Goal: Information Seeking & Learning: Learn about a topic

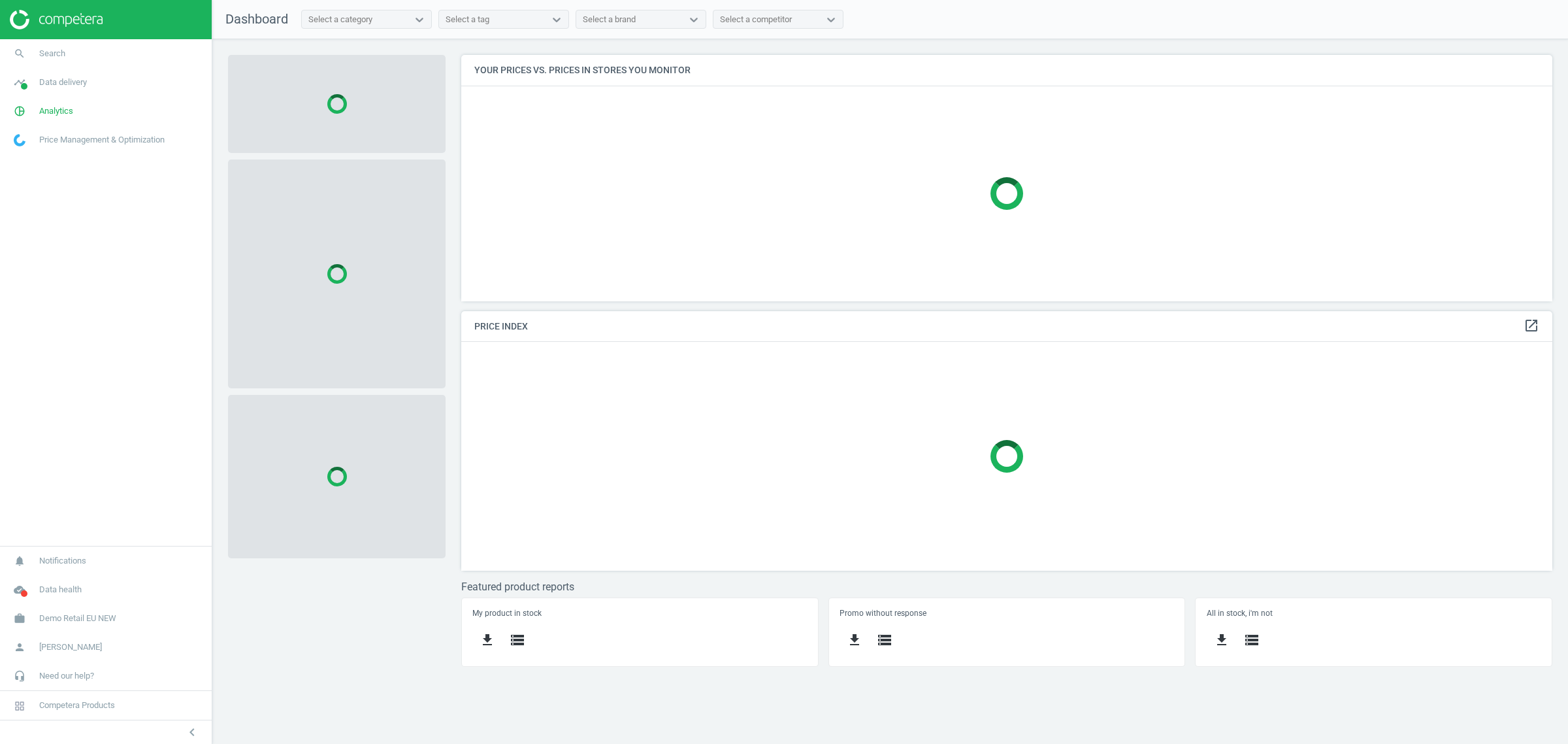
scroll to position [272, 1116]
click at [103, 614] on span "Demo Retail EU NEW" at bounding box center [77, 618] width 77 height 12
click at [50, 579] on span "Switch campaign" at bounding box center [43, 579] width 58 height 10
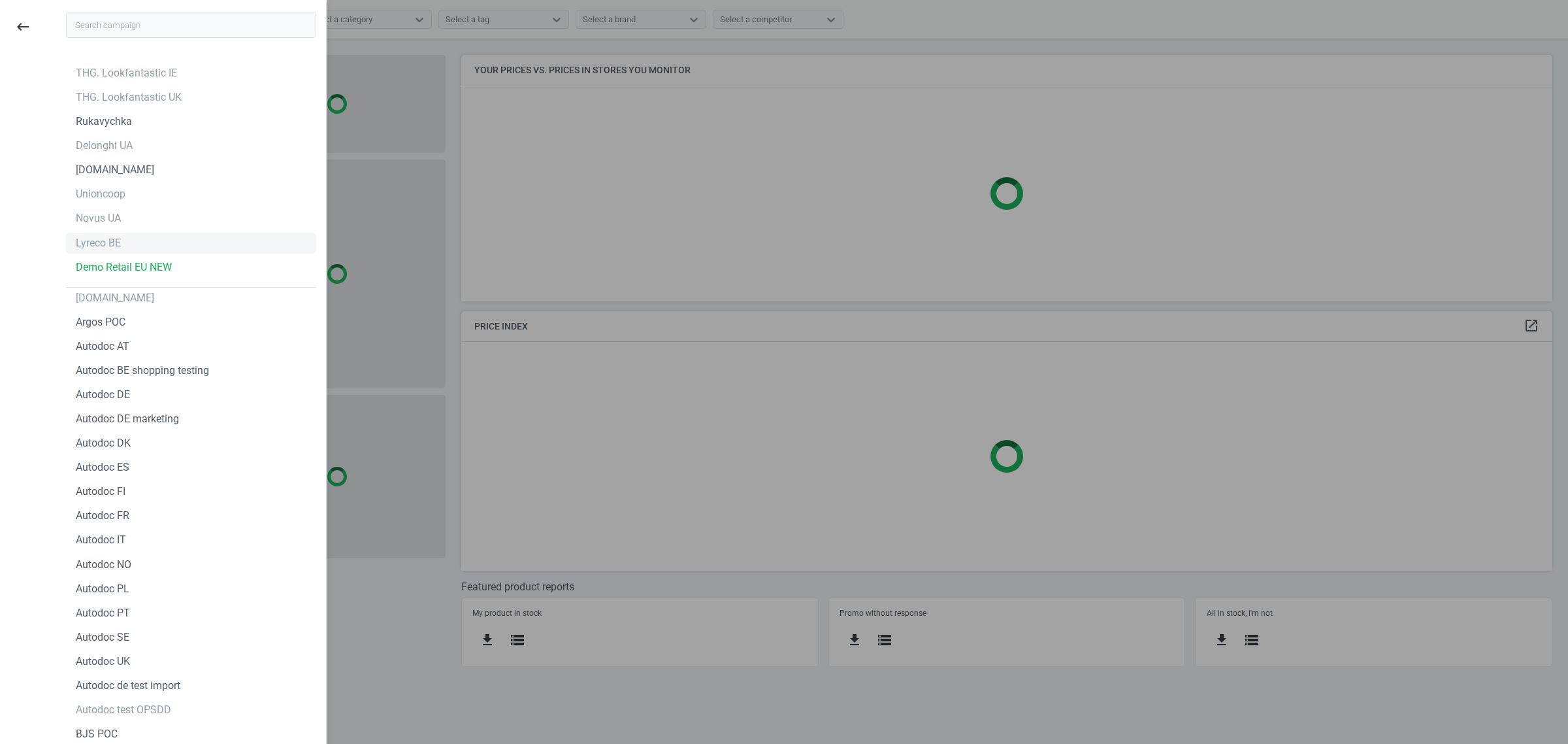
click at [124, 246] on div "Lyreco BE" at bounding box center [191, 243] width 250 height 21
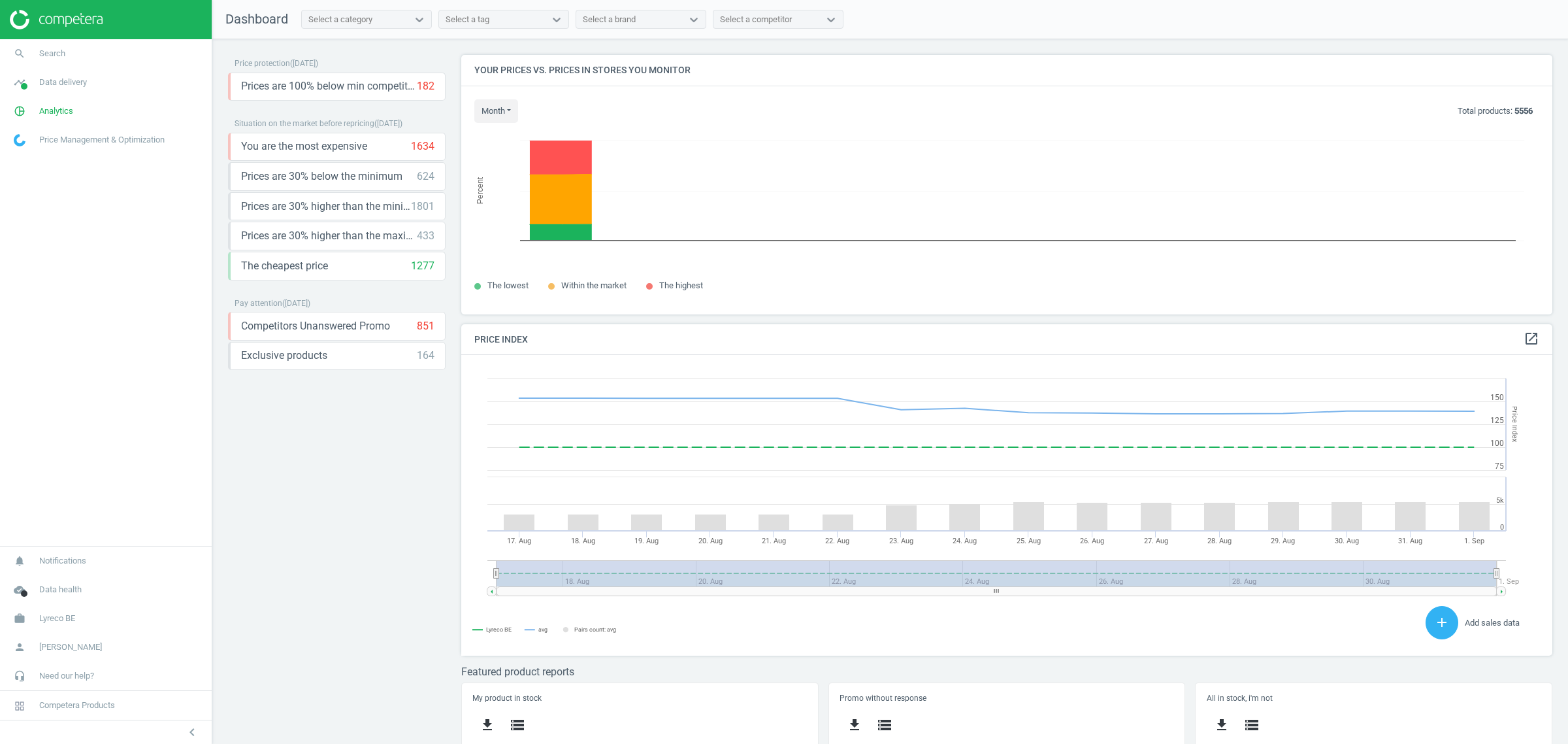
scroll to position [326, 1104]
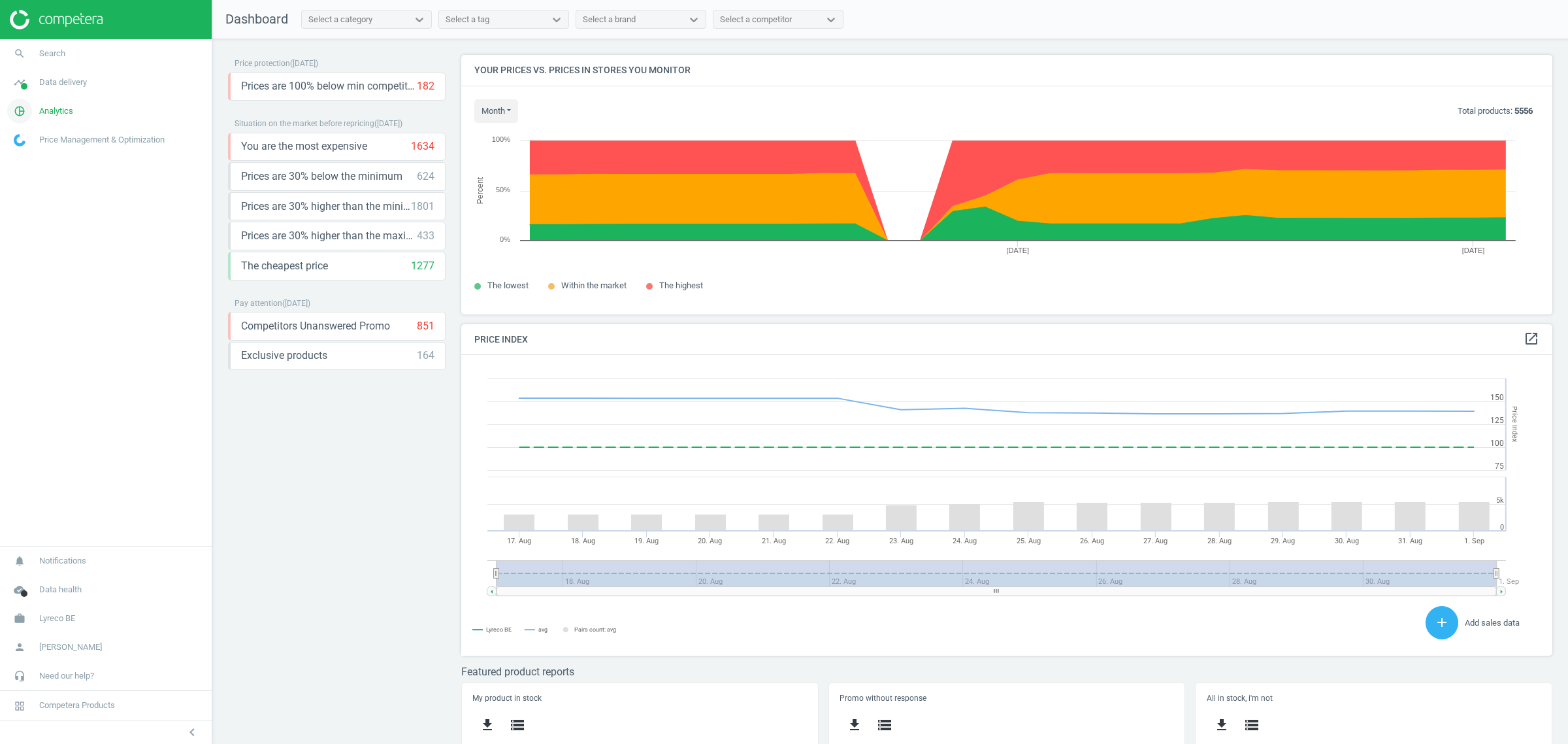
click at [53, 119] on link "pie_chart_outlined Analytics" at bounding box center [106, 111] width 212 height 29
click at [34, 164] on span "Products" at bounding box center [30, 158] width 31 height 10
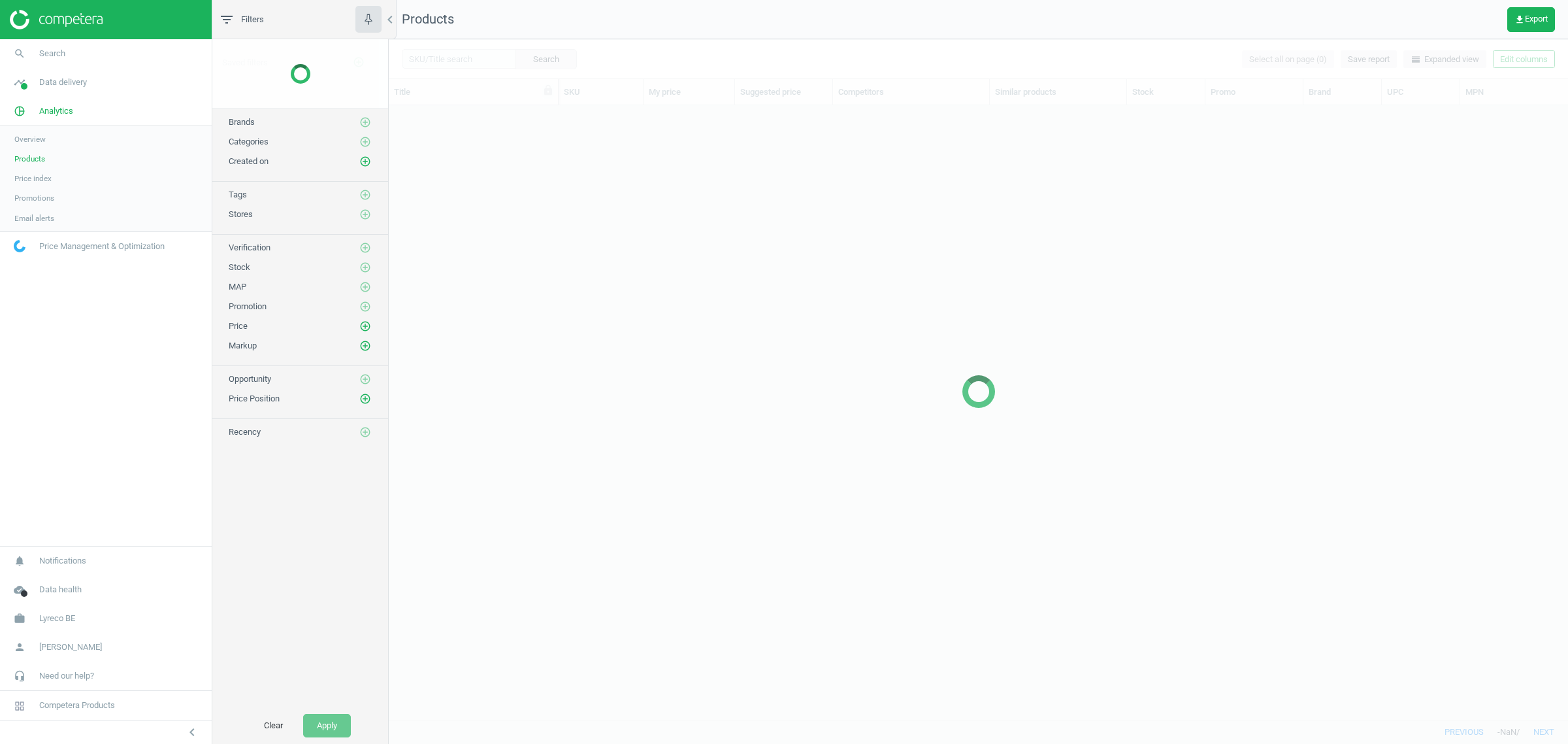
scroll to position [601, 1167]
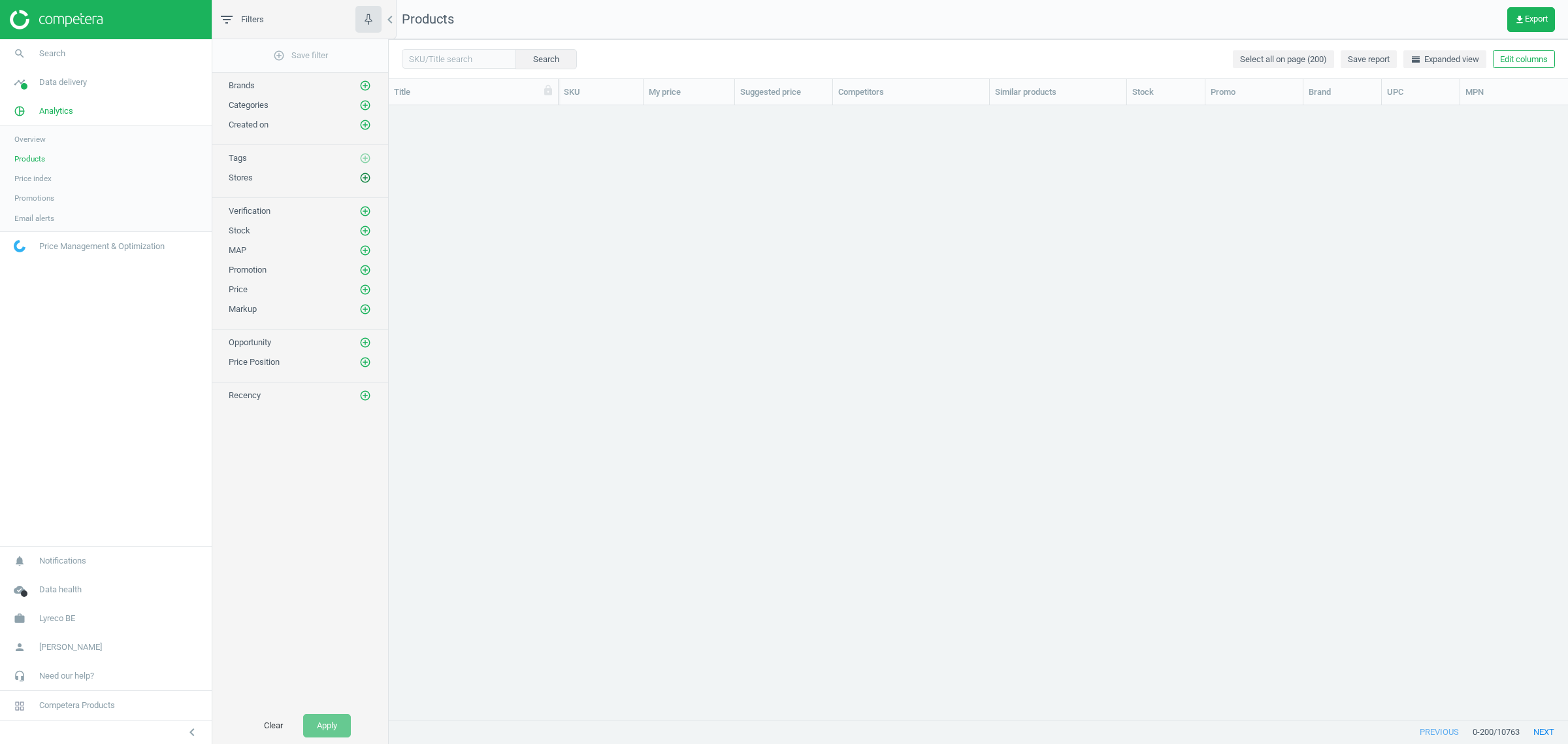
click at [368, 181] on icon "add_circle_outline" at bounding box center [365, 177] width 12 height 12
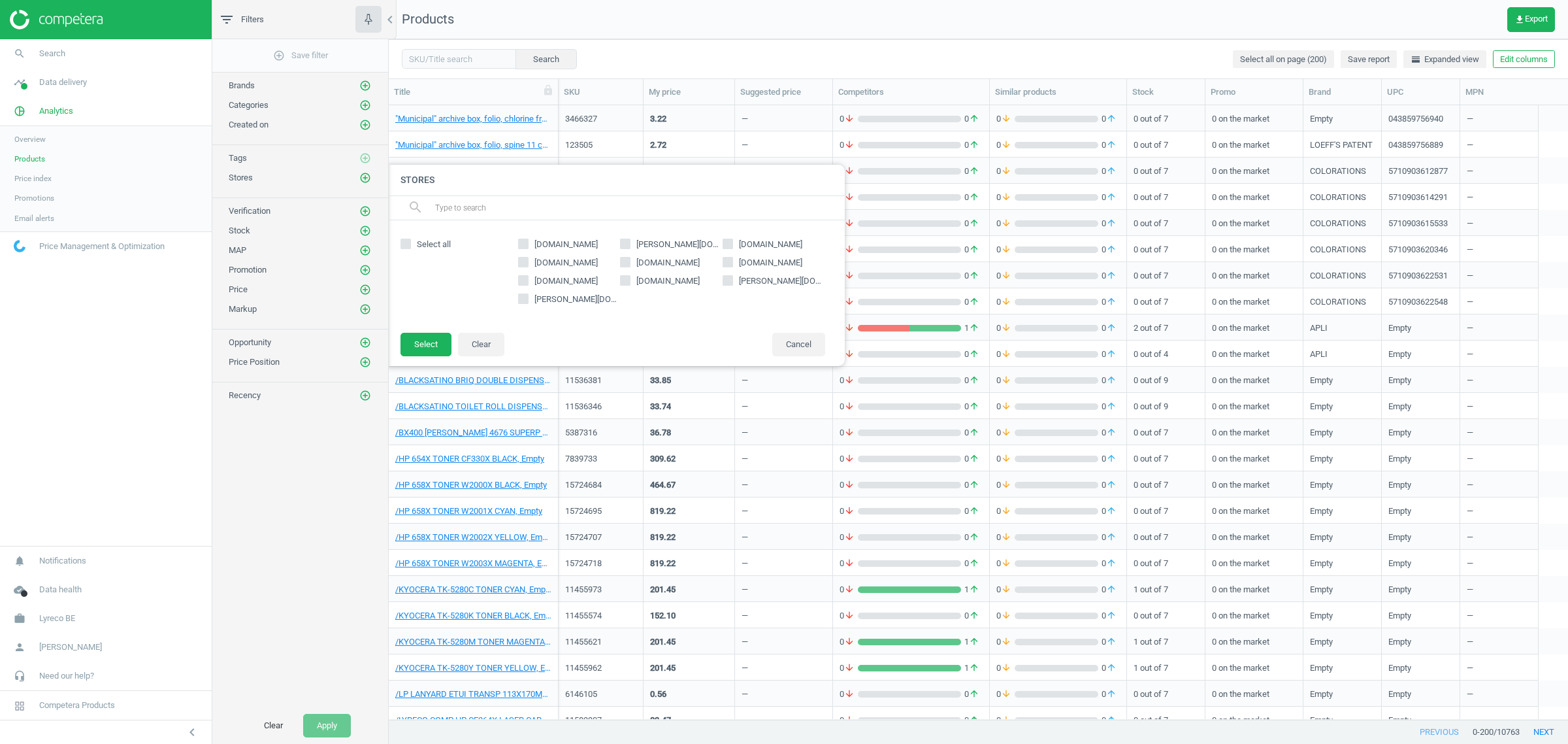
click at [756, 244] on span "[DOMAIN_NAME]" at bounding box center [770, 244] width 68 height 12
click at [733, 244] on input "[DOMAIN_NAME]" at bounding box center [728, 243] width 8 height 8
checkbox input "true"
click at [417, 341] on button "Select" at bounding box center [426, 344] width 51 height 24
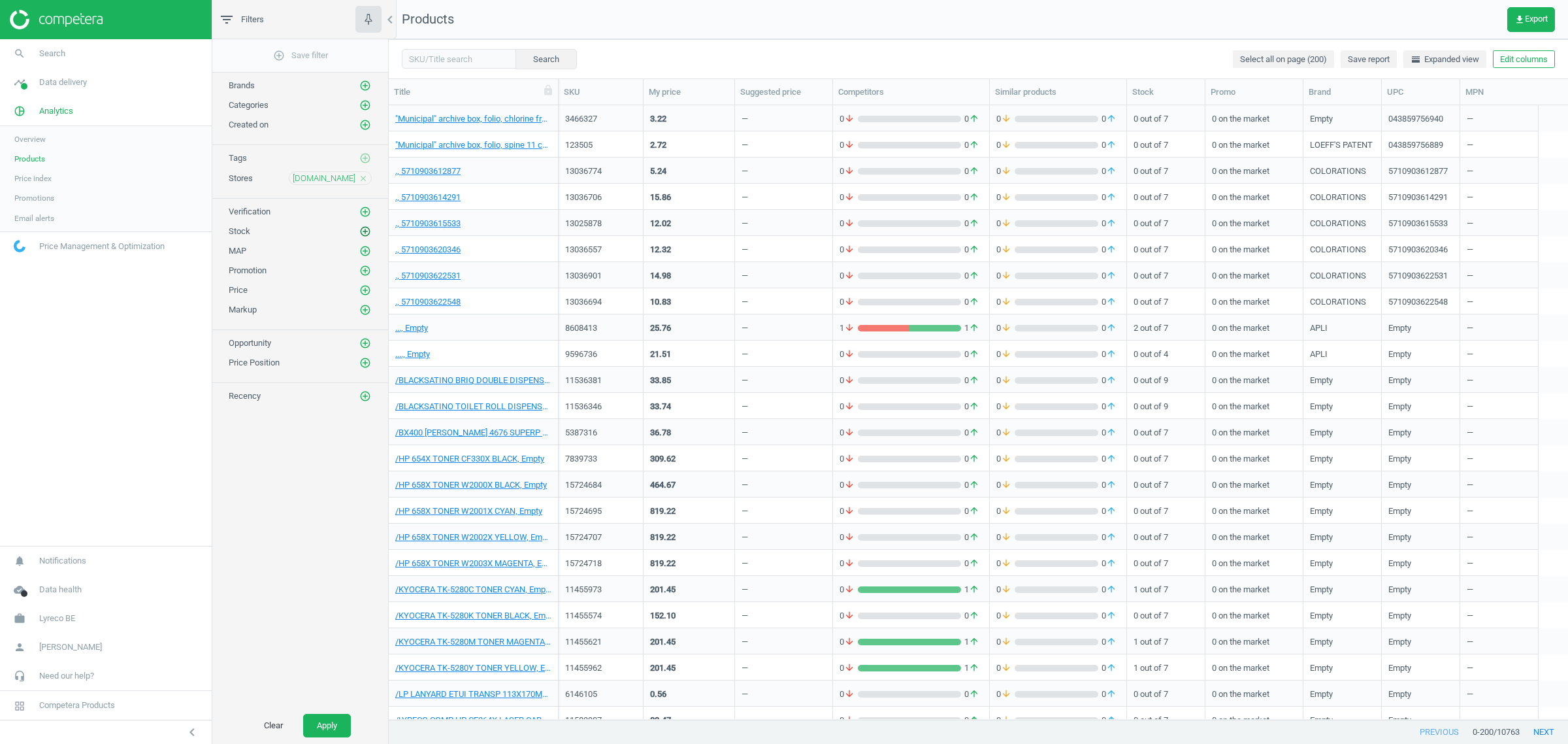
click at [365, 234] on icon "add_circle_outline" at bounding box center [365, 231] width 12 height 12
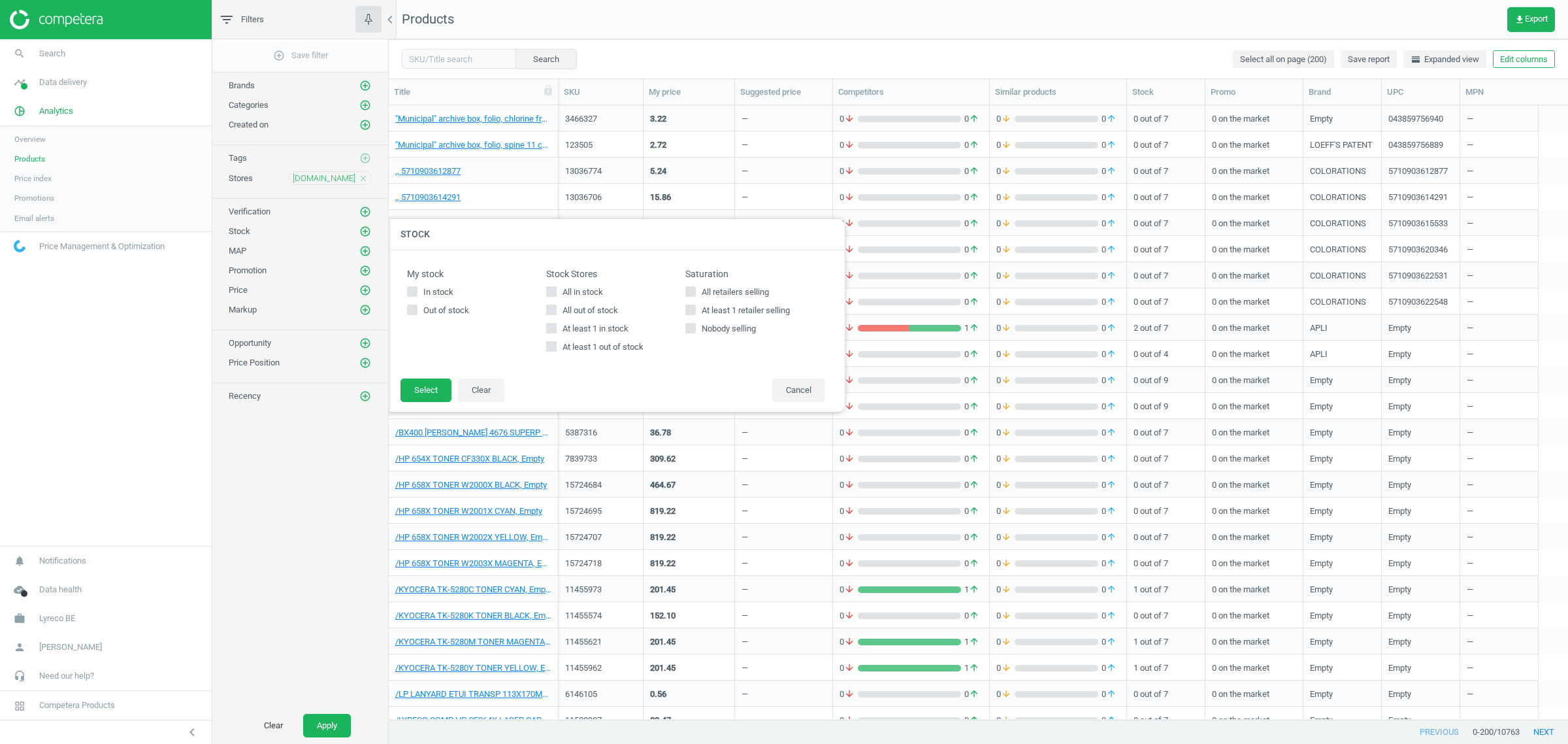
click at [570, 285] on div "Stock Stores All in stock All out of stock At least 1 in stock At least 1 out o…" at bounding box center [616, 314] width 139 height 91
click at [570, 289] on span "All in stock" at bounding box center [583, 291] width 46 height 12
click at [556, 289] on input "All in stock" at bounding box center [551, 291] width 8 height 8
checkbox input "true"
click at [330, 731] on button "Apply" at bounding box center [327, 725] width 47 height 24
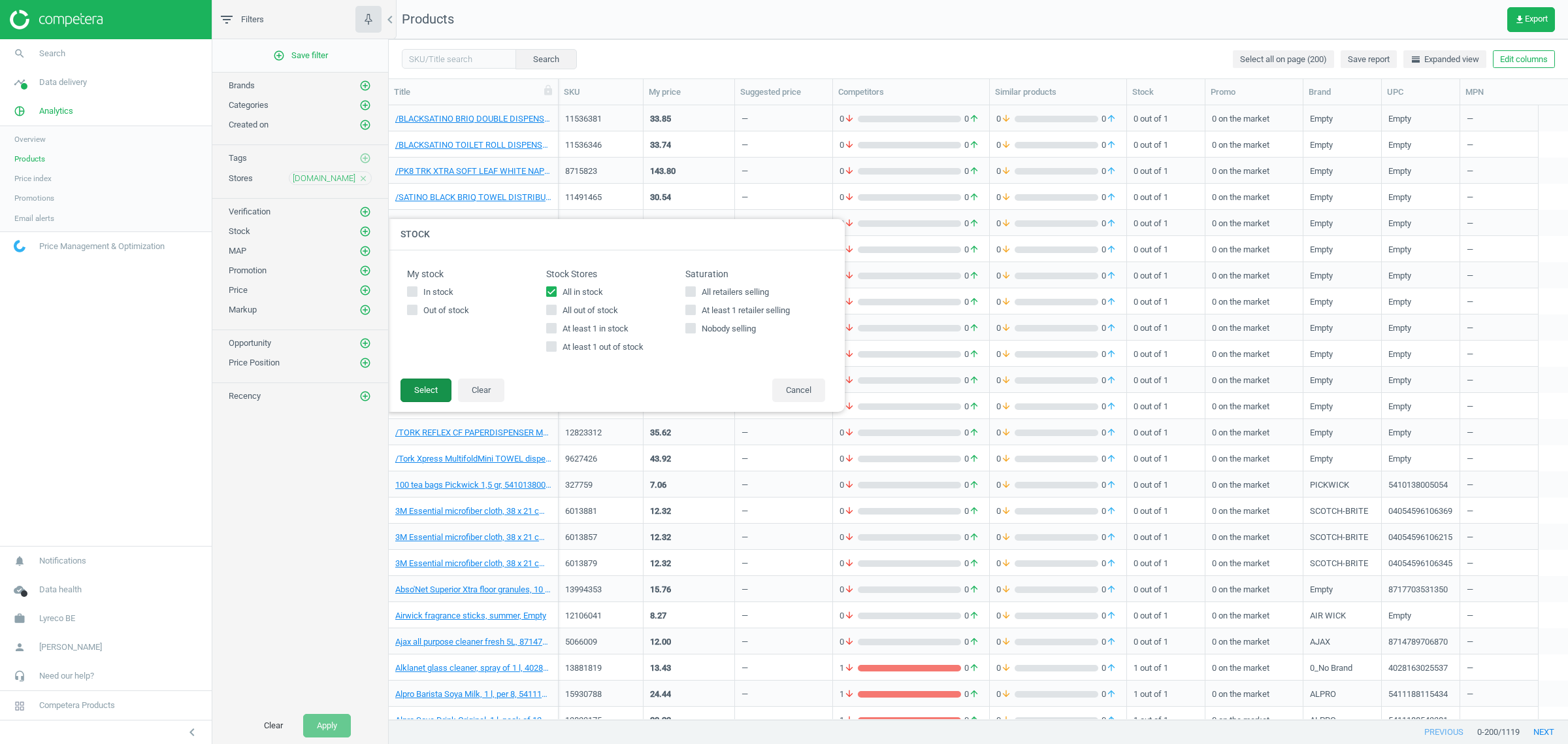
click at [439, 381] on button "Select" at bounding box center [426, 390] width 51 height 24
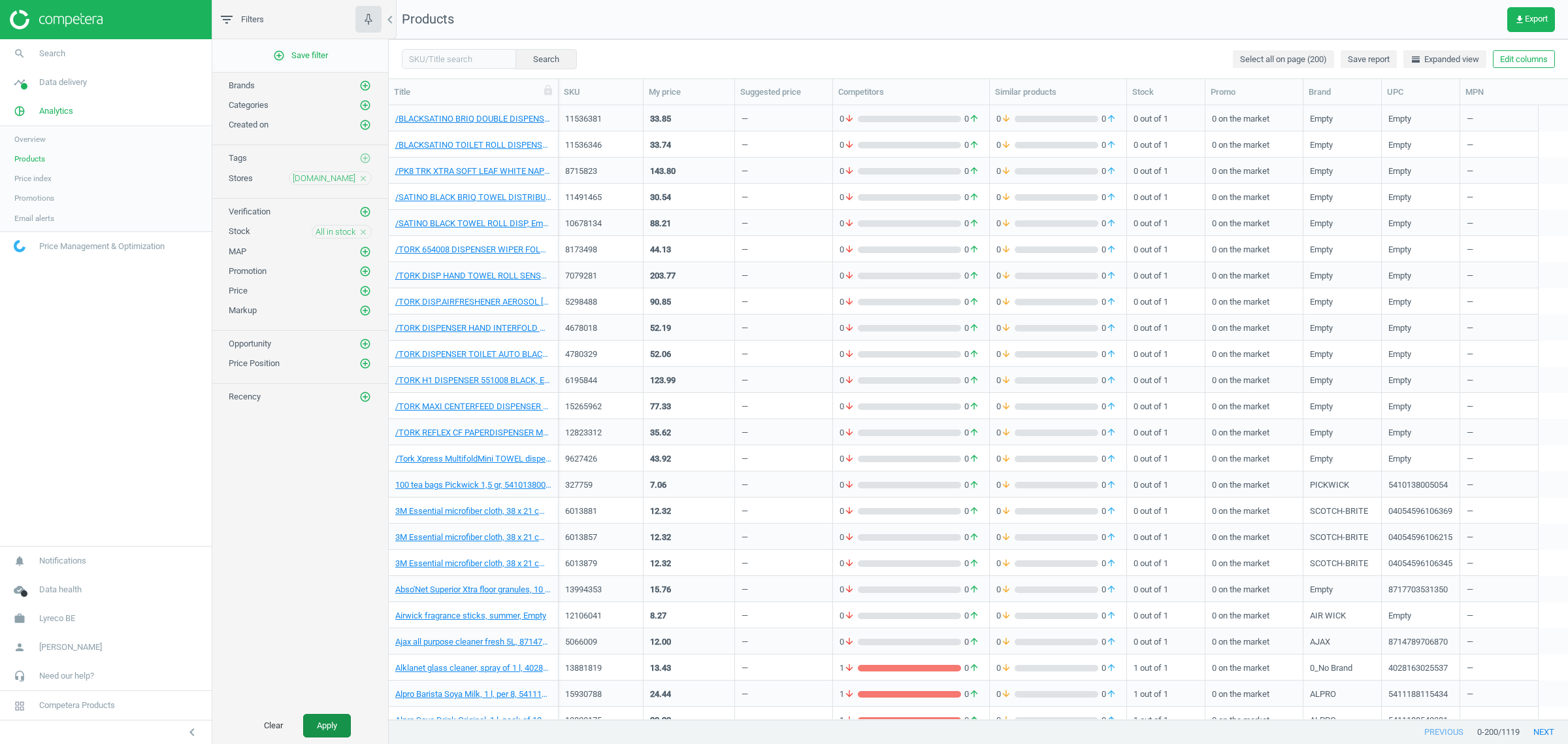
click at [328, 717] on button "Apply" at bounding box center [327, 725] width 47 height 24
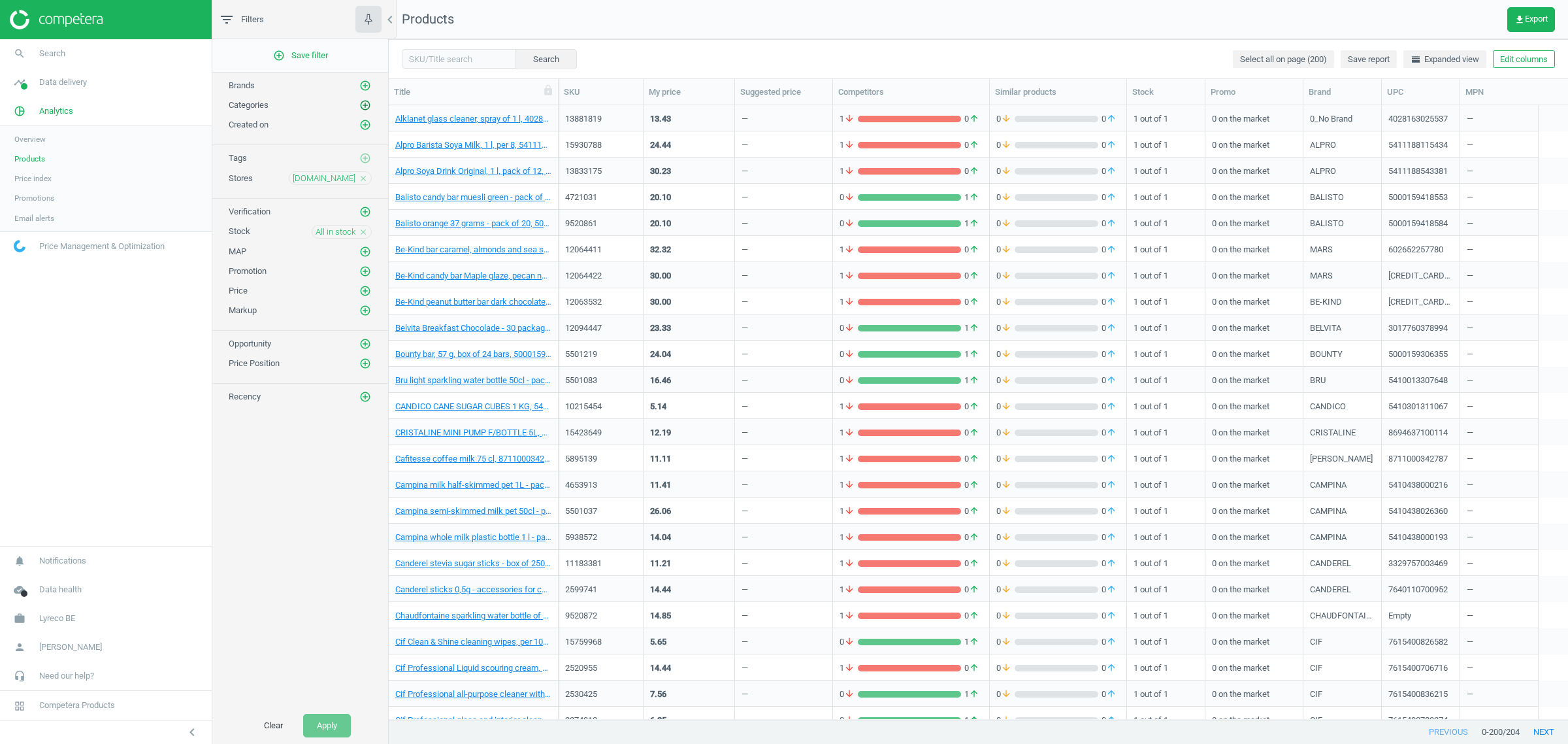
click at [367, 103] on icon "add_circle_outline" at bounding box center [365, 105] width 12 height 12
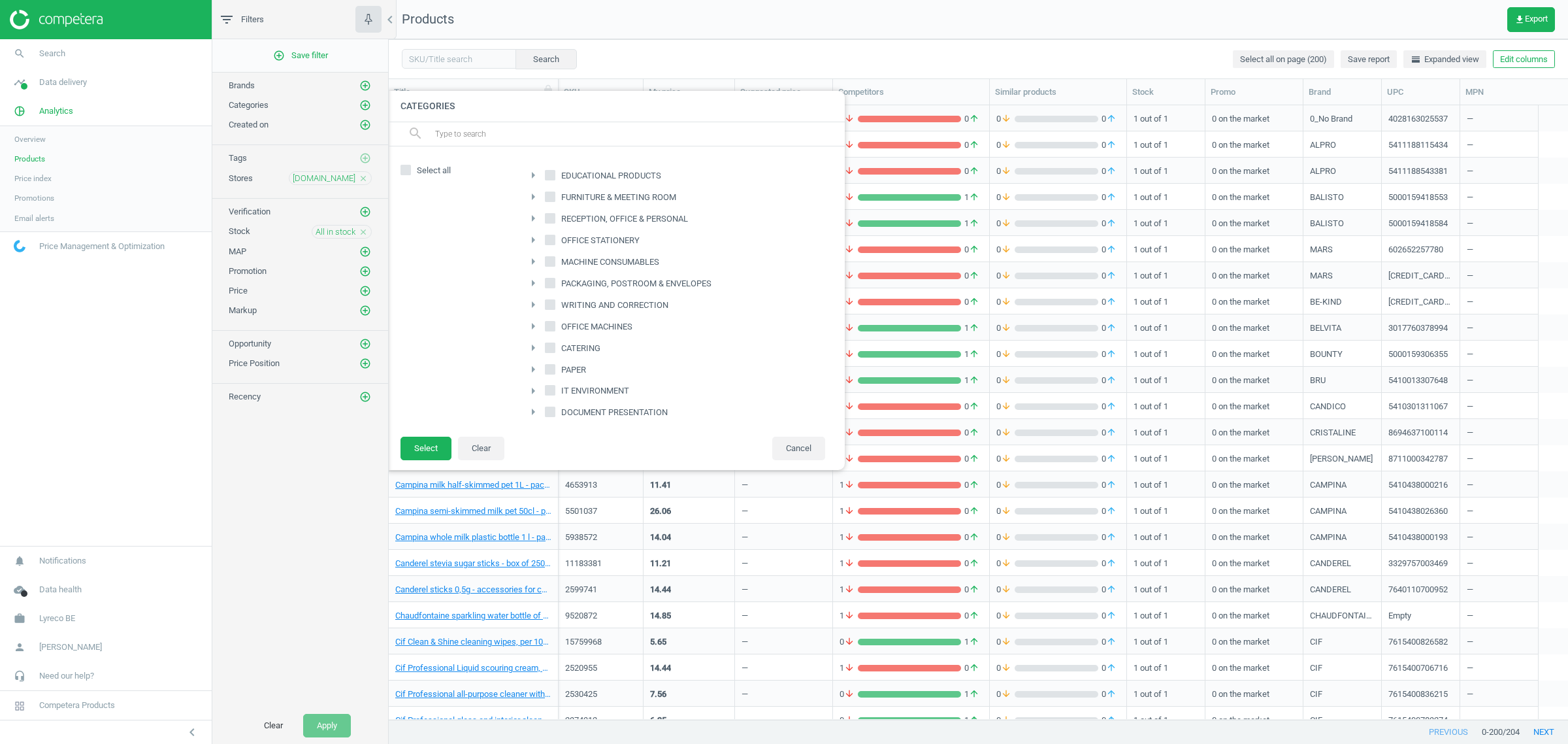
click at [547, 266] on input "MACHINE CONSUMABLES" at bounding box center [550, 261] width 8 height 8
checkbox input "true"
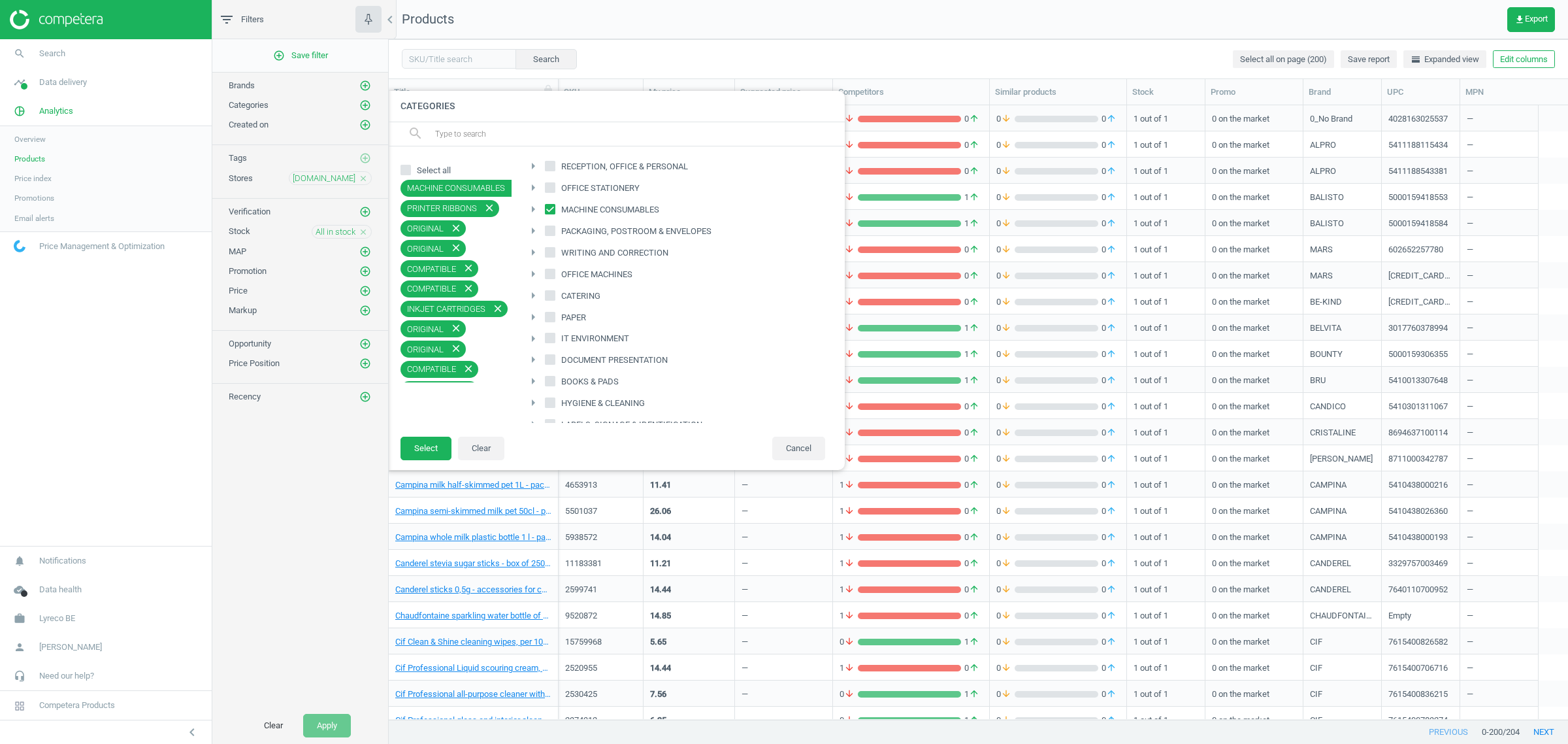
scroll to position [82, 0]
click at [550, 313] on input "IT ENVIRONMENT" at bounding box center [550, 309] width 8 height 8
checkbox input "true"
click at [550, 259] on input "MACHINE CONSUMABLES" at bounding box center [550, 261] width 8 height 8
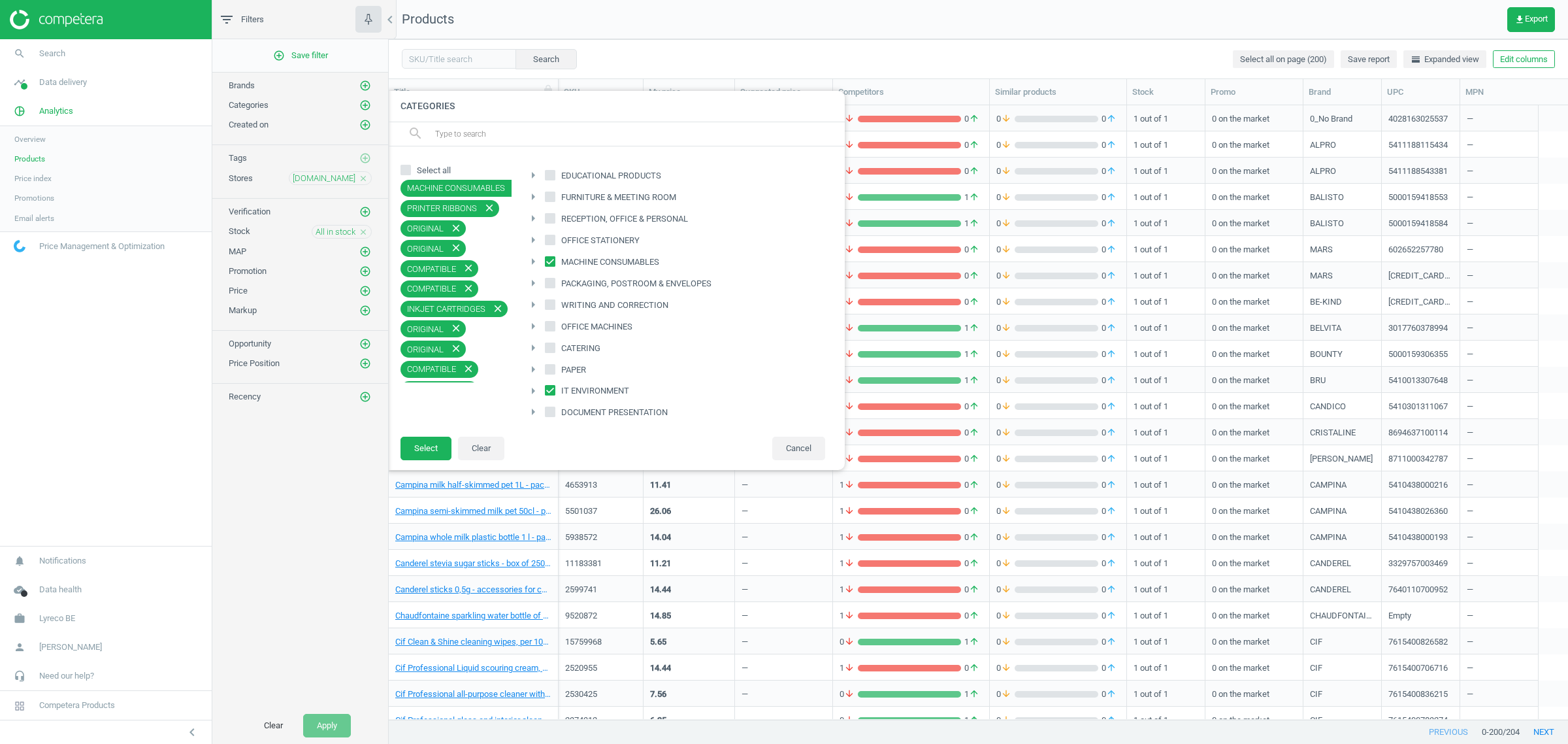
checkbox input "false"
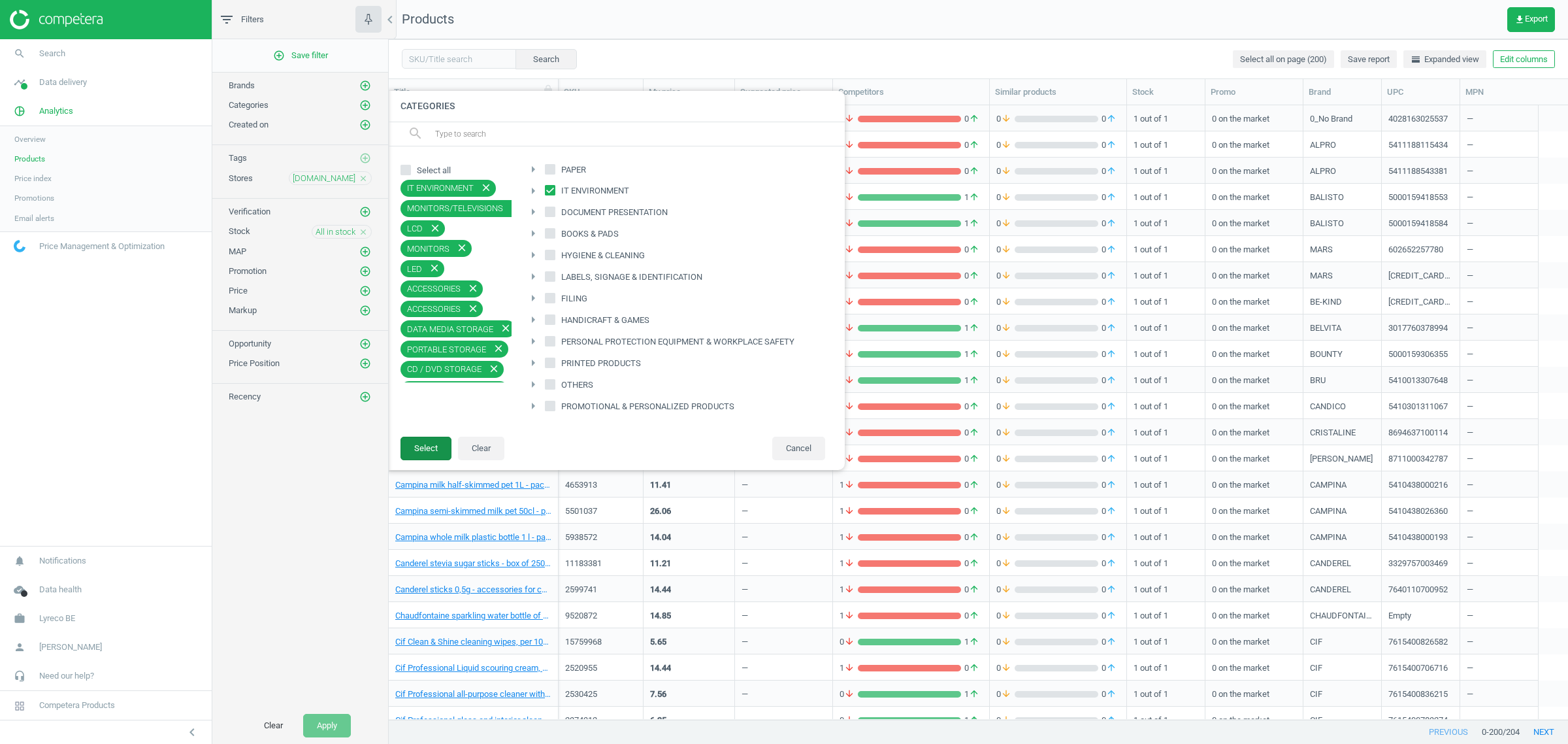
click at [443, 448] on button "Select" at bounding box center [426, 448] width 51 height 24
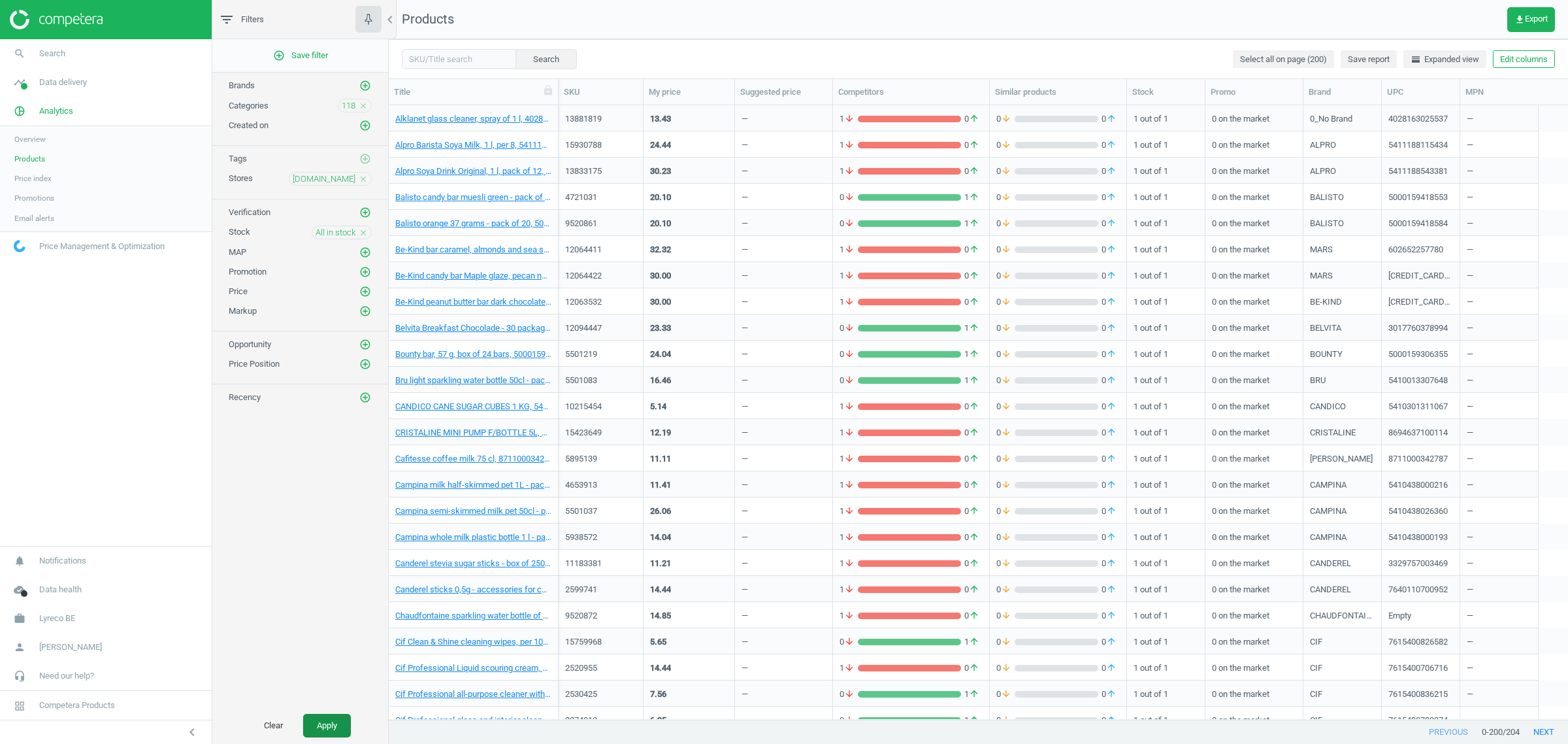
click at [324, 724] on button "Apply" at bounding box center [327, 725] width 47 height 24
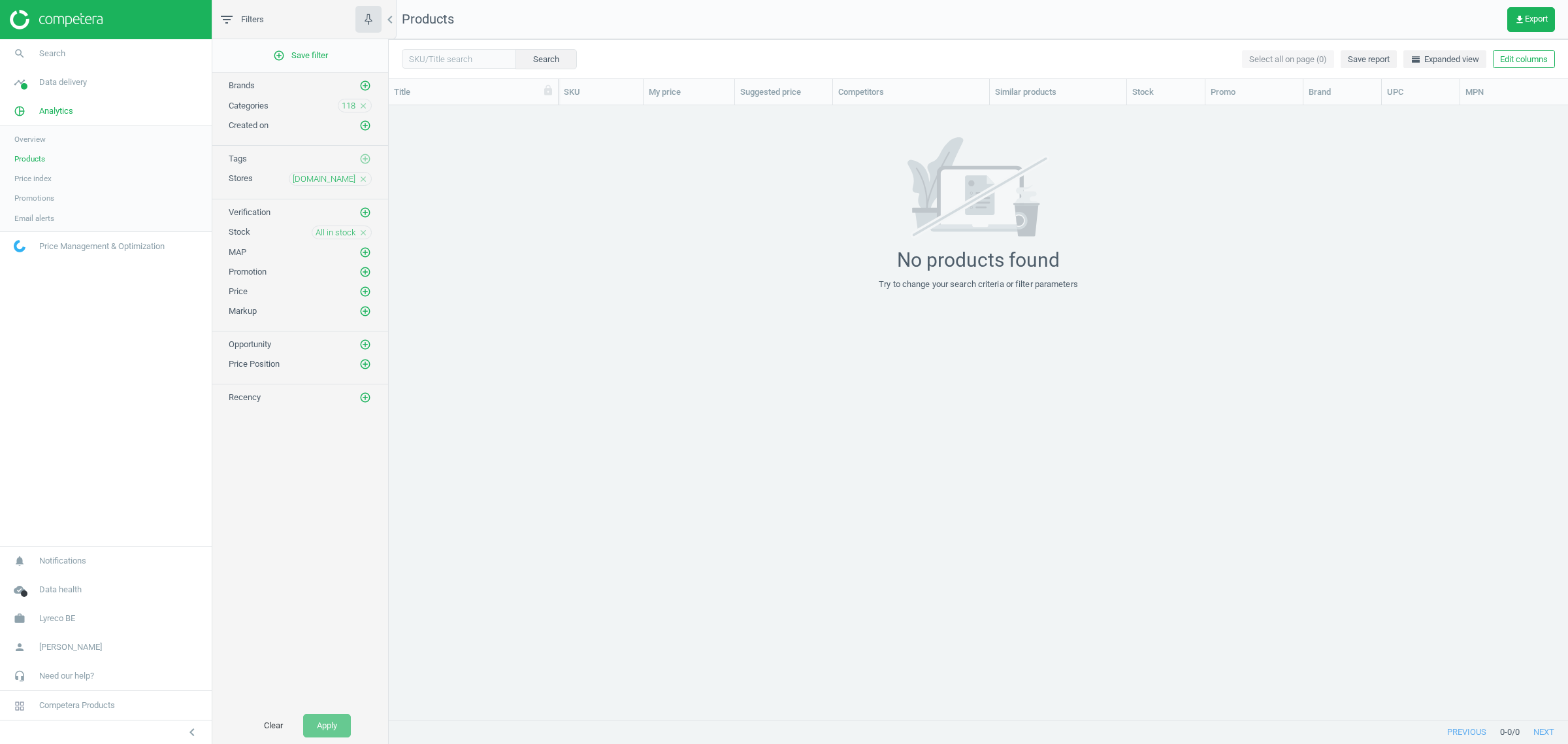
click at [359, 103] on icon "close" at bounding box center [363, 105] width 9 height 9
click at [366, 109] on icon "add_circle_outline" at bounding box center [365, 105] width 12 height 12
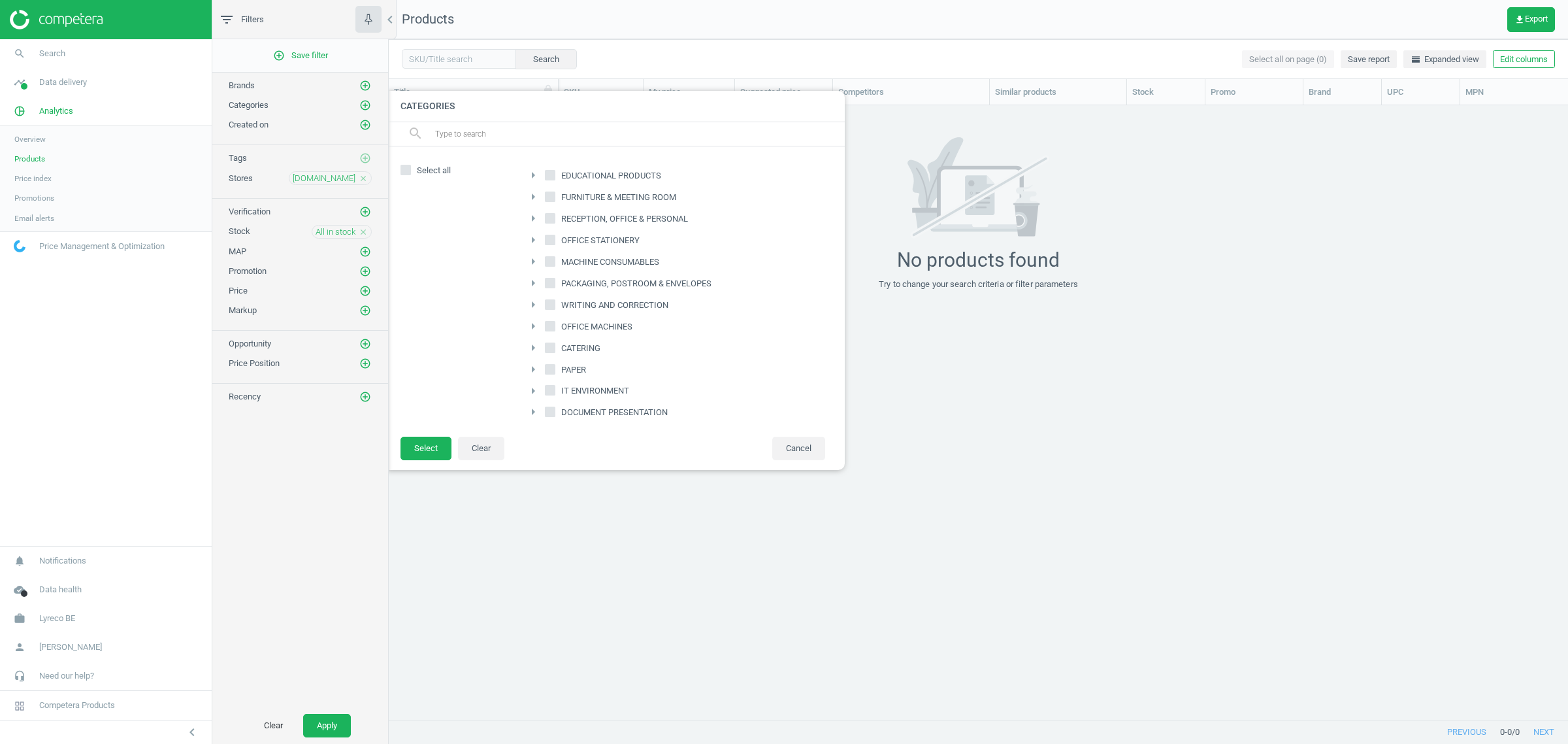
click at [546, 263] on input "MACHINE CONSUMABLES" at bounding box center [550, 261] width 8 height 8
checkbox input "true"
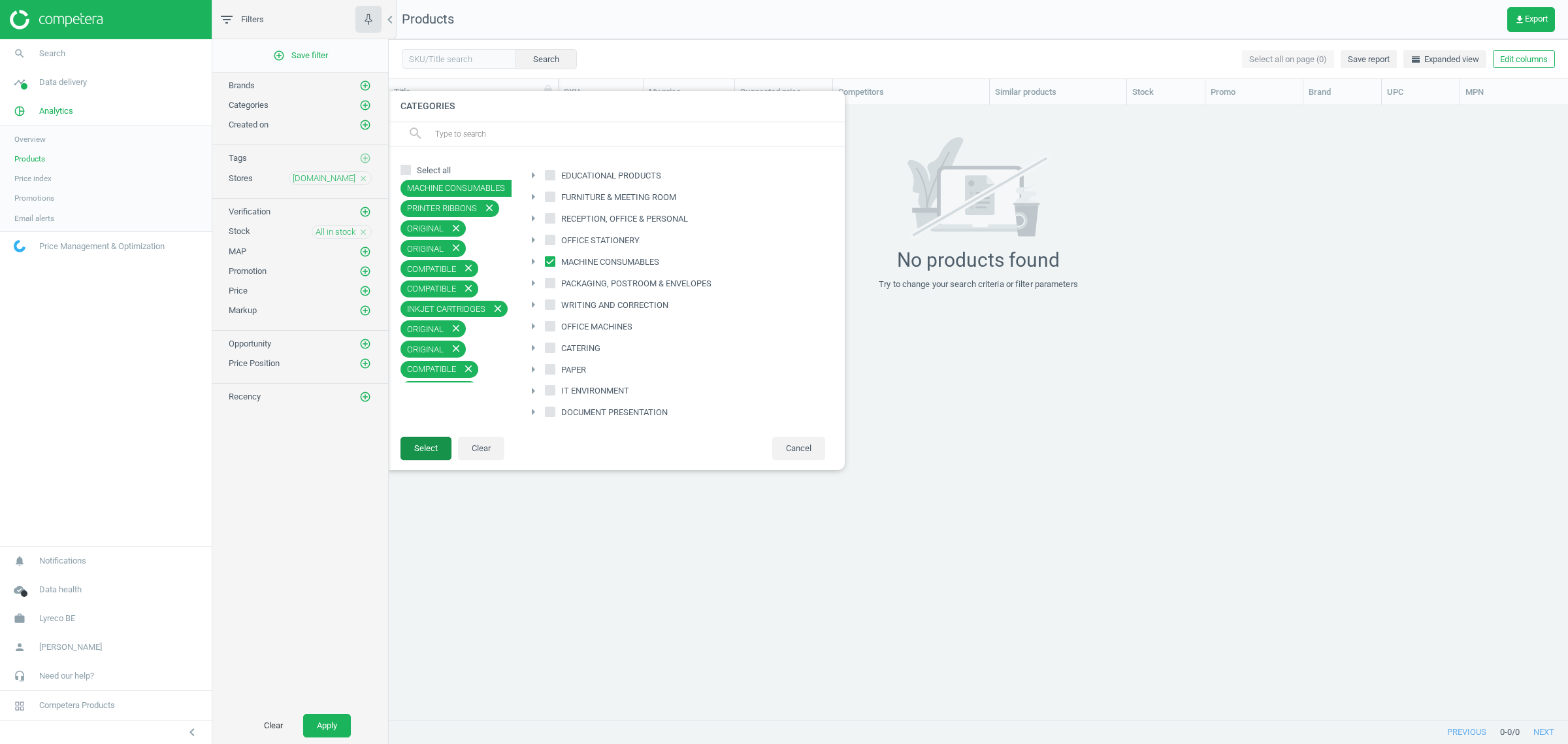
click at [429, 436] on button "Select" at bounding box center [426, 448] width 51 height 24
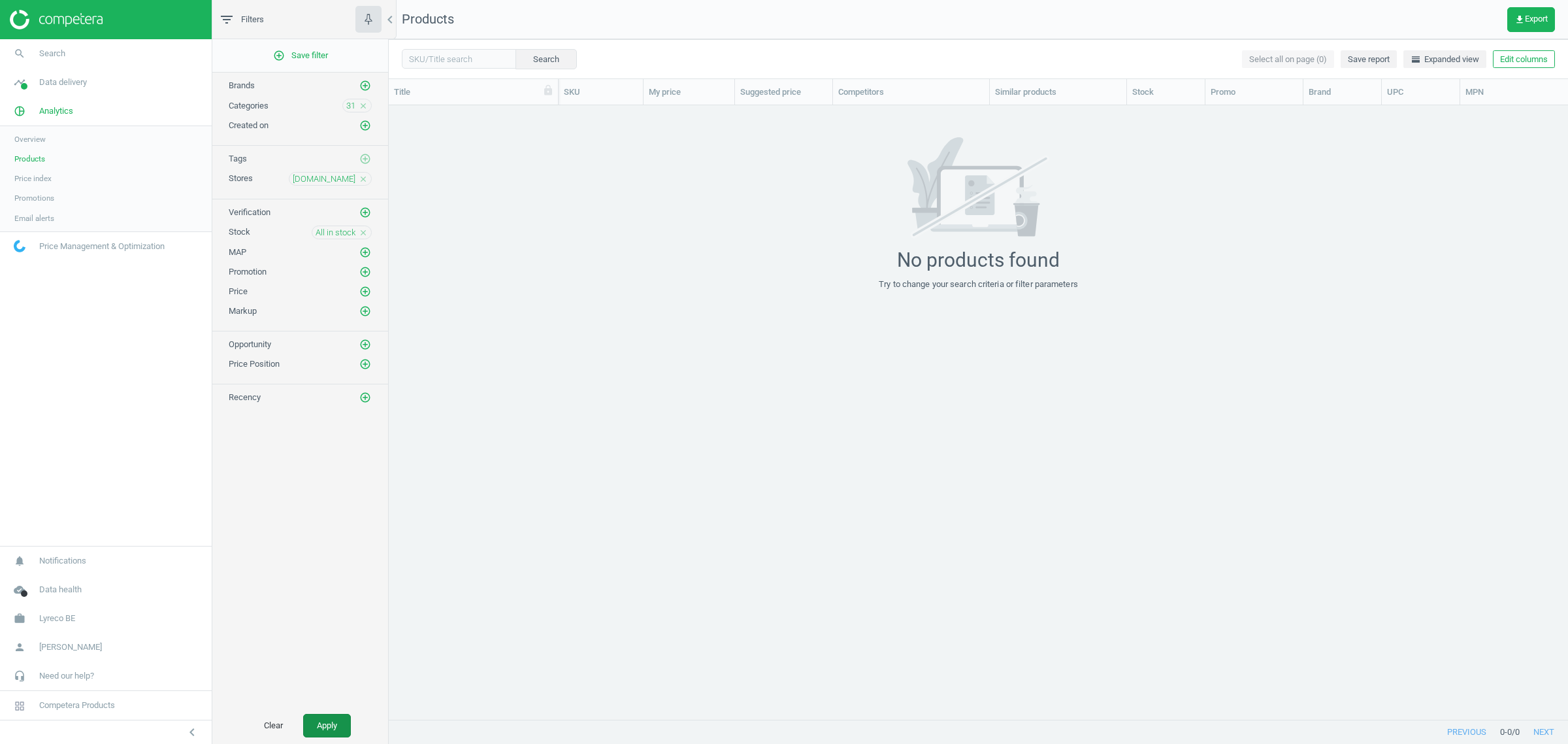
click at [333, 726] on button "Apply" at bounding box center [327, 725] width 47 height 24
click at [363, 105] on icon "close" at bounding box center [363, 105] width 9 height 9
click at [317, 716] on button "Apply" at bounding box center [327, 725] width 47 height 24
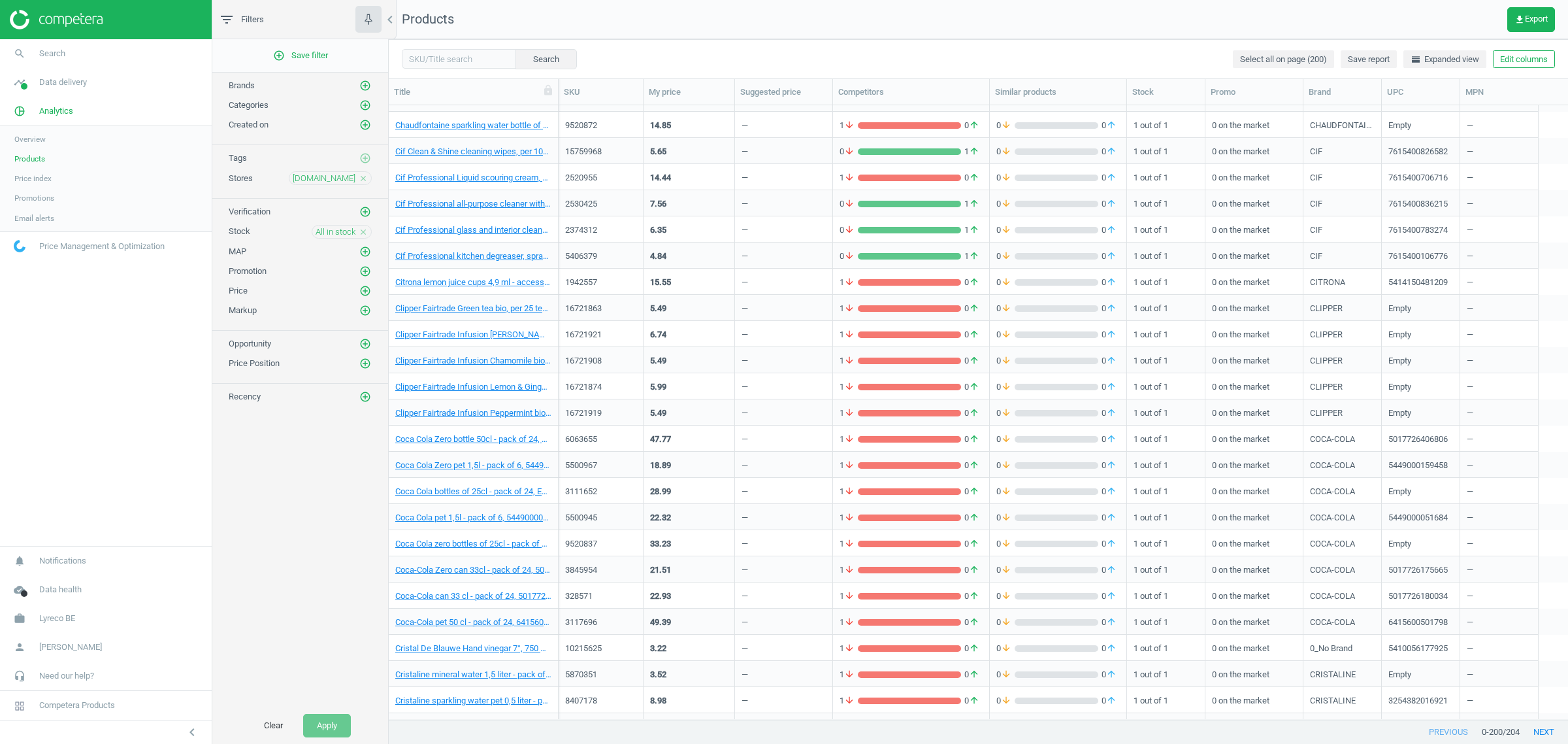
scroll to position [899, 0]
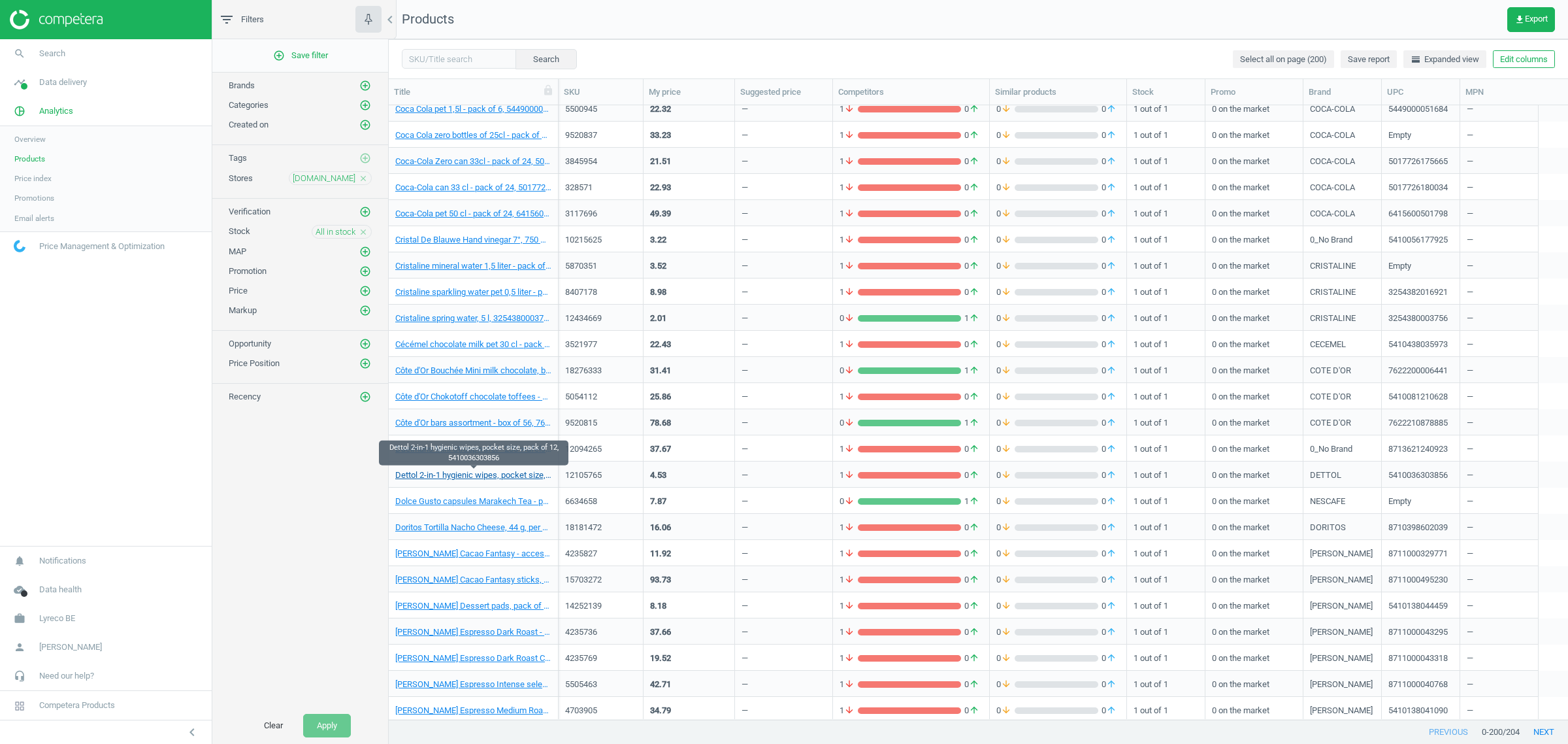
click at [454, 477] on link "Dettol 2-in-1 hygienic wipes, pocket size, pack of 12, 5410036303856" at bounding box center [473, 475] width 156 height 12
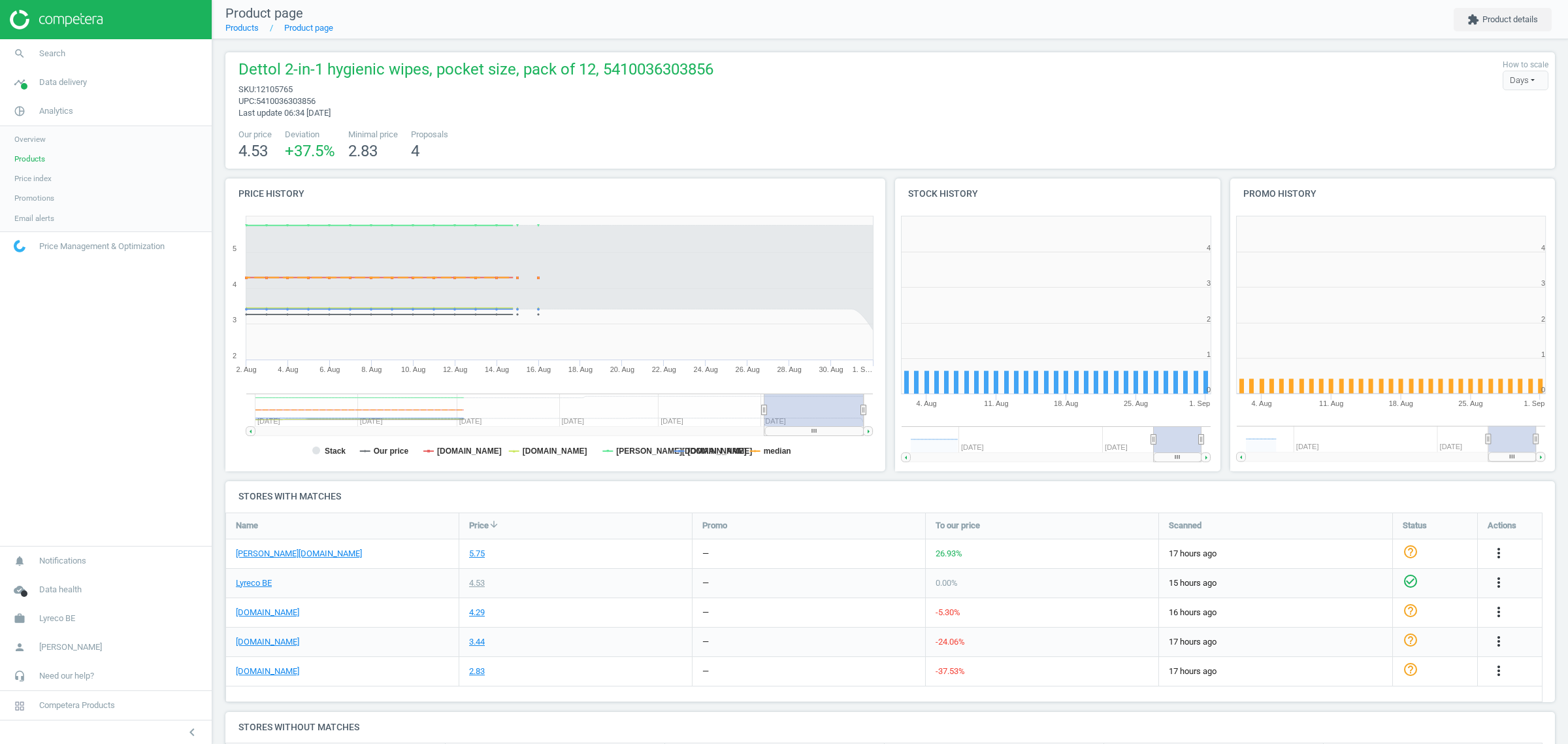
scroll to position [286, 348]
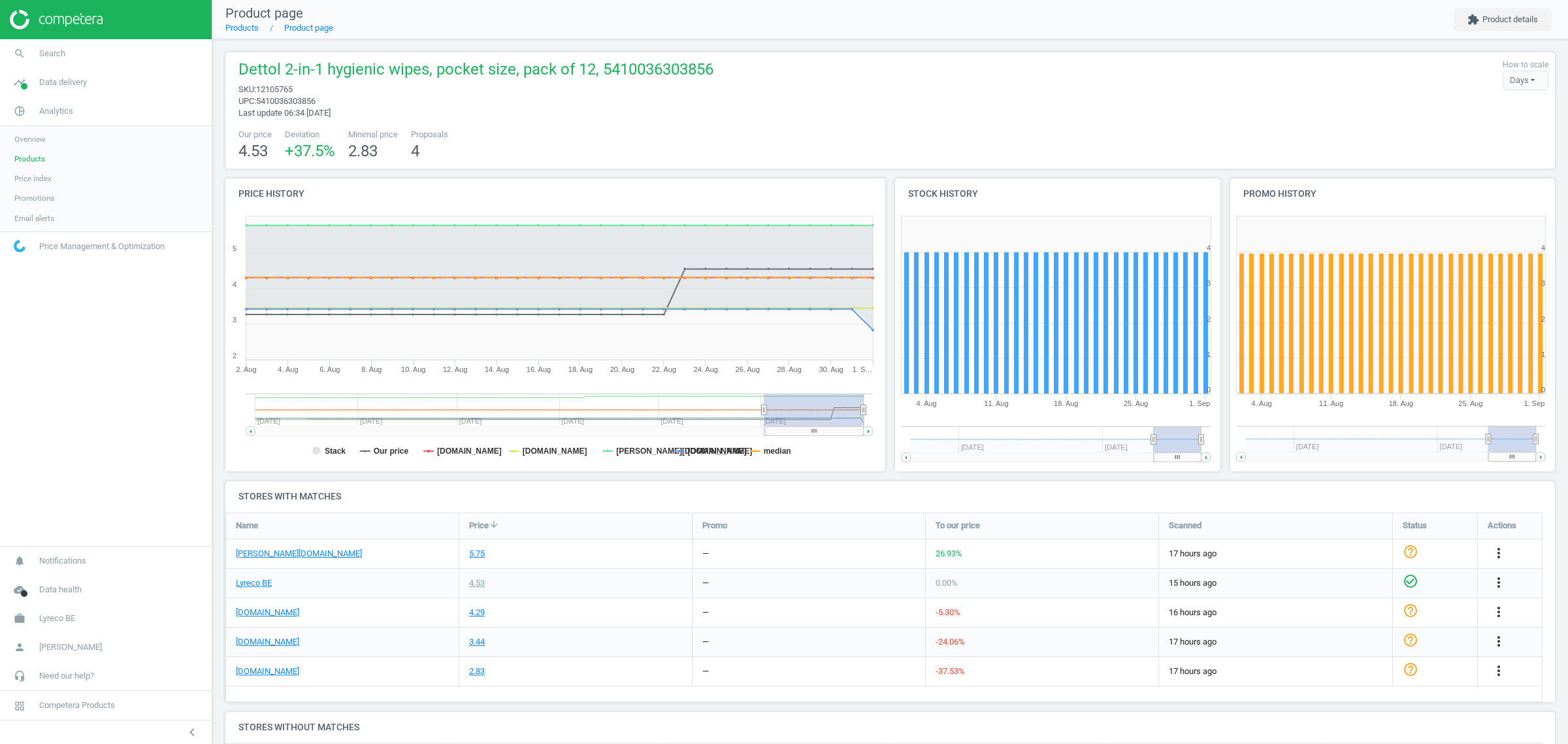
click at [259, 678] on div "[DOMAIN_NAME]" at bounding box center [342, 671] width 233 height 29
click at [263, 674] on link "[DOMAIN_NAME]" at bounding box center [267, 671] width 63 height 12
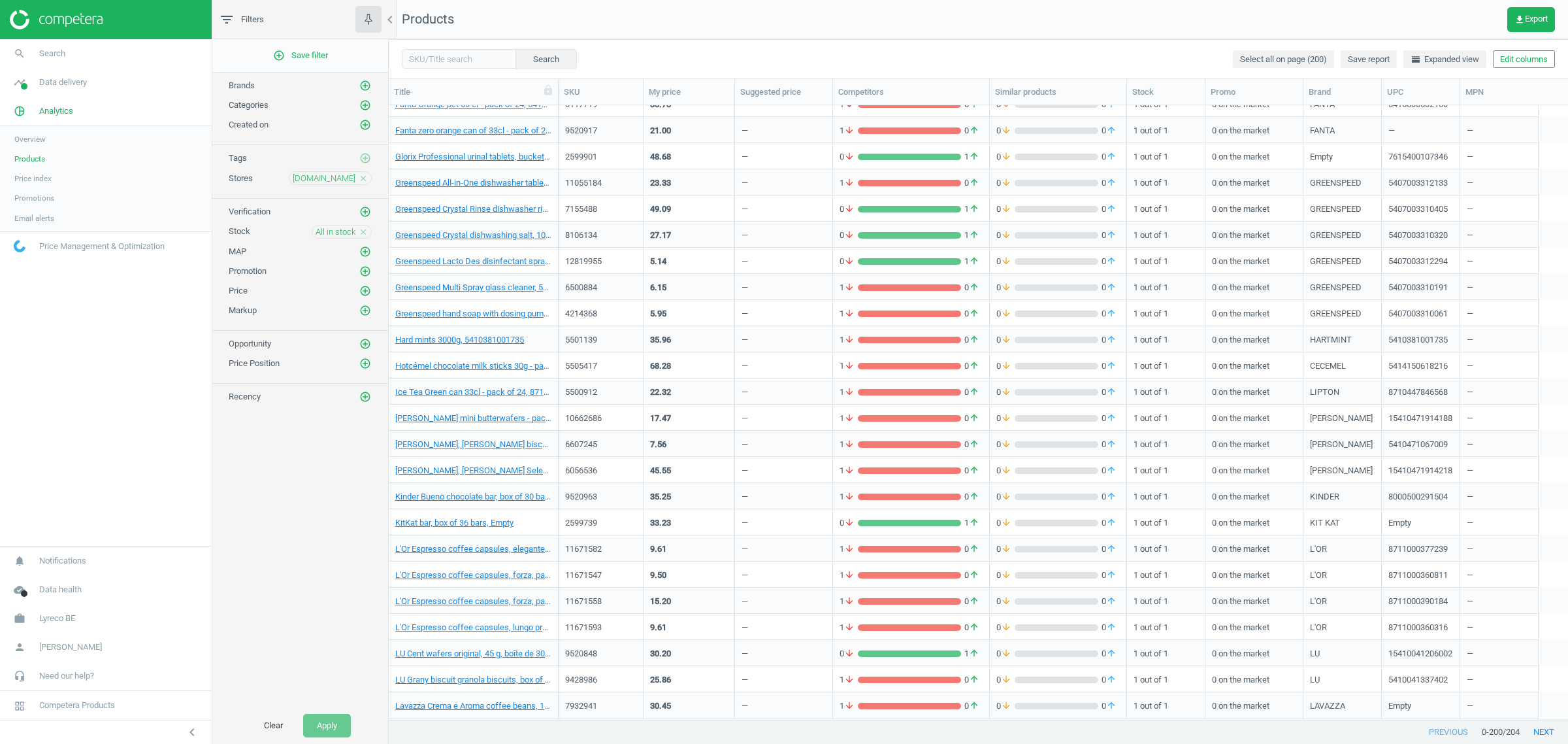
scroll to position [2464, 0]
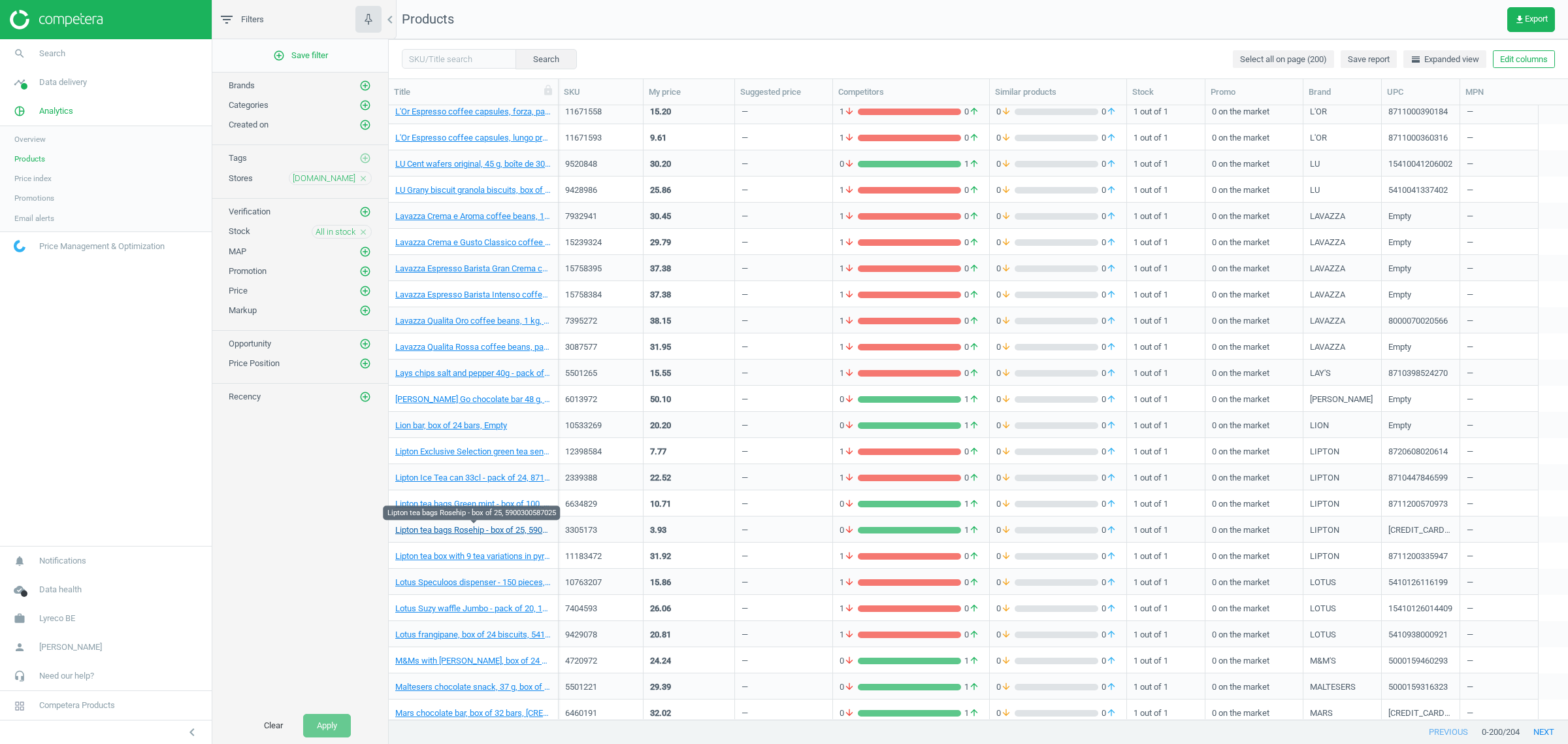
click at [471, 525] on link "Lipton tea bags Rosehip - box of 25, 5900300587025" at bounding box center [473, 530] width 156 height 12
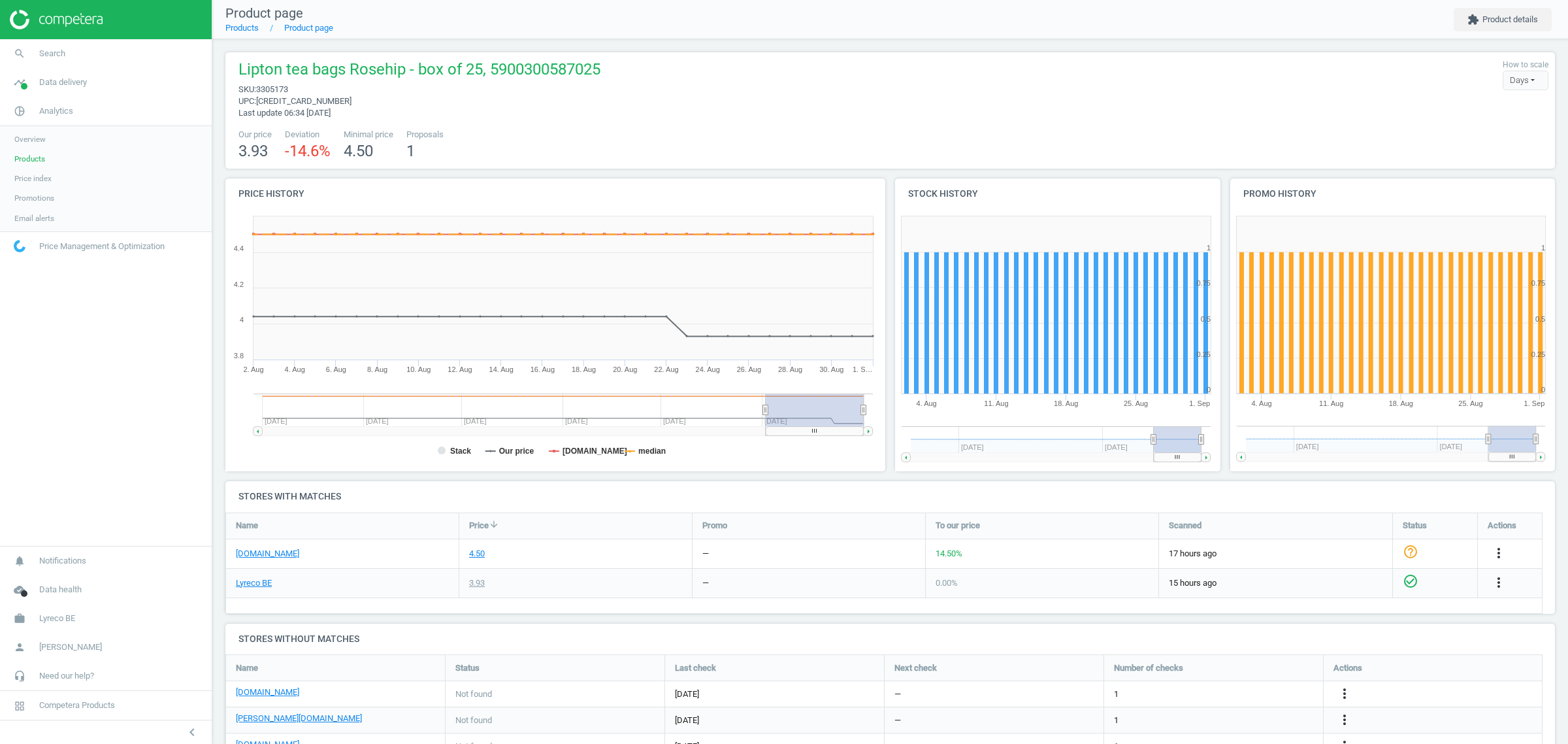
click at [276, 559] on div "[DOMAIN_NAME]" at bounding box center [342, 553] width 233 height 29
click at [277, 551] on link "[DOMAIN_NAME]" at bounding box center [267, 553] width 63 height 12
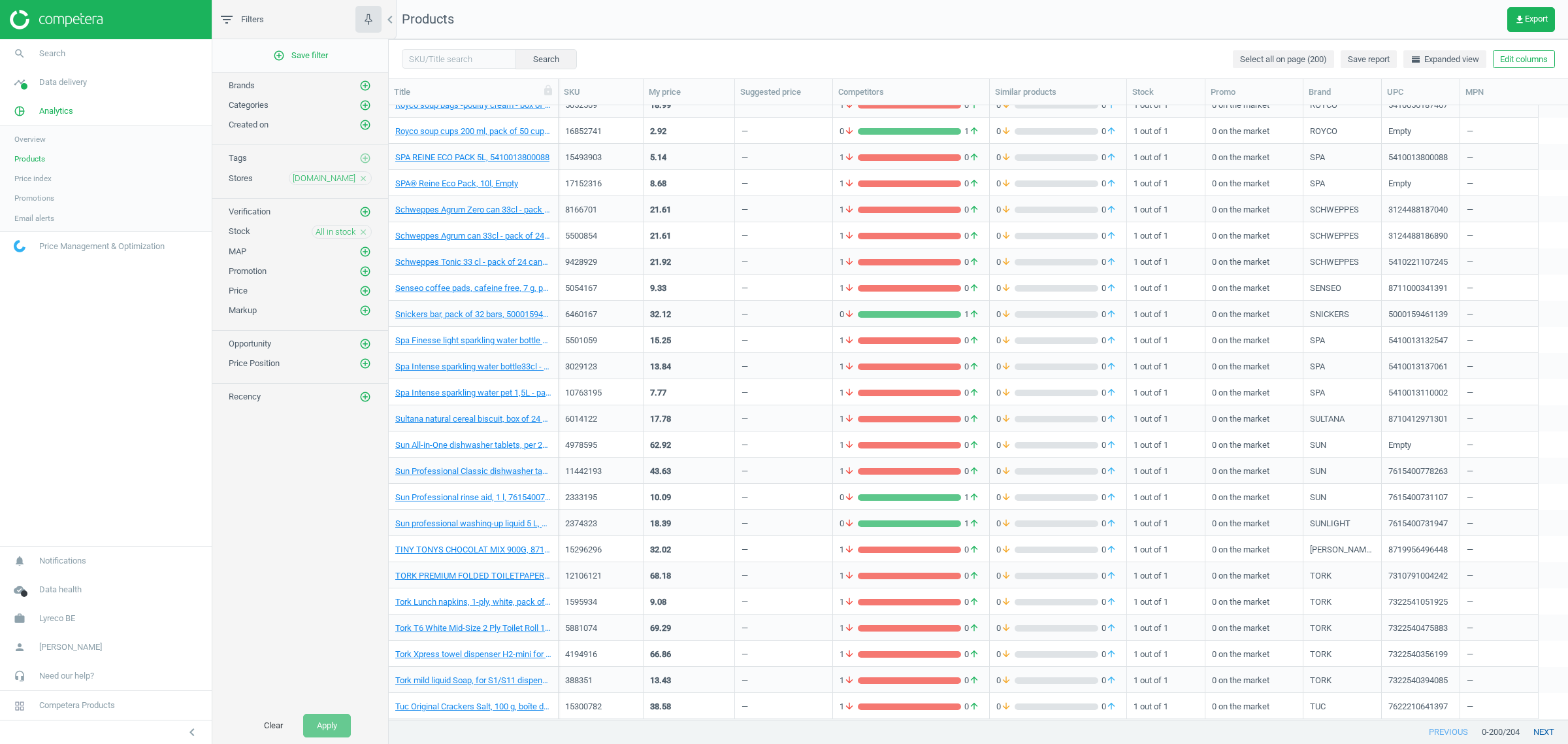
click at [1547, 729] on button "next" at bounding box center [1544, 732] width 48 height 24
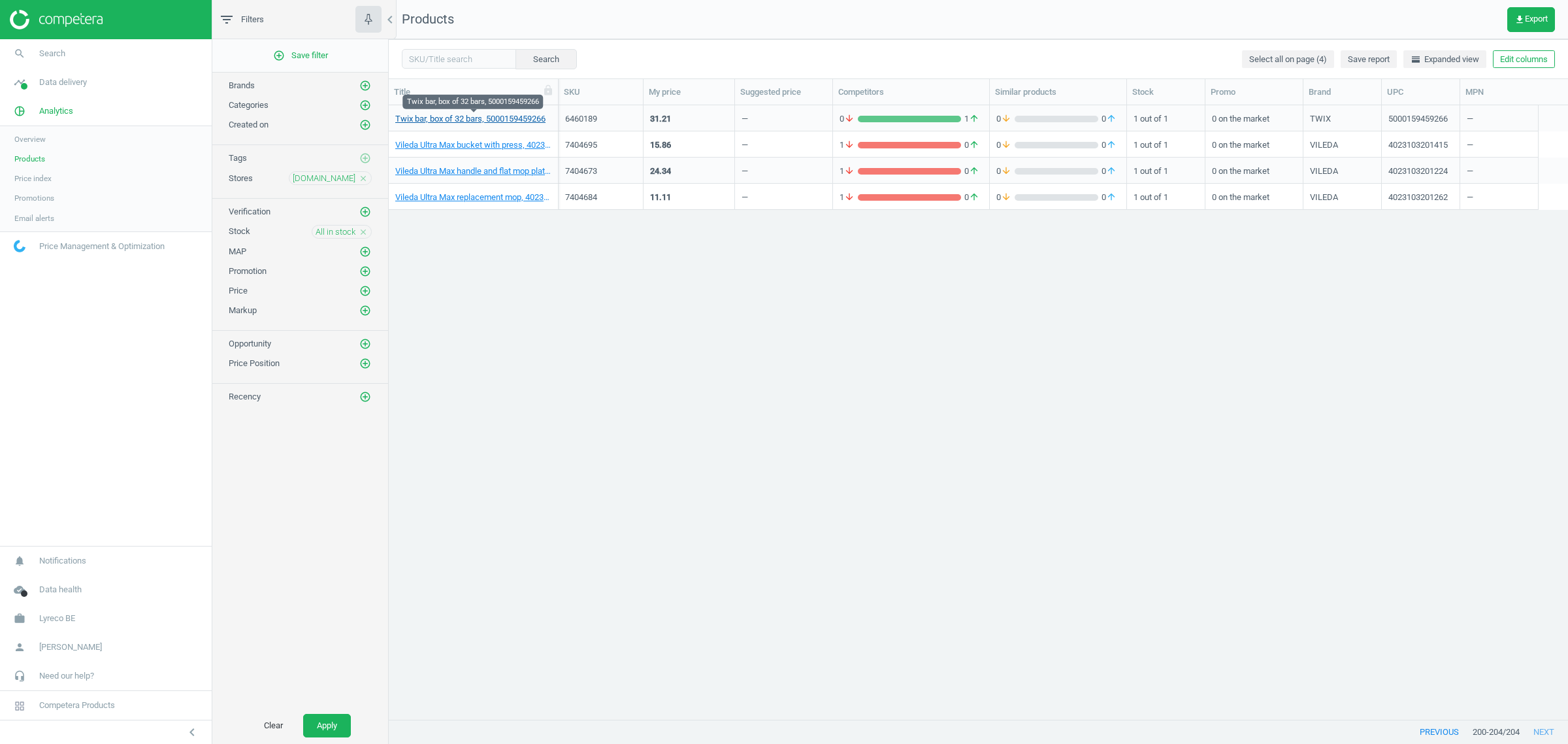
click at [452, 119] on link "Twix bar, box of 32 bars, 5000159459266" at bounding box center [471, 119] width 151 height 12
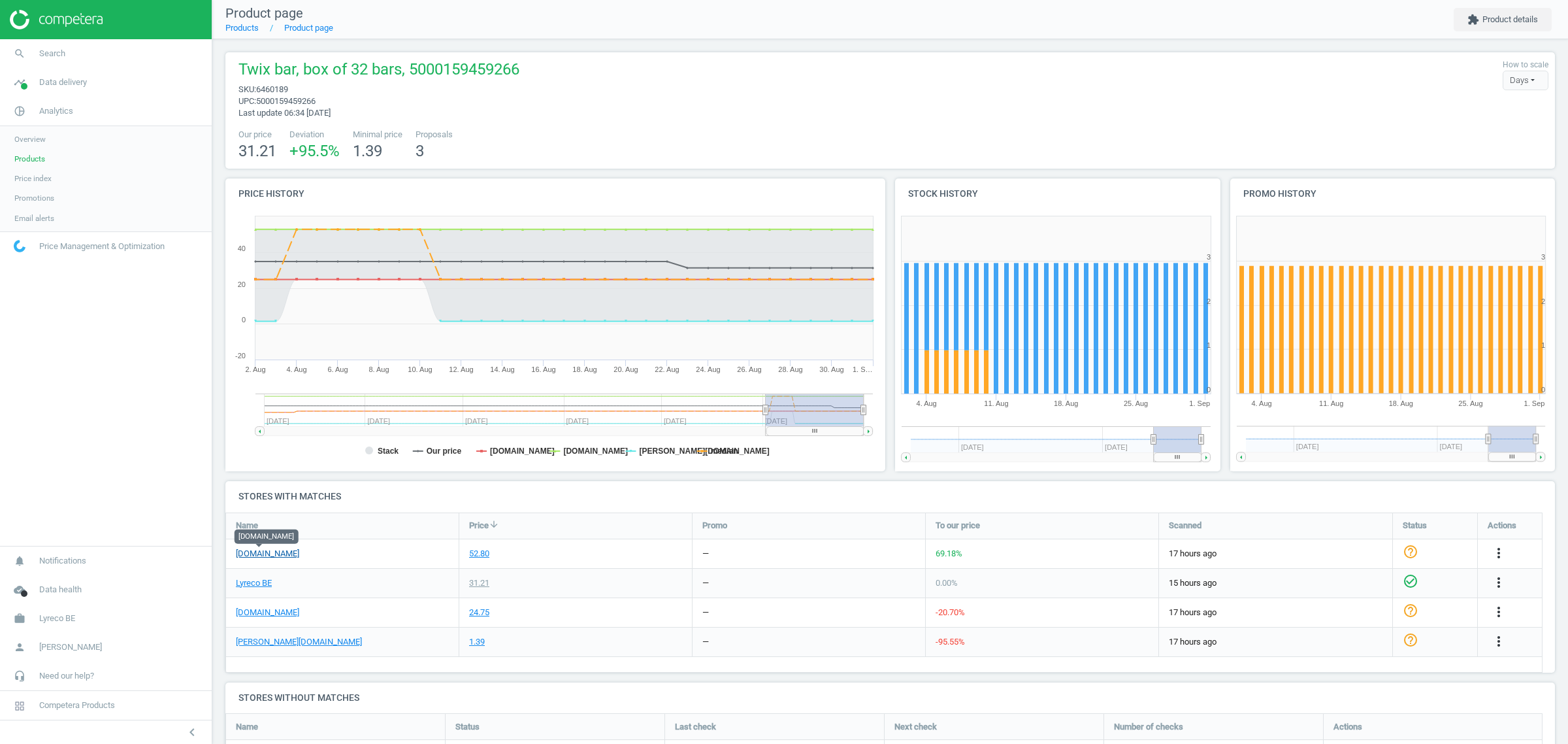
click at [266, 556] on link "[DOMAIN_NAME]" at bounding box center [267, 553] width 63 height 12
click at [47, 163] on link "Products" at bounding box center [106, 159] width 212 height 20
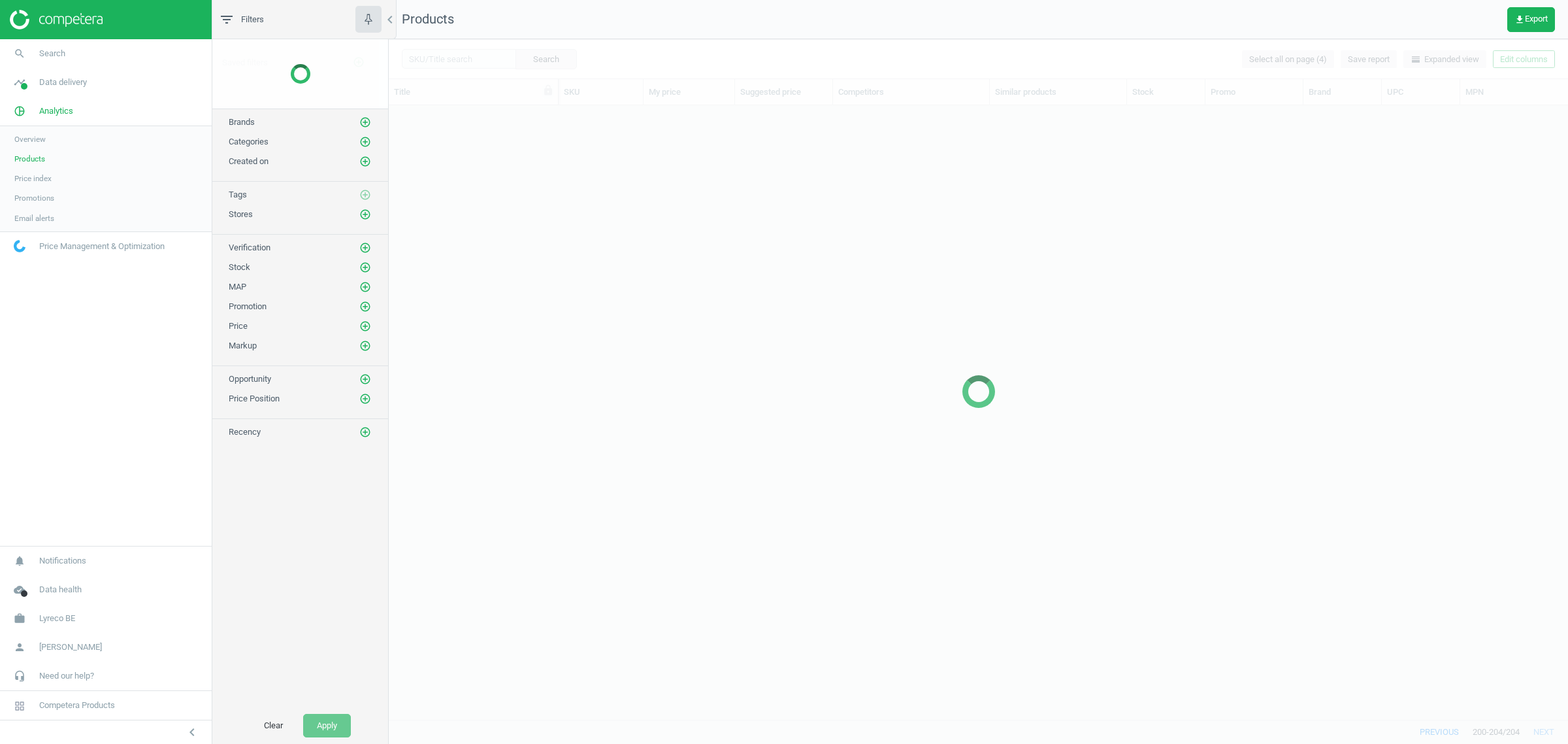
scroll to position [601, 1167]
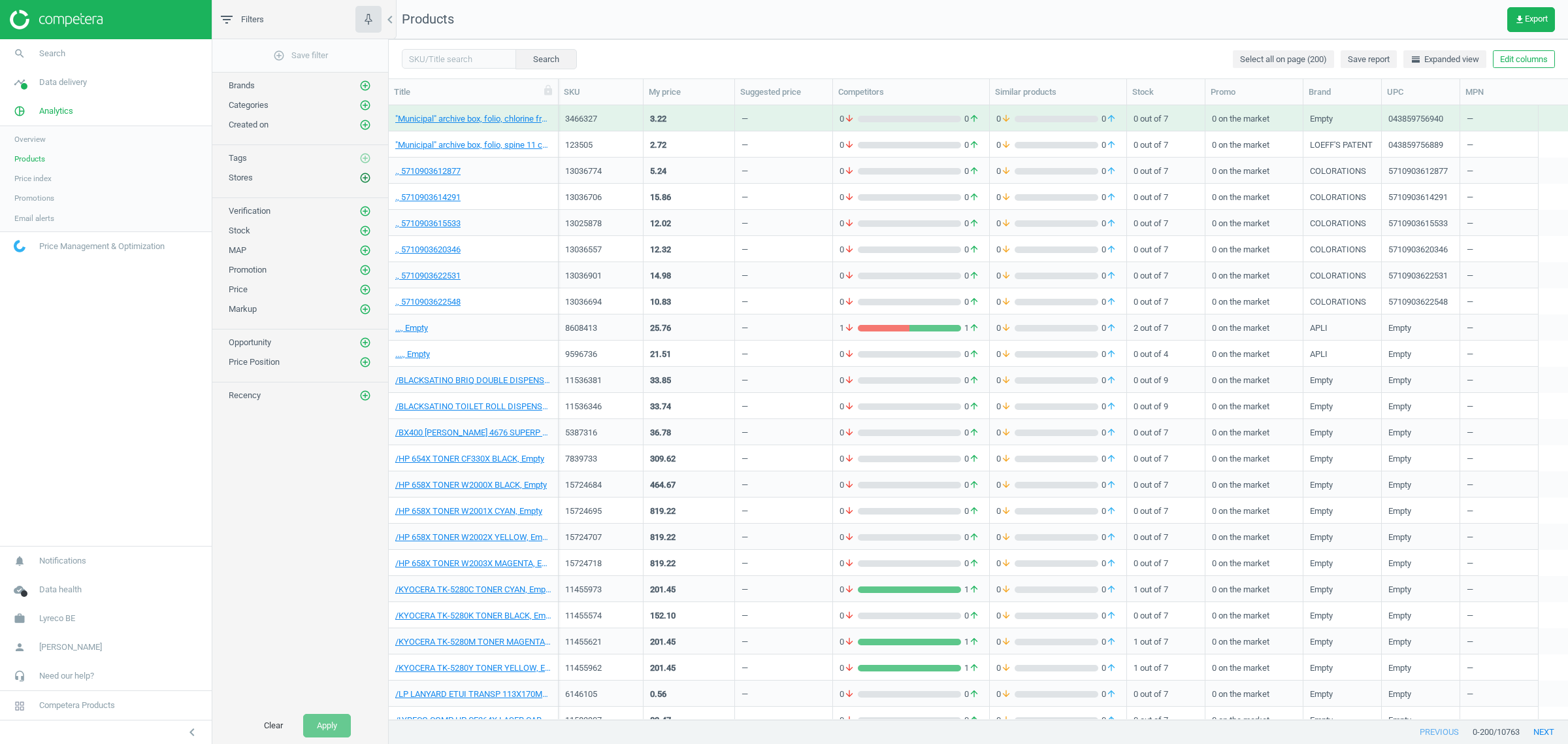
click at [370, 176] on icon "add_circle_outline" at bounding box center [365, 177] width 12 height 12
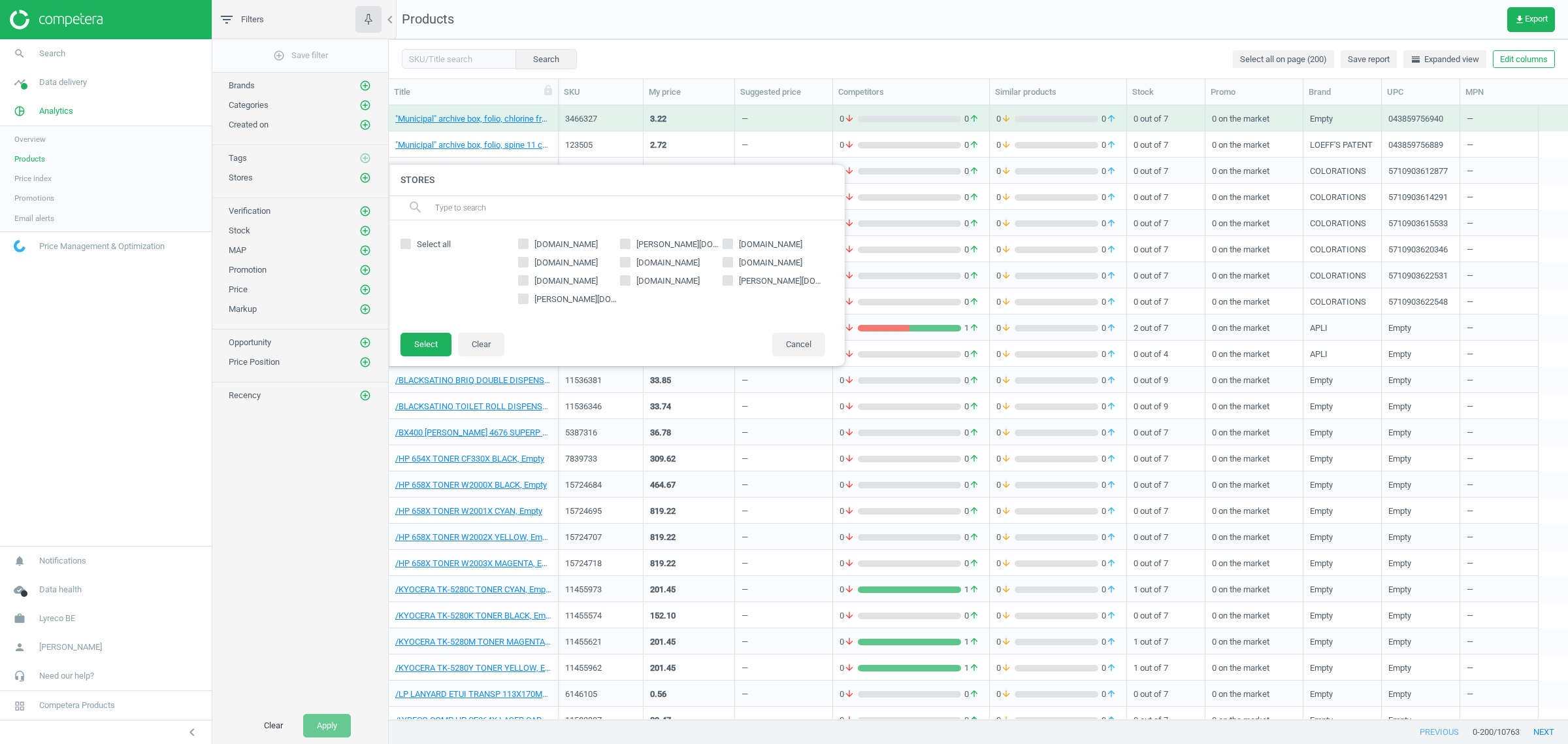
click at [564, 266] on span "[DOMAIN_NAME]" at bounding box center [566, 262] width 68 height 12
click at [527, 266] on input "[DOMAIN_NAME]" at bounding box center [523, 261] width 8 height 8
checkbox input "true"
click at [425, 344] on button "Select" at bounding box center [426, 344] width 51 height 24
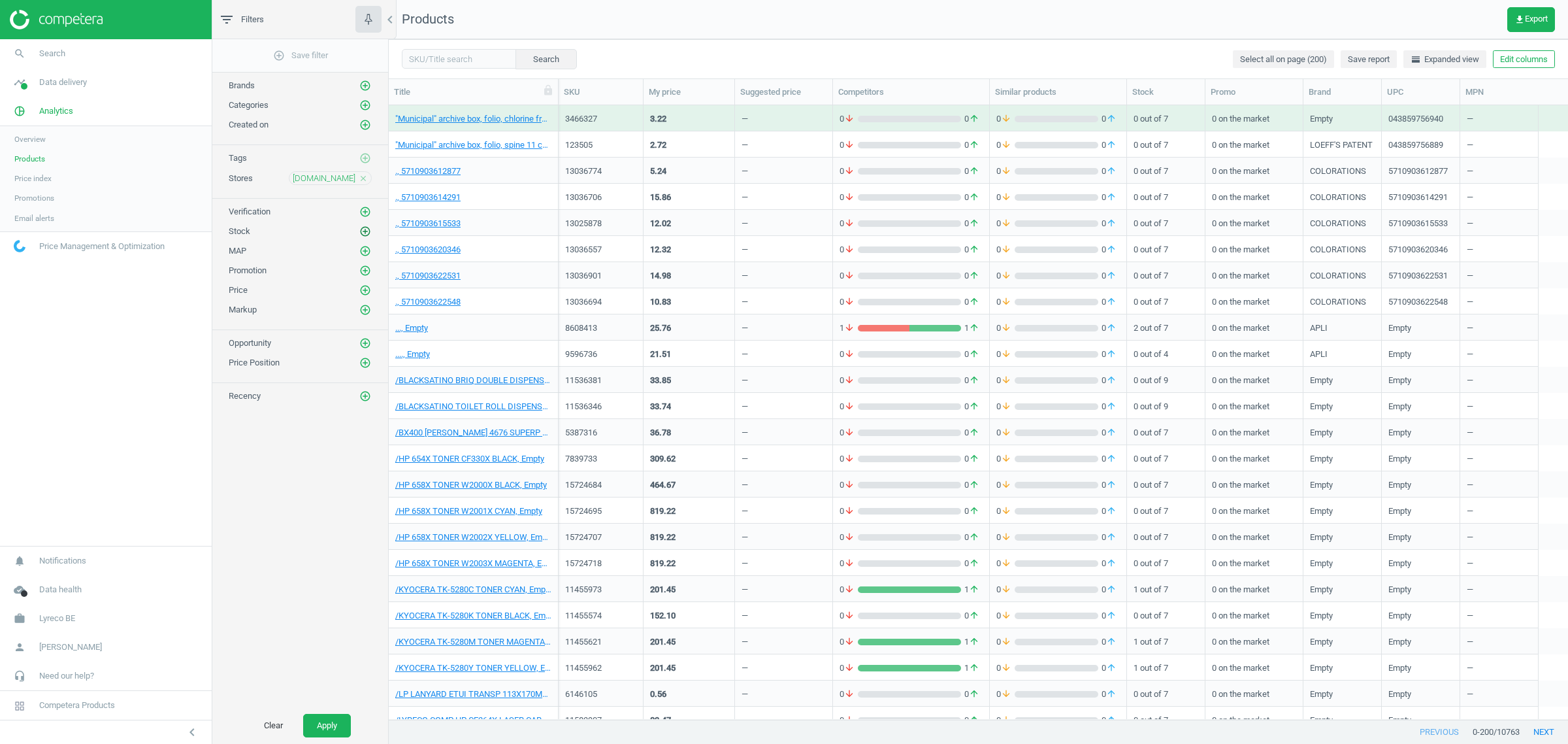
click at [366, 237] on icon "add_circle_outline" at bounding box center [365, 231] width 12 height 12
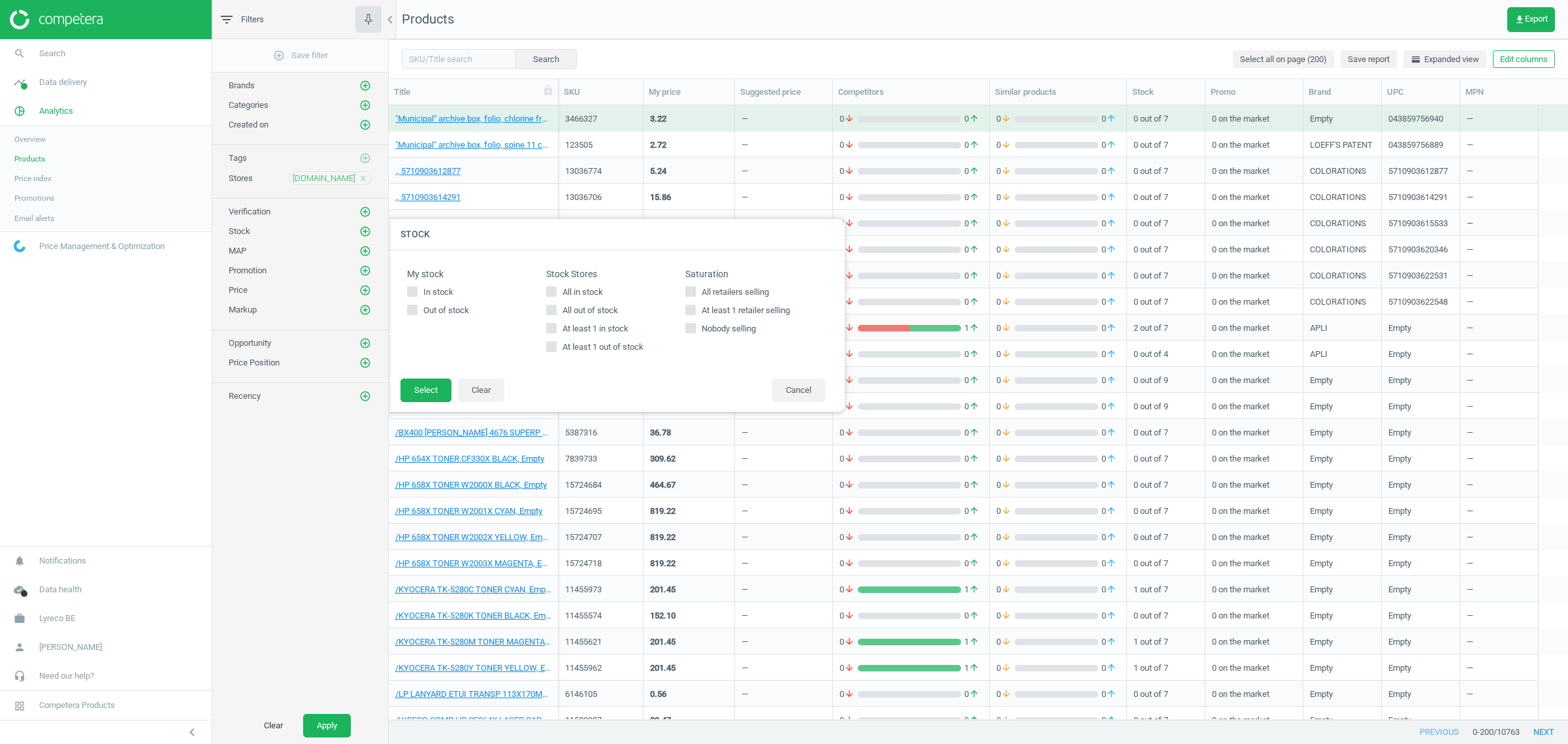
click at [552, 288] on input "All in stock" at bounding box center [551, 291] width 8 height 8
checkbox input "true"
click at [441, 386] on button "Select" at bounding box center [426, 390] width 51 height 24
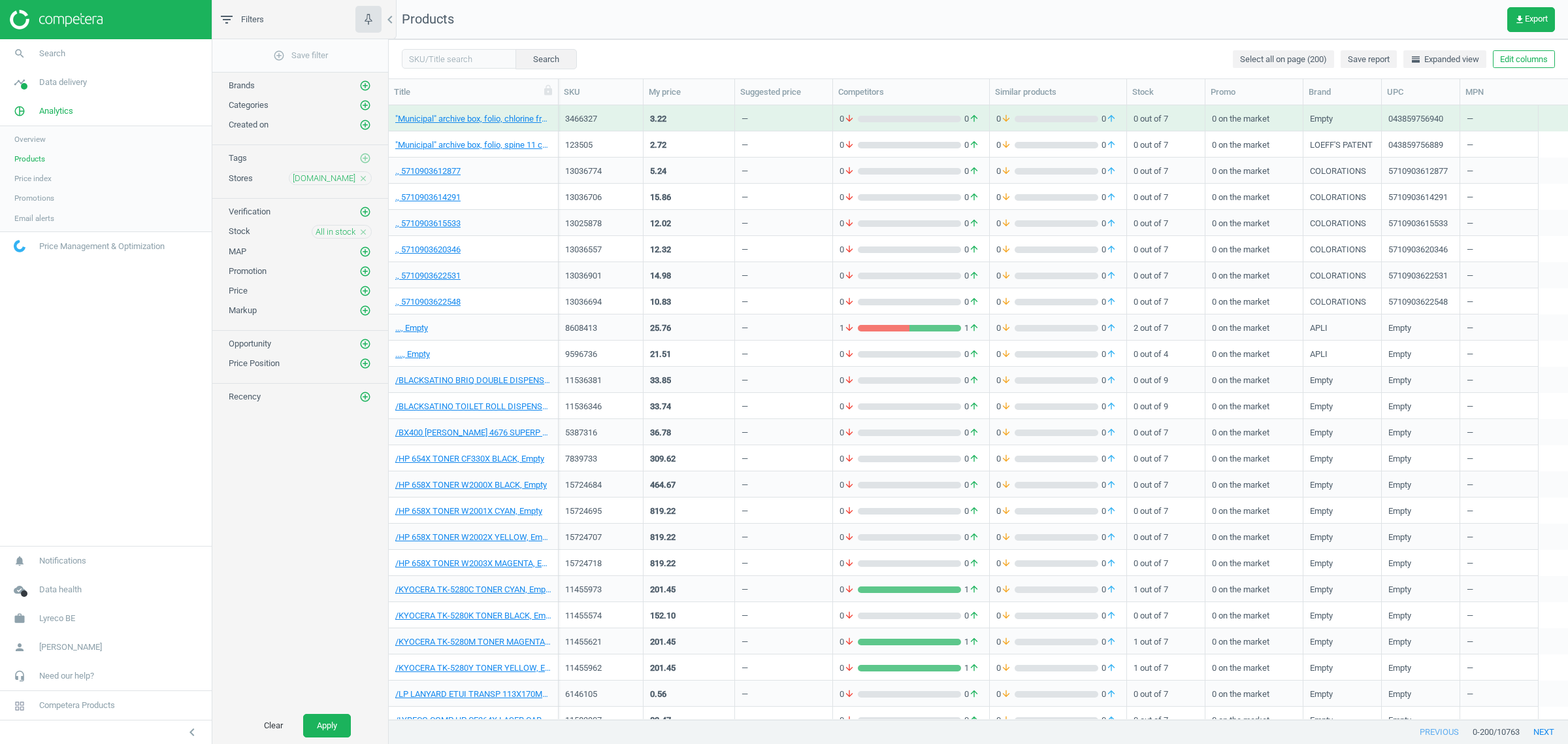
click at [307, 737] on div "Clear Apply" at bounding box center [300, 725] width 176 height 36
click at [312, 727] on button "Apply" at bounding box center [327, 725] width 47 height 24
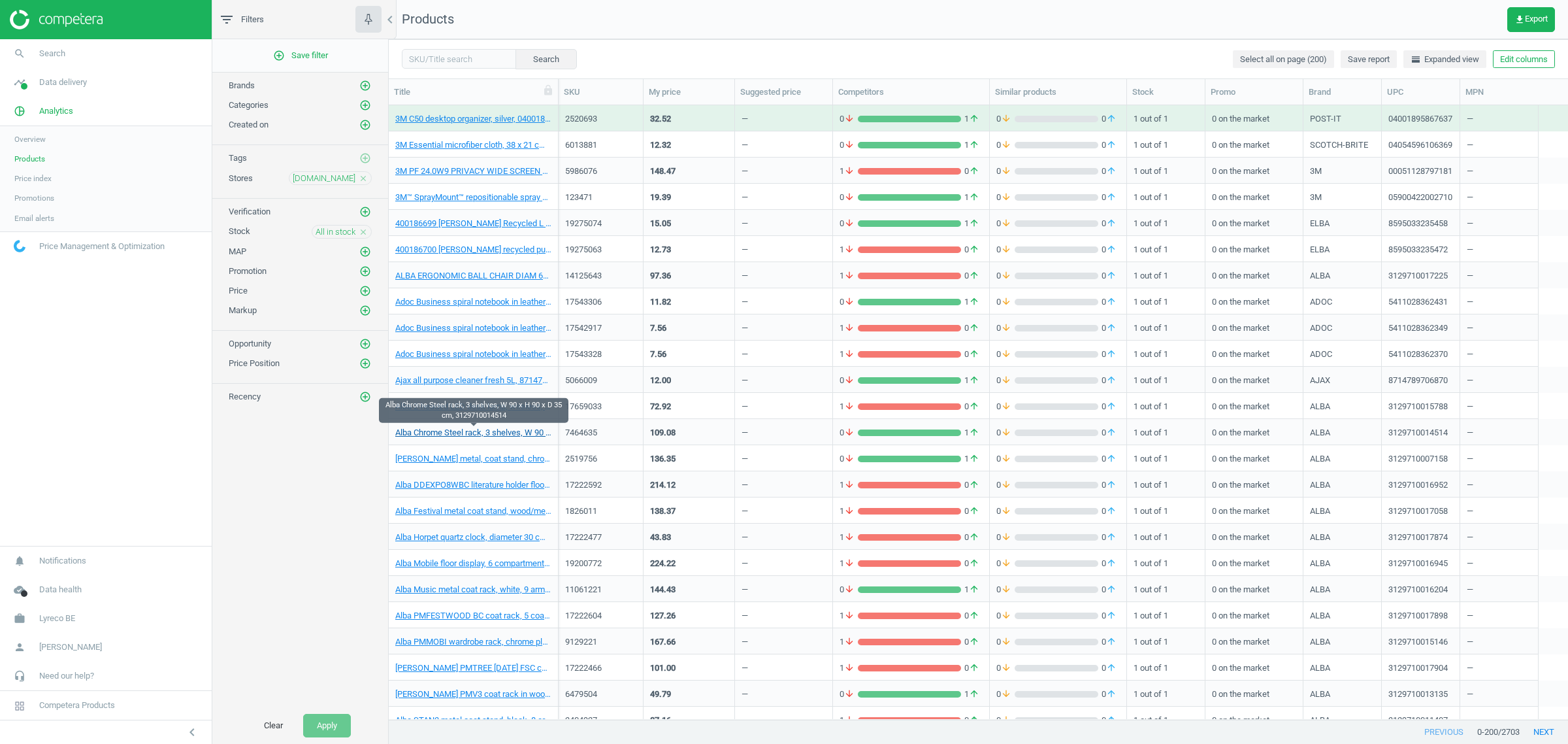
click at [477, 432] on link "Alba Chrome Steel rack, 3 shelves, W 90 x H 90 x D 35 cm, 3129710014514" at bounding box center [473, 432] width 156 height 12
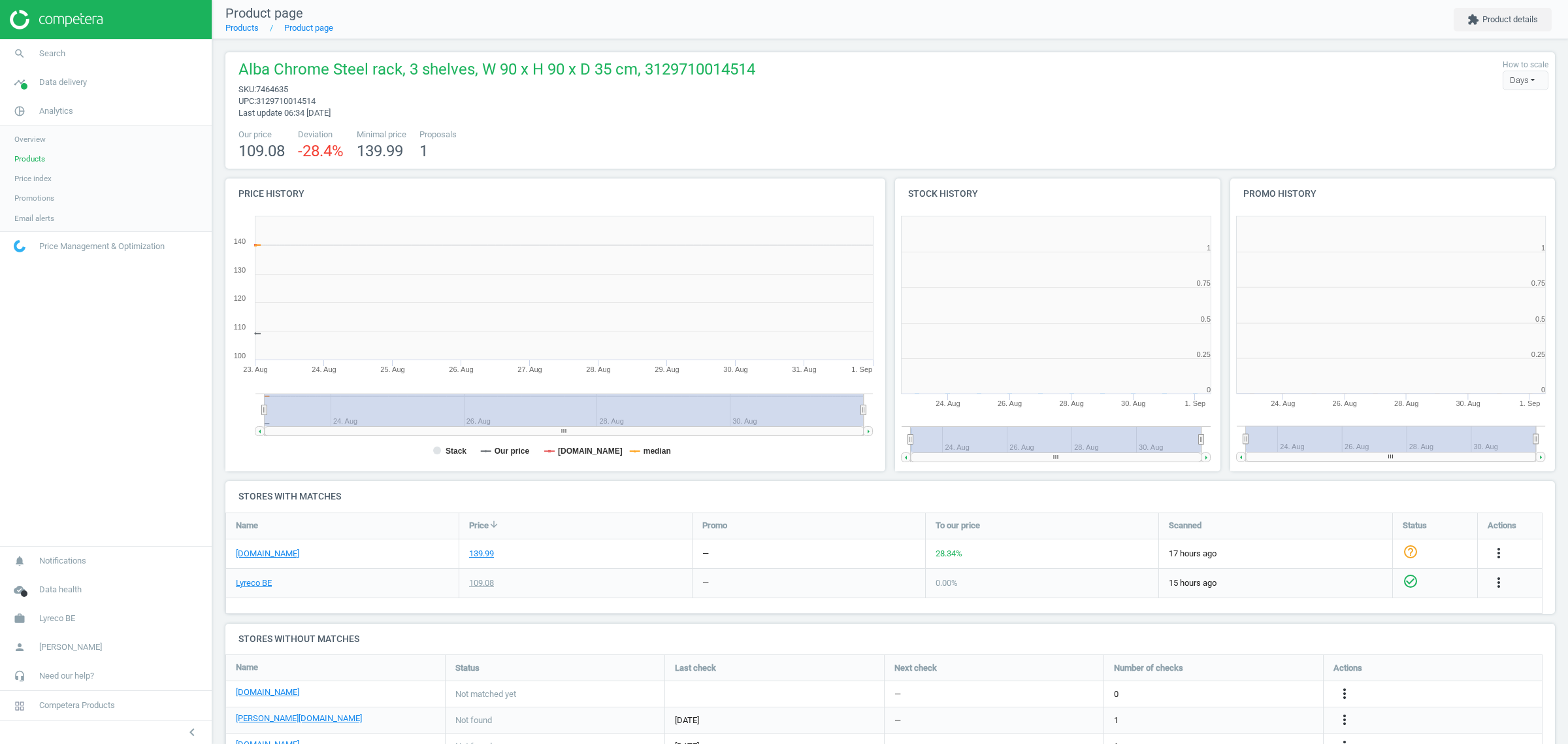
scroll to position [6, 7]
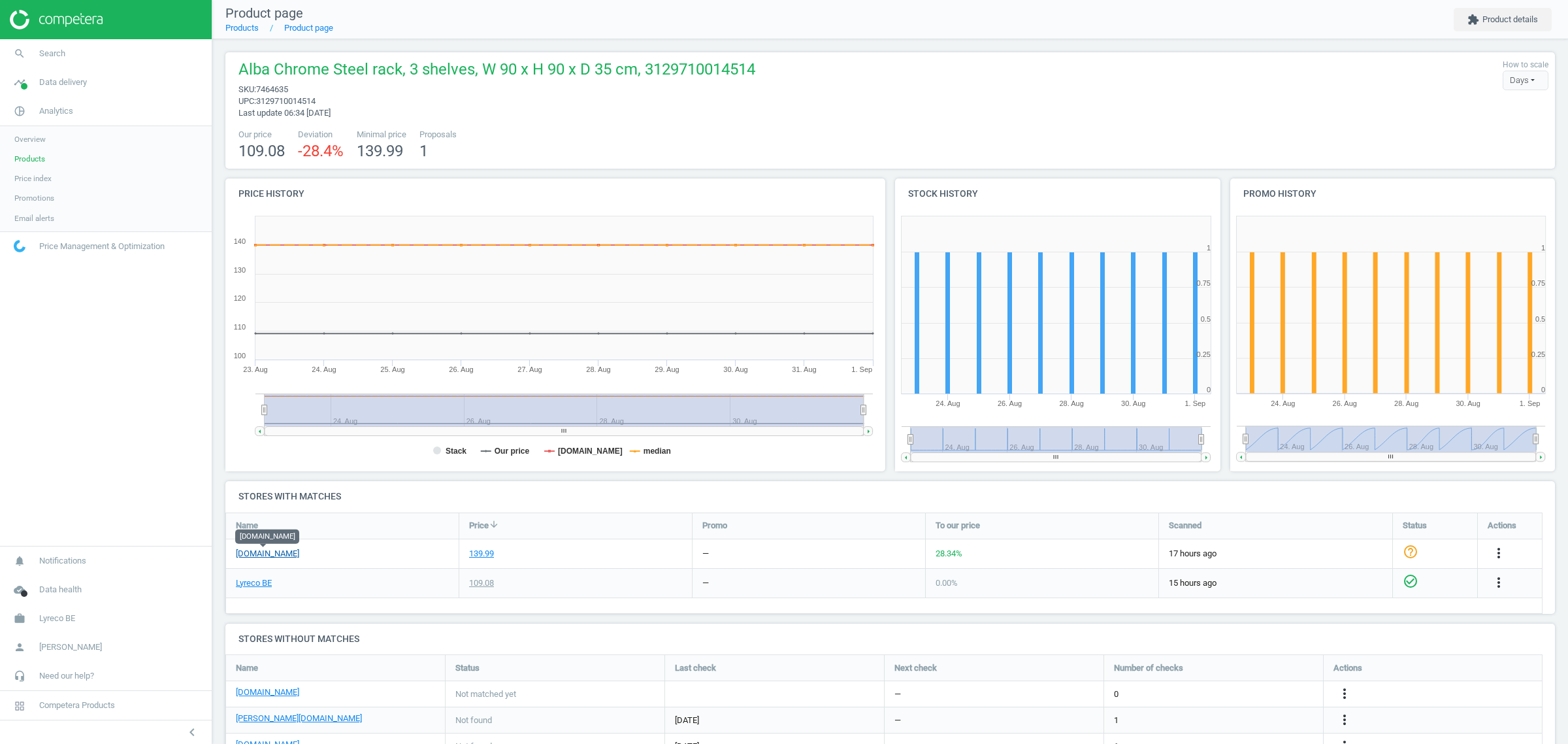
click at [253, 554] on link "[DOMAIN_NAME]" at bounding box center [267, 553] width 63 height 12
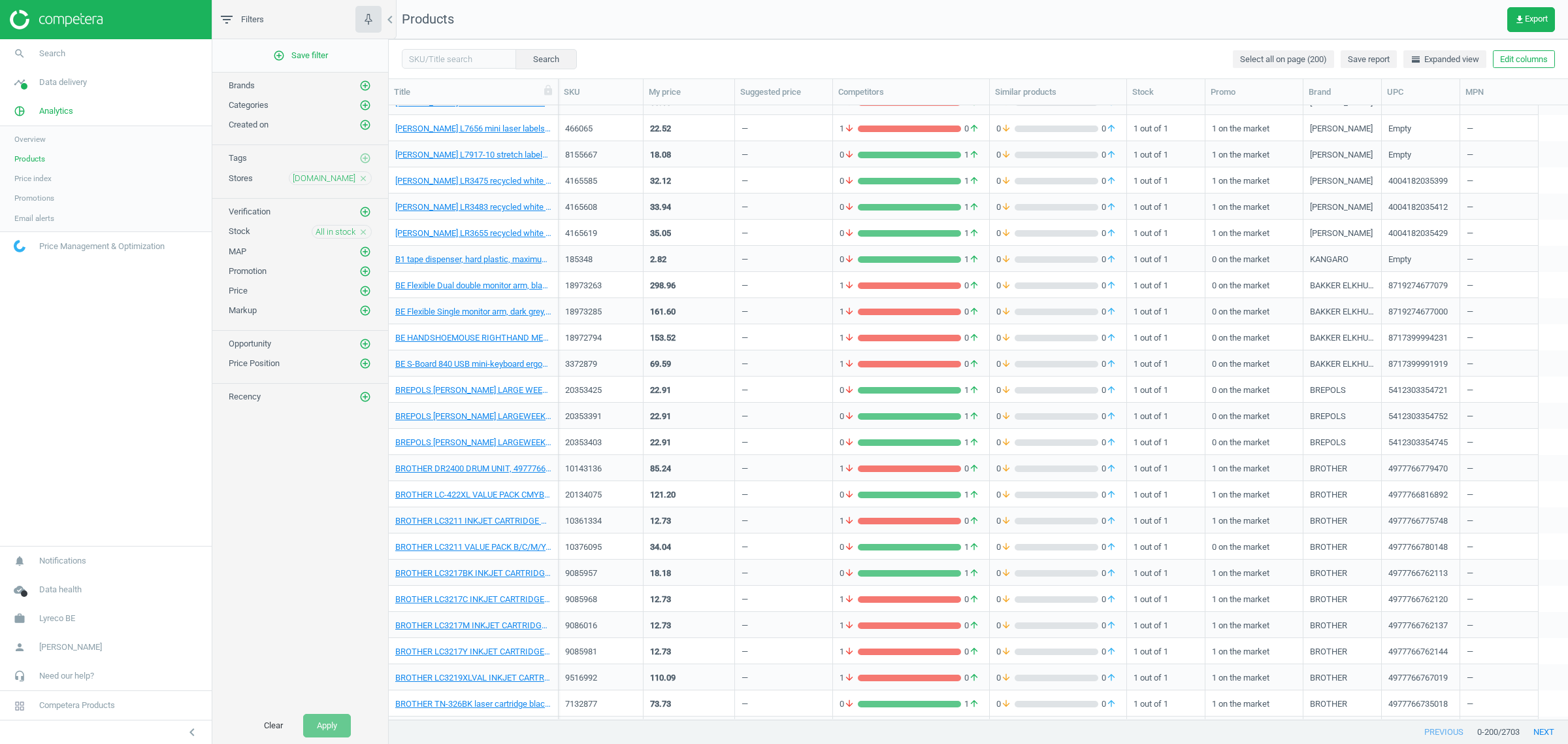
scroll to position [3758, 0]
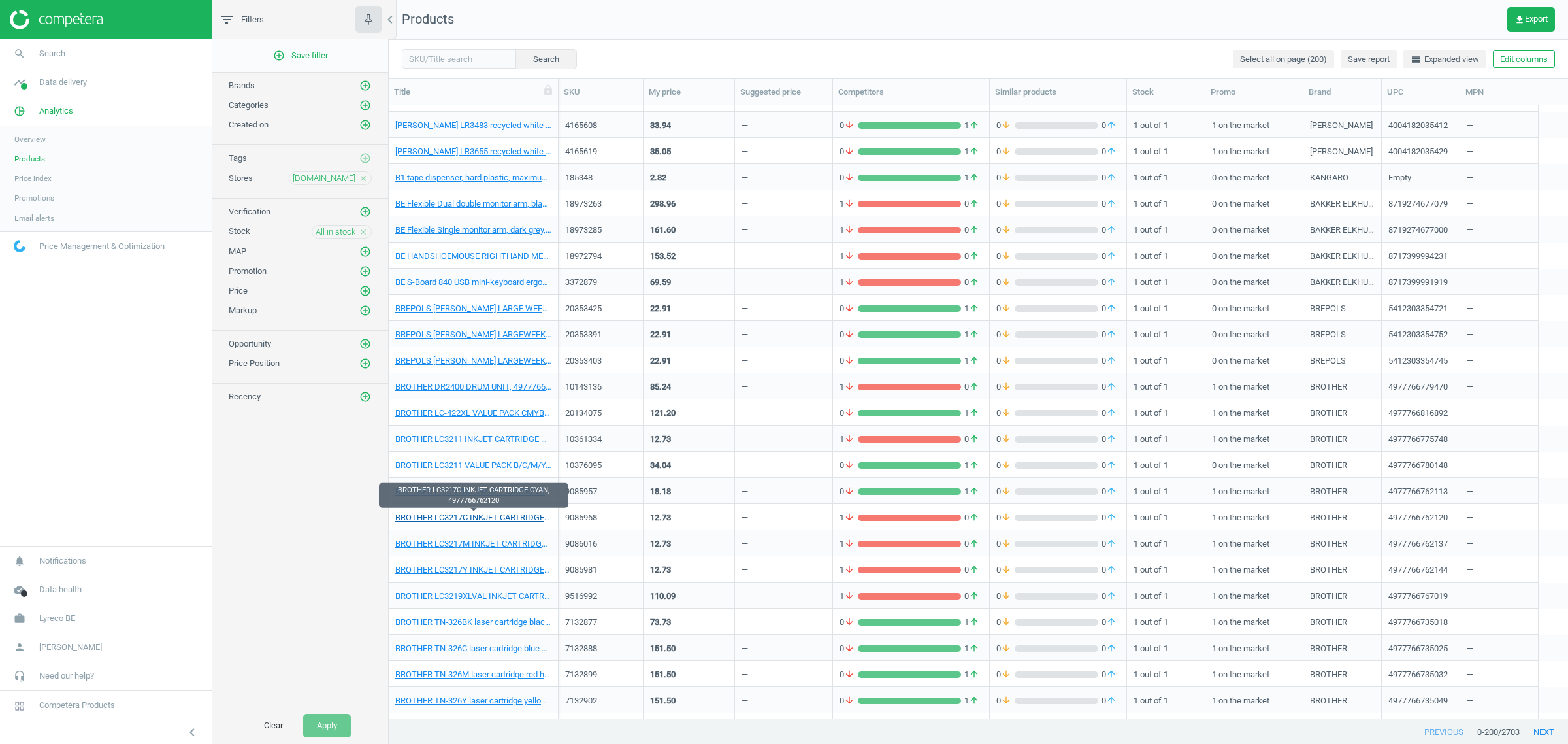
click at [485, 515] on link "BROTHER LC3217C INKJET CARTRIDGE CYAN, 4977766762120" at bounding box center [473, 517] width 156 height 12
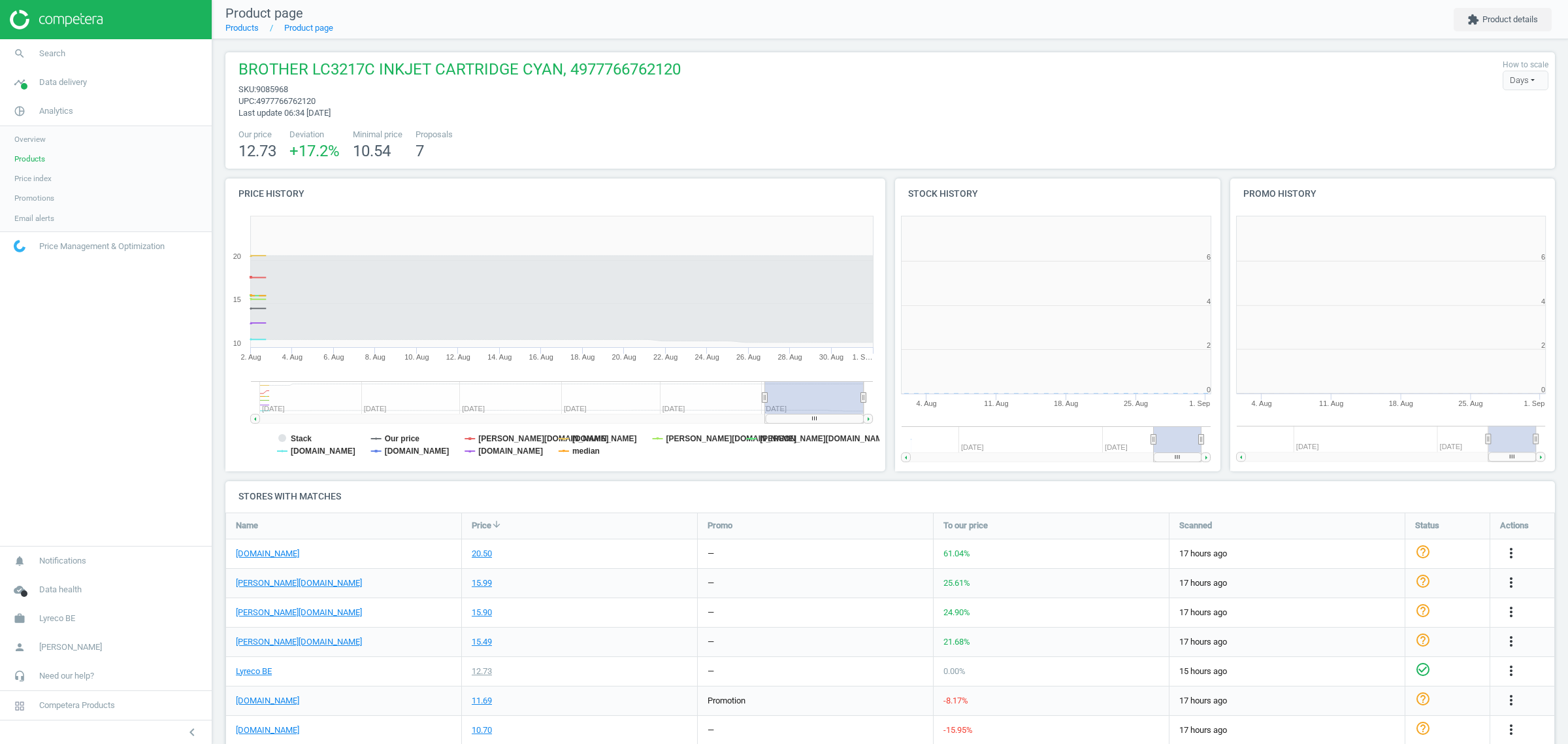
scroll to position [286, 348]
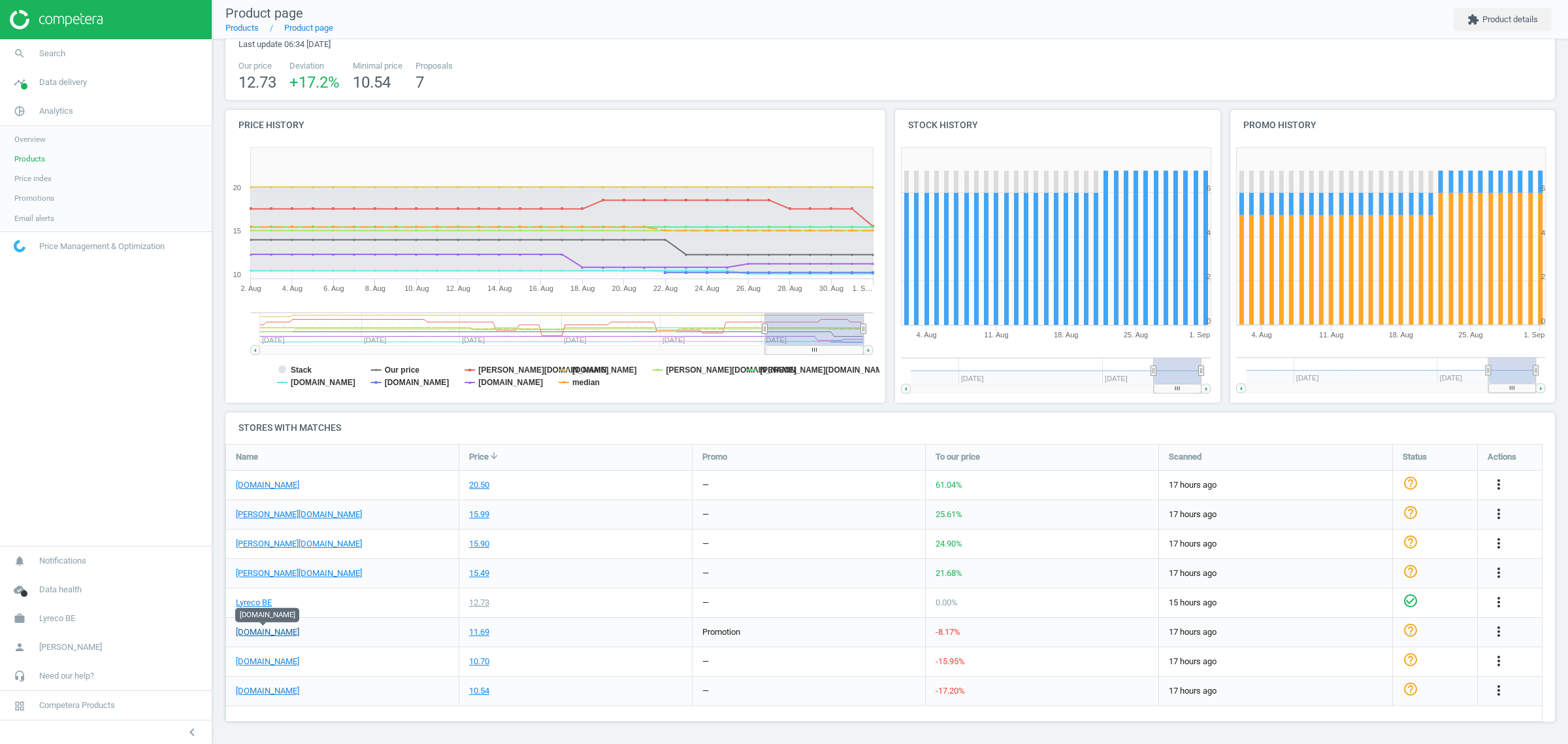
click at [280, 631] on link "[DOMAIN_NAME]" at bounding box center [267, 632] width 63 height 12
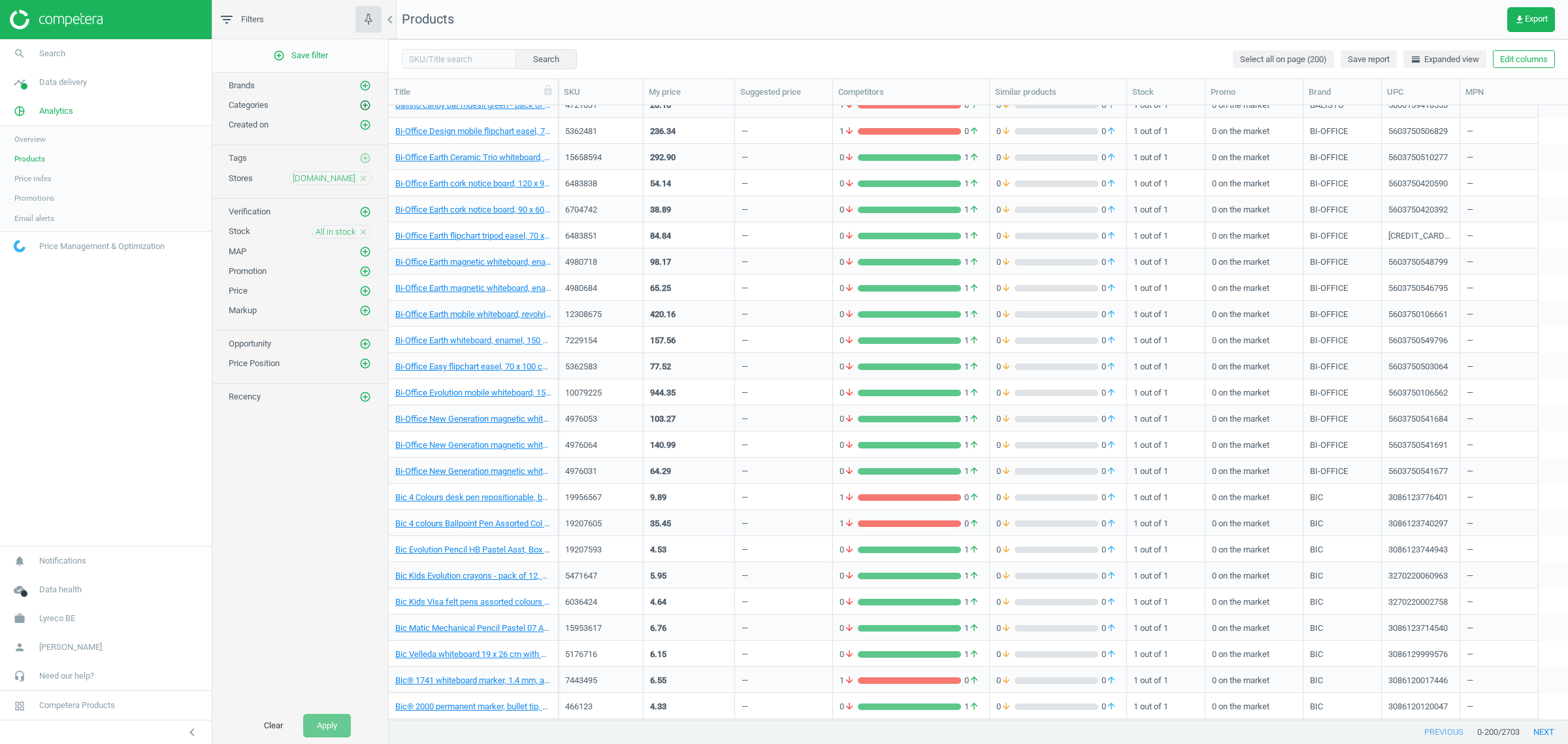
click at [360, 106] on icon "add_circle_outline" at bounding box center [365, 105] width 12 height 12
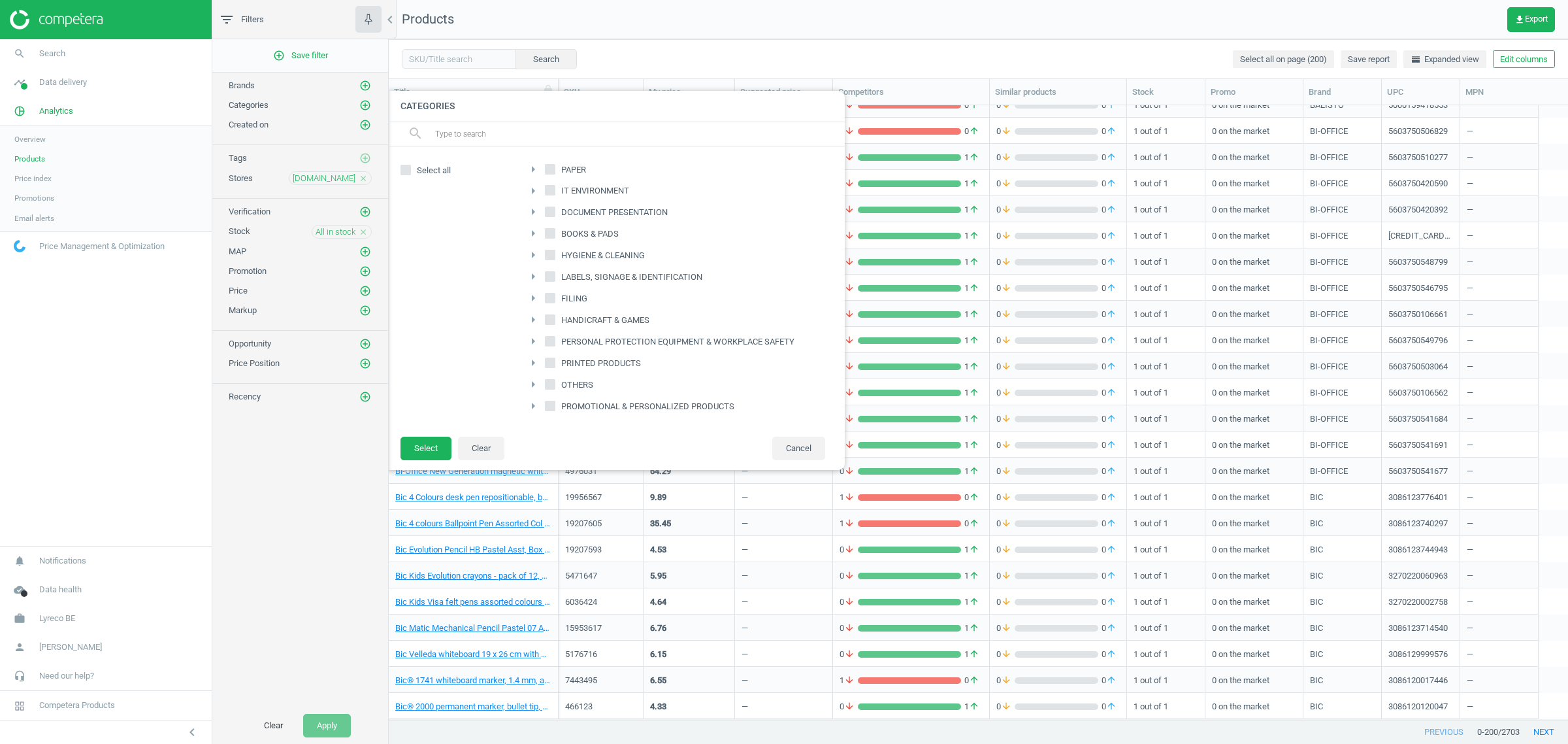
click at [553, 185] on icon at bounding box center [550, 190] width 10 height 10
click at [553, 186] on input "IT ENVIRONMENT" at bounding box center [550, 190] width 8 height 8
checkbox input "true"
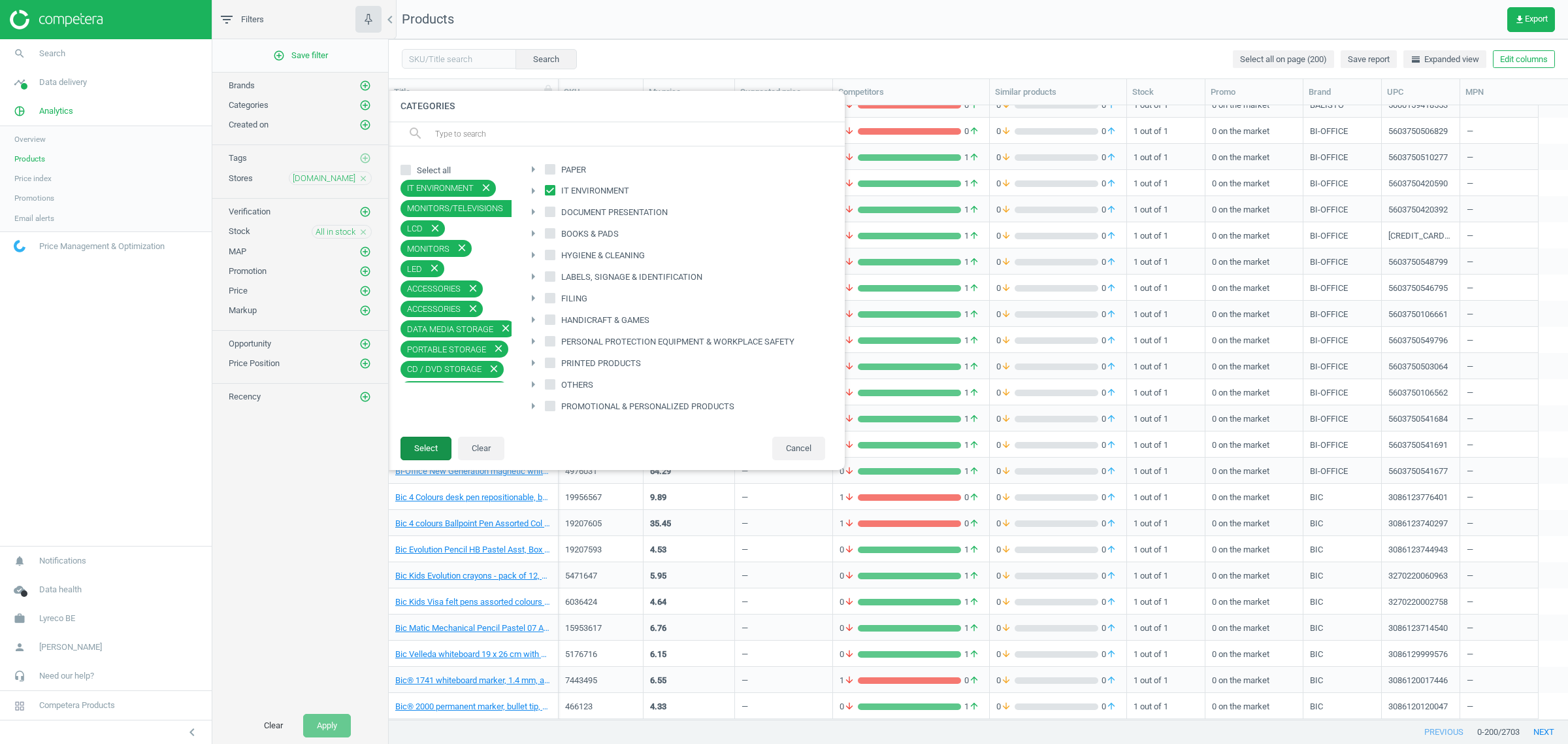
click at [432, 453] on button "Select" at bounding box center [426, 448] width 51 height 24
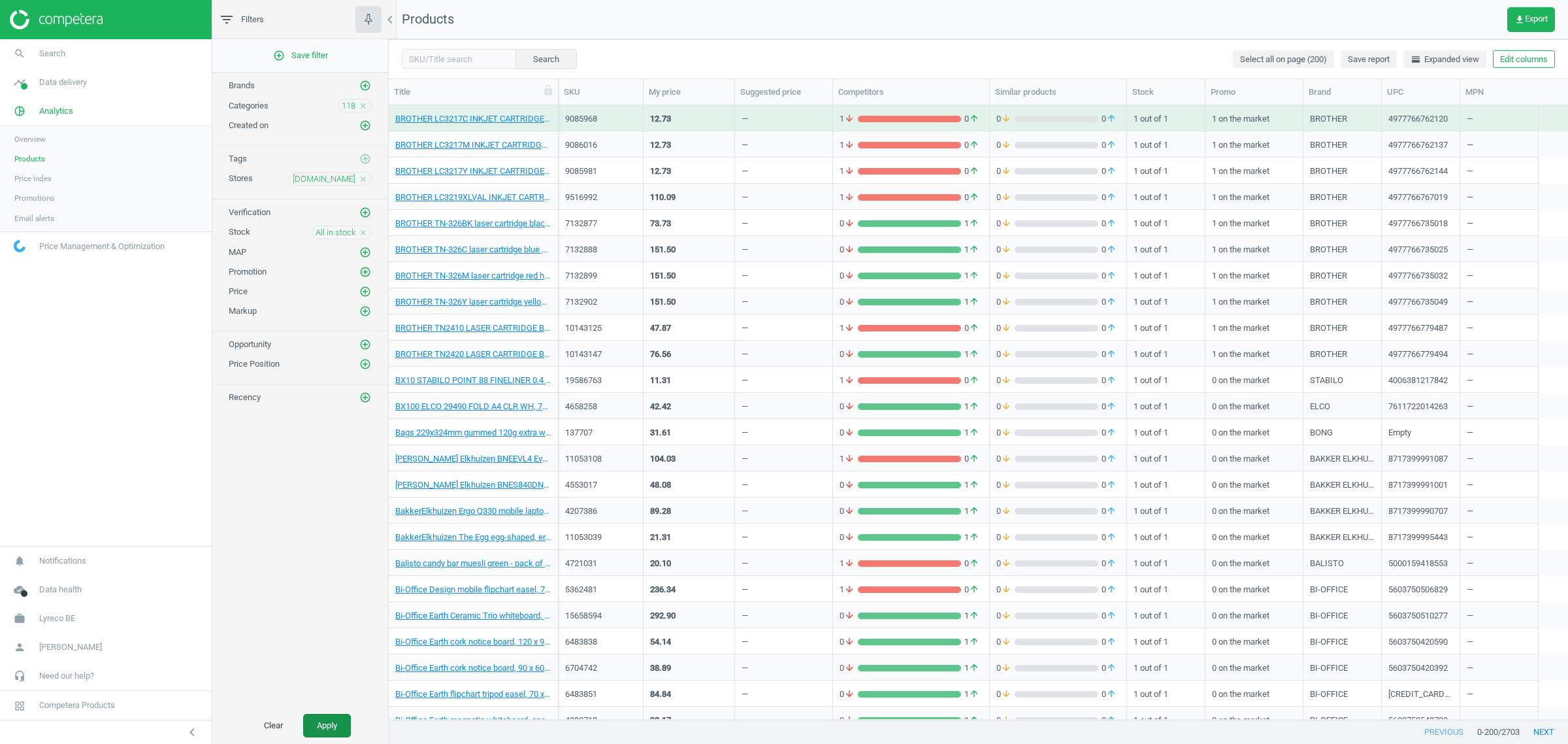
click at [330, 718] on button "Apply" at bounding box center [327, 725] width 47 height 24
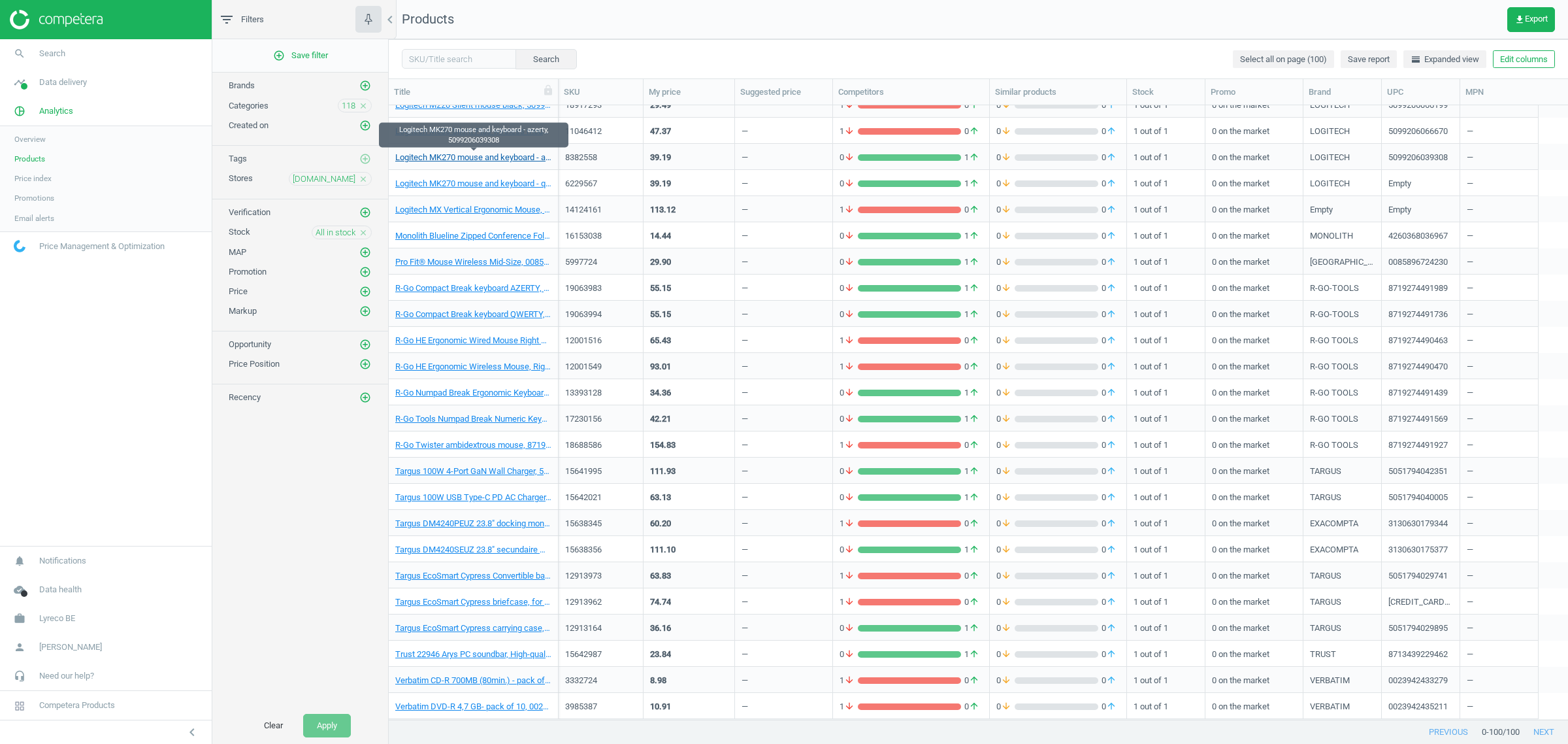
click at [471, 153] on link "Logitech MK270 mouse and keyboard - azerty, 5099206039308" at bounding box center [473, 157] width 156 height 12
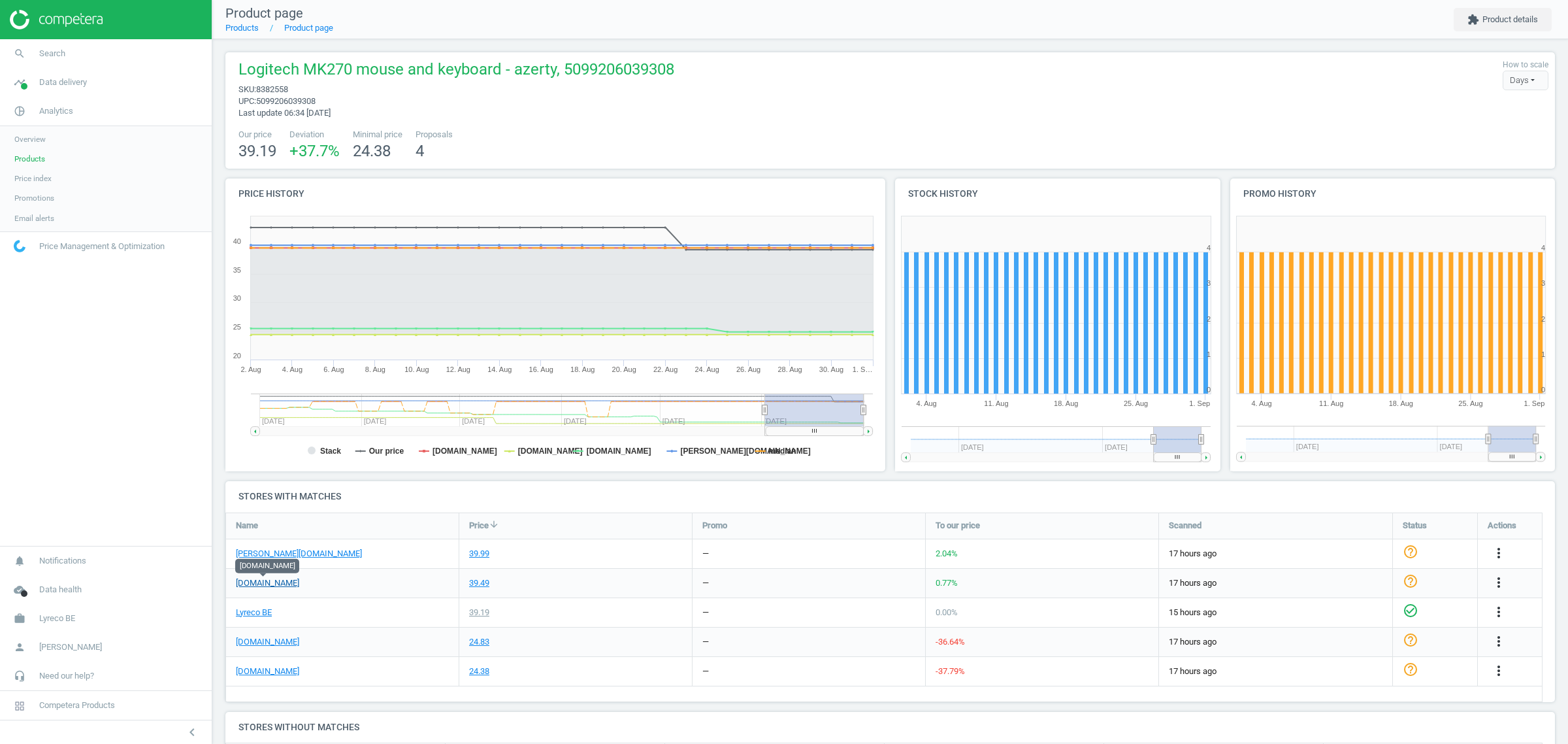
click at [266, 583] on link "[DOMAIN_NAME]" at bounding box center [267, 583] width 63 height 12
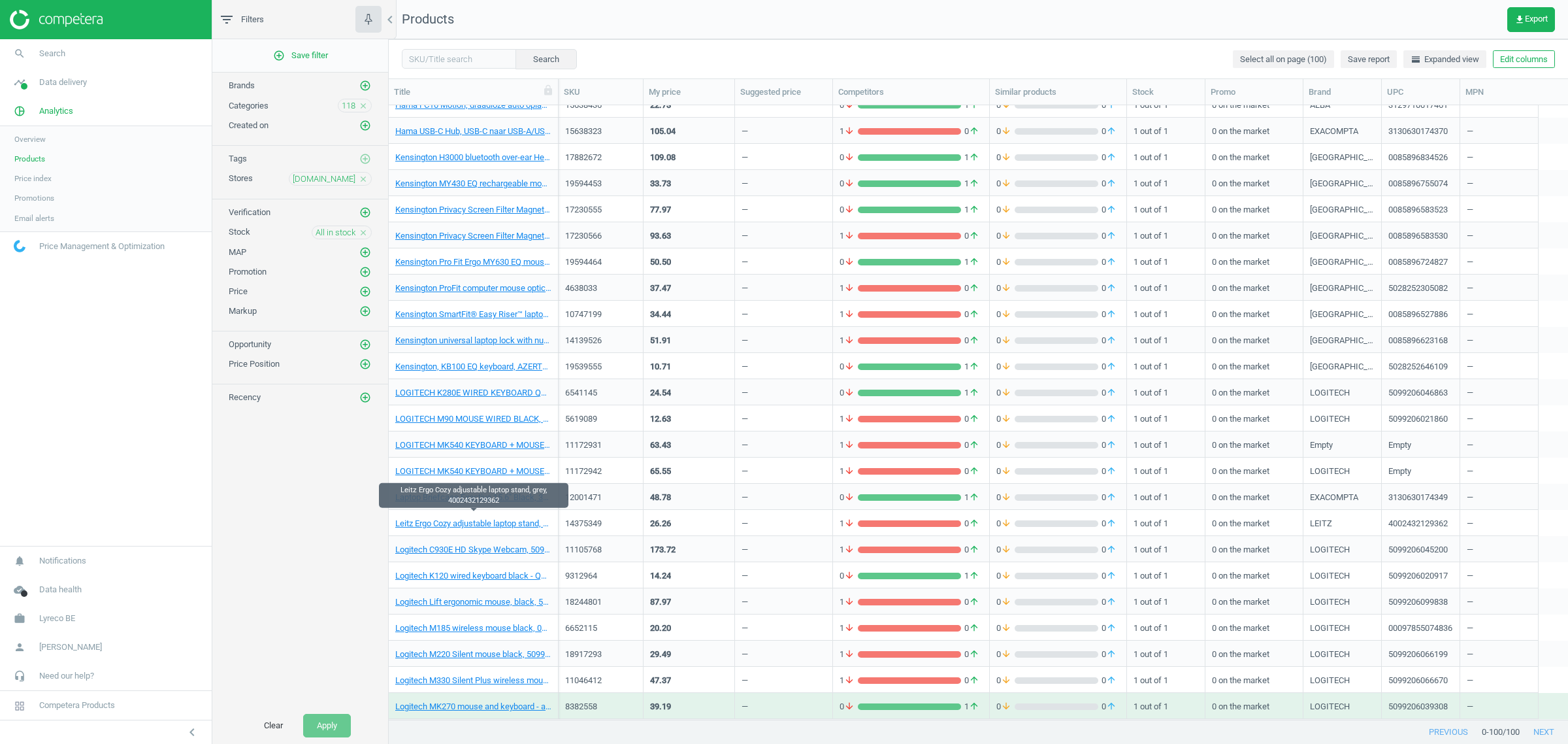
scroll to position [1860, 0]
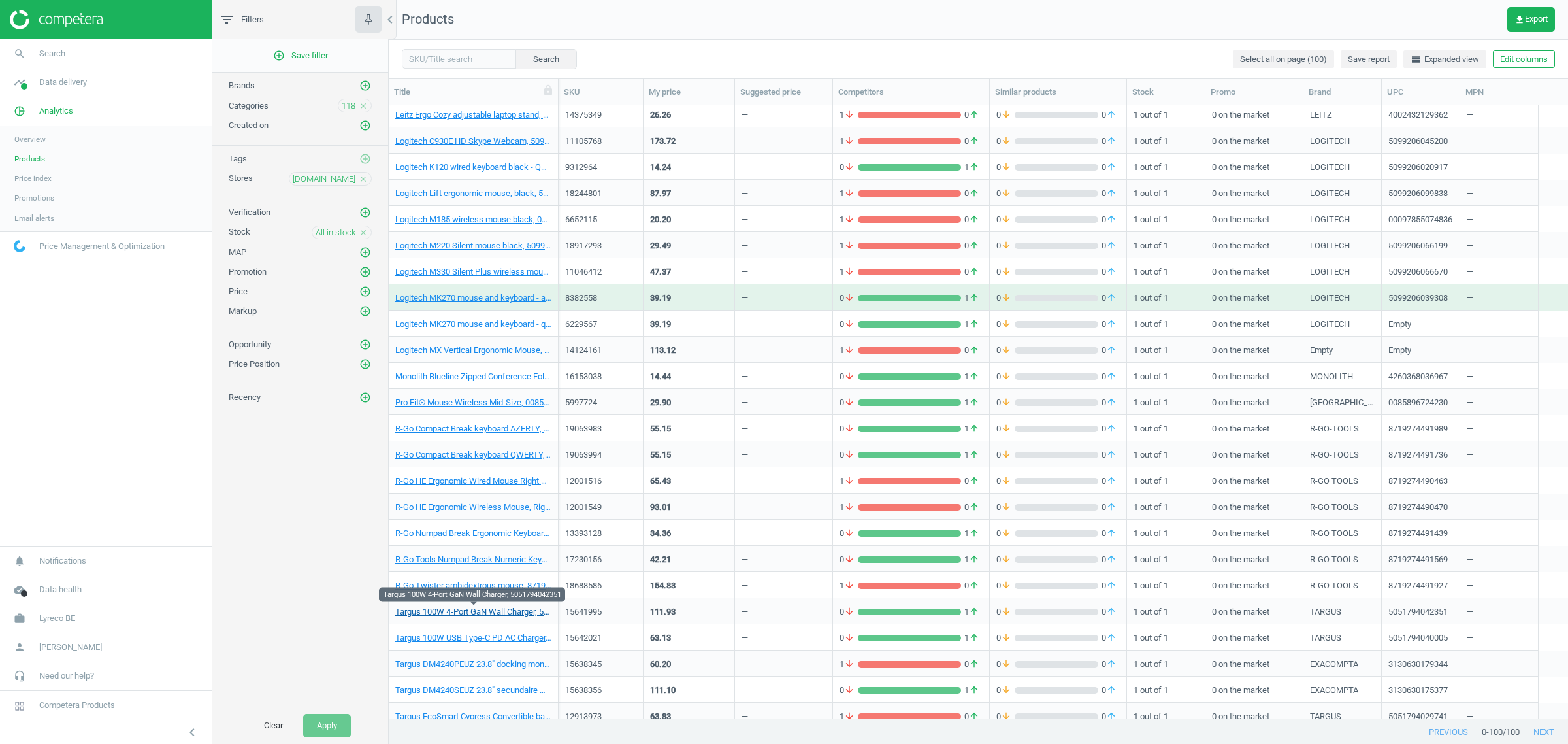
click at [451, 606] on link "Targus 100W 4-Port GaN Wall Charger, 5051794042351" at bounding box center [473, 612] width 156 height 12
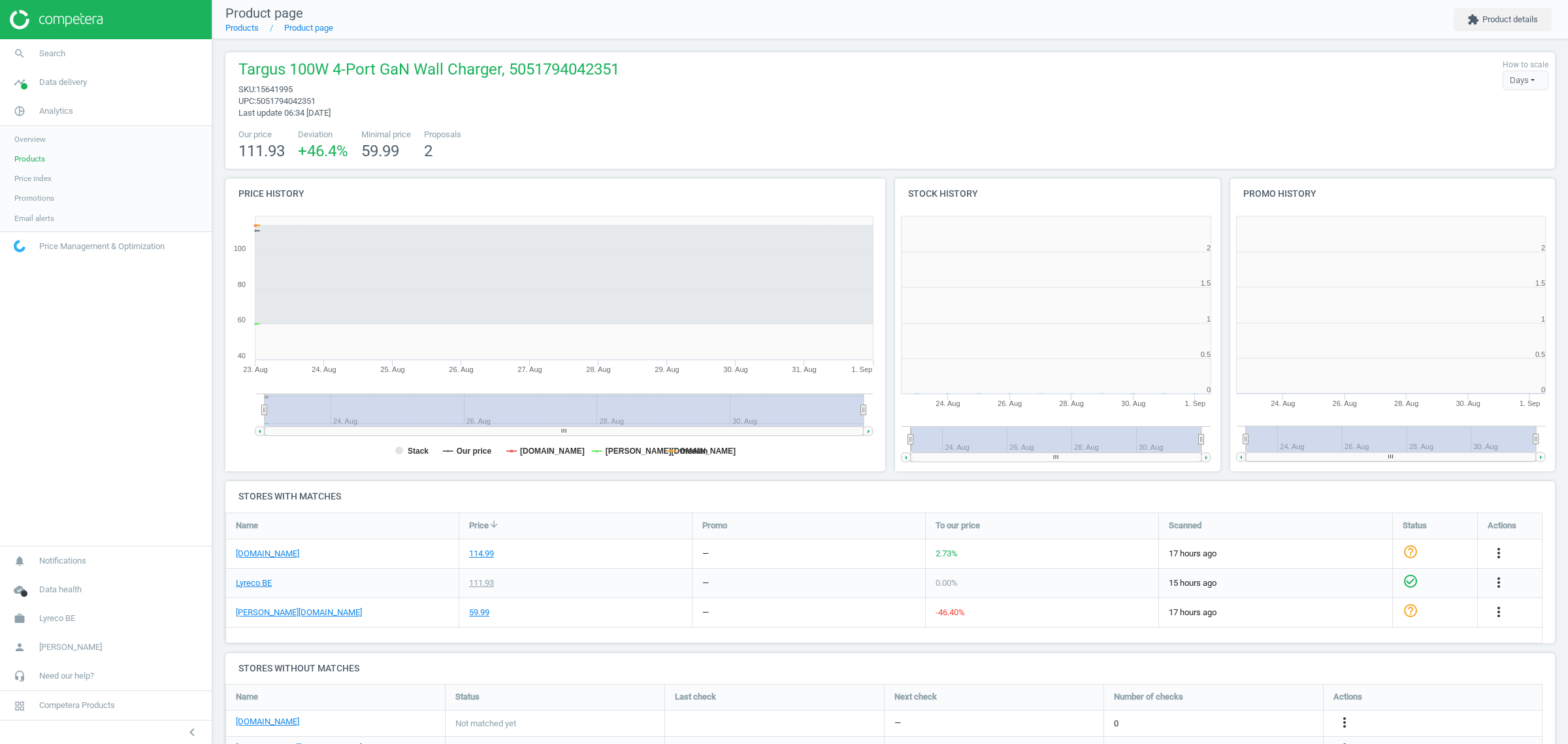
scroll to position [6, 7]
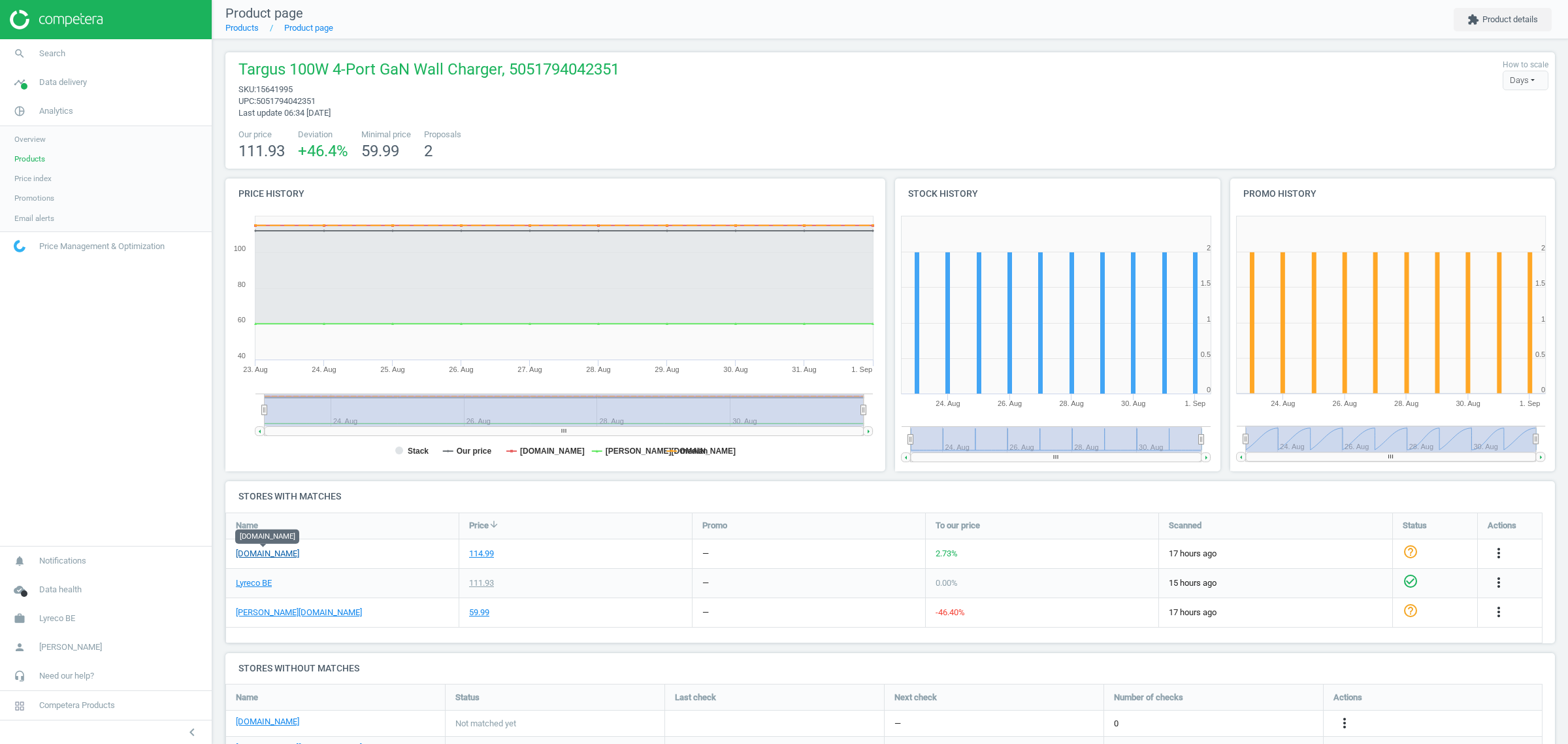
click at [266, 554] on link "[DOMAIN_NAME]" at bounding box center [267, 553] width 63 height 12
click at [31, 157] on span "Products" at bounding box center [30, 158] width 31 height 10
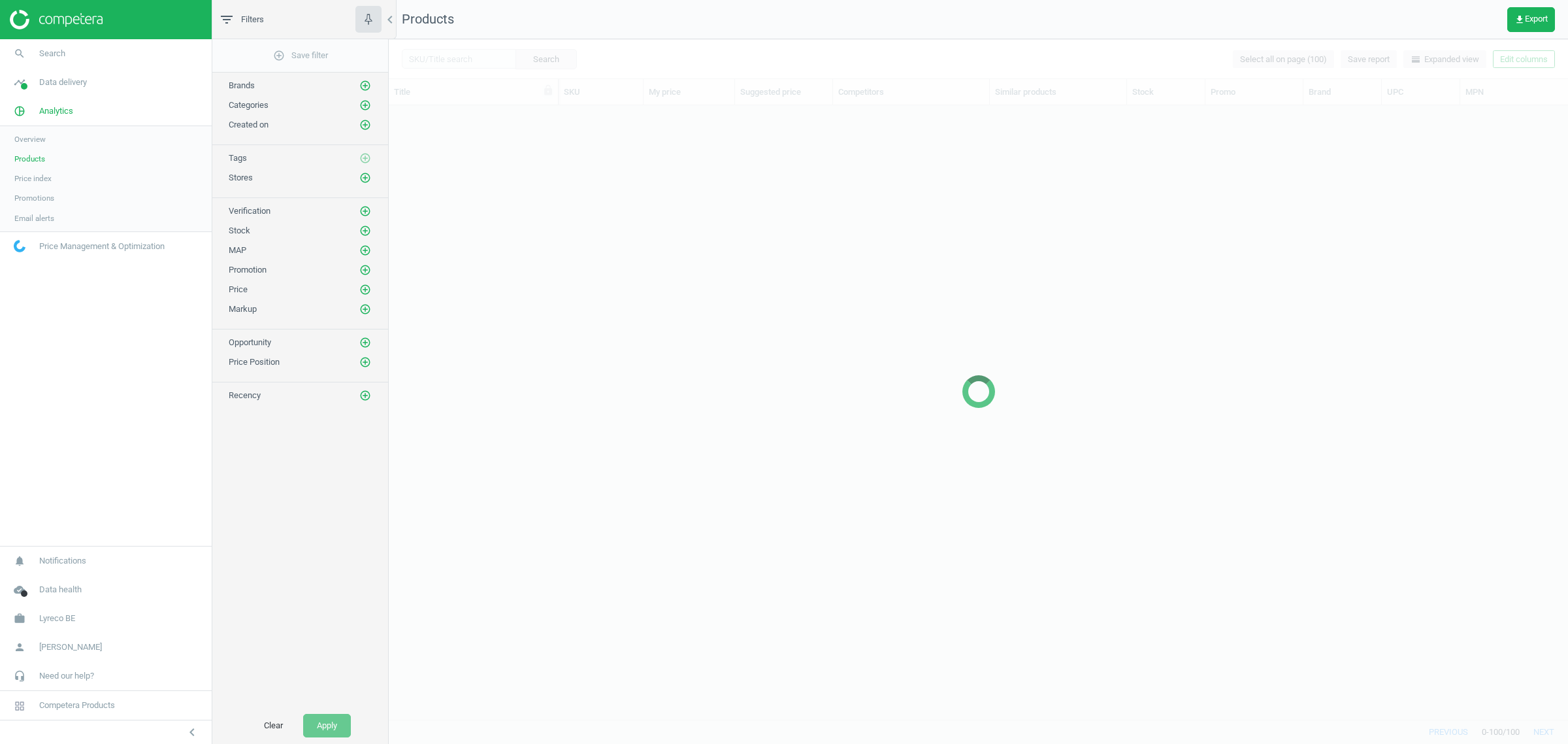
scroll to position [1765, 0]
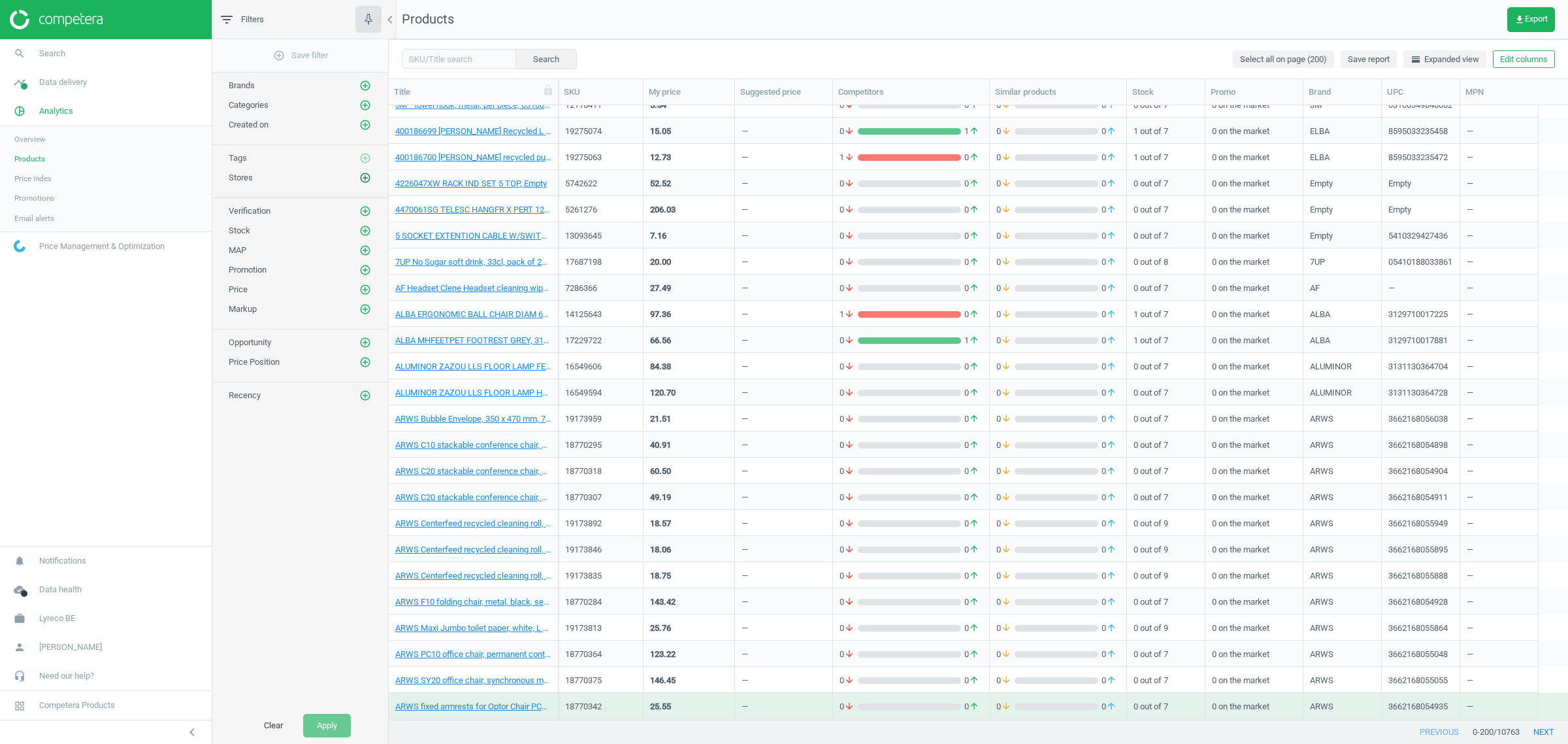
click at [363, 178] on icon "add_circle_outline" at bounding box center [365, 177] width 12 height 12
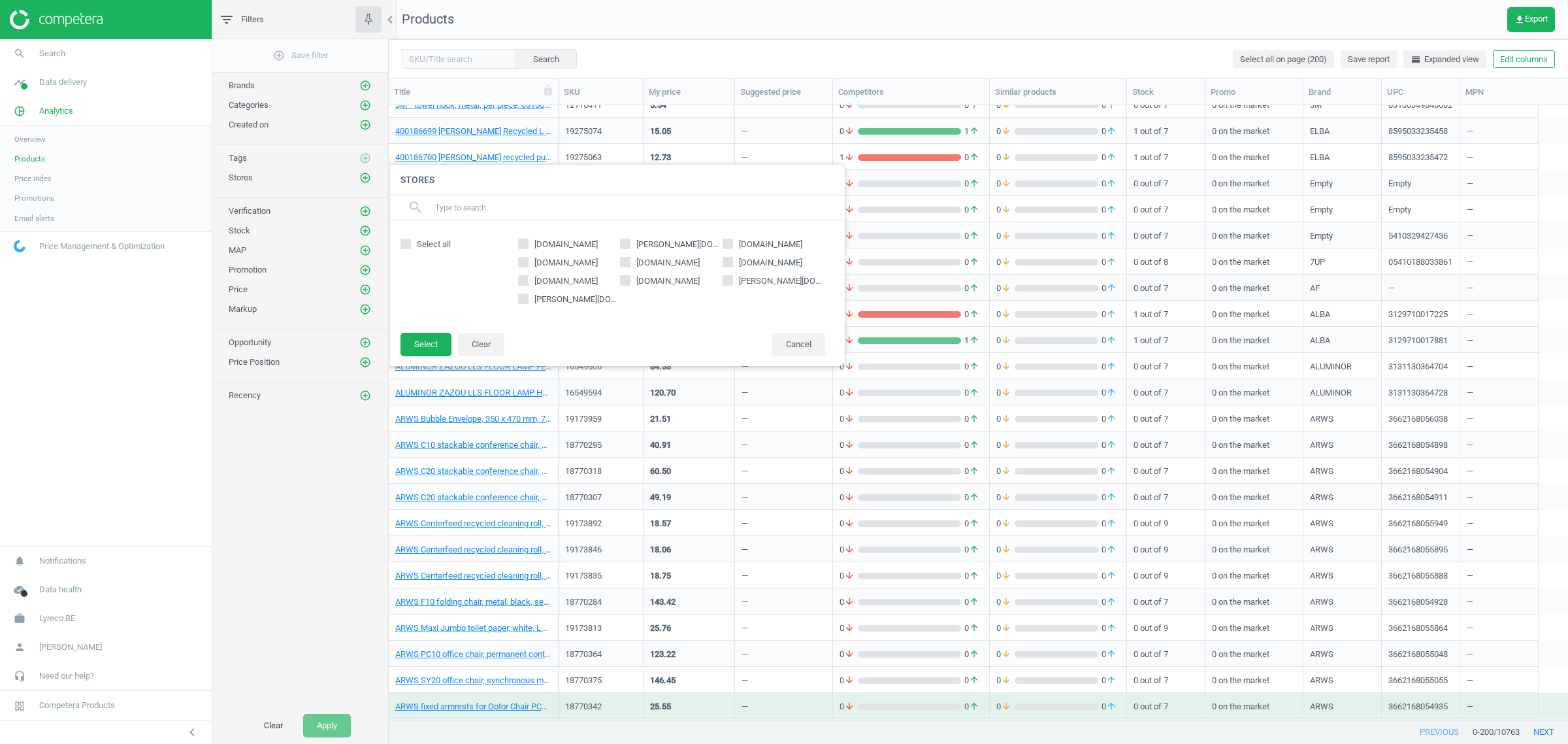
click at [667, 261] on span "[DOMAIN_NAME]" at bounding box center [668, 262] width 68 height 12
click at [630, 261] on input "[DOMAIN_NAME]" at bounding box center [625, 261] width 8 height 8
checkbox input "true"
click at [446, 343] on button "Select" at bounding box center [426, 344] width 51 height 24
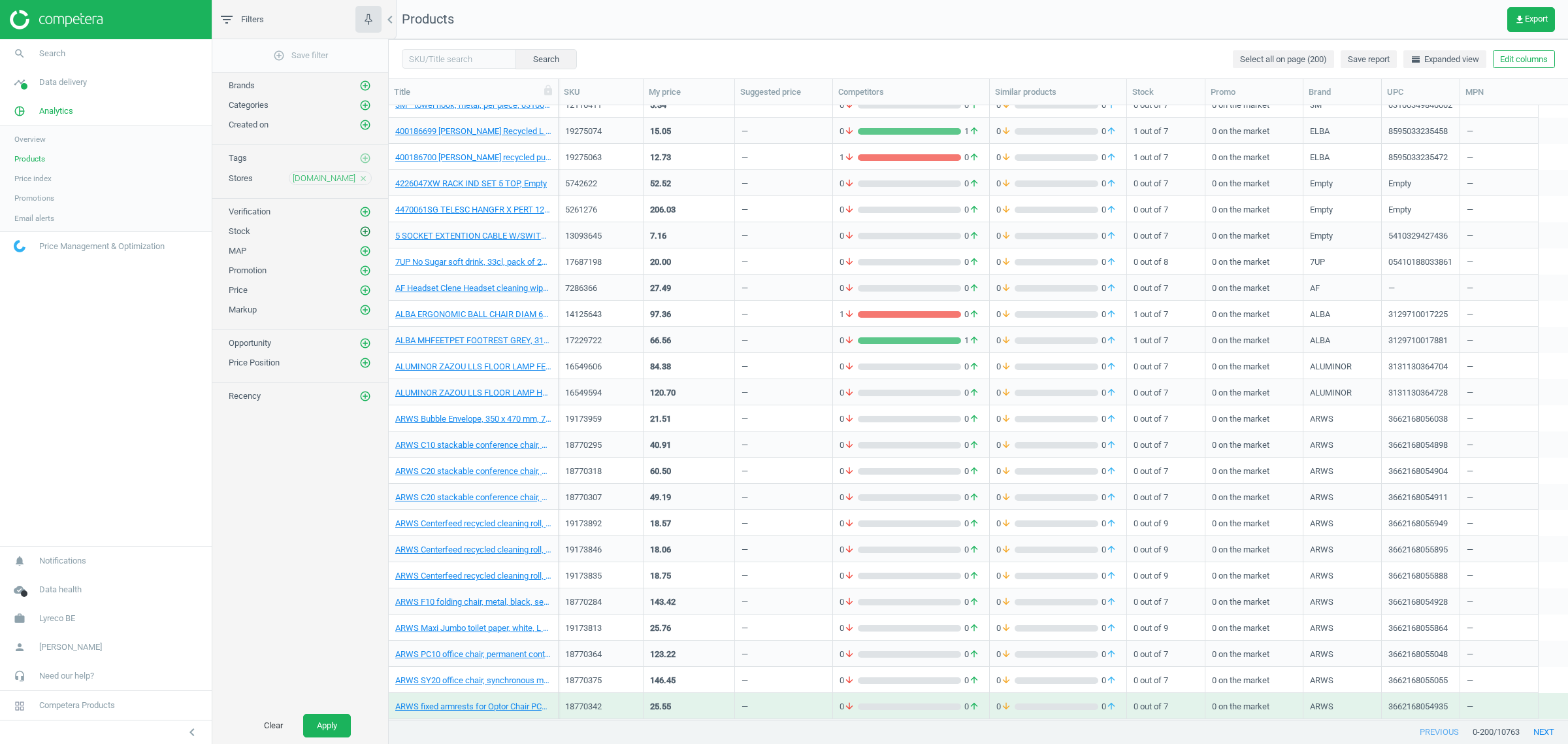
click at [364, 232] on icon "add_circle_outline" at bounding box center [365, 231] width 12 height 12
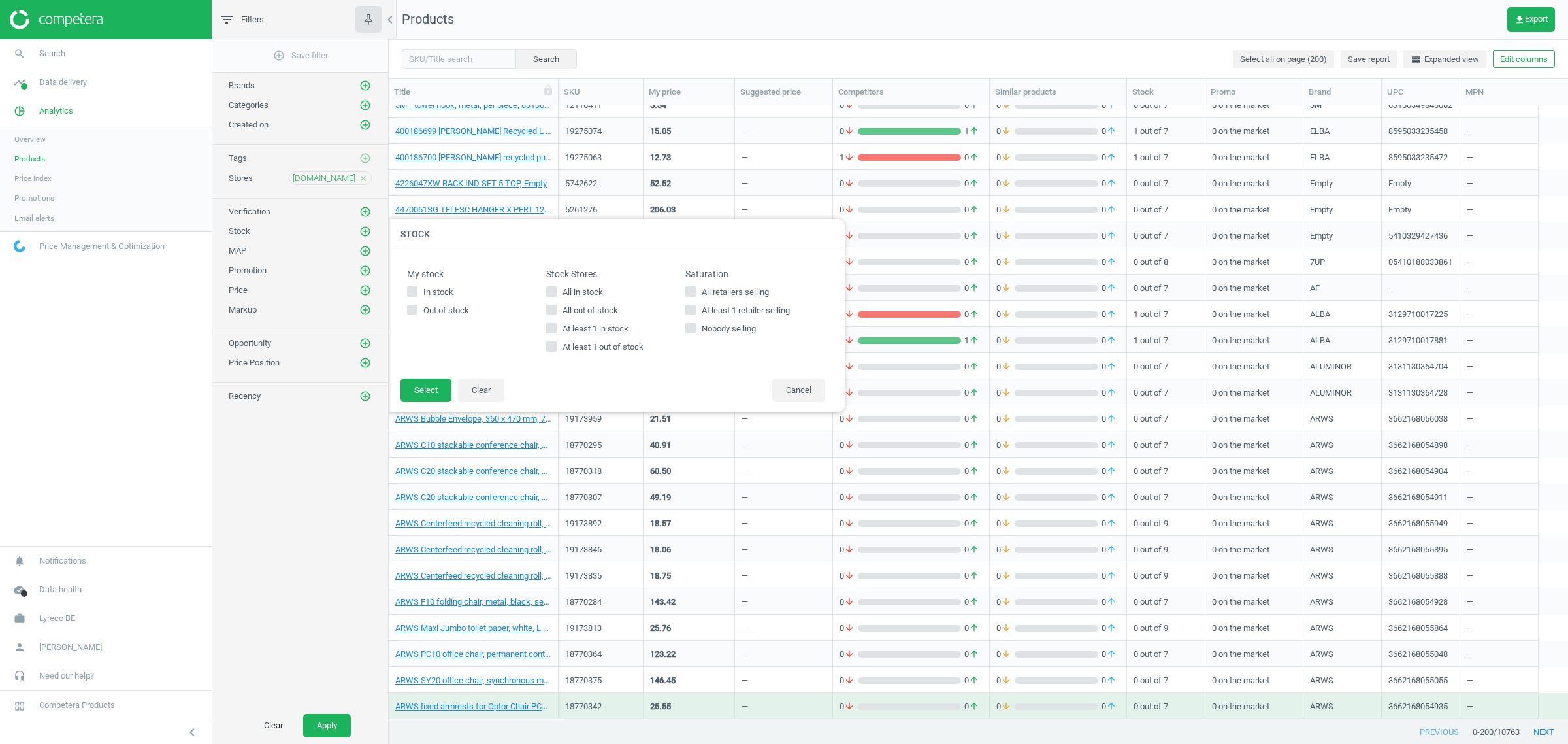
click at [554, 284] on div "Stock Stores All in stock All out of stock At least 1 in stock At least 1 out o…" at bounding box center [616, 314] width 139 height 91
click at [551, 287] on input "All in stock" at bounding box center [551, 291] width 8 height 8
checkbox input "true"
click at [312, 717] on button "Apply" at bounding box center [327, 725] width 47 height 24
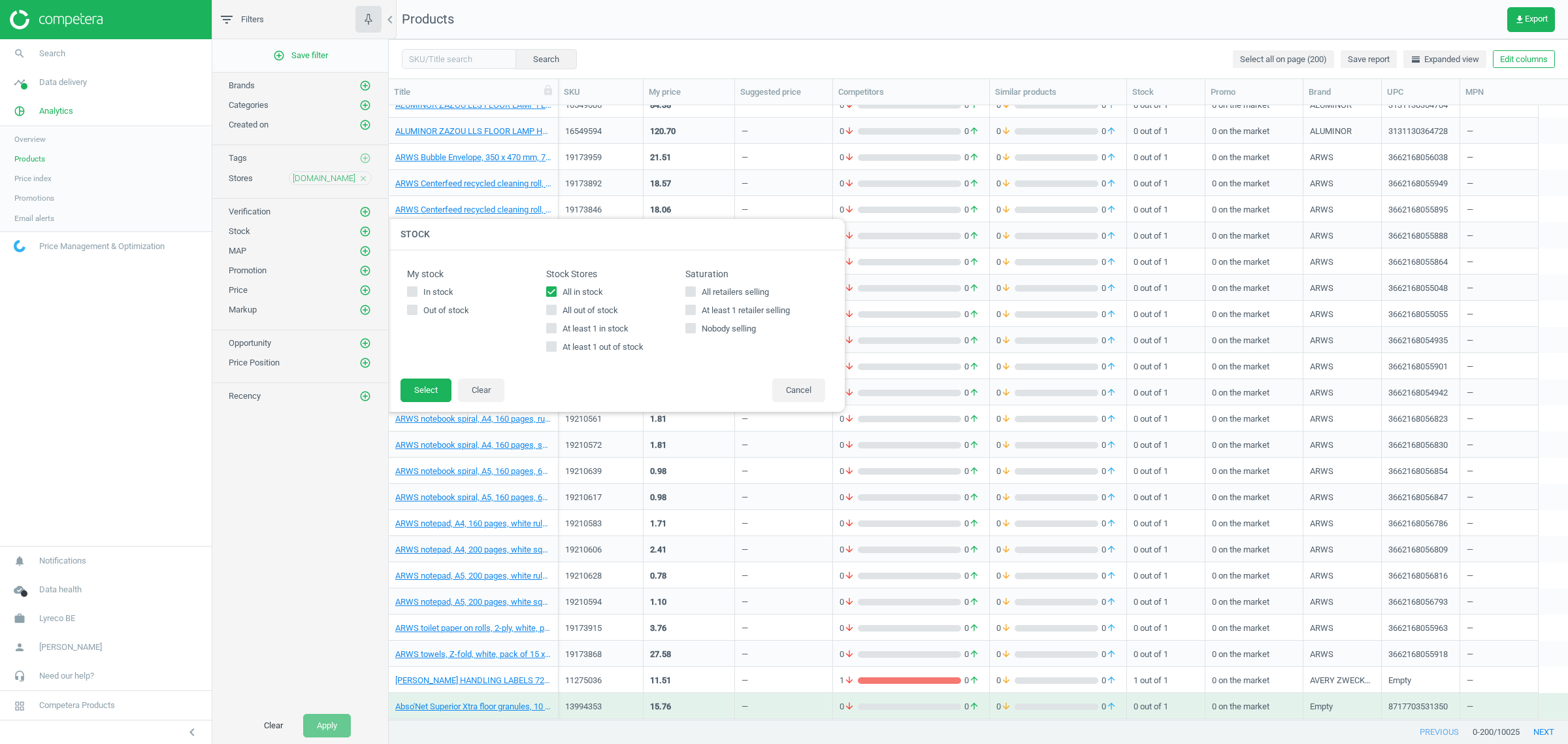
click at [749, 30] on div at bounding box center [1173, 372] width 1568 height 744
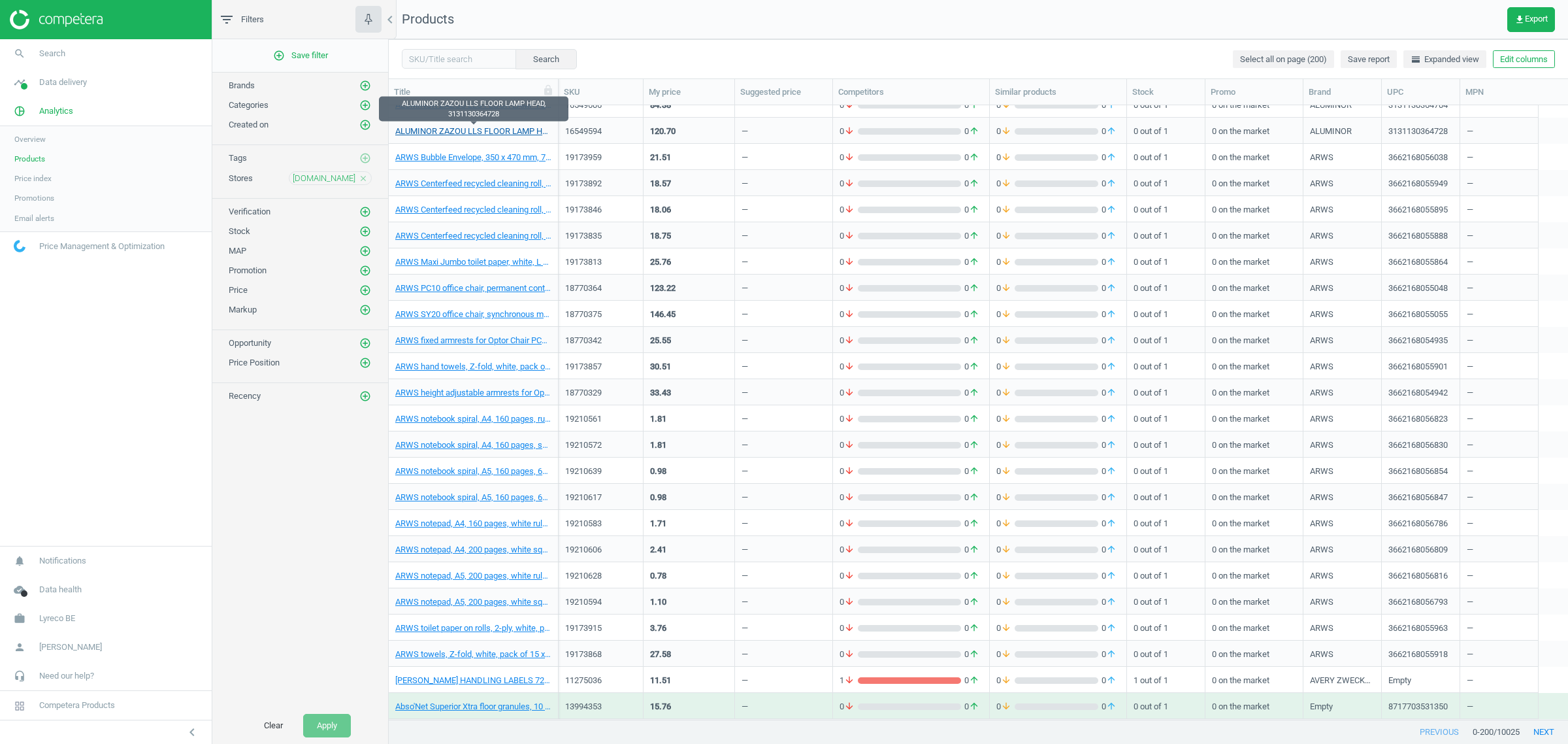
click at [482, 131] on link "ALUMINOR ZAZOU LLS FLOOR LAMP HEAD, 3131130364728" at bounding box center [473, 131] width 156 height 12
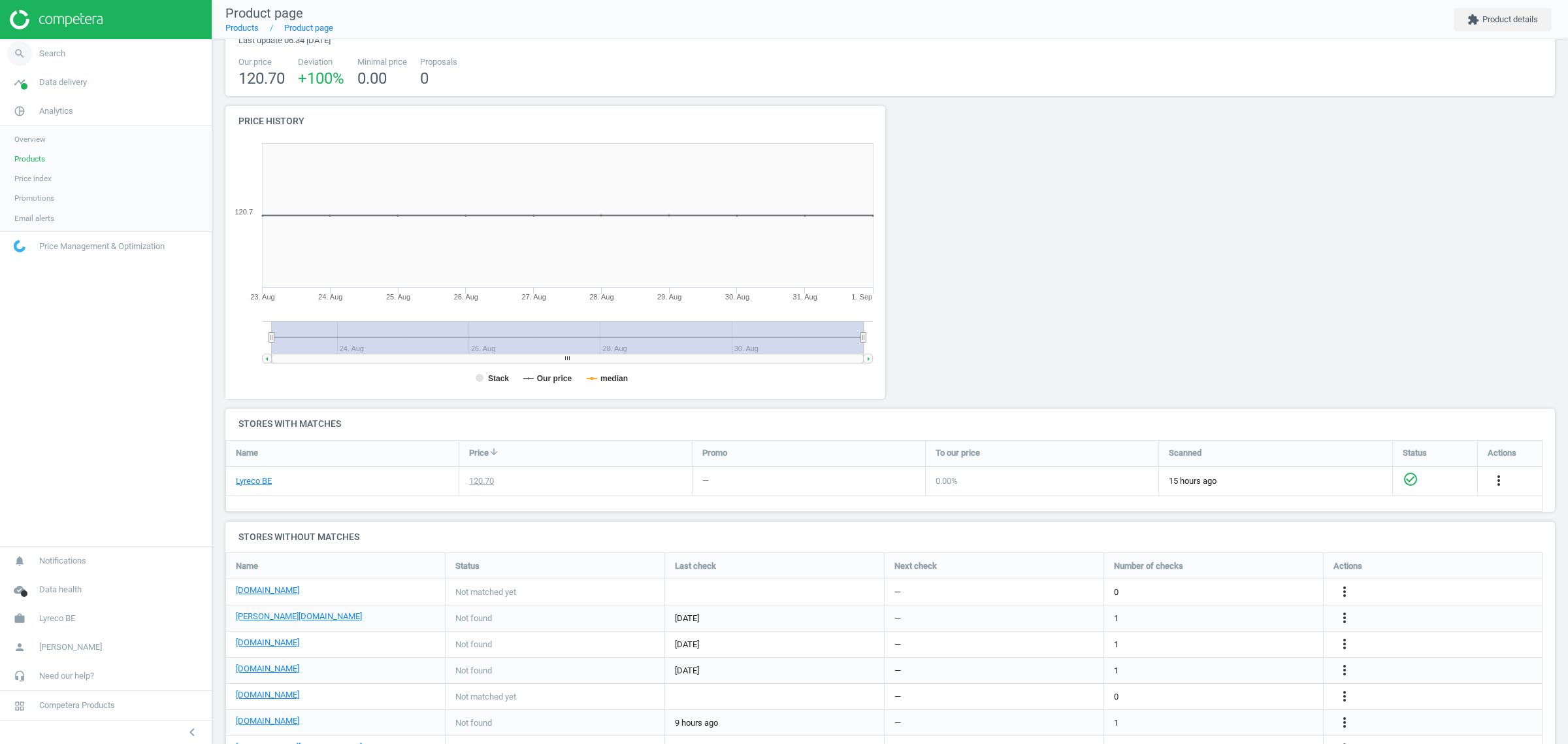
scroll to position [130, 0]
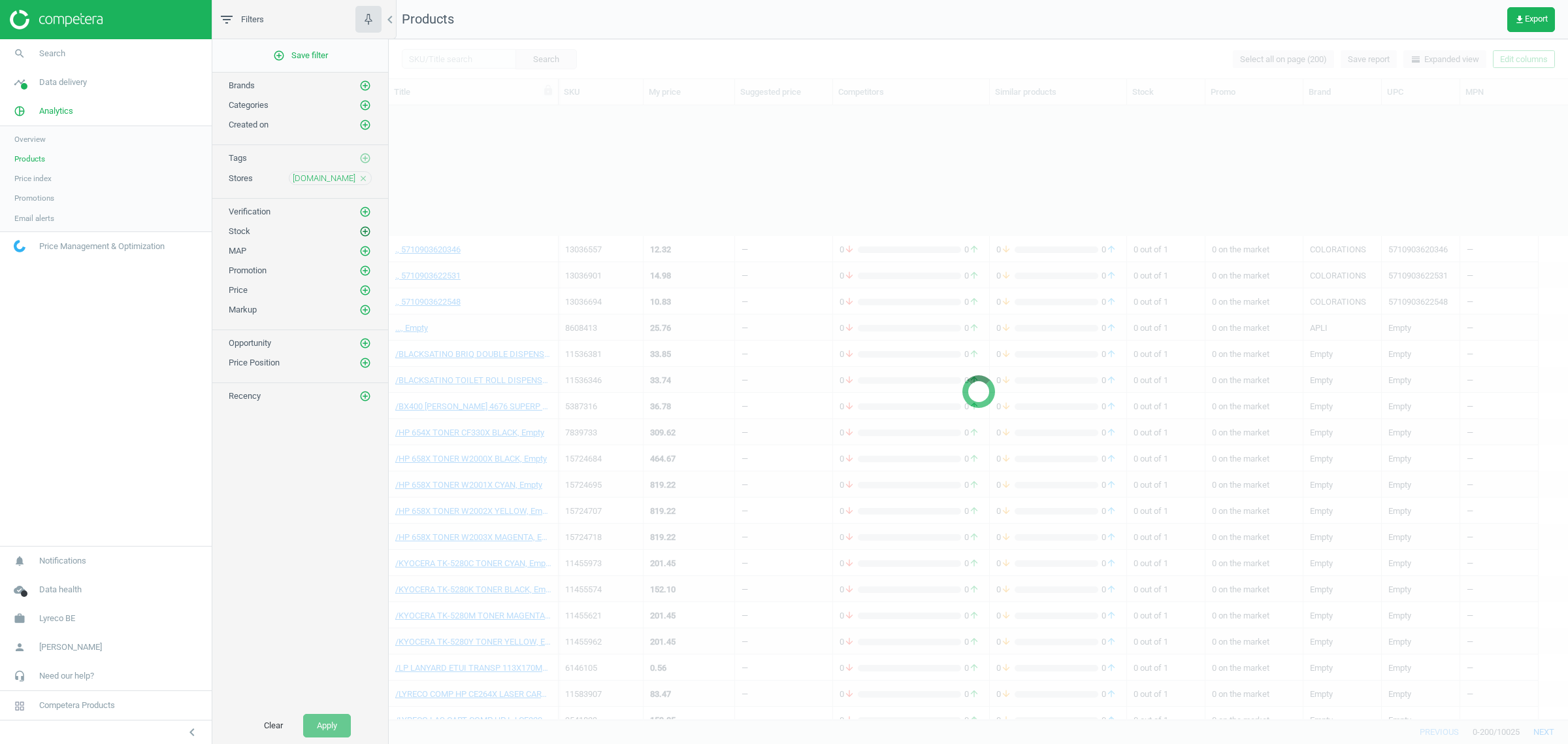
scroll to position [1190, 0]
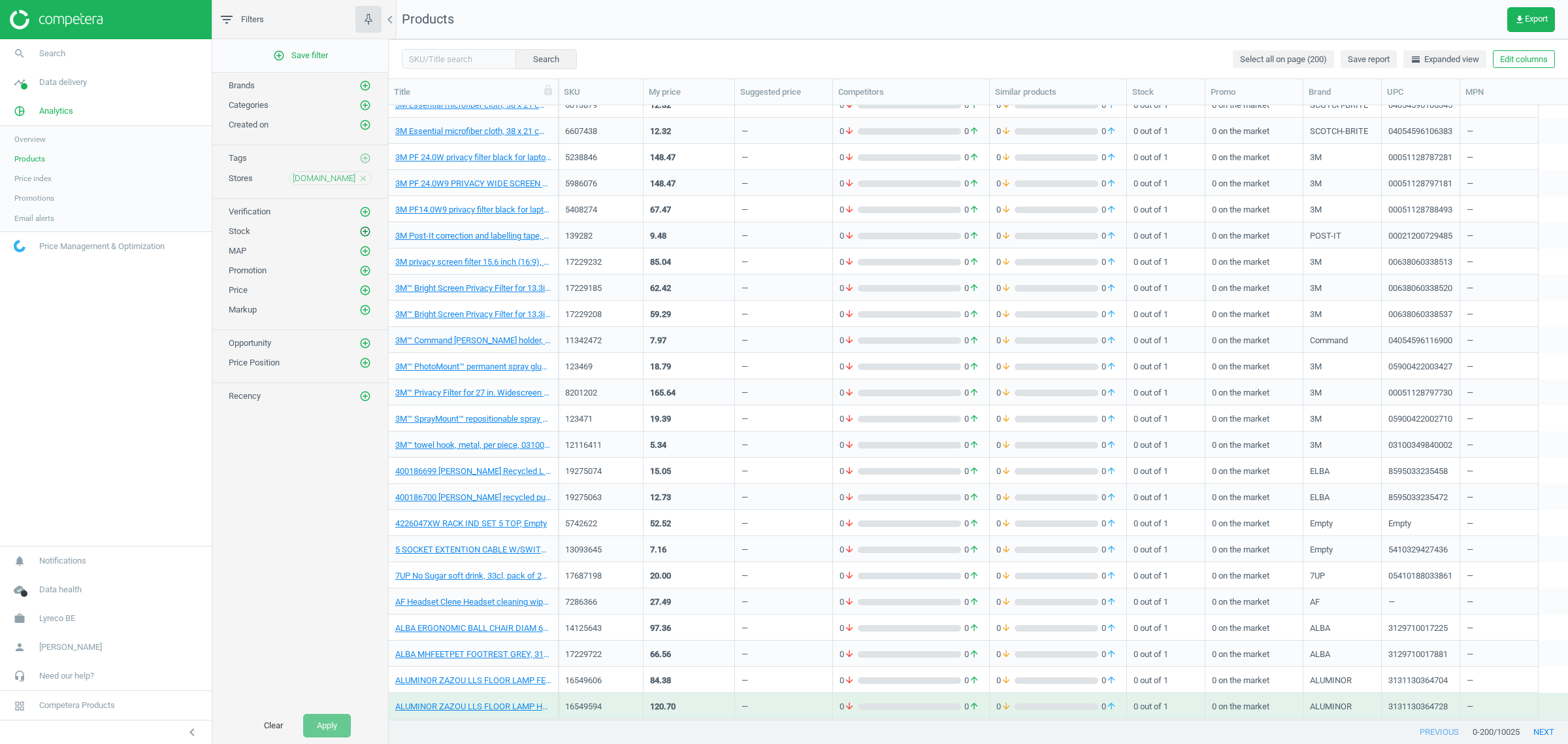
click at [364, 235] on icon "add_circle_outline" at bounding box center [365, 231] width 12 height 12
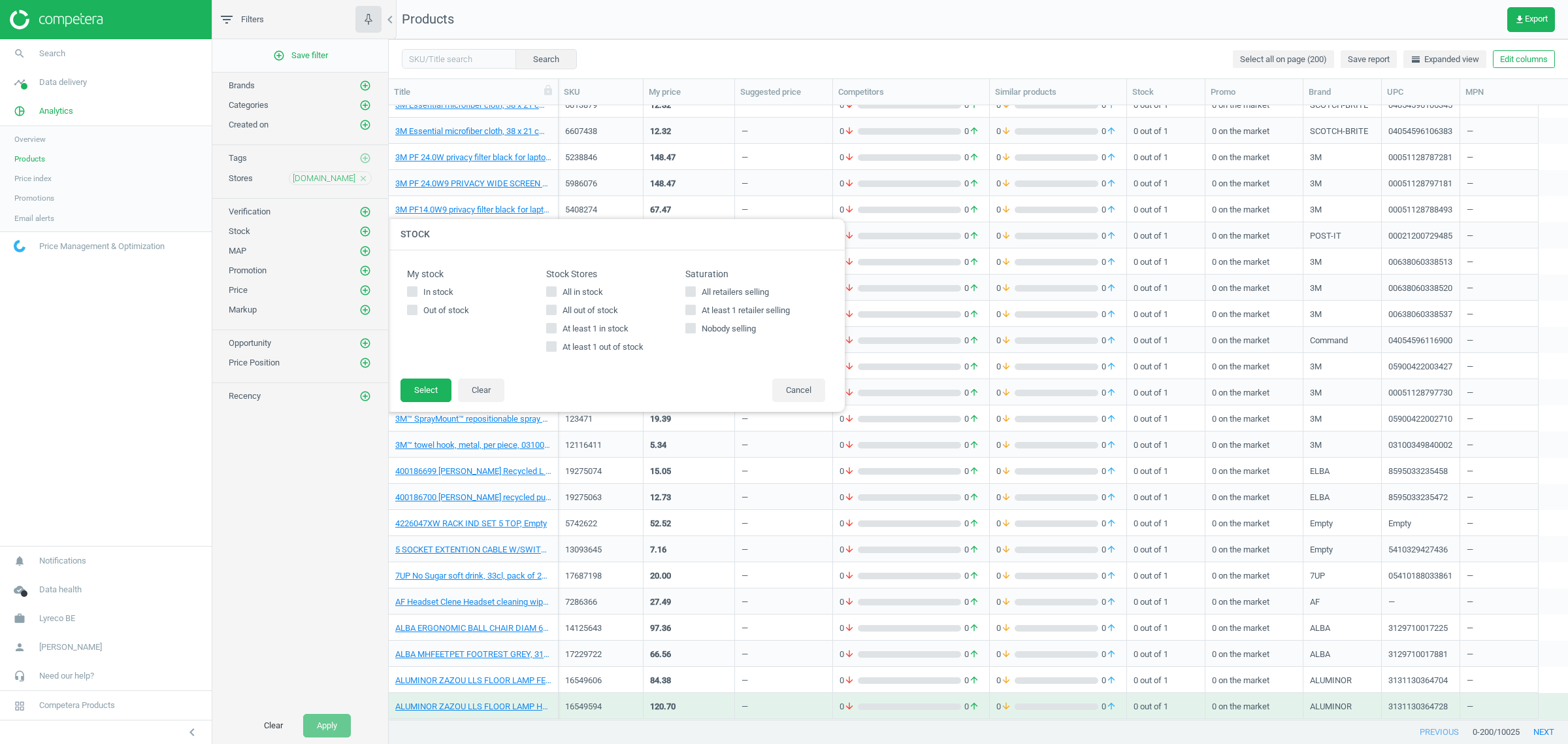
click at [558, 293] on label "All in stock" at bounding box center [616, 291] width 139 height 12
click at [556, 293] on input "All in stock" at bounding box center [551, 291] width 8 height 8
checkbox input "true"
click at [432, 379] on button "Select" at bounding box center [426, 390] width 51 height 24
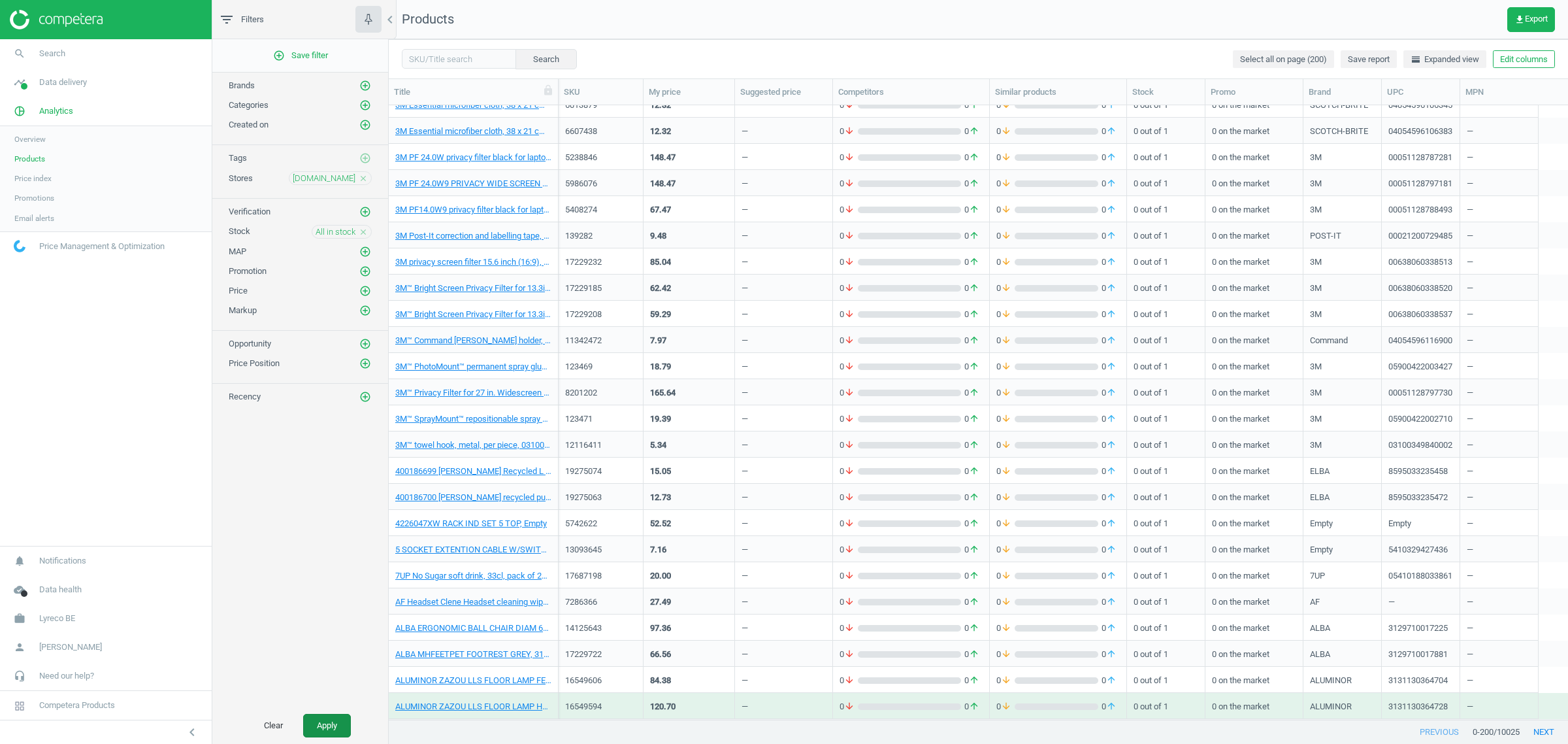
click at [330, 720] on button "Apply" at bounding box center [327, 725] width 47 height 24
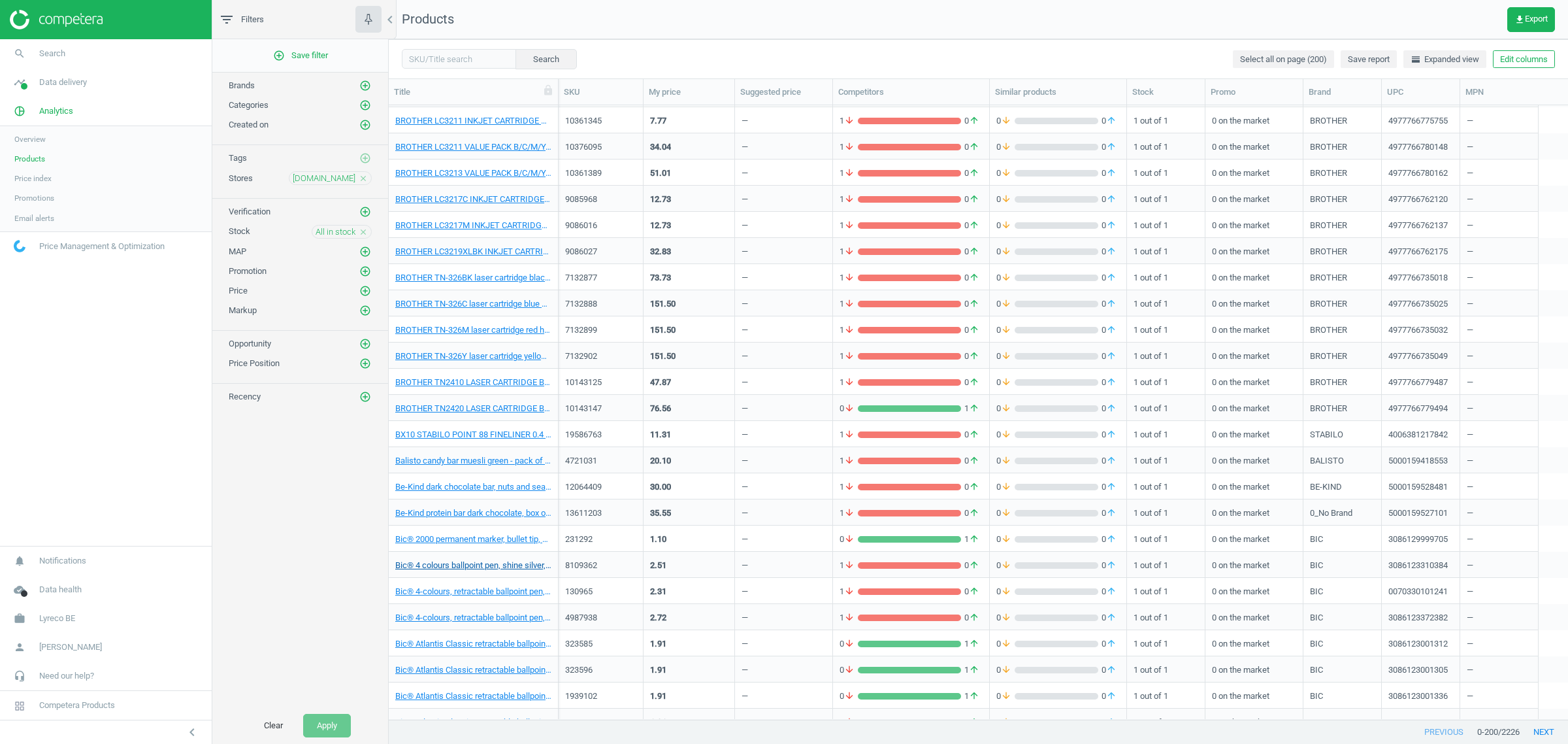
scroll to position [3559, 0]
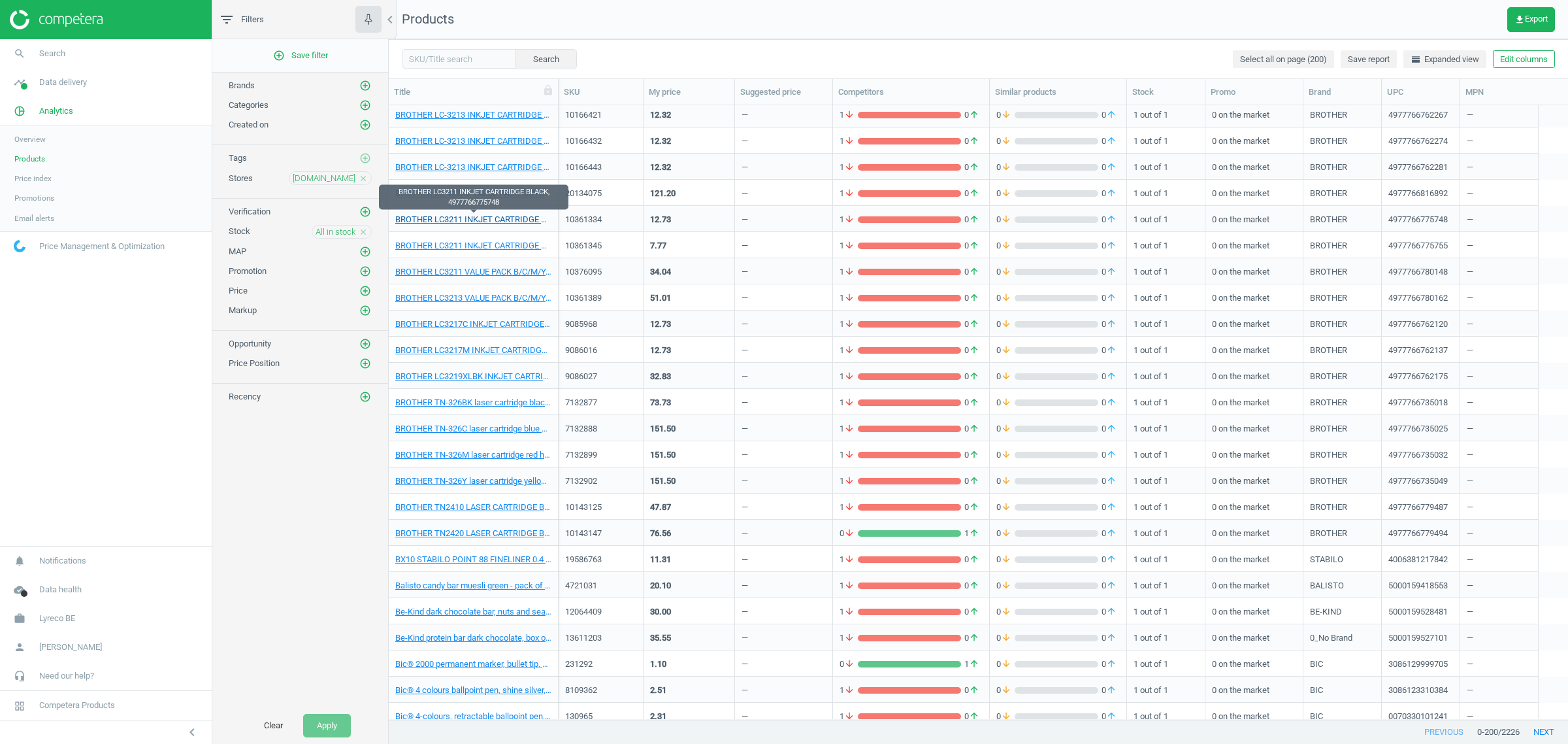
click at [439, 220] on link "BROTHER LC3211 INKJET CARTRIDGE BLACK, 4977766775748" at bounding box center [473, 219] width 156 height 12
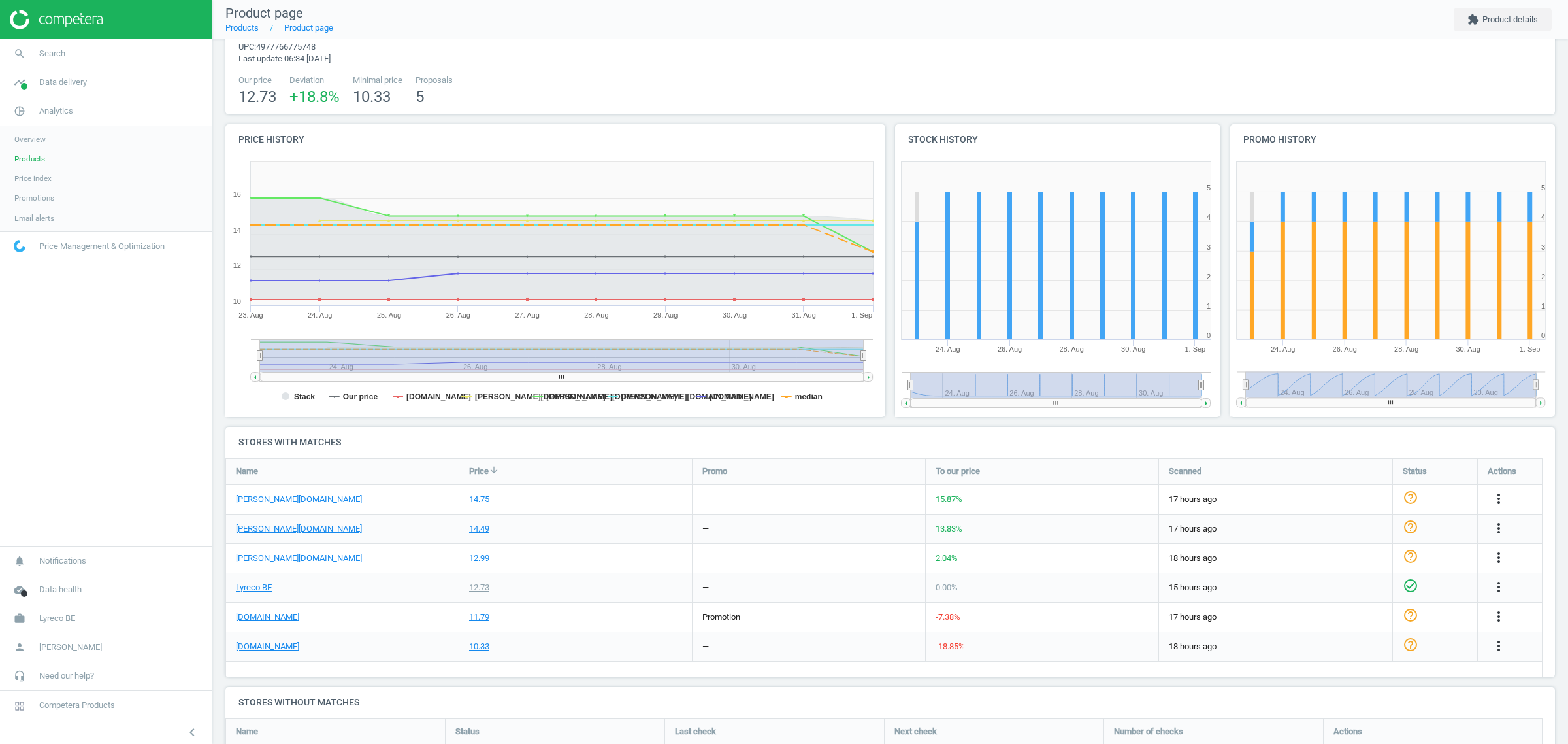
scroll to position [82, 0]
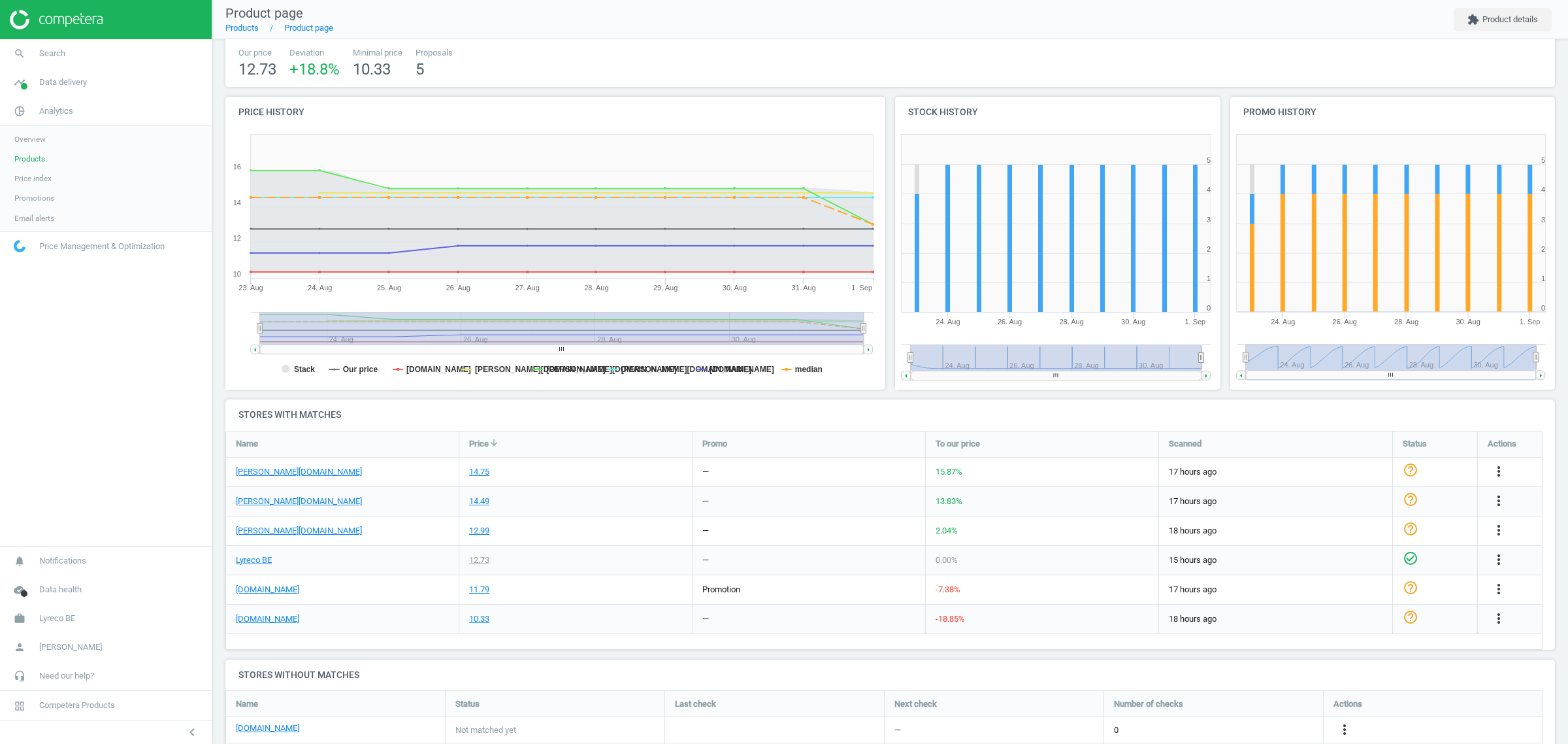
click at [246, 628] on div "[DOMAIN_NAME]" at bounding box center [342, 618] width 233 height 29
click at [252, 616] on link "[DOMAIN_NAME]" at bounding box center [267, 618] width 63 height 12
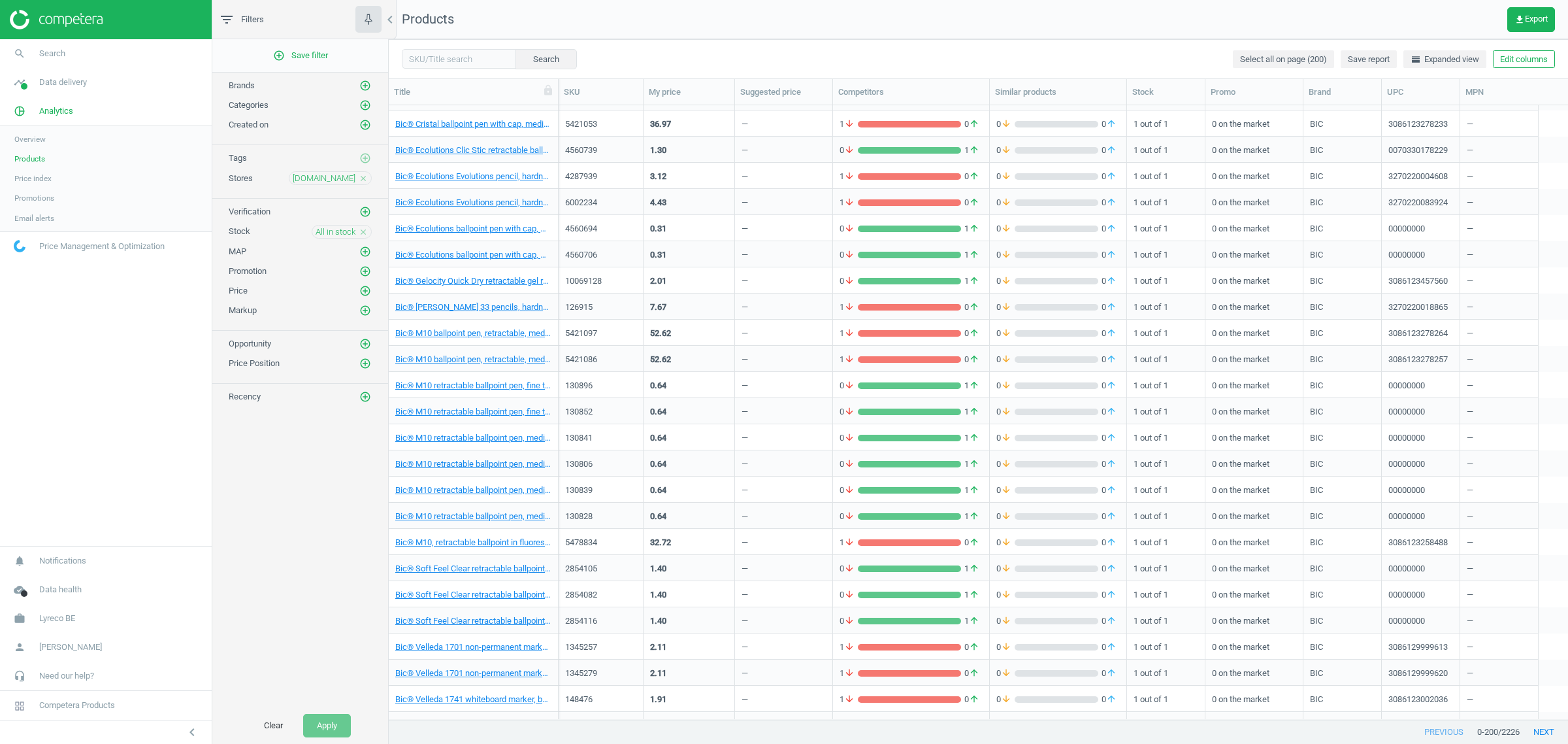
scroll to position [4615, 0]
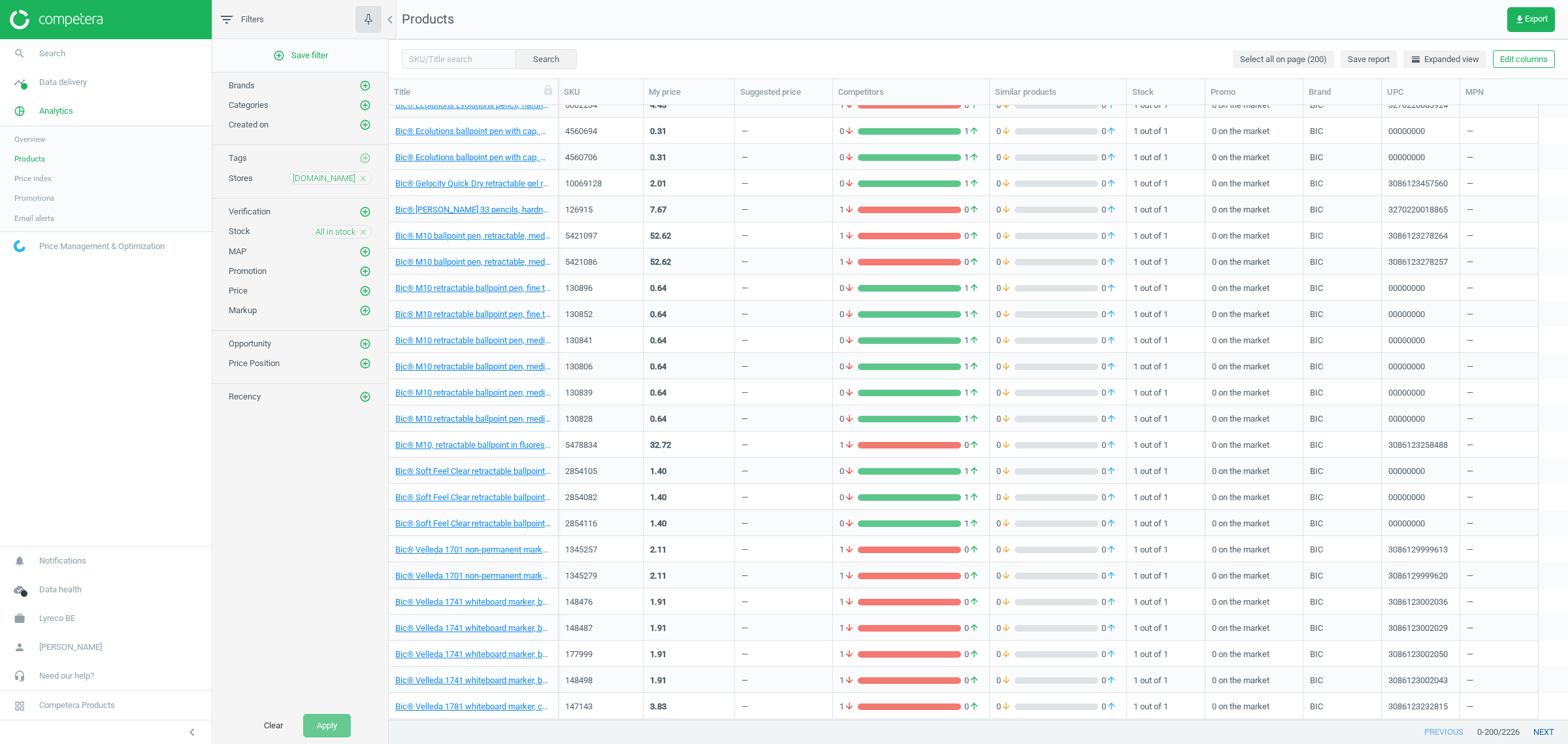
click at [1544, 732] on button "next" at bounding box center [1544, 732] width 48 height 24
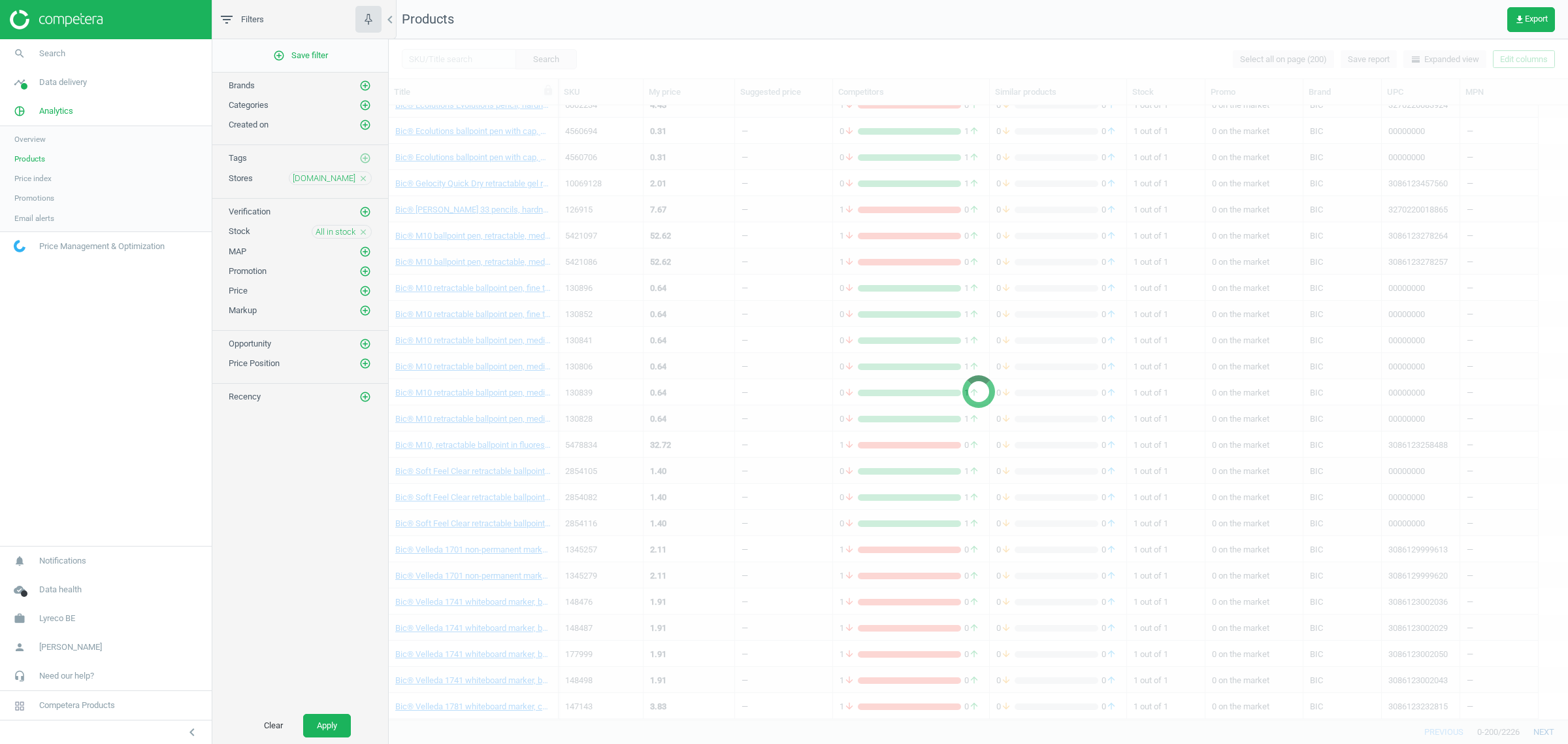
scroll to position [3659, 0]
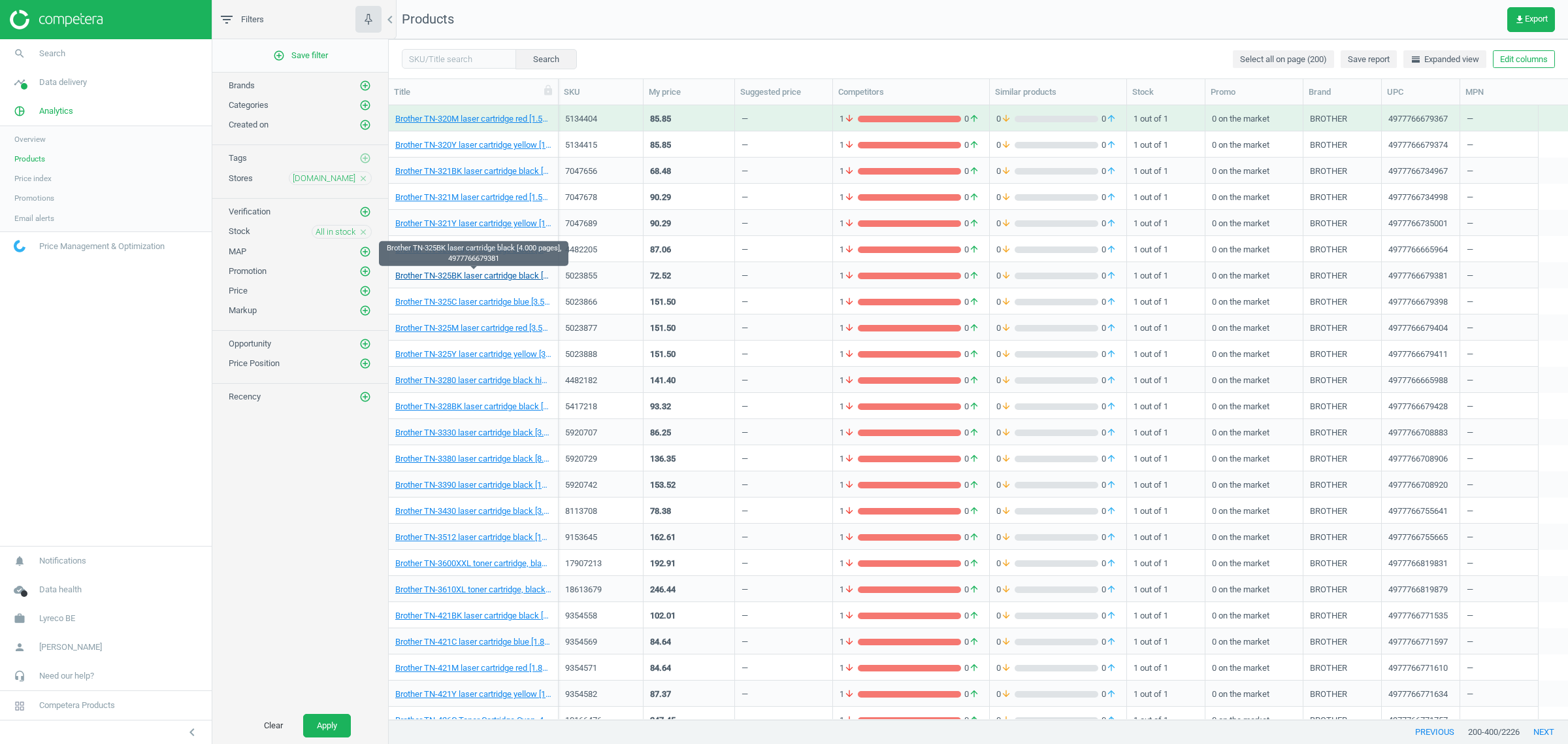
click at [505, 276] on link "Brother TN-325BK laser cartridge black [4.000 pages], 4977766679381" at bounding box center [473, 275] width 156 height 12
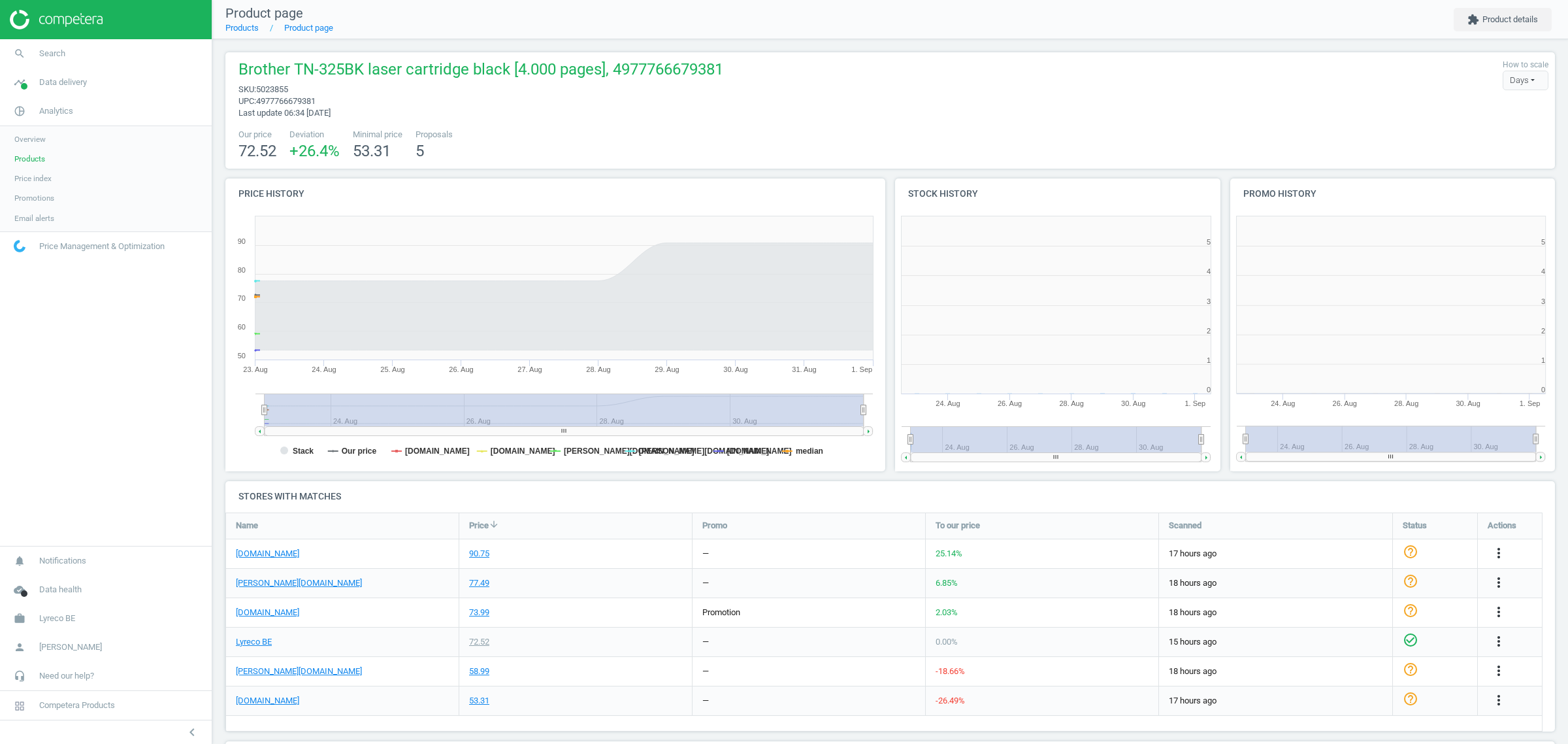
scroll to position [286, 348]
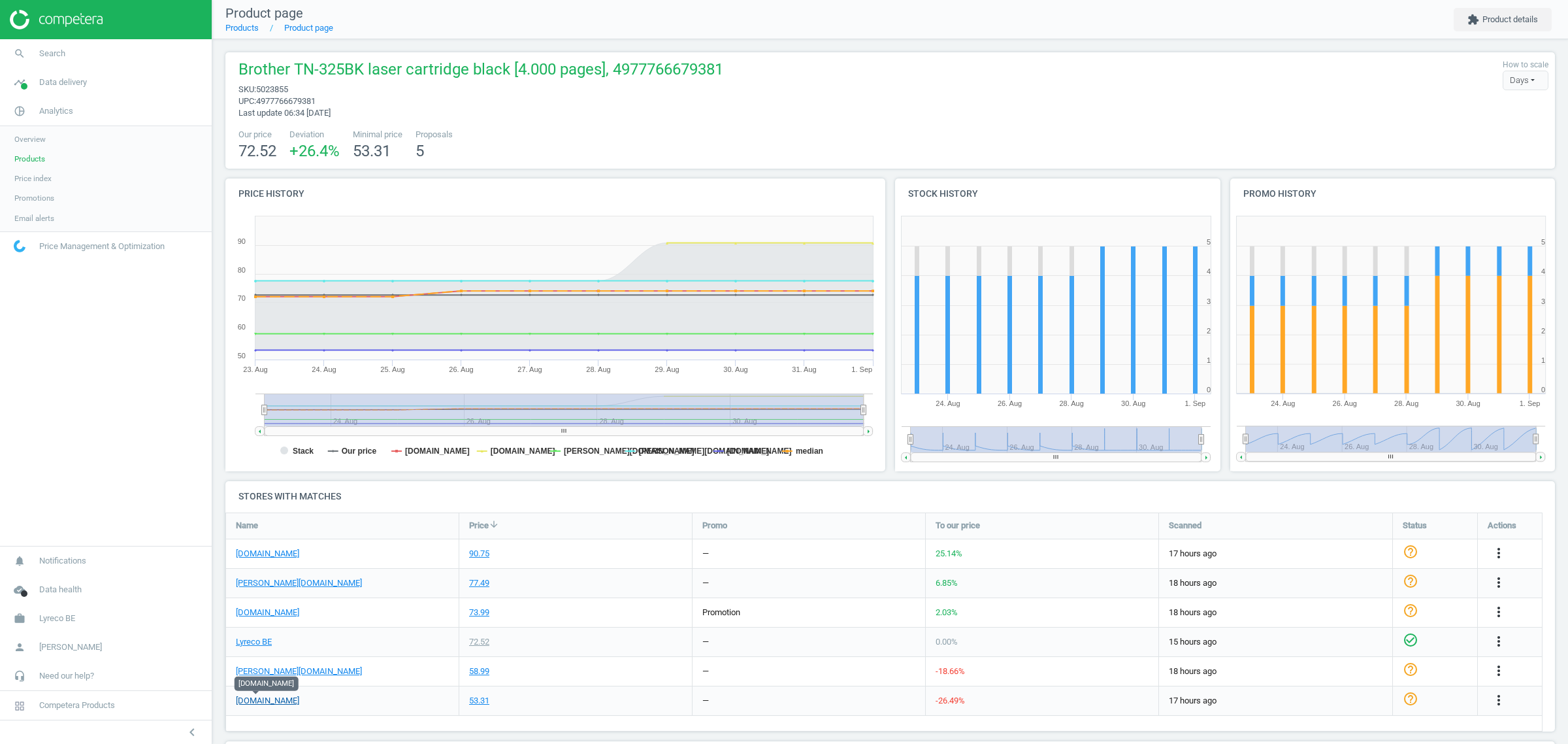
click at [258, 704] on link "[DOMAIN_NAME]" at bounding box center [267, 700] width 63 height 12
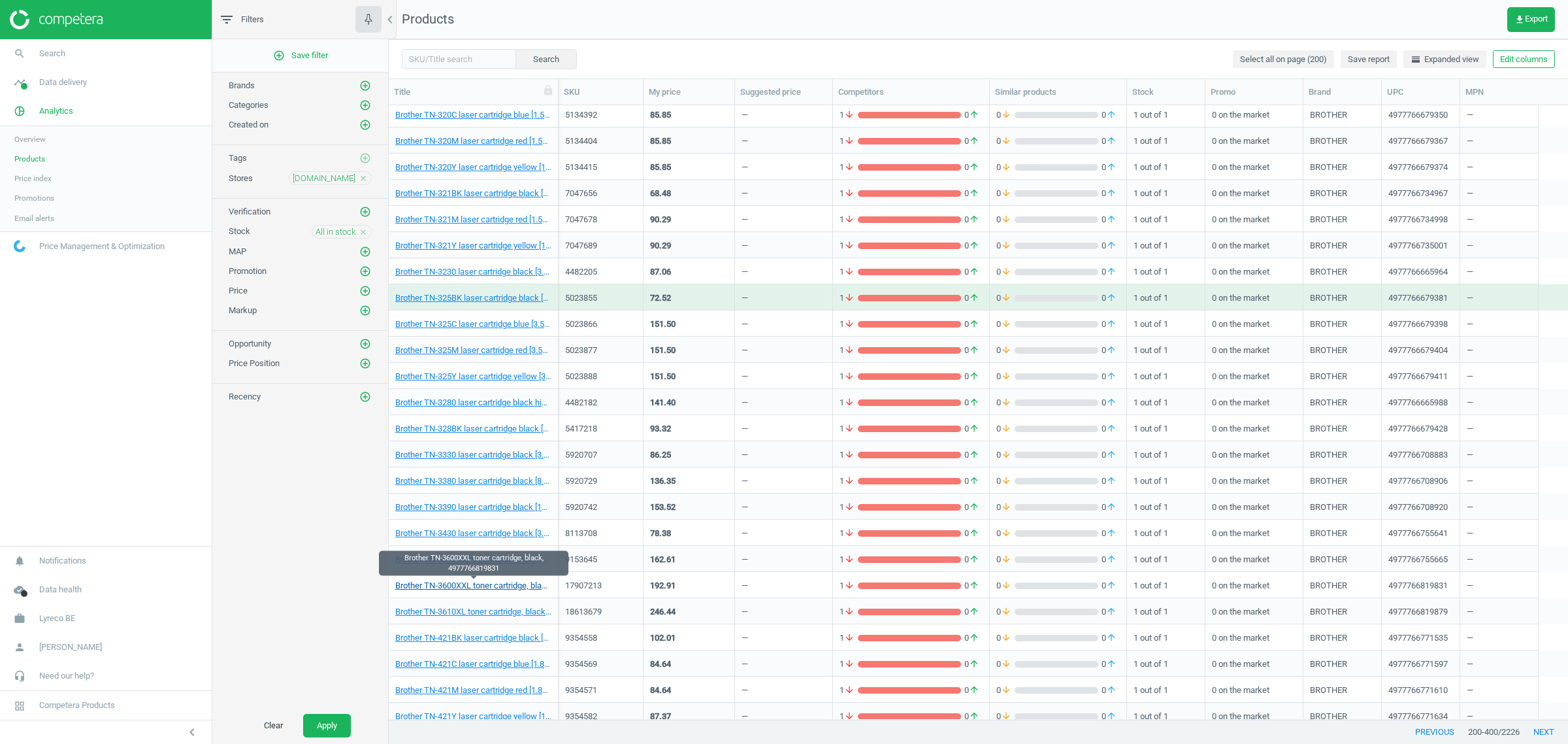
click at [469, 587] on link "Brother TN-3600XXL toner cartridge, black, 4977766819831" at bounding box center [473, 585] width 156 height 12
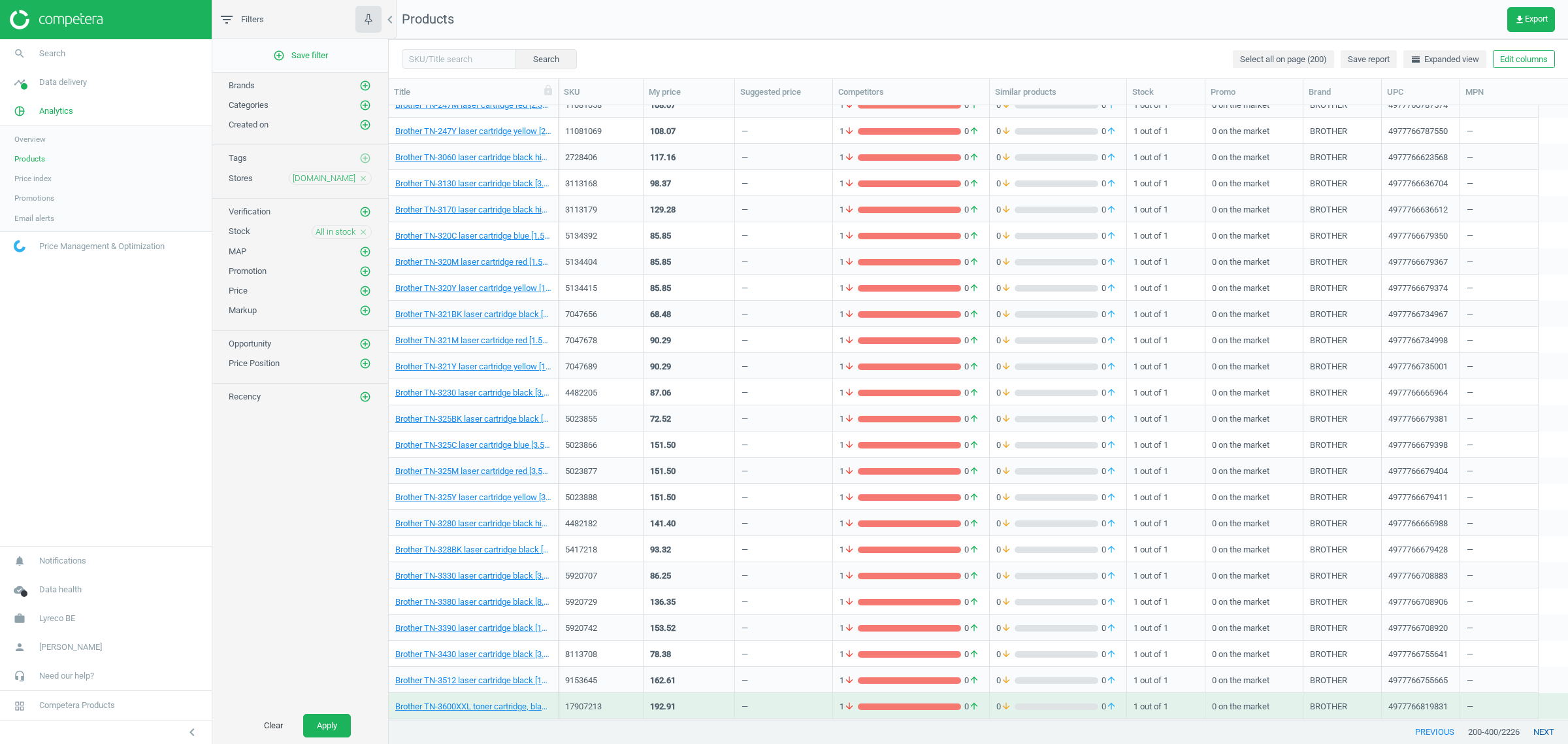
click at [1532, 732] on button "next" at bounding box center [1544, 732] width 48 height 24
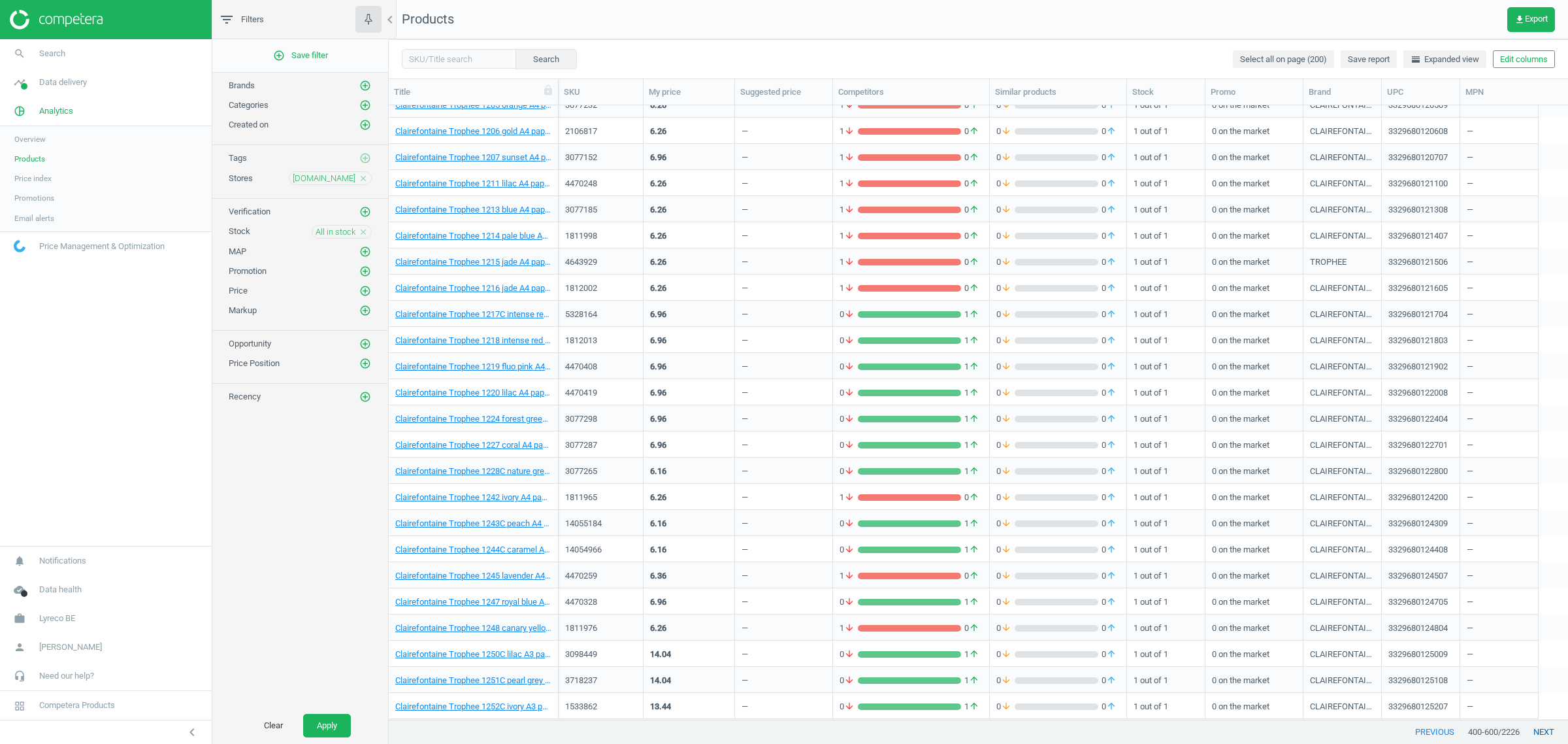
click at [1542, 727] on button "next" at bounding box center [1544, 732] width 48 height 24
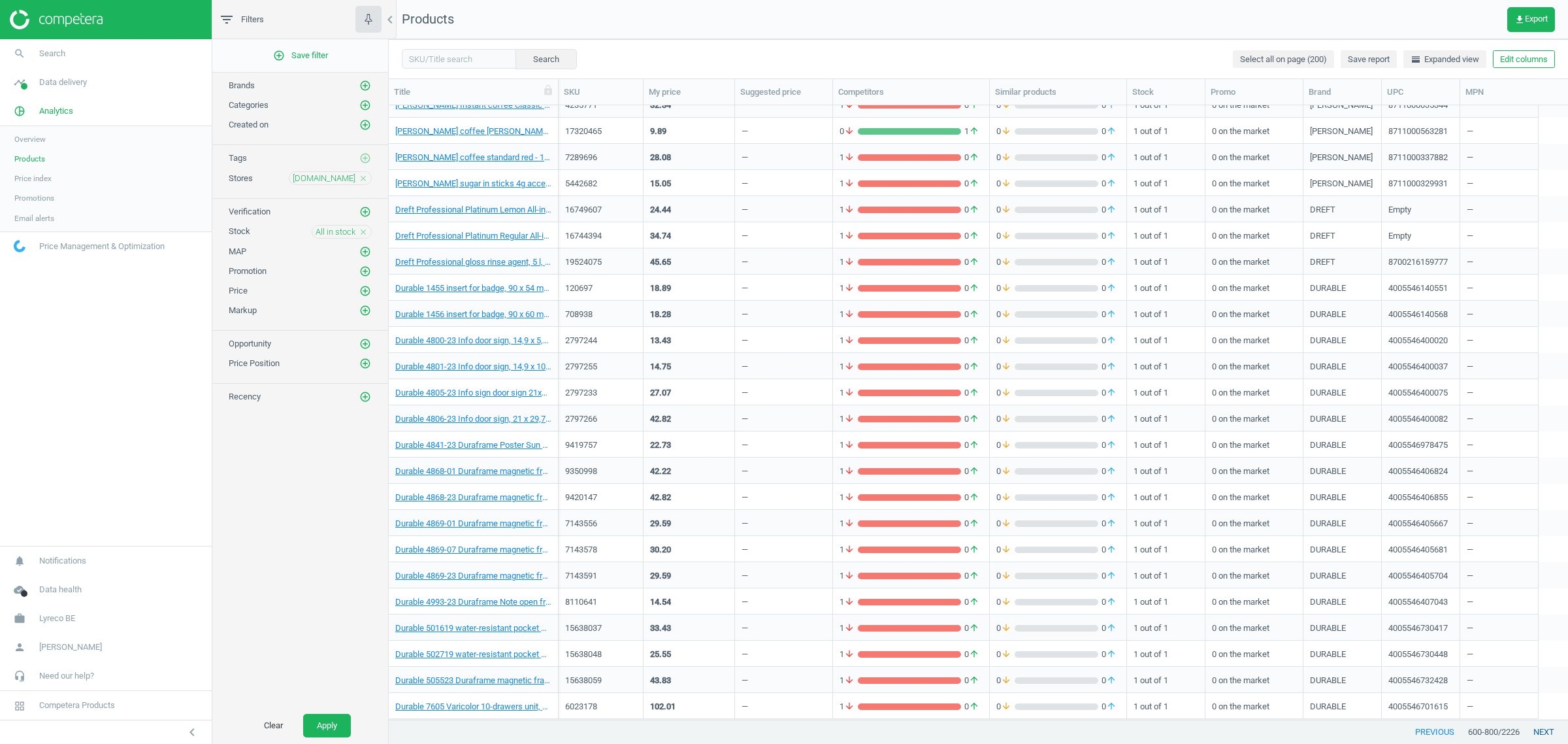
click at [1543, 735] on button "next" at bounding box center [1544, 732] width 48 height 24
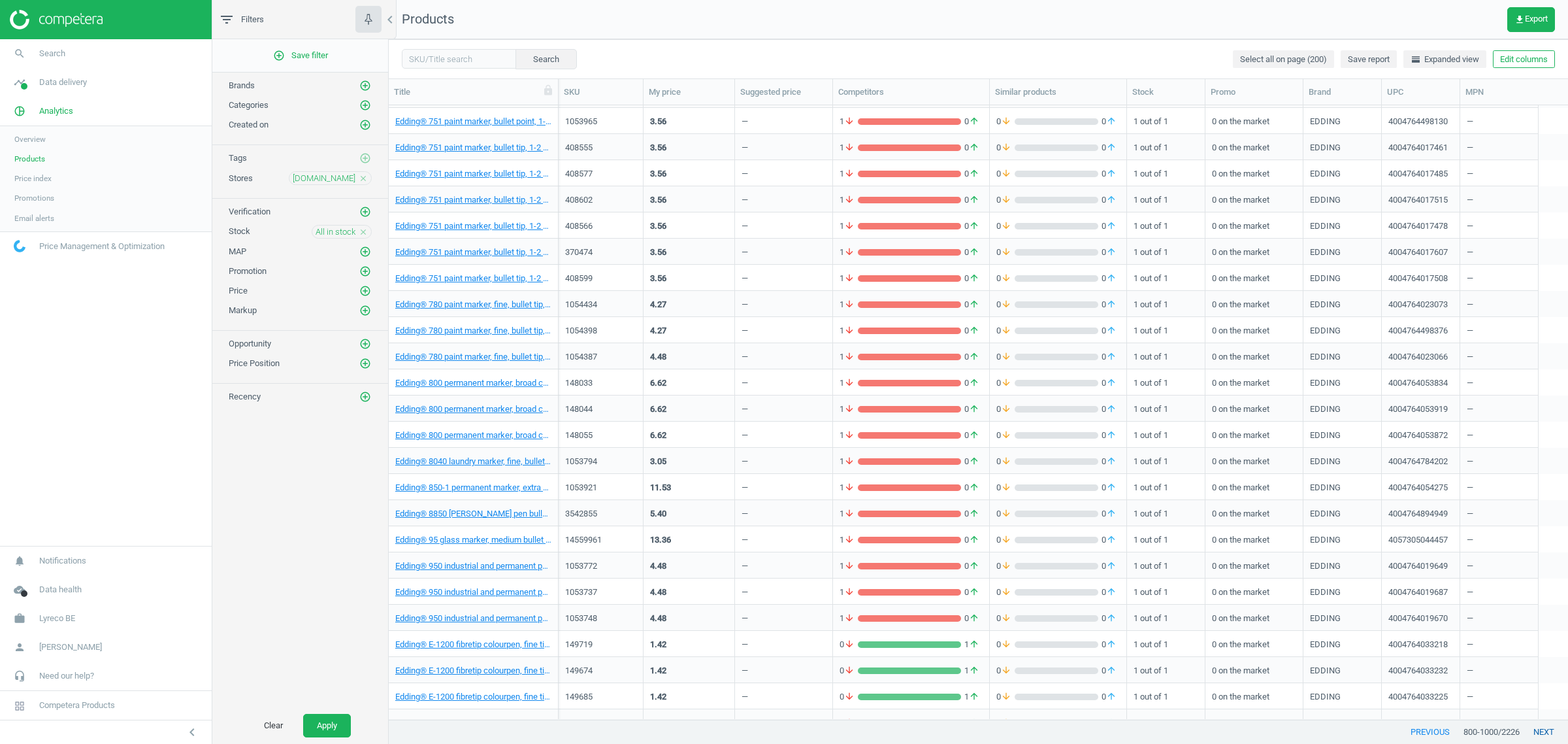
click at [1544, 725] on button "next" at bounding box center [1544, 732] width 48 height 24
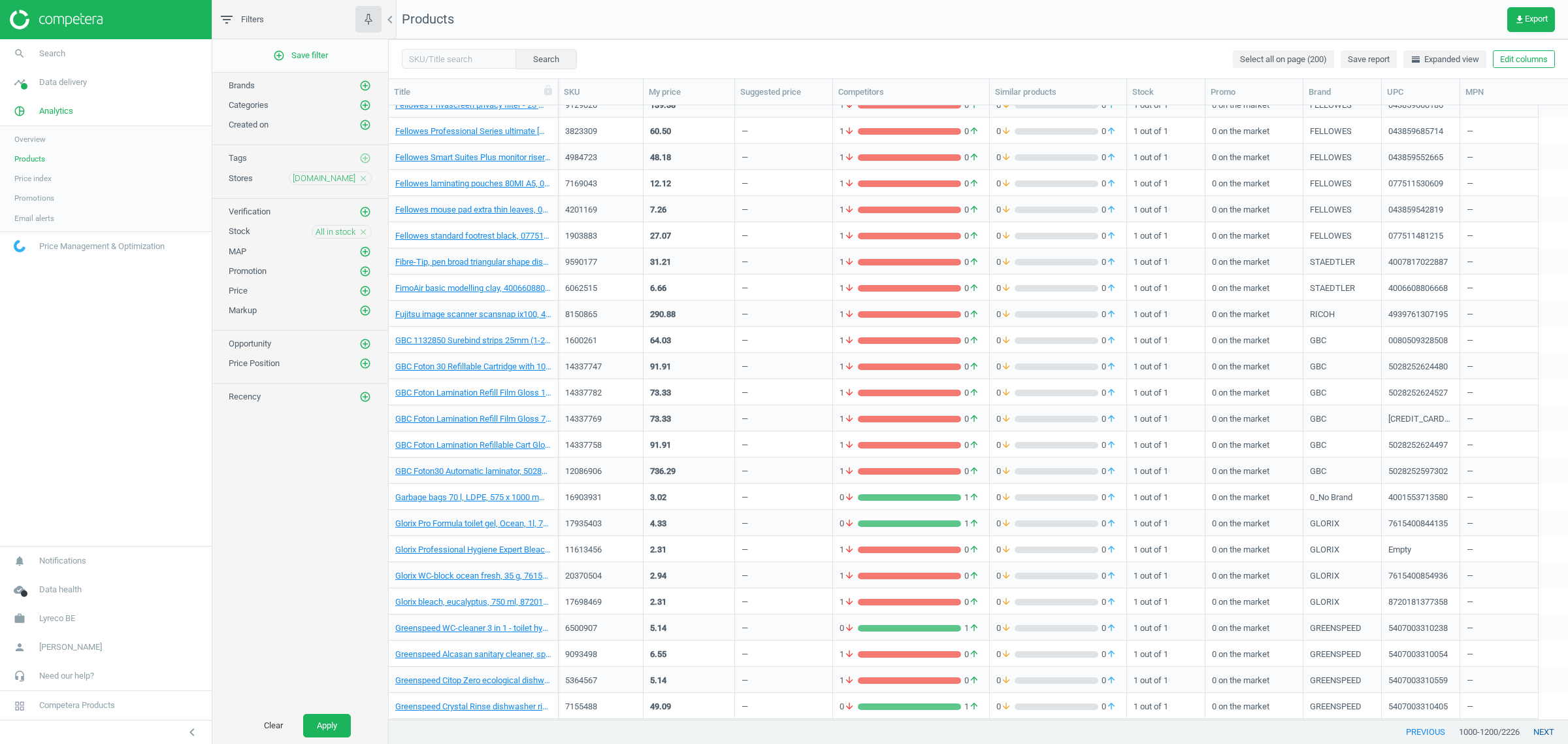
click at [1537, 729] on button "next" at bounding box center [1544, 732] width 48 height 24
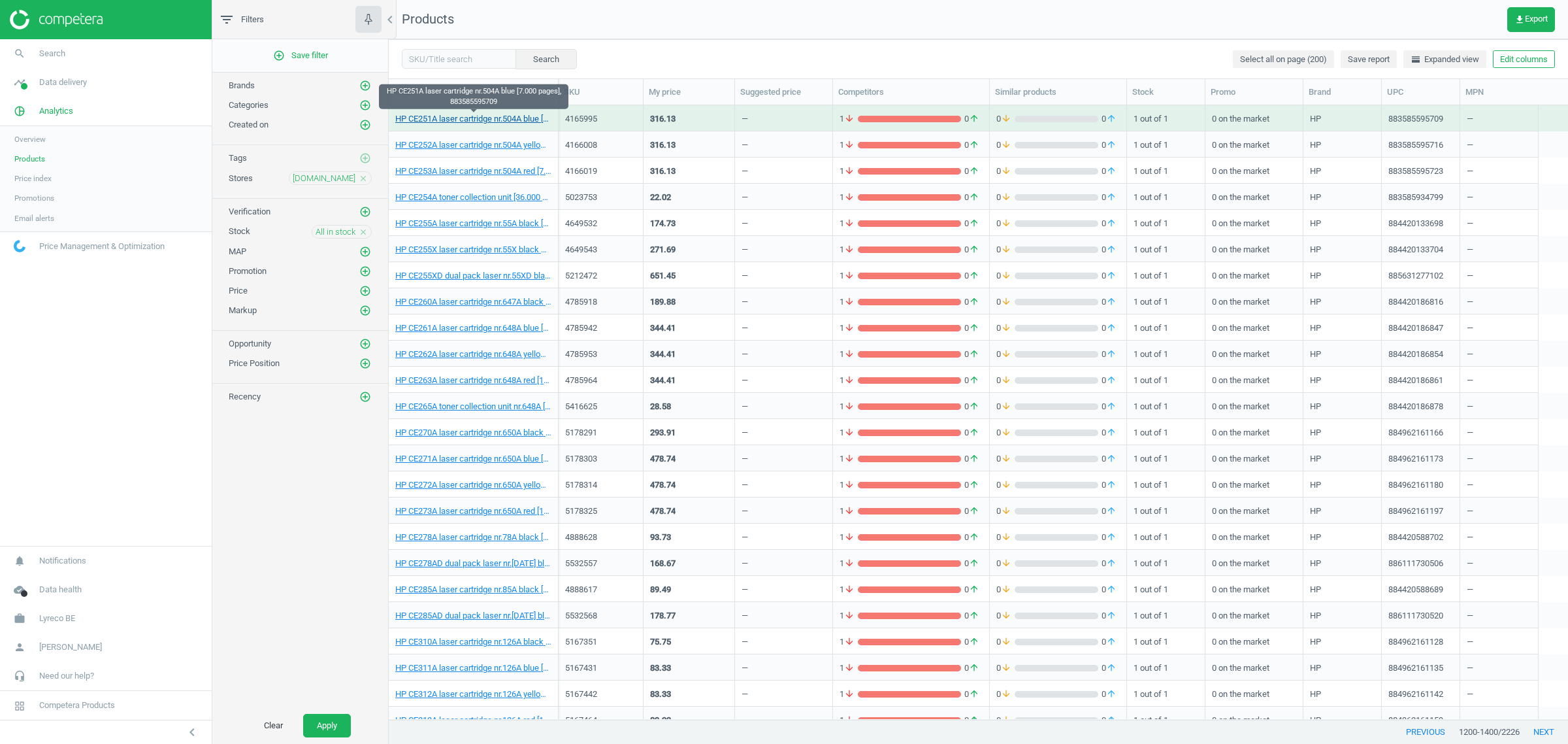
click at [473, 121] on link "HP CE251A laser cartridge nr.504A blue [7.000 pages], 883585595709" at bounding box center [473, 119] width 156 height 12
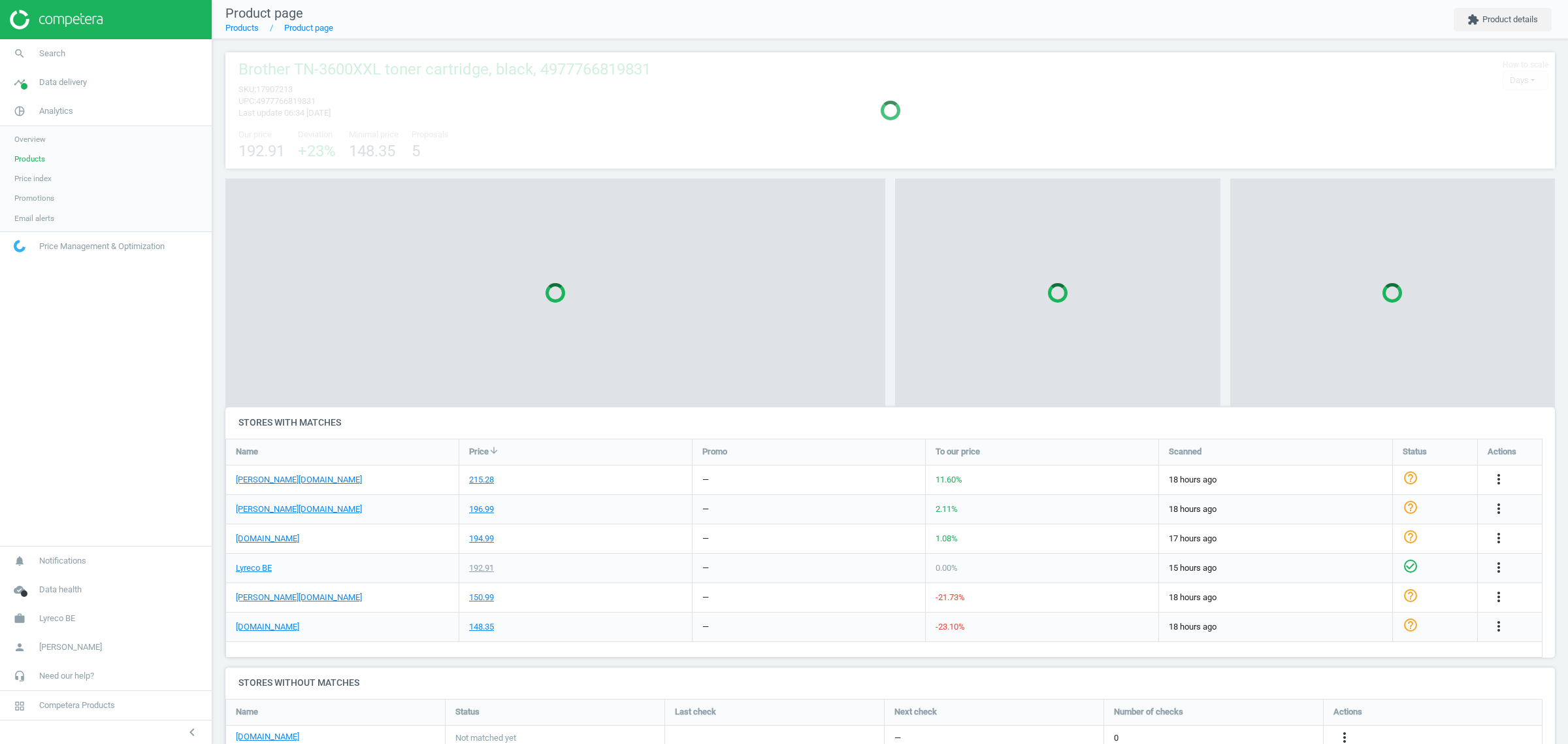
scroll to position [214, 1343]
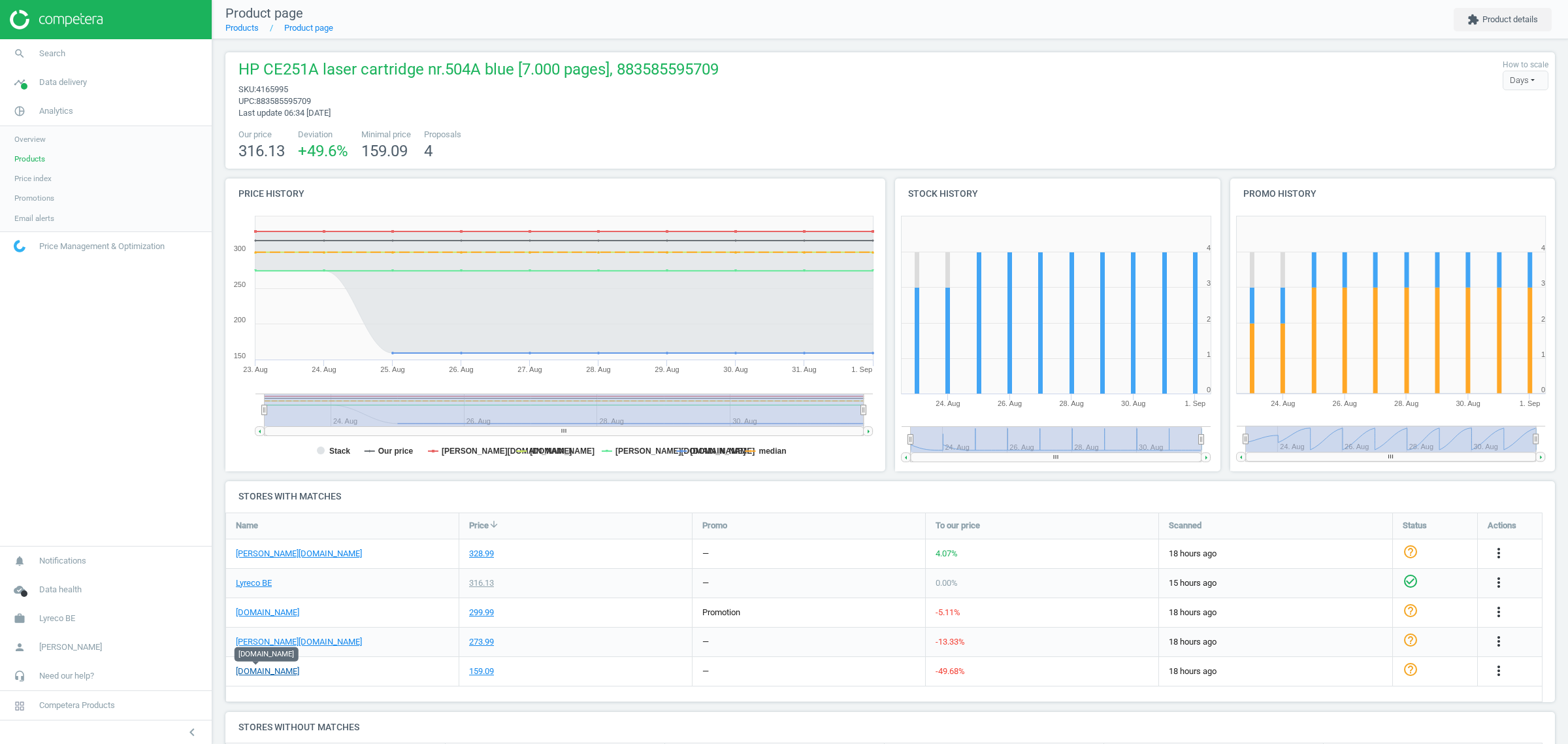
click at [255, 665] on link "[DOMAIN_NAME]" at bounding box center [267, 671] width 63 height 12
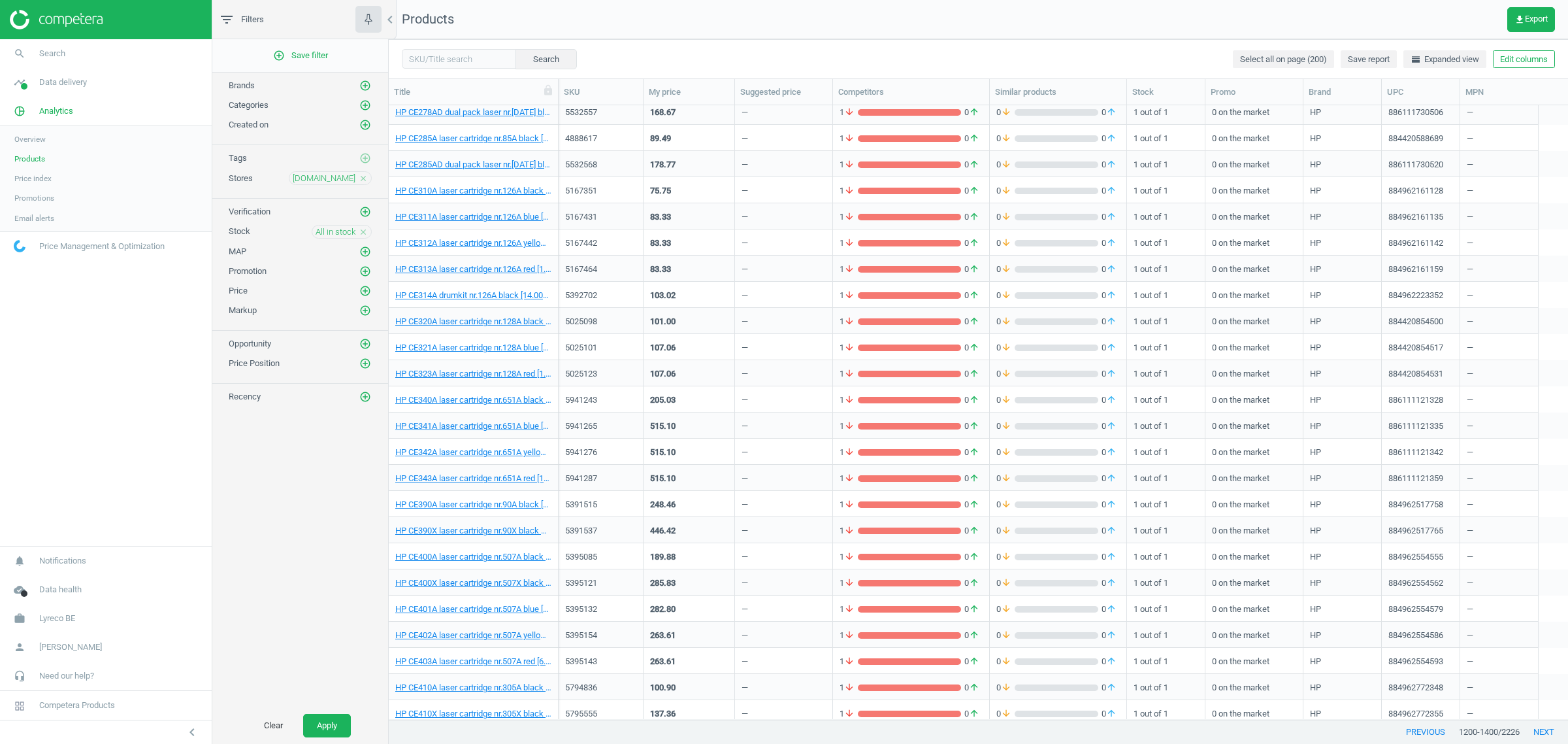
scroll to position [4615, 0]
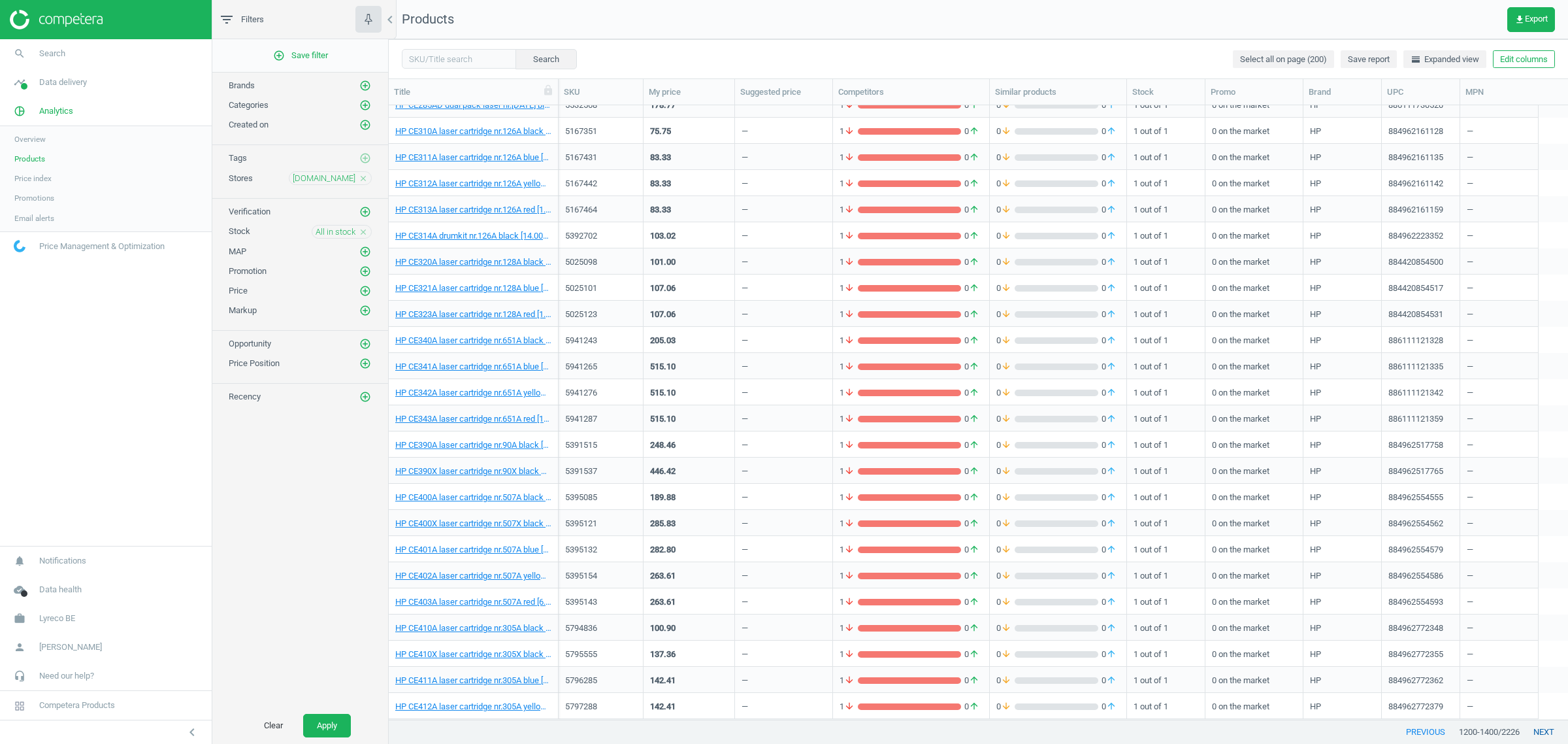
click at [1549, 727] on button "next" at bounding box center [1544, 732] width 48 height 24
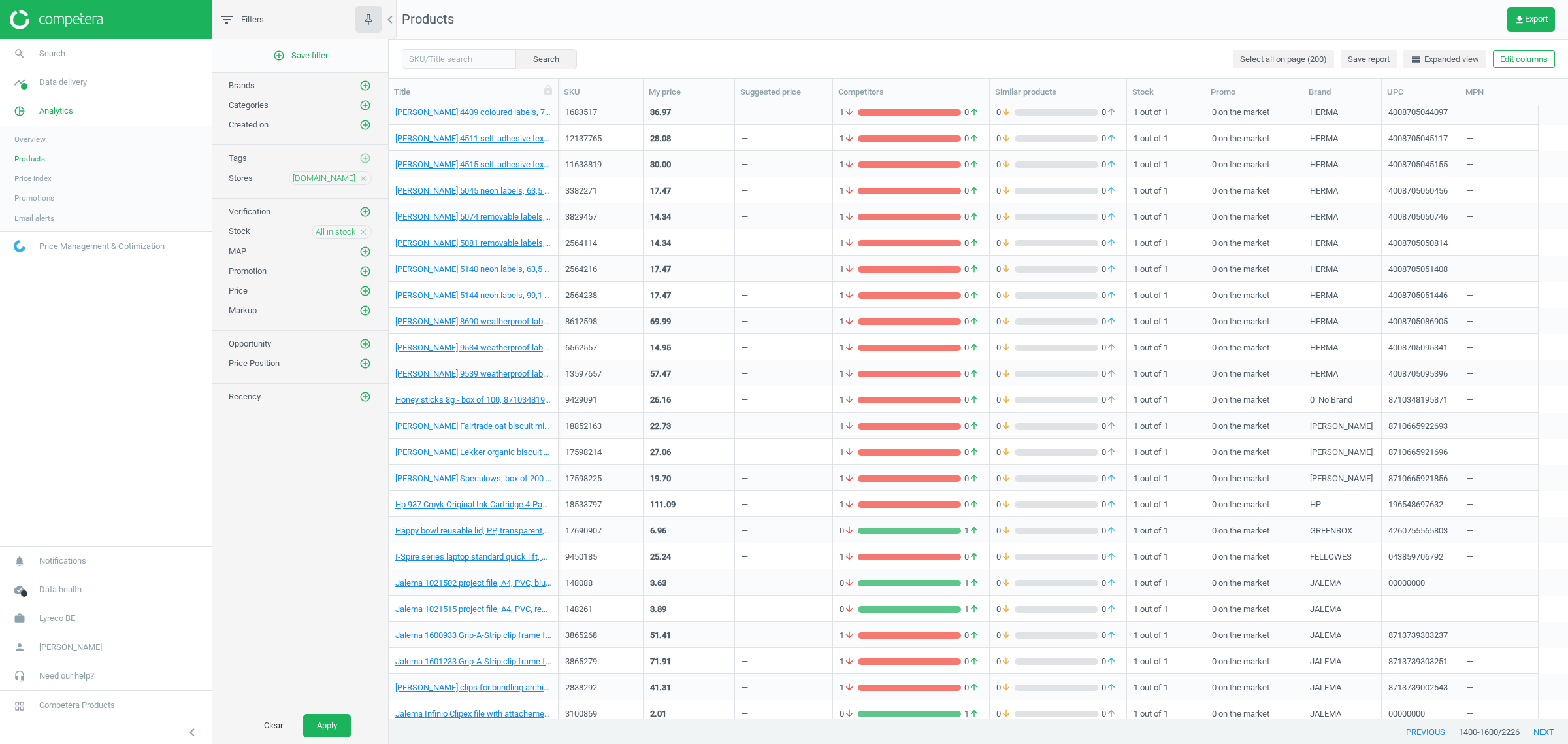
scroll to position [4615, 0]
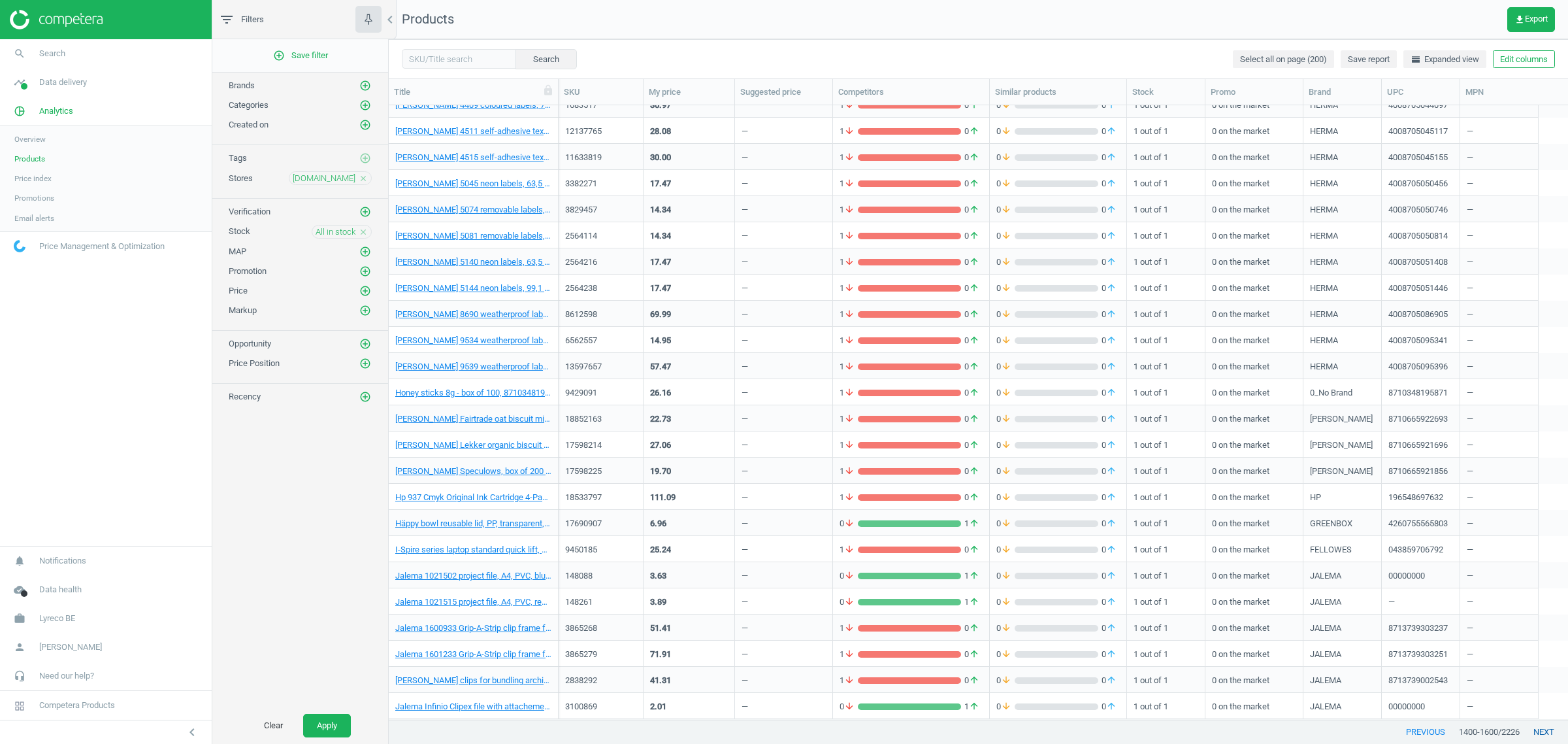
click at [1541, 736] on button "next" at bounding box center [1544, 732] width 48 height 24
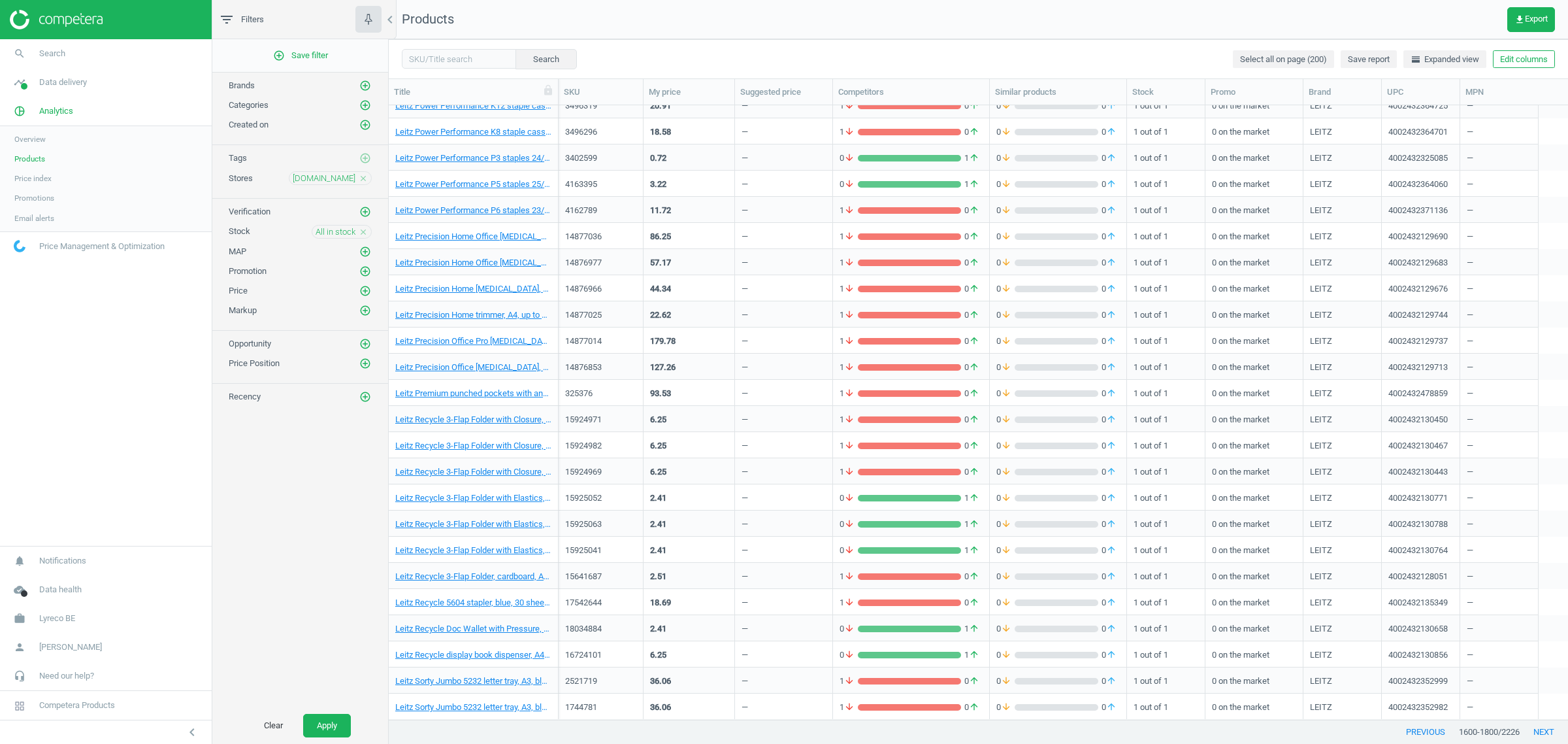
scroll to position [4615, 0]
click at [1554, 731] on button "next" at bounding box center [1544, 732] width 48 height 24
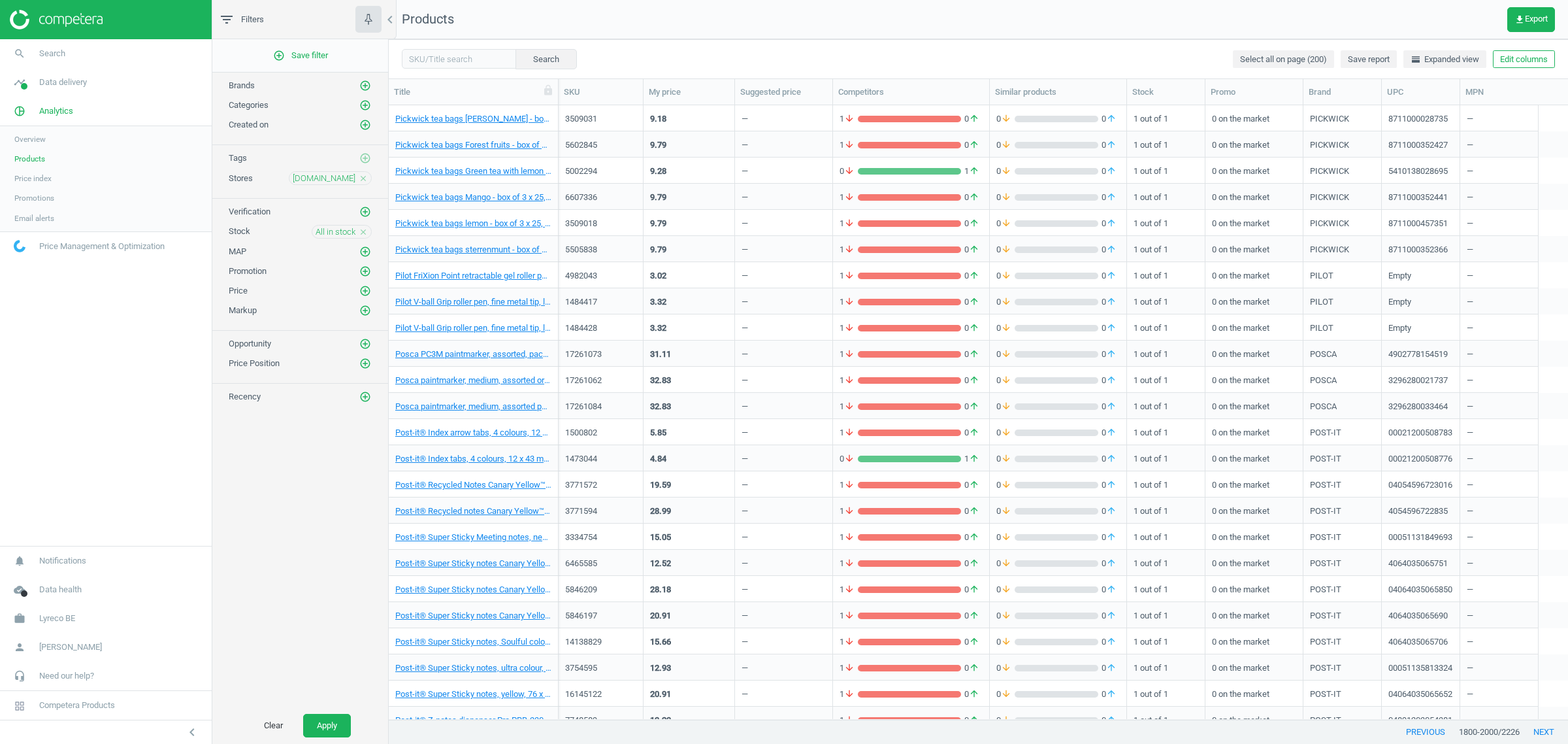
scroll to position [4615, 0]
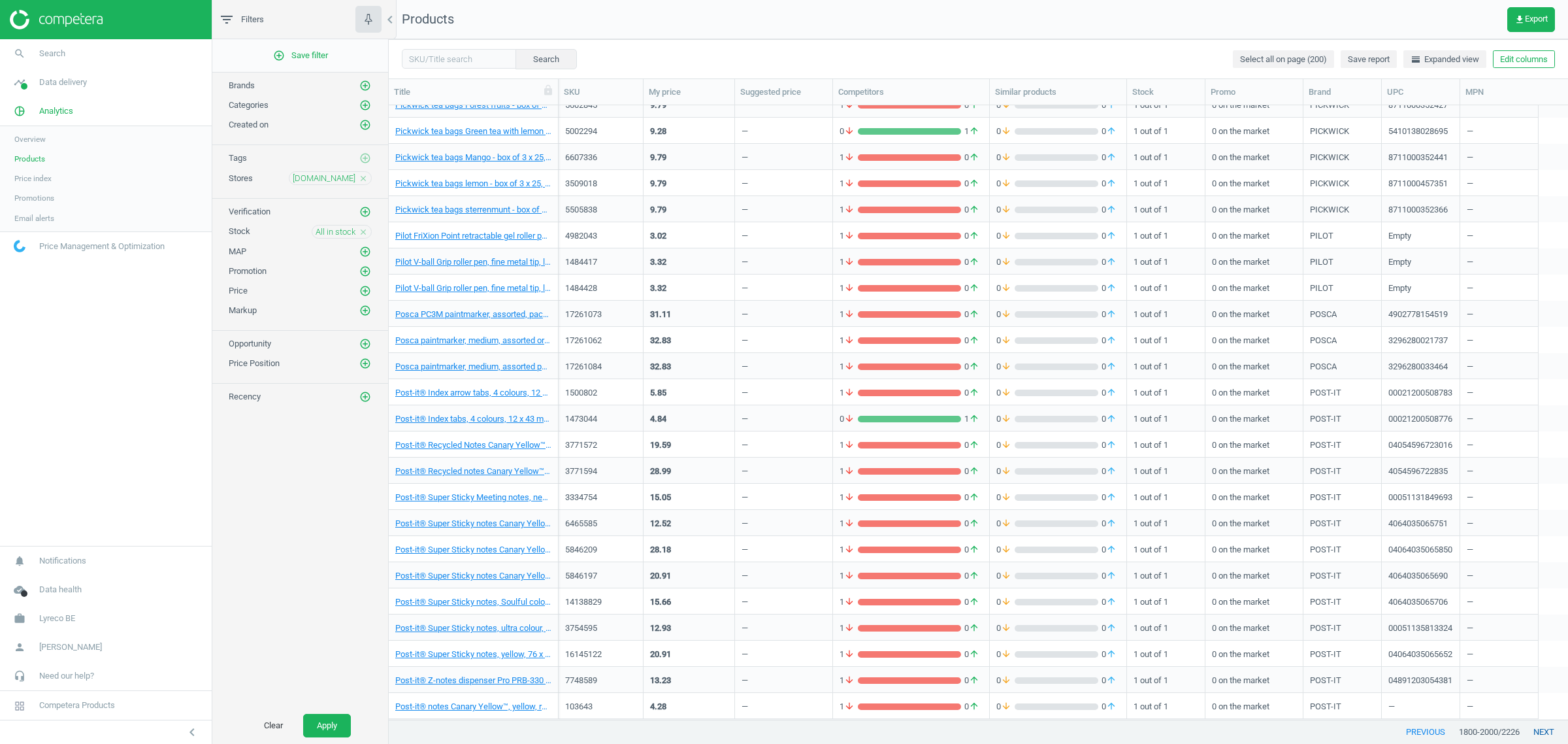
click at [1530, 729] on button "next" at bounding box center [1544, 732] width 48 height 24
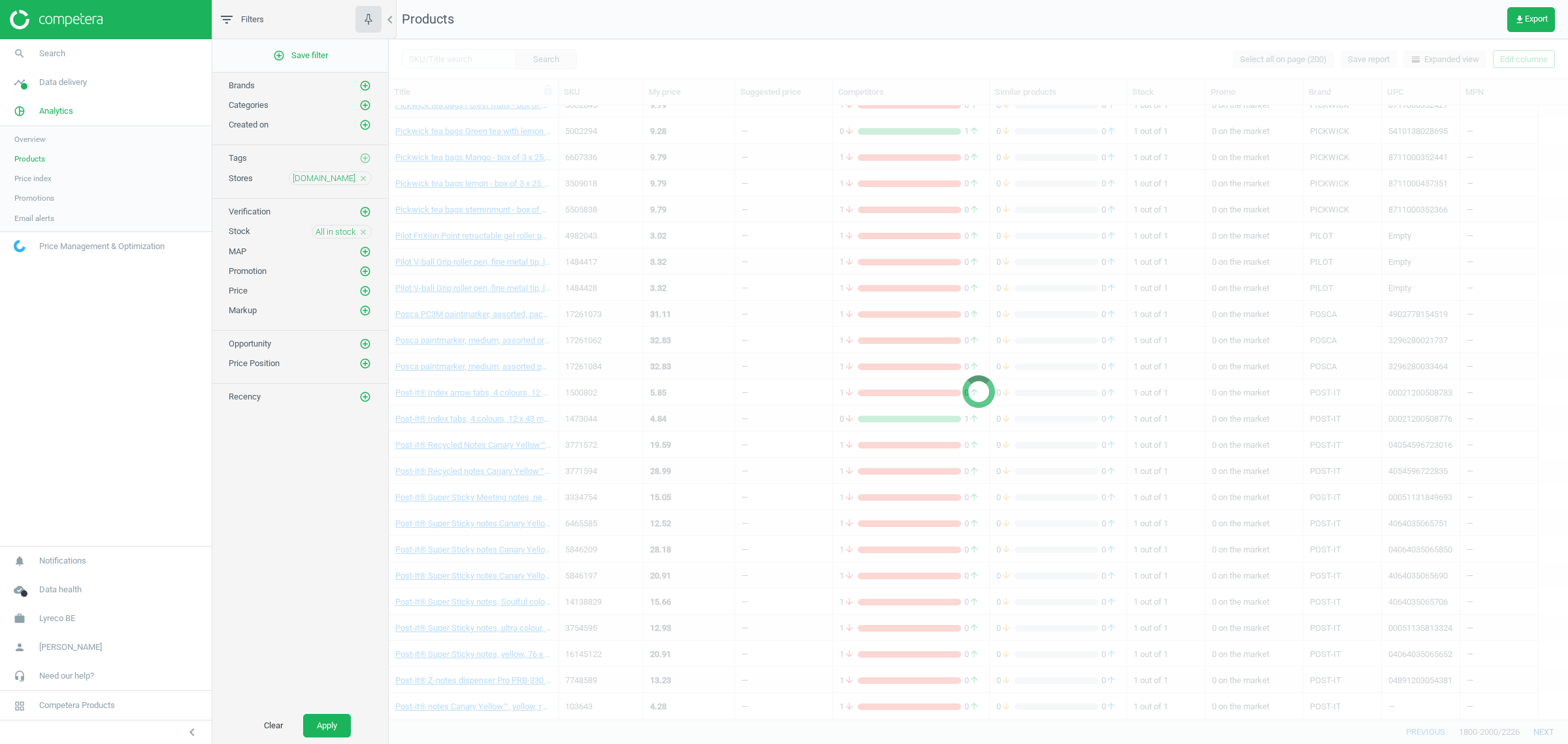
scroll to position [4104, 0]
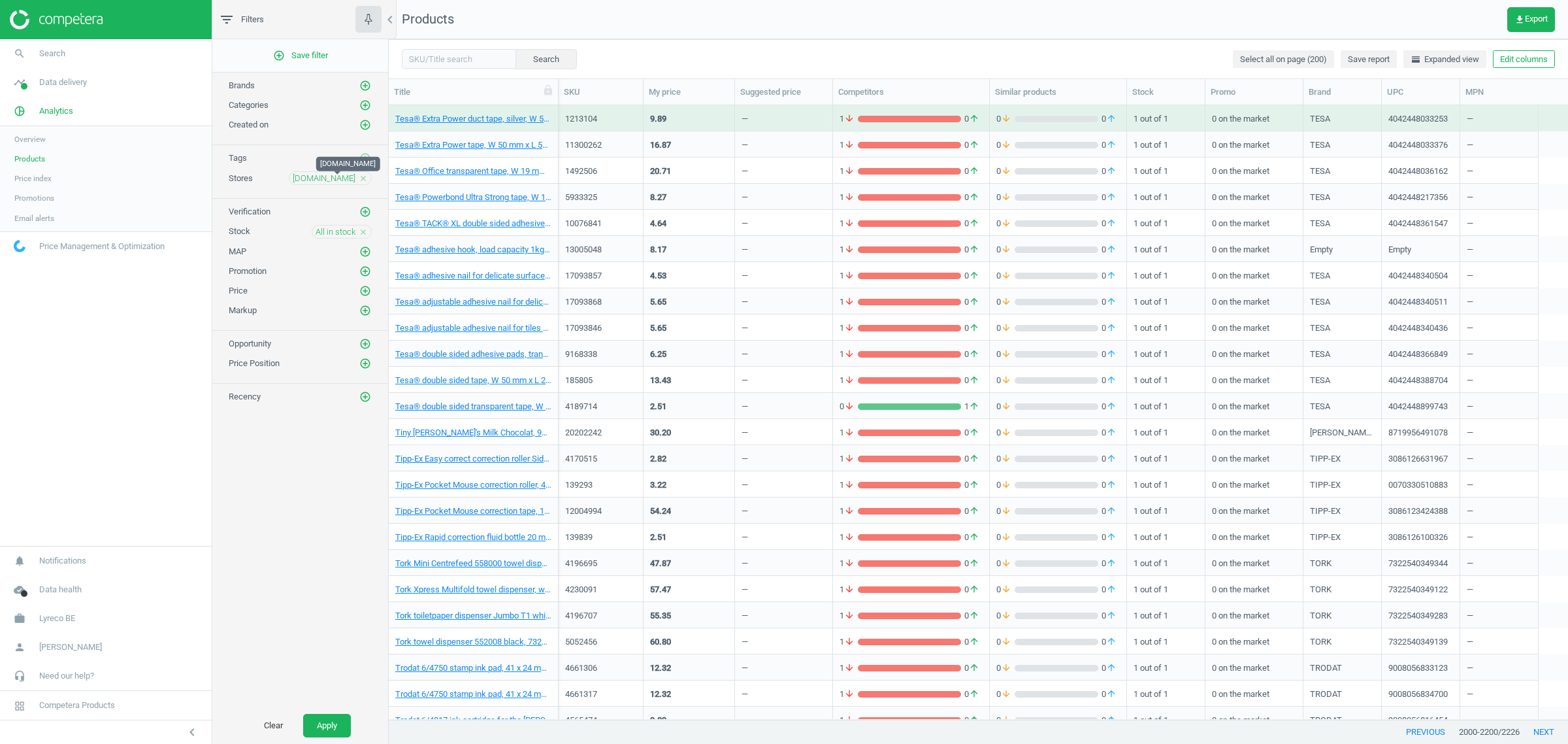
click at [337, 178] on span "[DOMAIN_NAME]" at bounding box center [324, 178] width 63 height 12
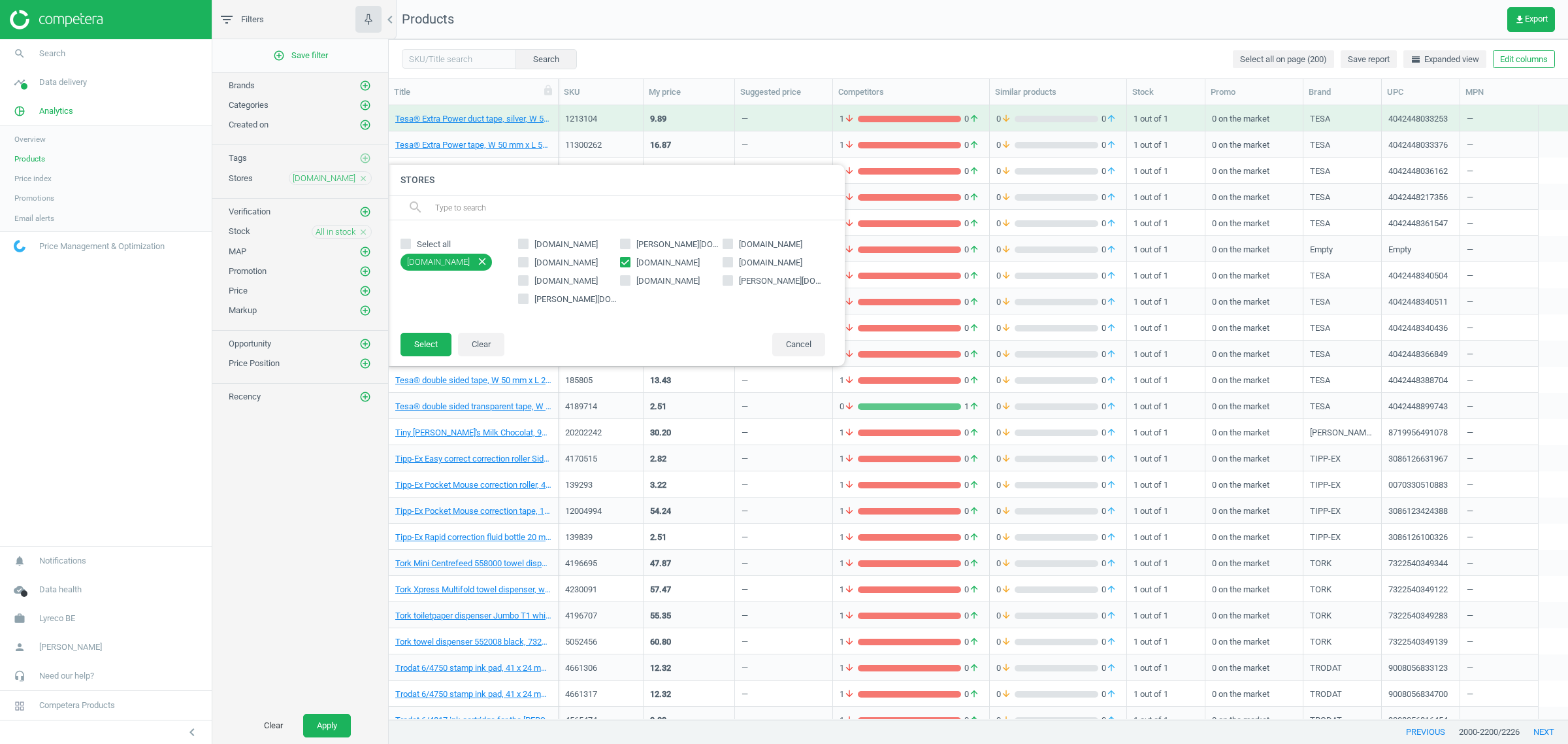
click at [625, 259] on input "[DOMAIN_NAME]" at bounding box center [625, 261] width 8 height 8
checkbox input "false"
click at [730, 261] on input "[DOMAIN_NAME]" at bounding box center [728, 261] width 8 height 8
checkbox input "true"
click at [419, 349] on button "Select" at bounding box center [426, 344] width 51 height 24
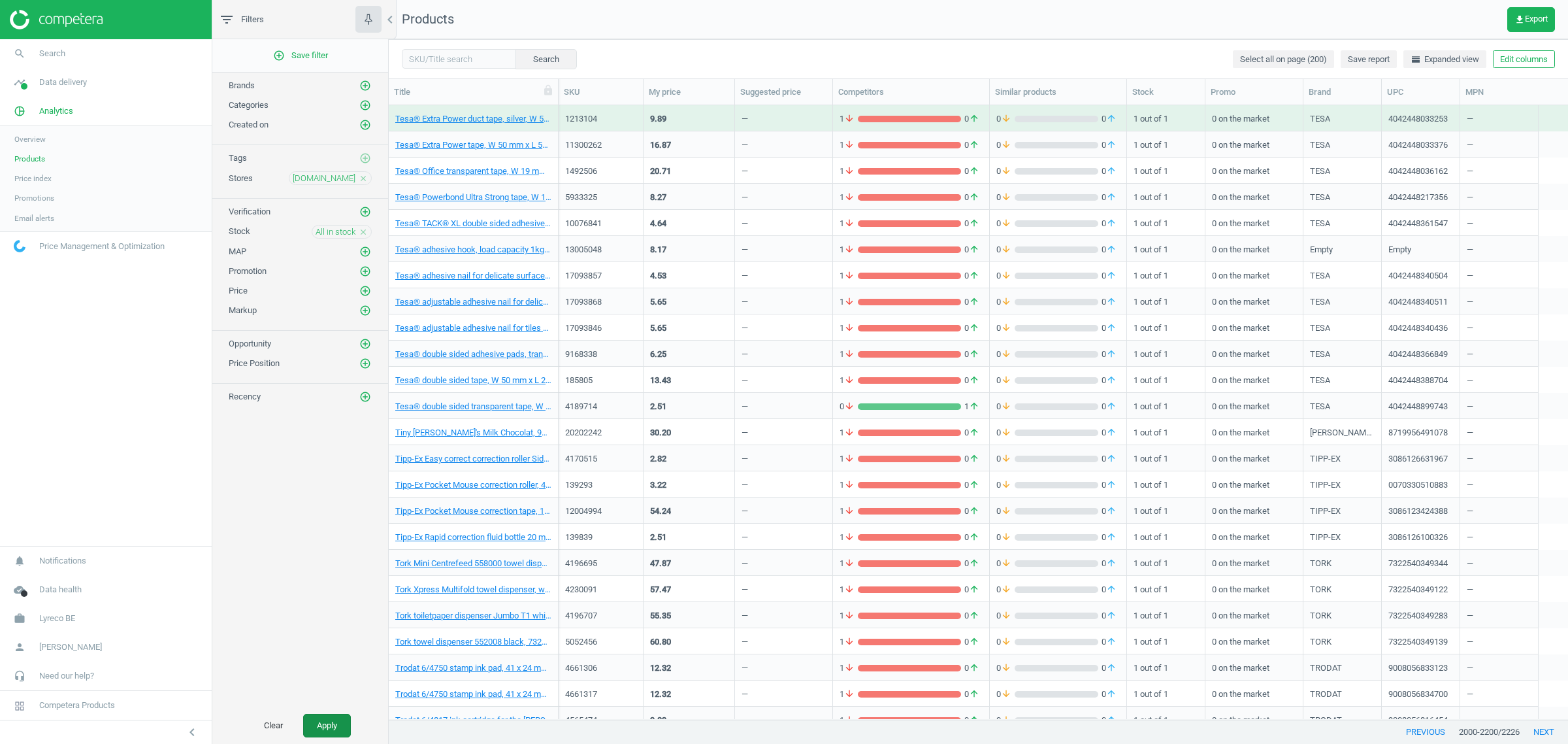
click at [330, 729] on button "Apply" at bounding box center [327, 725] width 47 height 24
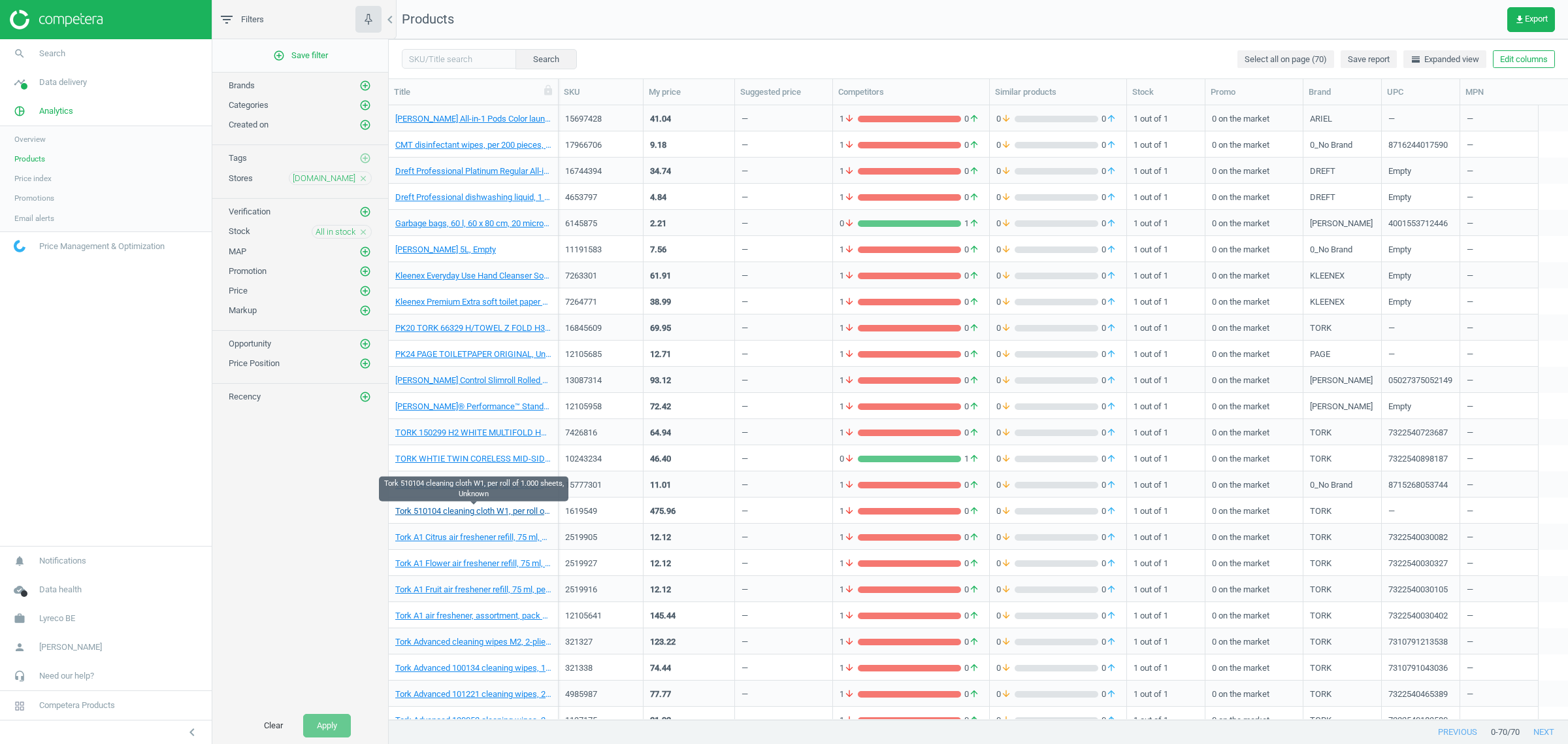
click at [494, 506] on link "Tork 510104 cleaning cloth W1, per roll of 1.000 sheets, Unknown" at bounding box center [473, 510] width 156 height 12
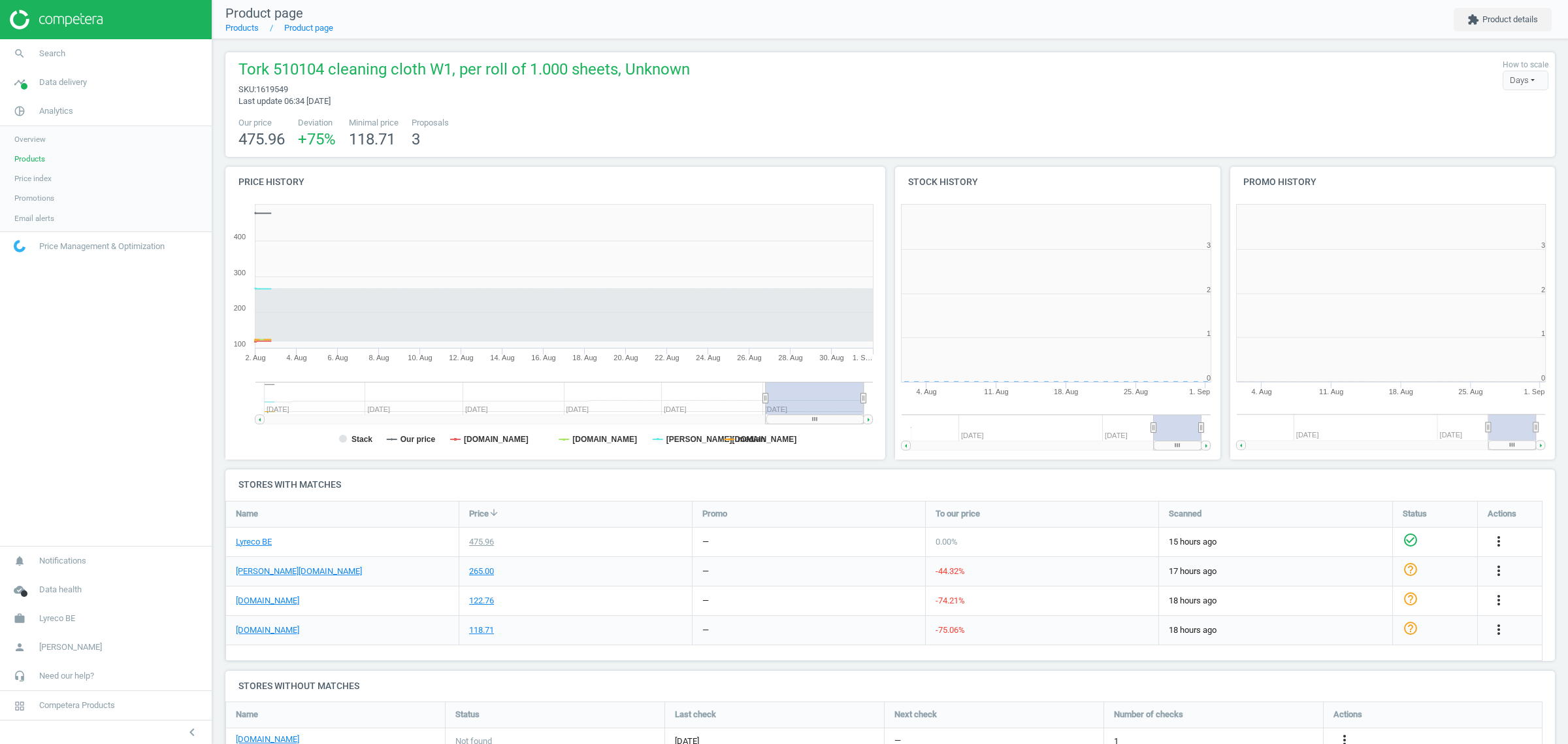
scroll to position [6, 7]
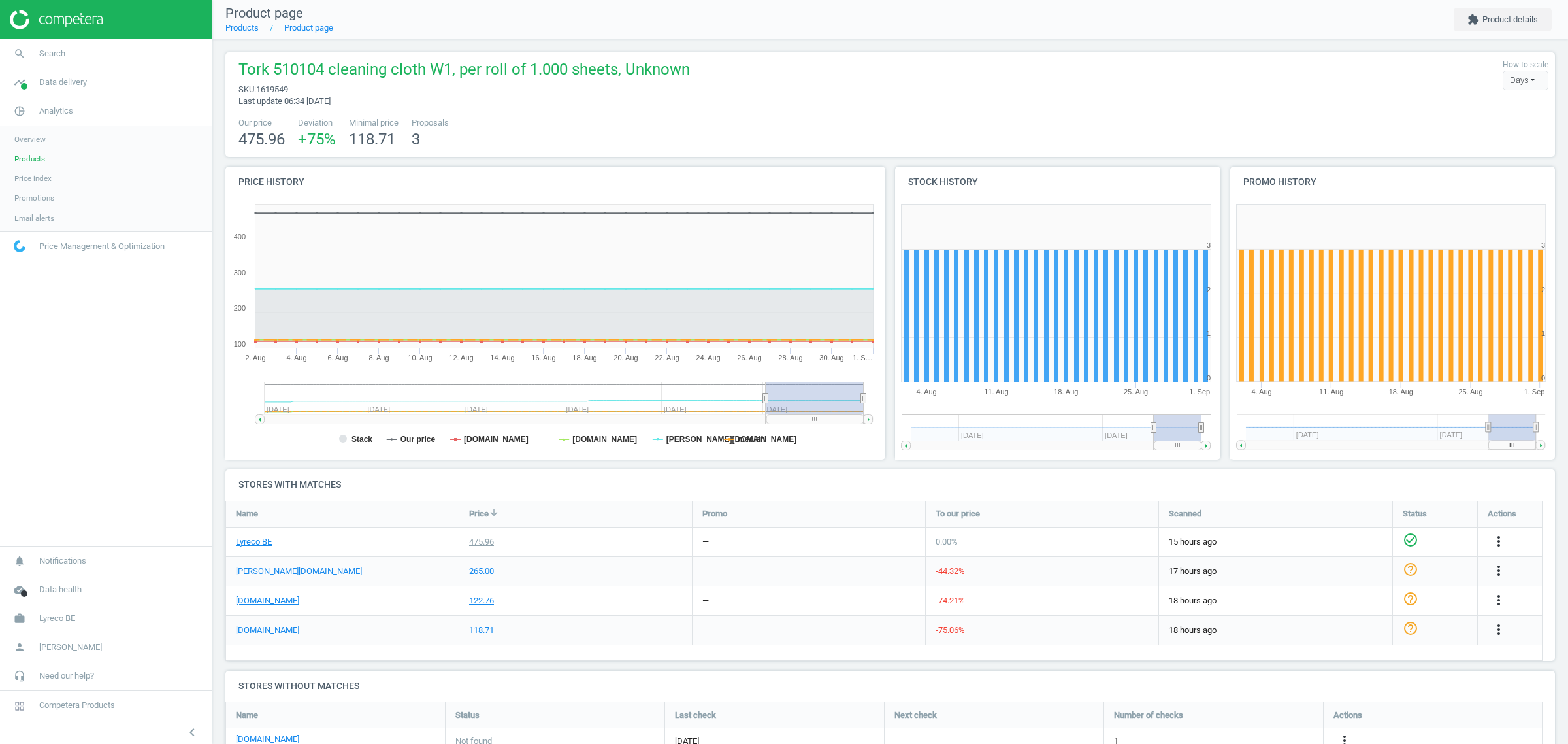
click at [293, 639] on div "[DOMAIN_NAME]" at bounding box center [342, 630] width 233 height 29
click at [296, 632] on link "[DOMAIN_NAME]" at bounding box center [267, 630] width 63 height 12
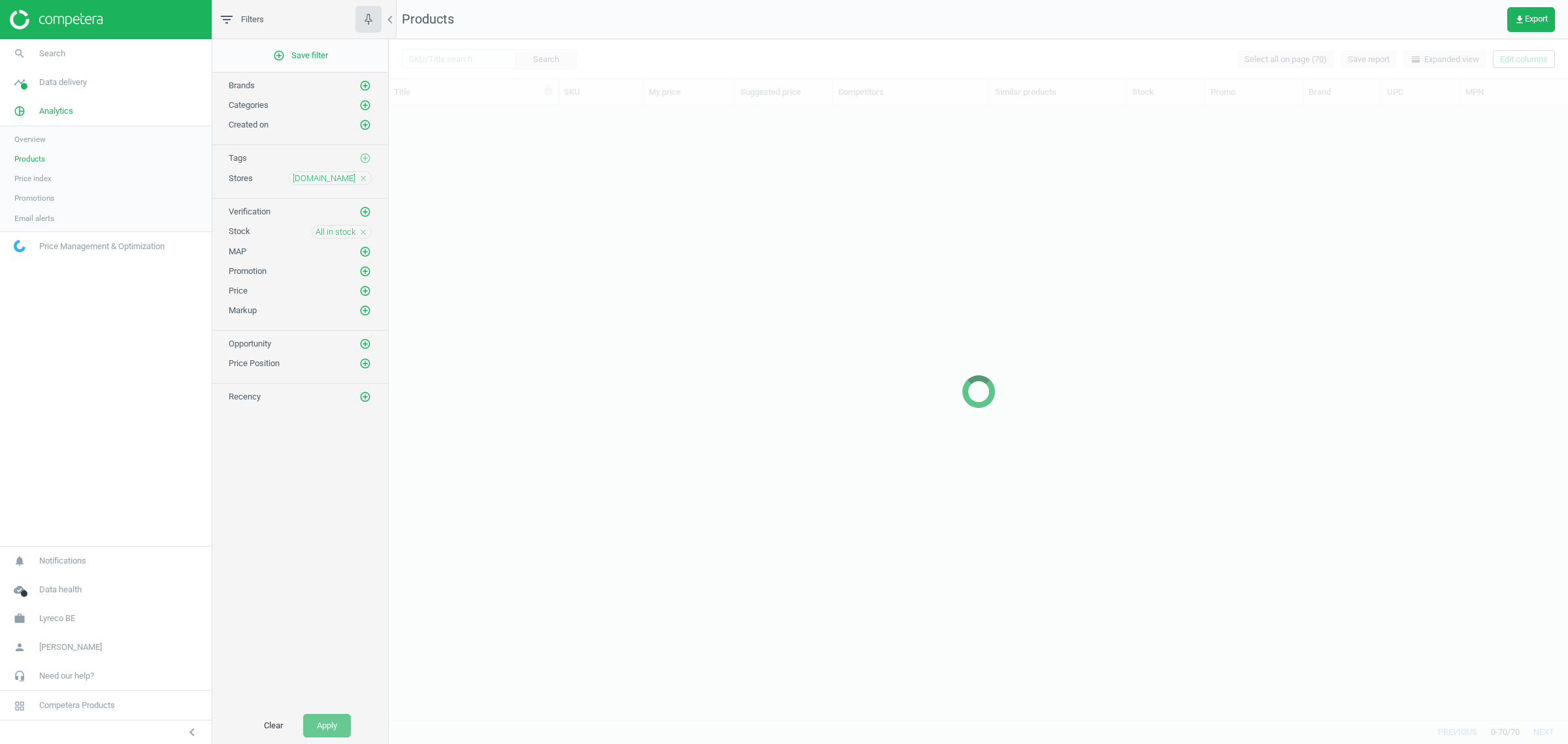
scroll to position [601, 1167]
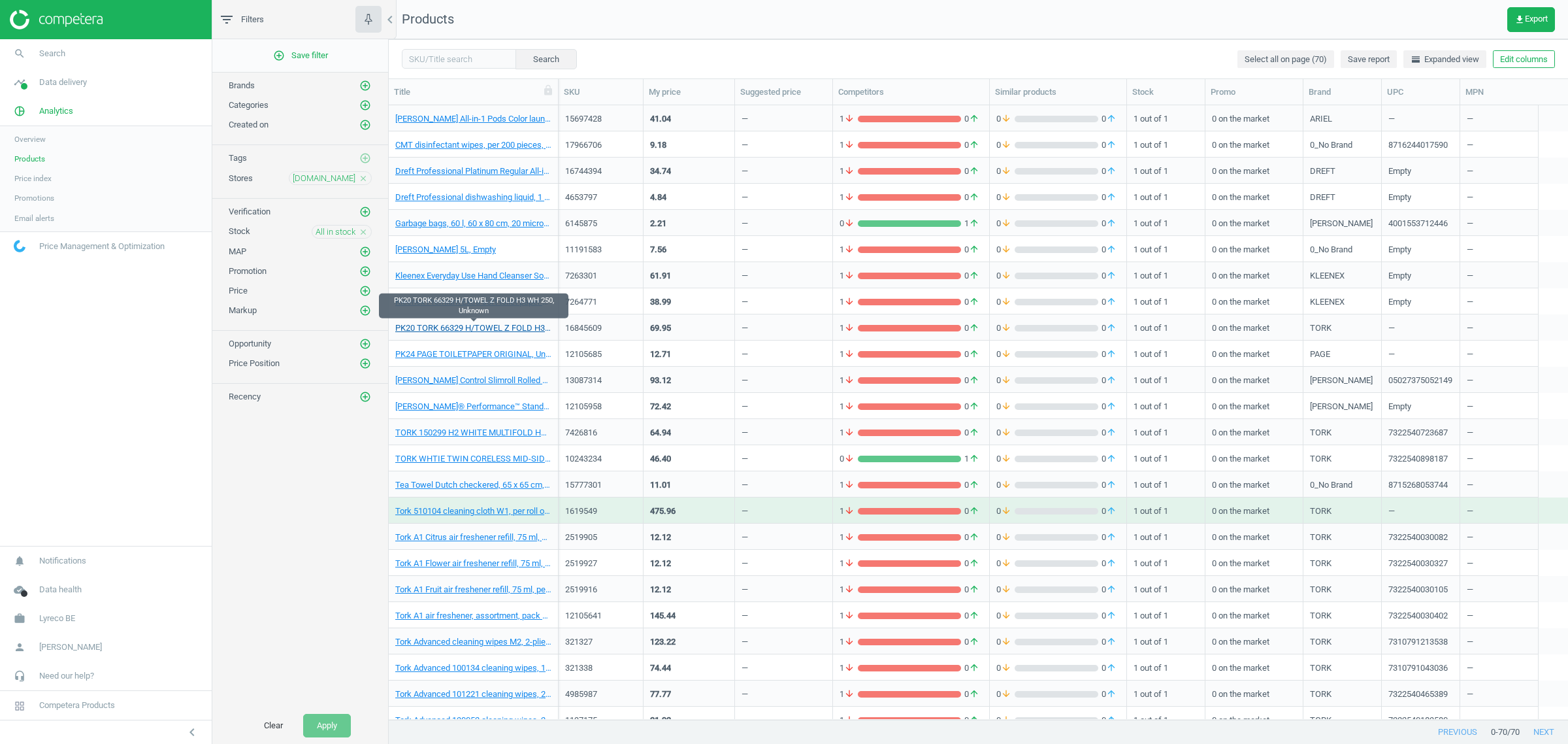
click at [500, 325] on link "PK20 TORK 66329 H/TOWEL Z FOLD H3 WH 250, Unknown" at bounding box center [473, 328] width 156 height 12
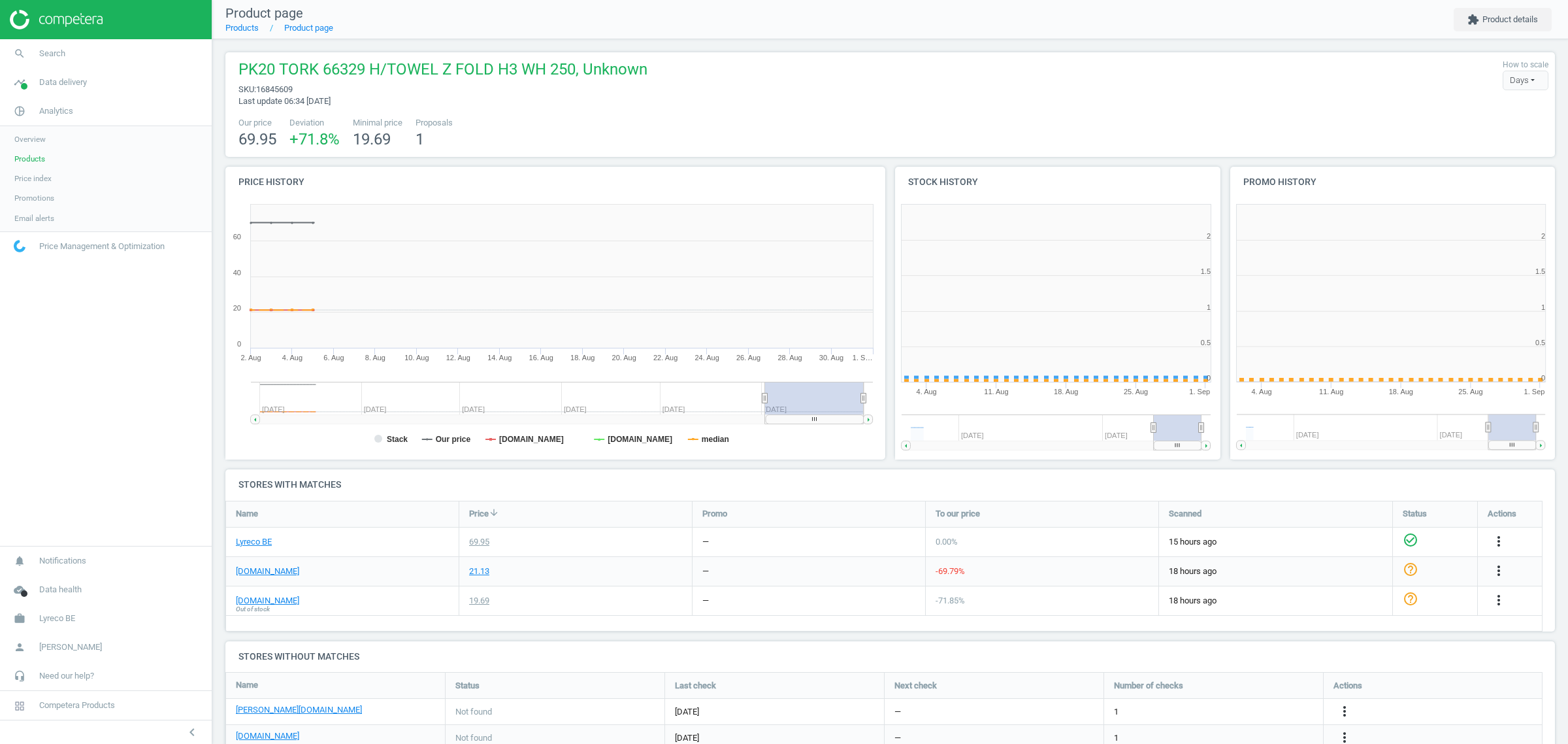
scroll to position [6, 7]
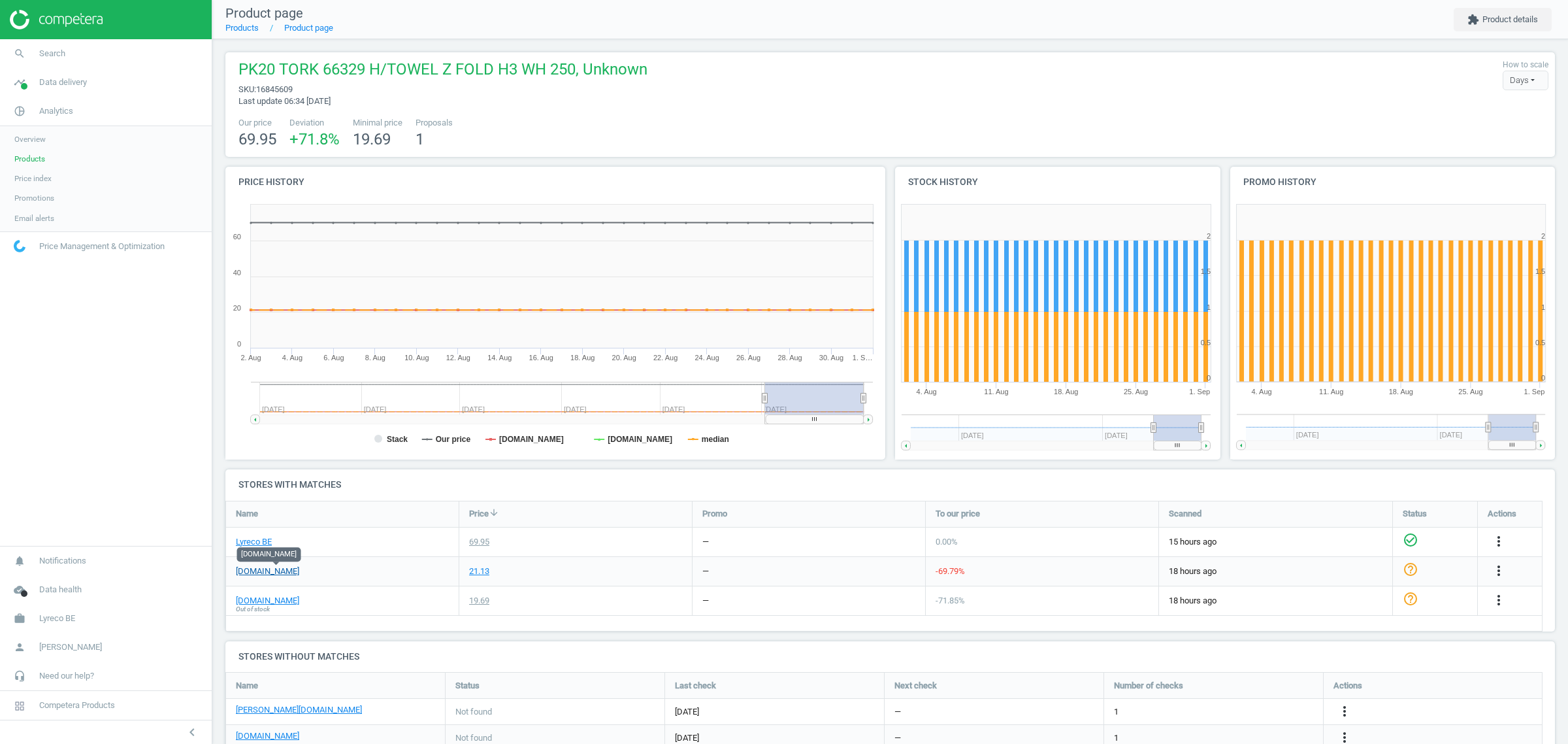
click at [286, 566] on link "[DOMAIN_NAME]" at bounding box center [267, 571] width 63 height 12
click at [41, 162] on span "Products" at bounding box center [30, 158] width 31 height 10
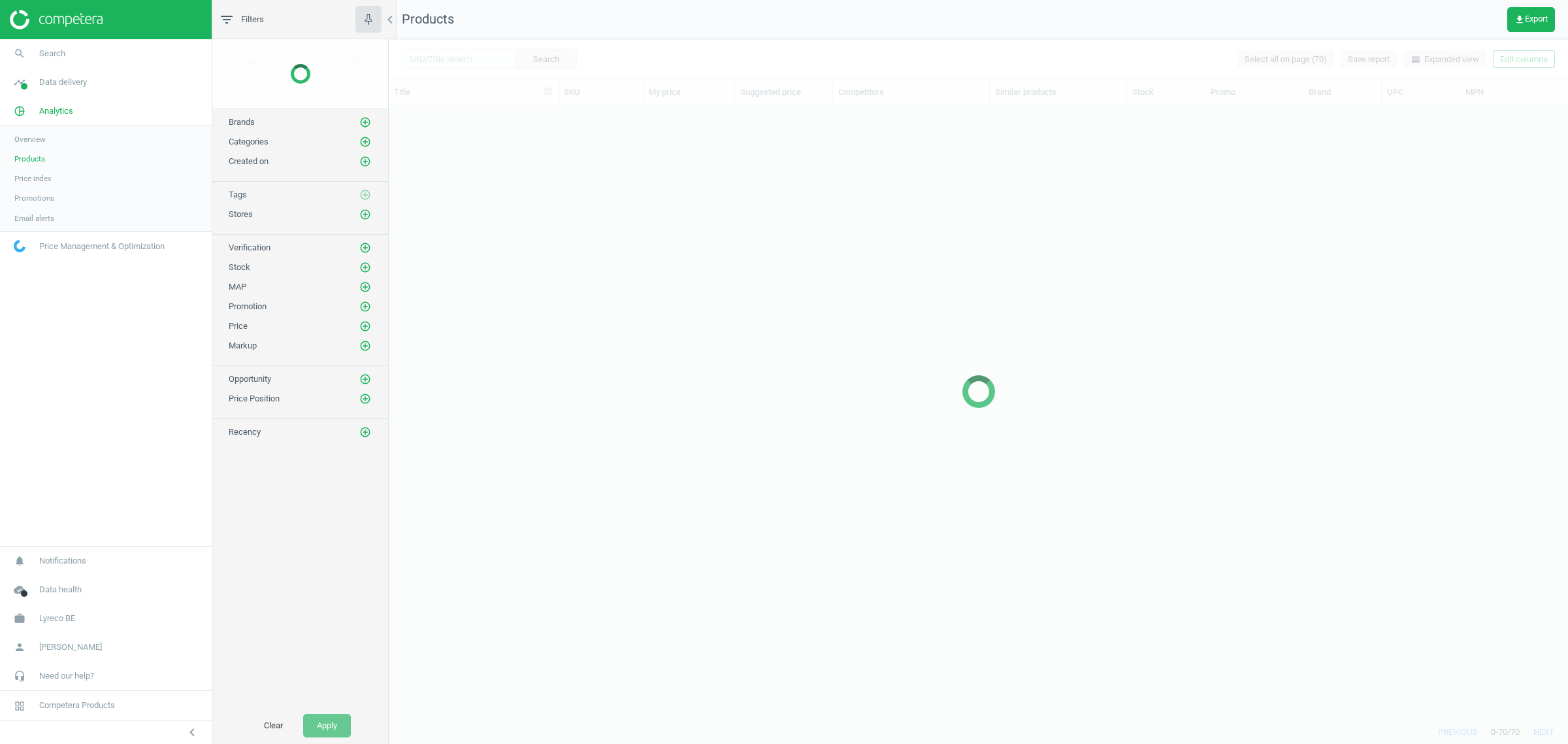
scroll to position [601, 1167]
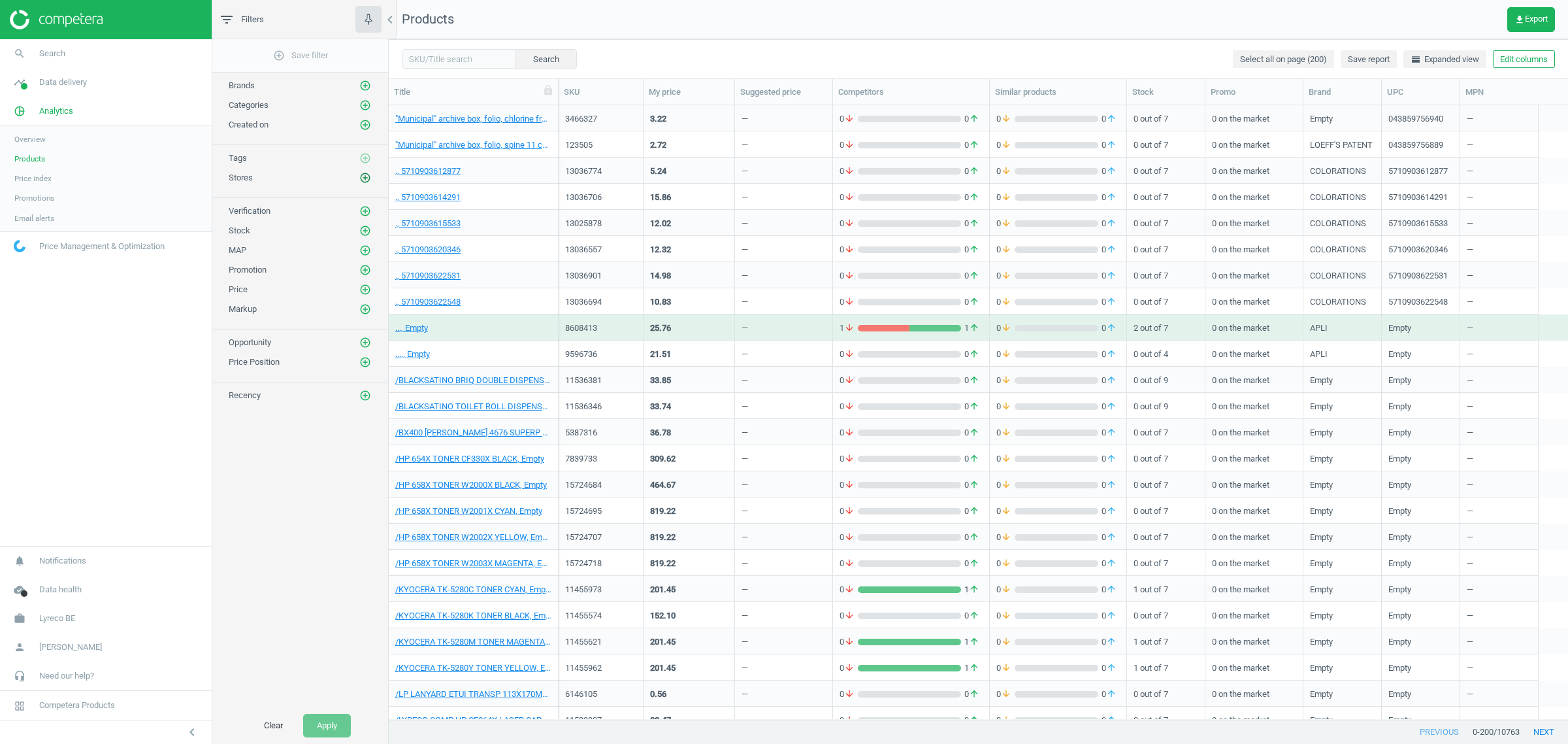
click at [367, 174] on icon "add_circle_outline" at bounding box center [365, 177] width 12 height 12
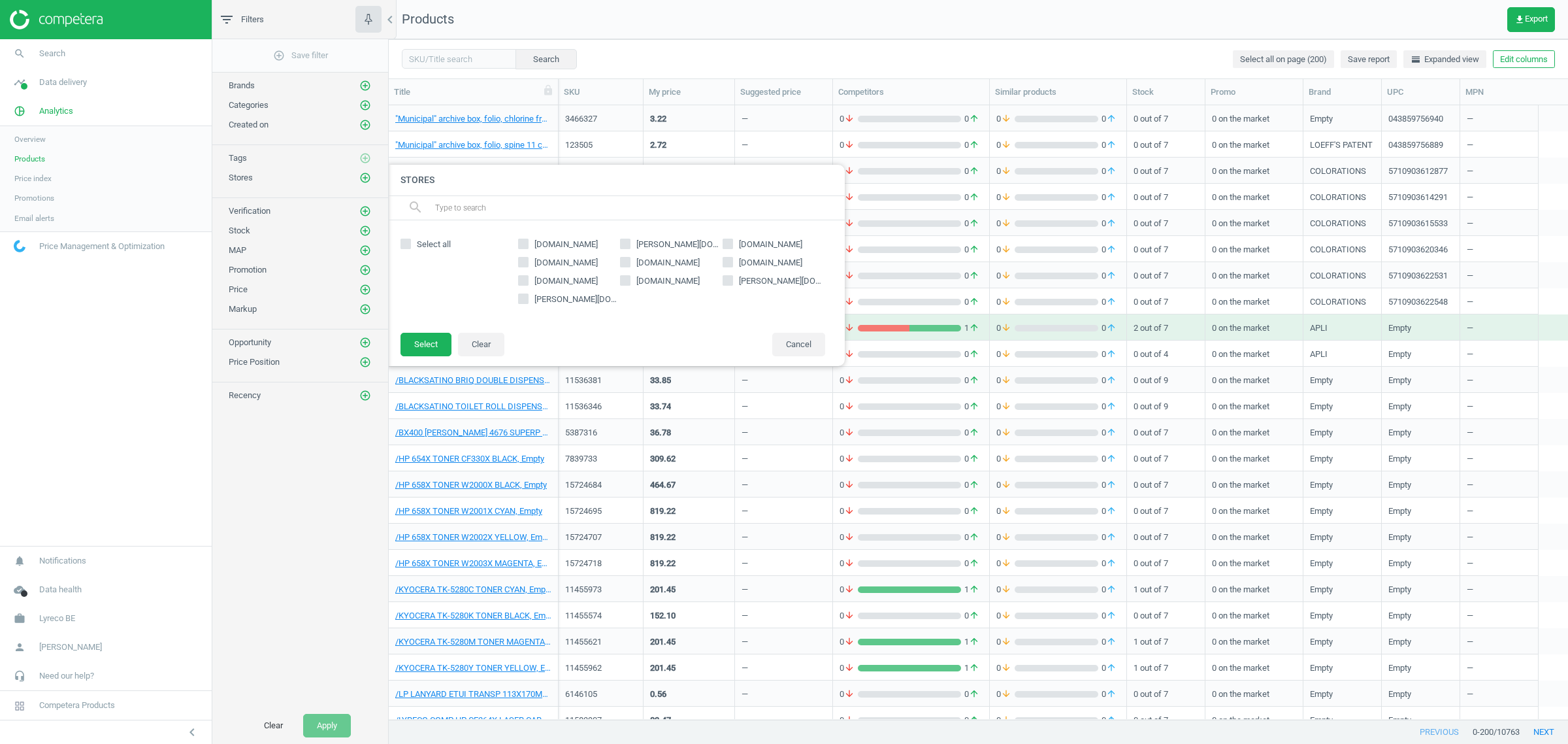
click at [539, 276] on span "[DOMAIN_NAME]" at bounding box center [566, 281] width 68 height 12
click at [527, 276] on input "[DOMAIN_NAME]" at bounding box center [523, 280] width 8 height 8
checkbox input "true"
click at [434, 343] on button "Select" at bounding box center [426, 344] width 51 height 24
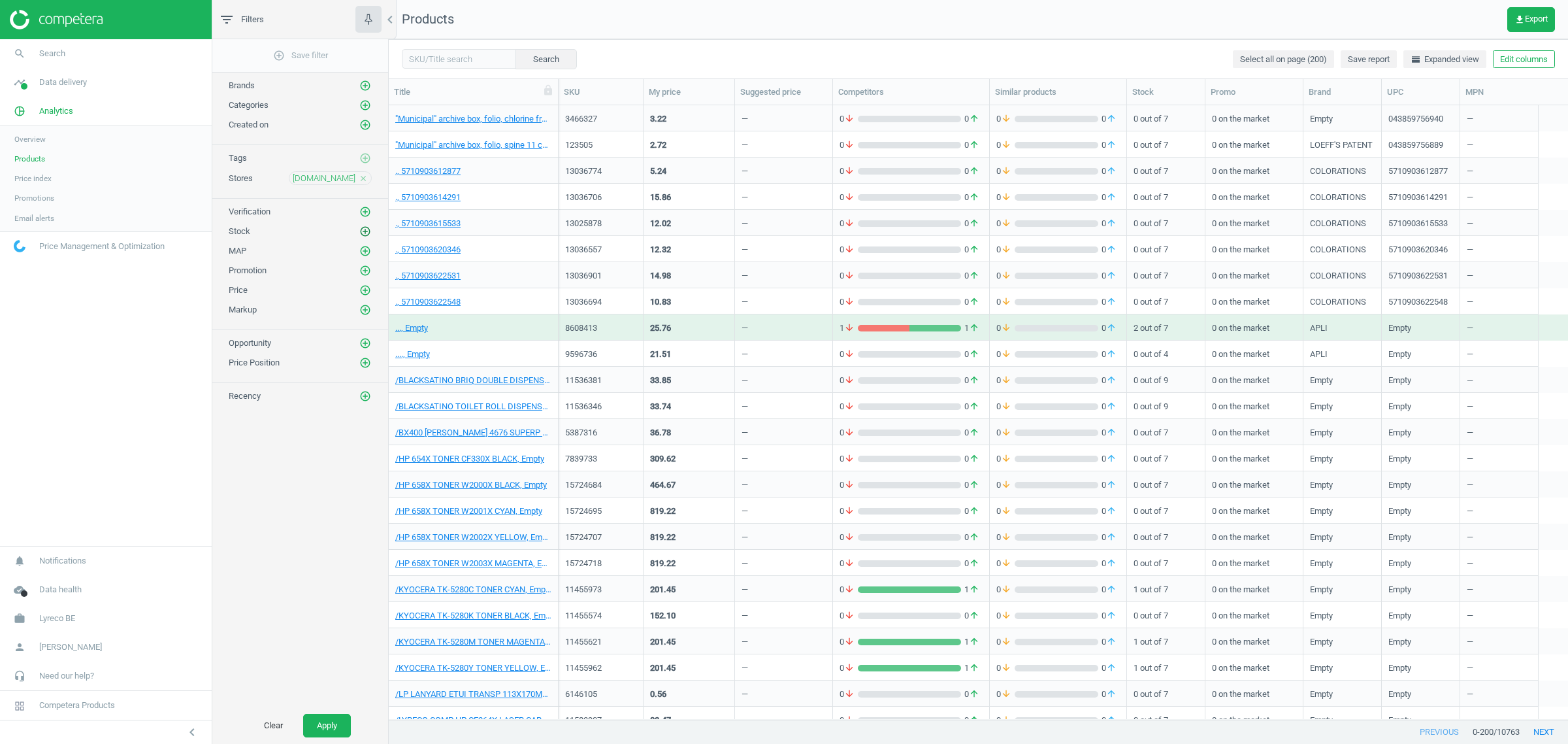
click at [370, 236] on icon "add_circle_outline" at bounding box center [365, 231] width 12 height 12
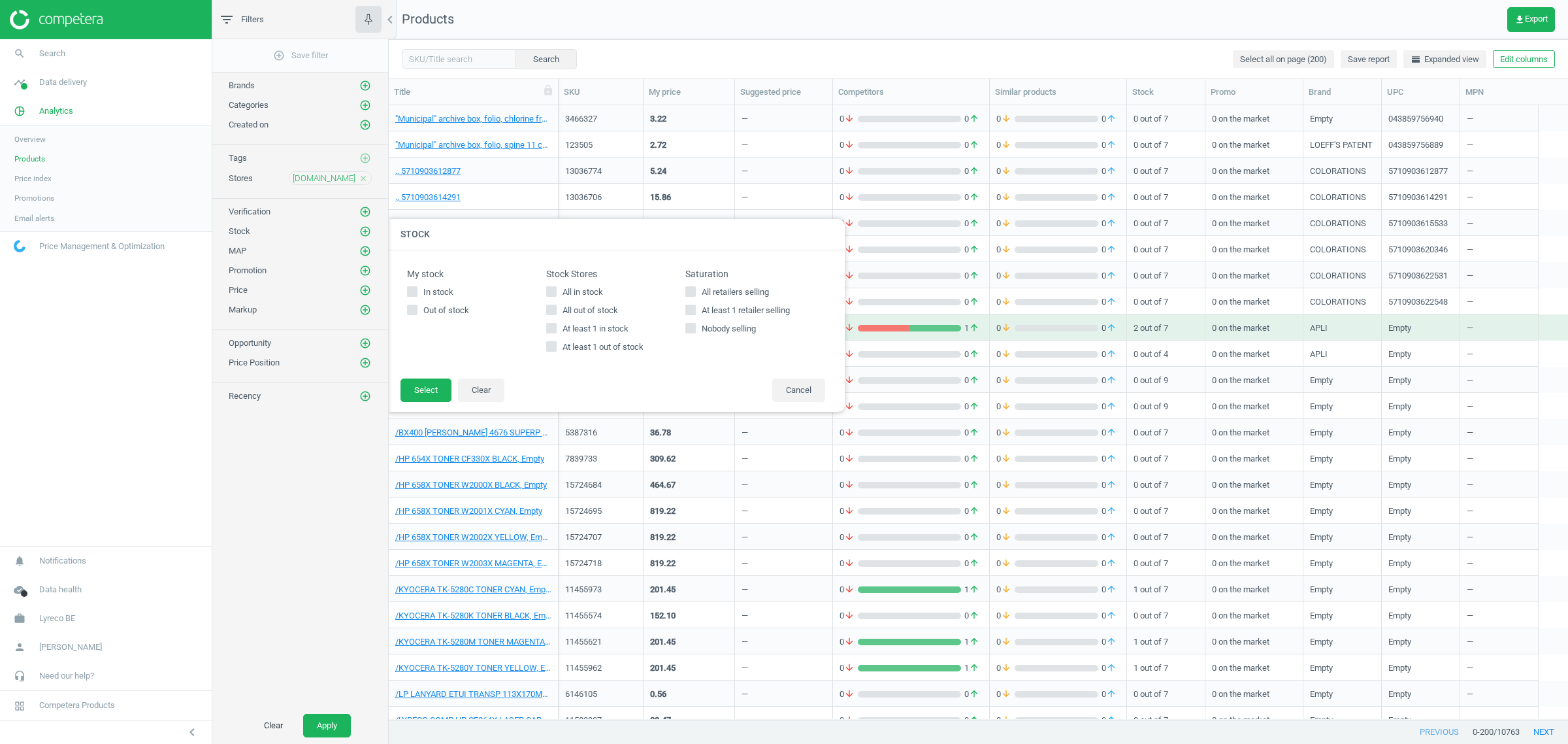
click at [579, 288] on span "All in stock" at bounding box center [583, 291] width 46 height 12
click at [556, 288] on input "All in stock" at bounding box center [551, 291] width 8 height 8
checkbox input "true"
click at [425, 395] on button "Select" at bounding box center [426, 390] width 51 height 24
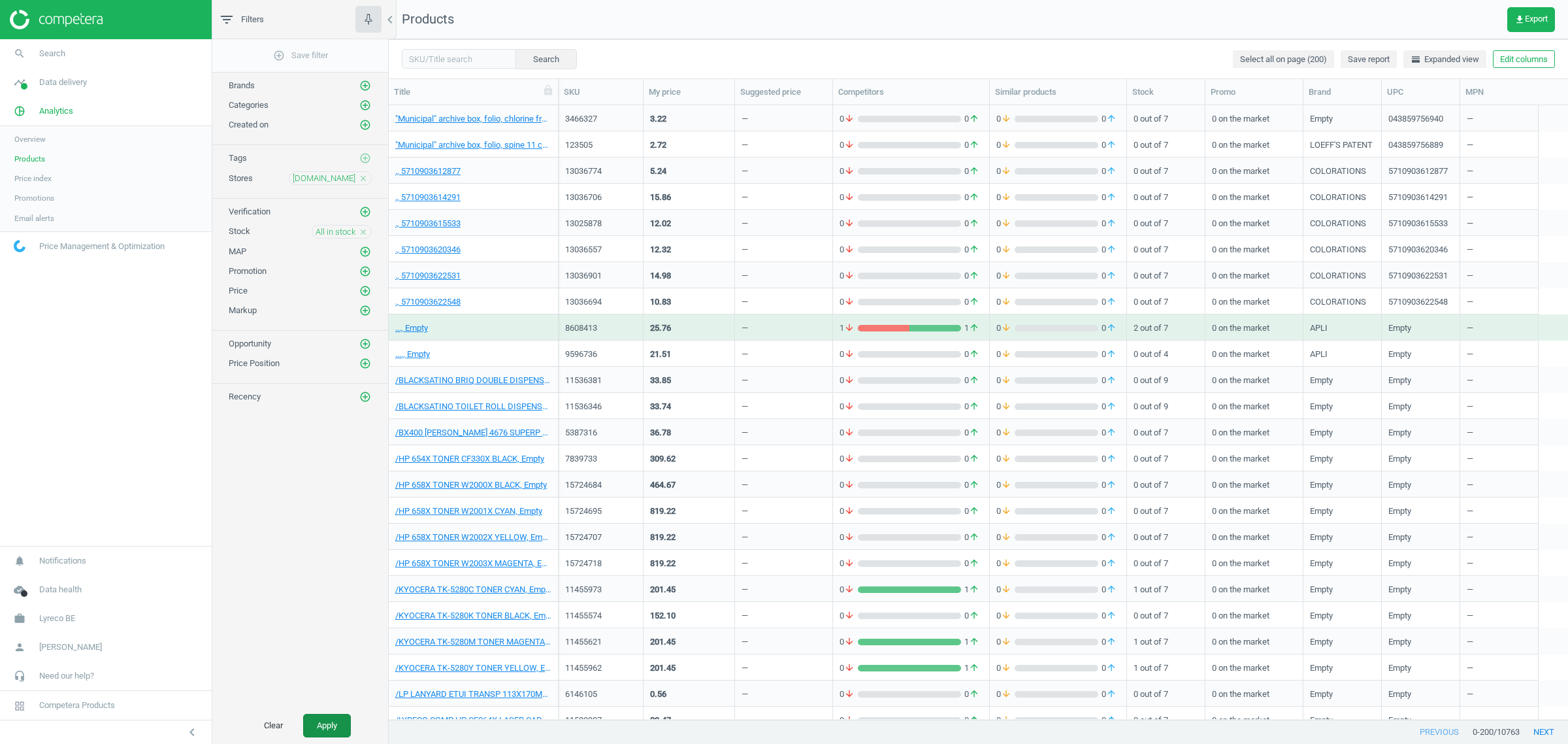
click at [333, 729] on button "Apply" at bounding box center [327, 725] width 47 height 24
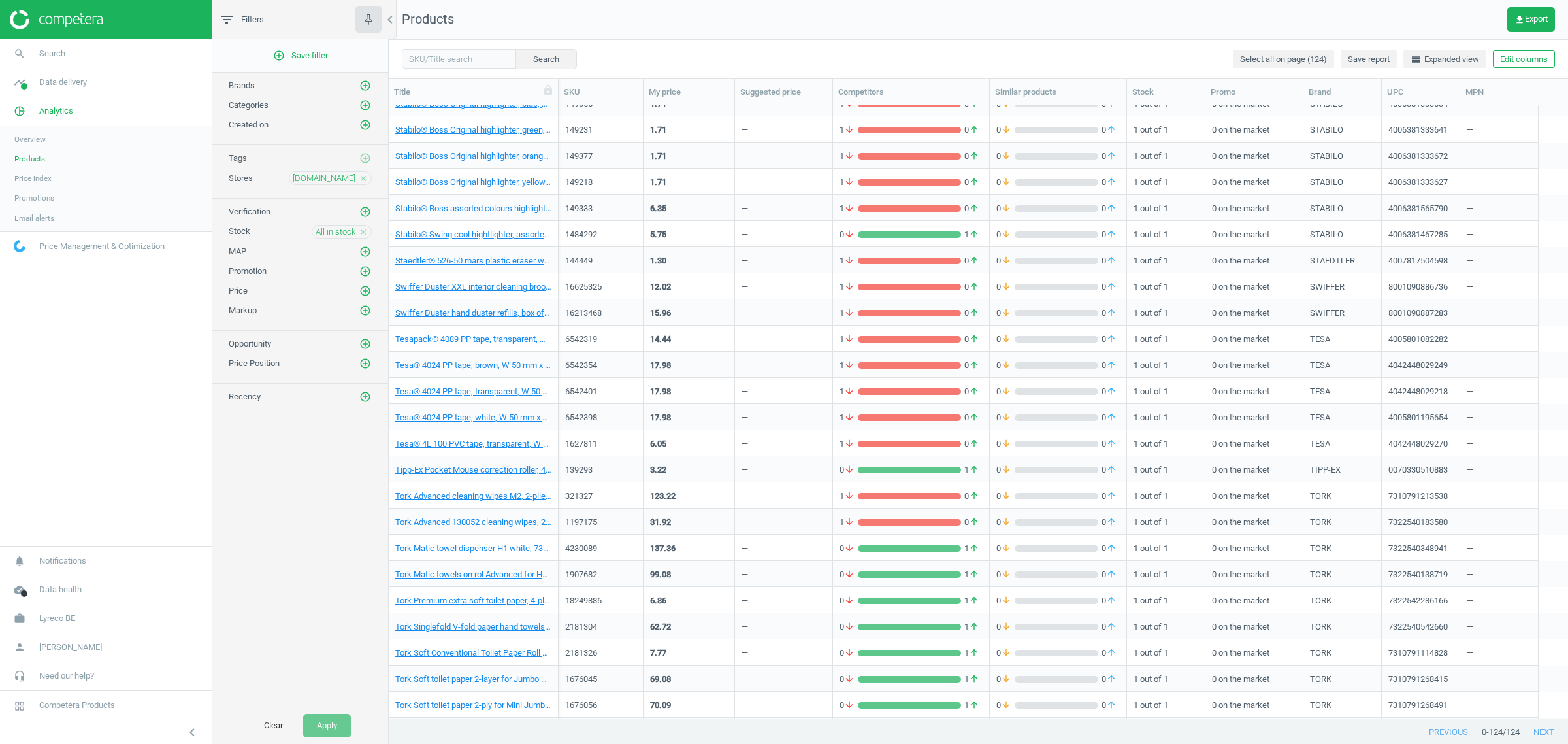
scroll to position [2628, 0]
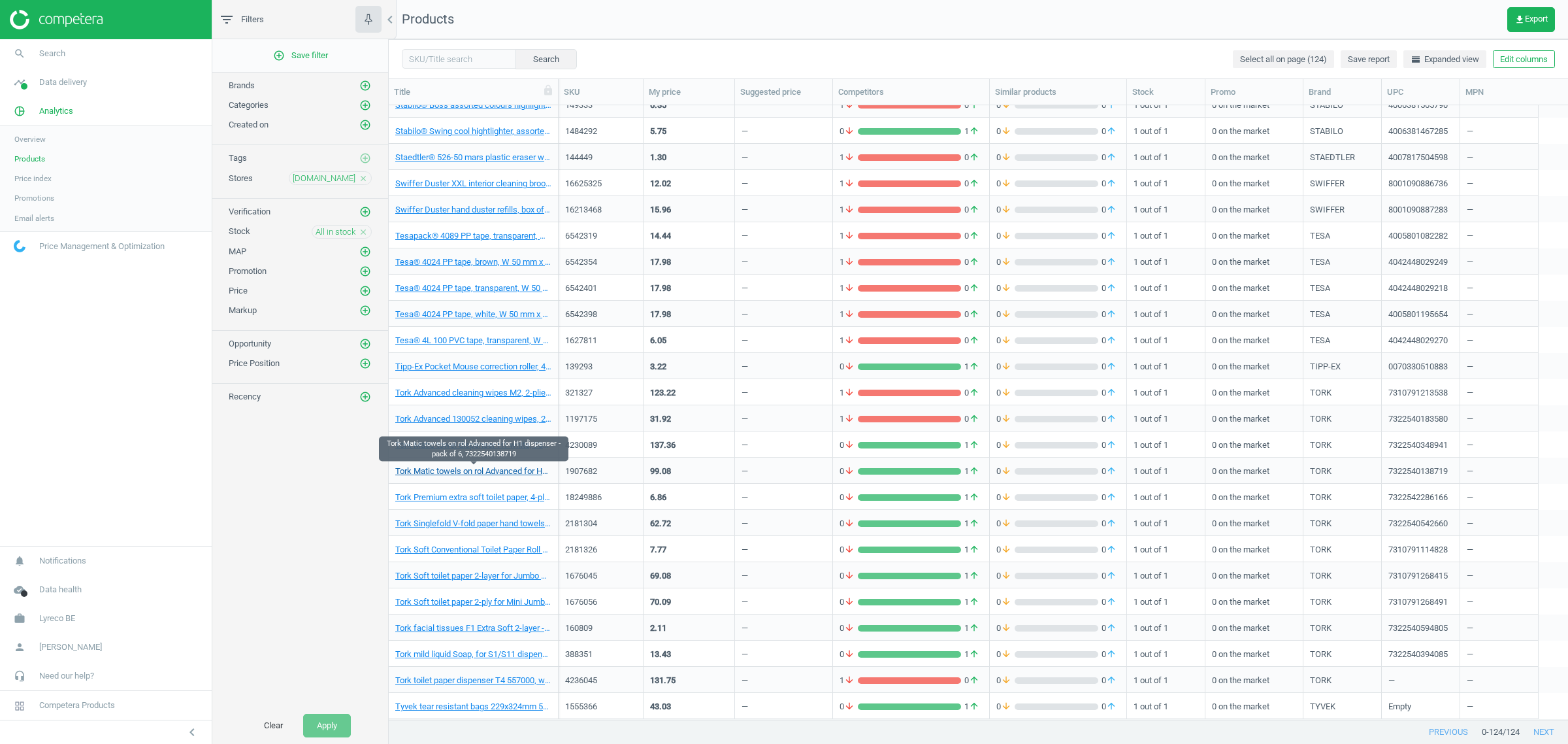
click at [480, 473] on link "Tork Matic towels on rol Advanced for H1 dispenser - pack of 6, 7322540138719" at bounding box center [473, 471] width 156 height 12
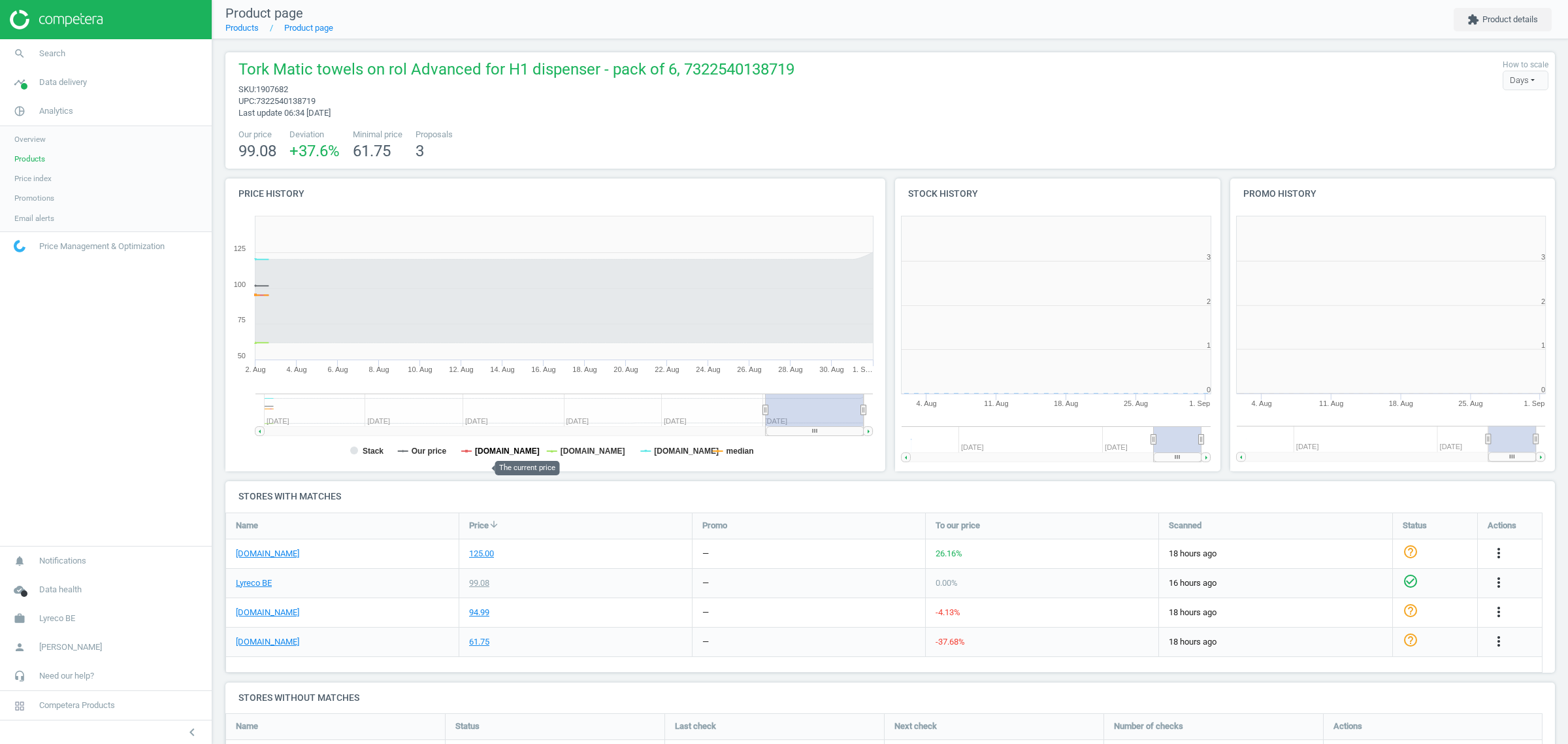
scroll to position [6, 7]
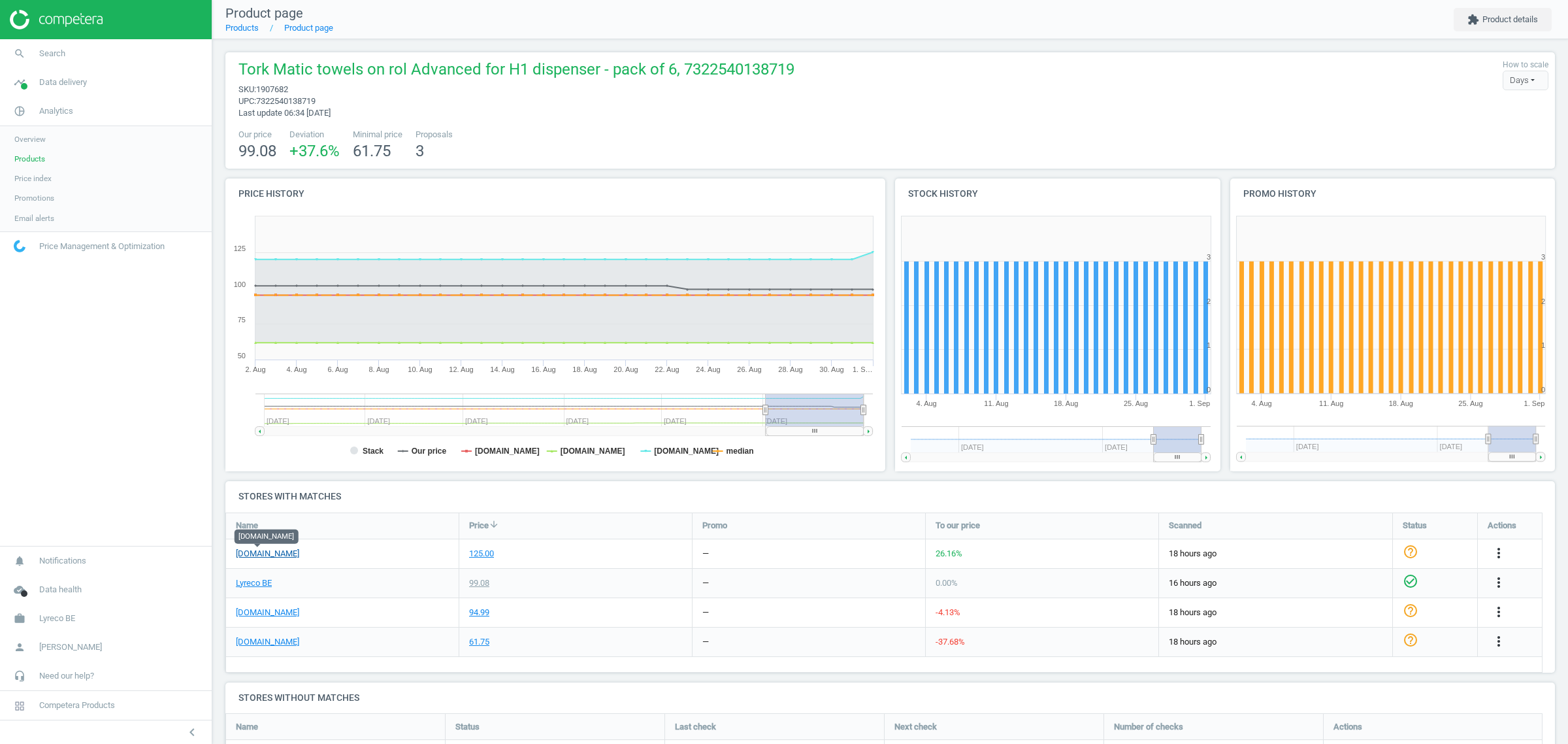
click at [270, 550] on link "[DOMAIN_NAME]" at bounding box center [267, 553] width 63 height 12
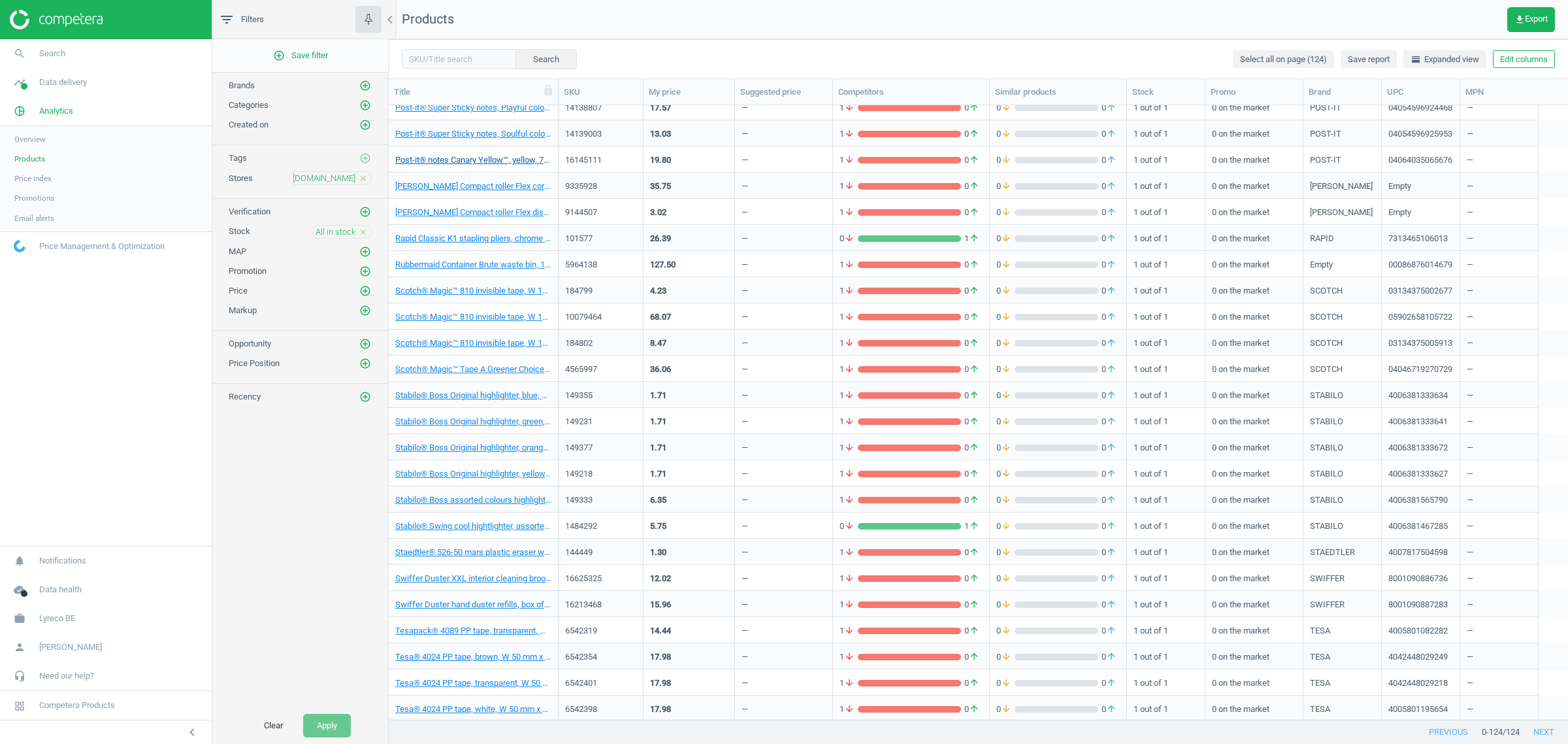
scroll to position [2138, 0]
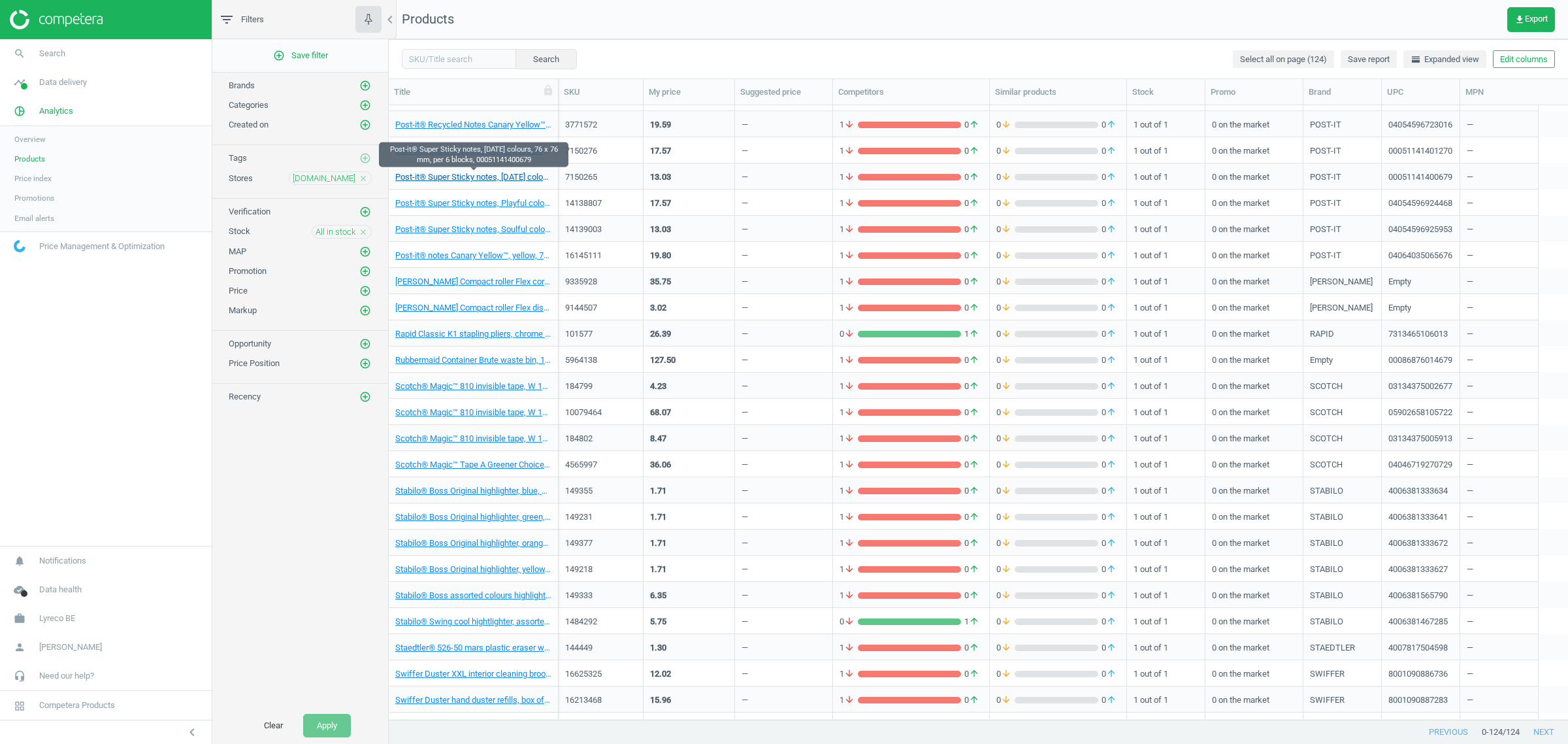
click at [487, 180] on link "Post-it® Super Sticky notes, [DATE] colours, 76 x 76 mm, per 6 blocks, 00051141…" at bounding box center [473, 177] width 156 height 12
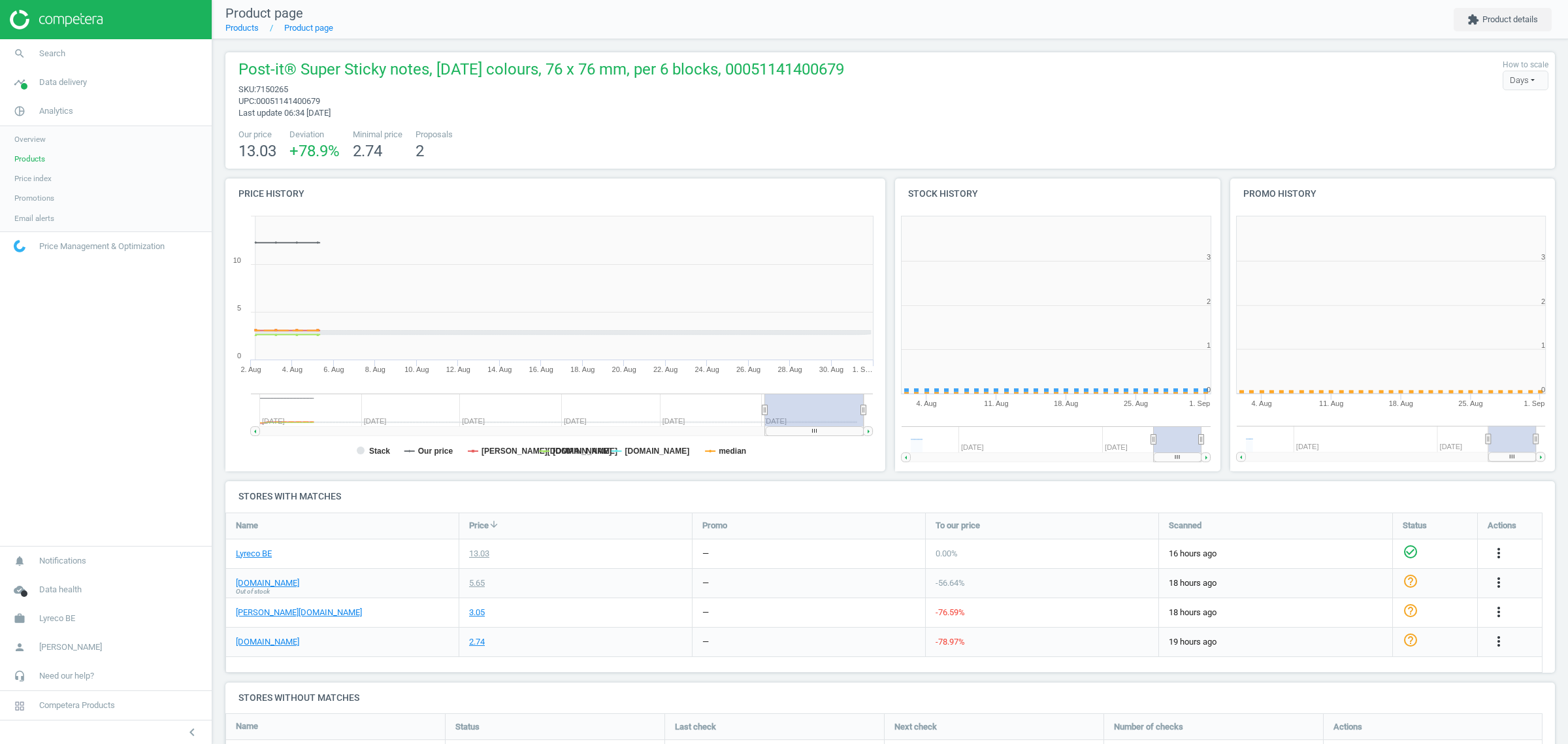
scroll to position [286, 348]
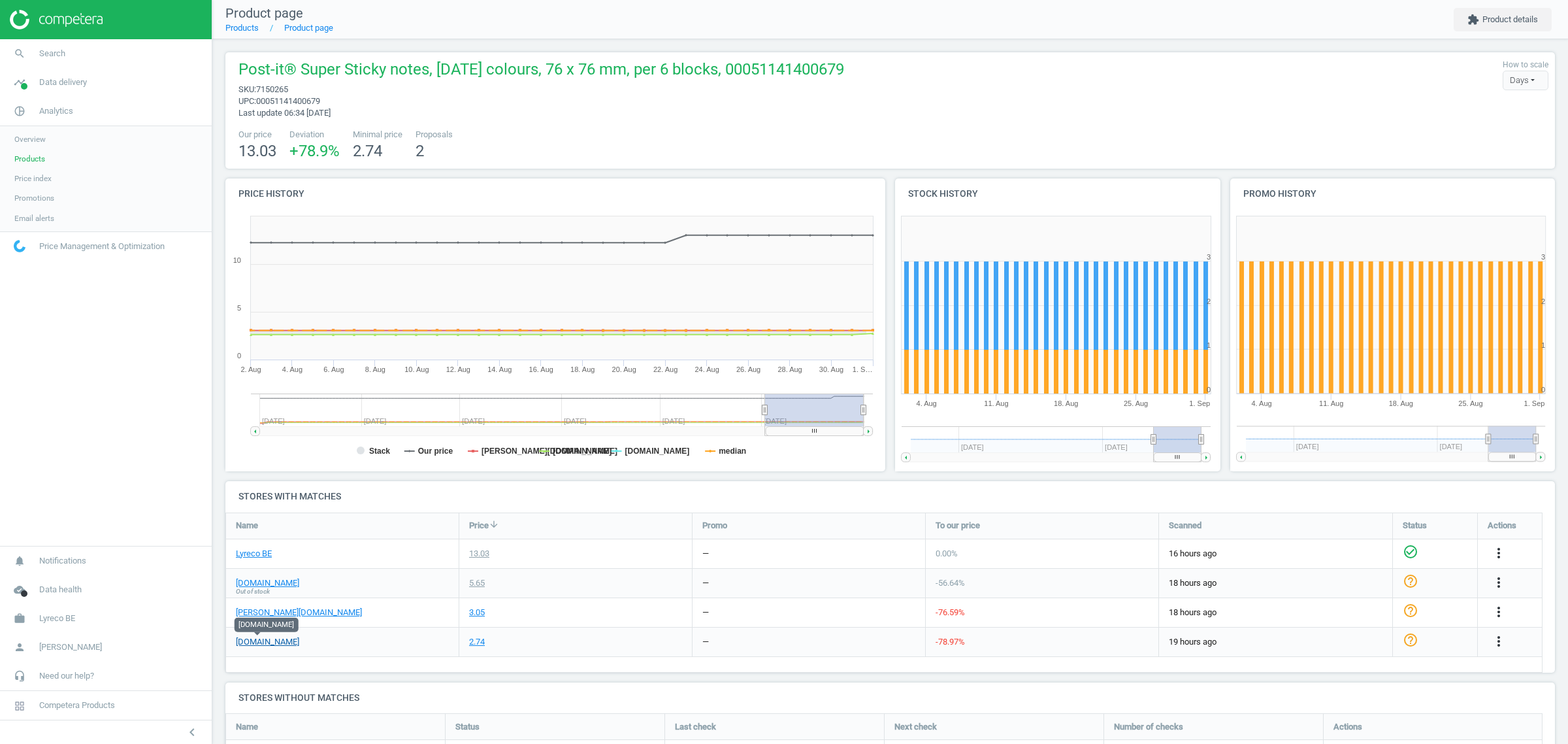
click at [273, 636] on link "[DOMAIN_NAME]" at bounding box center [267, 641] width 63 height 12
drag, startPoint x: 26, startPoint y: 147, endPoint x: 56, endPoint y: 158, distance: 32.0
click at [26, 147] on link "Overview" at bounding box center [106, 139] width 212 height 20
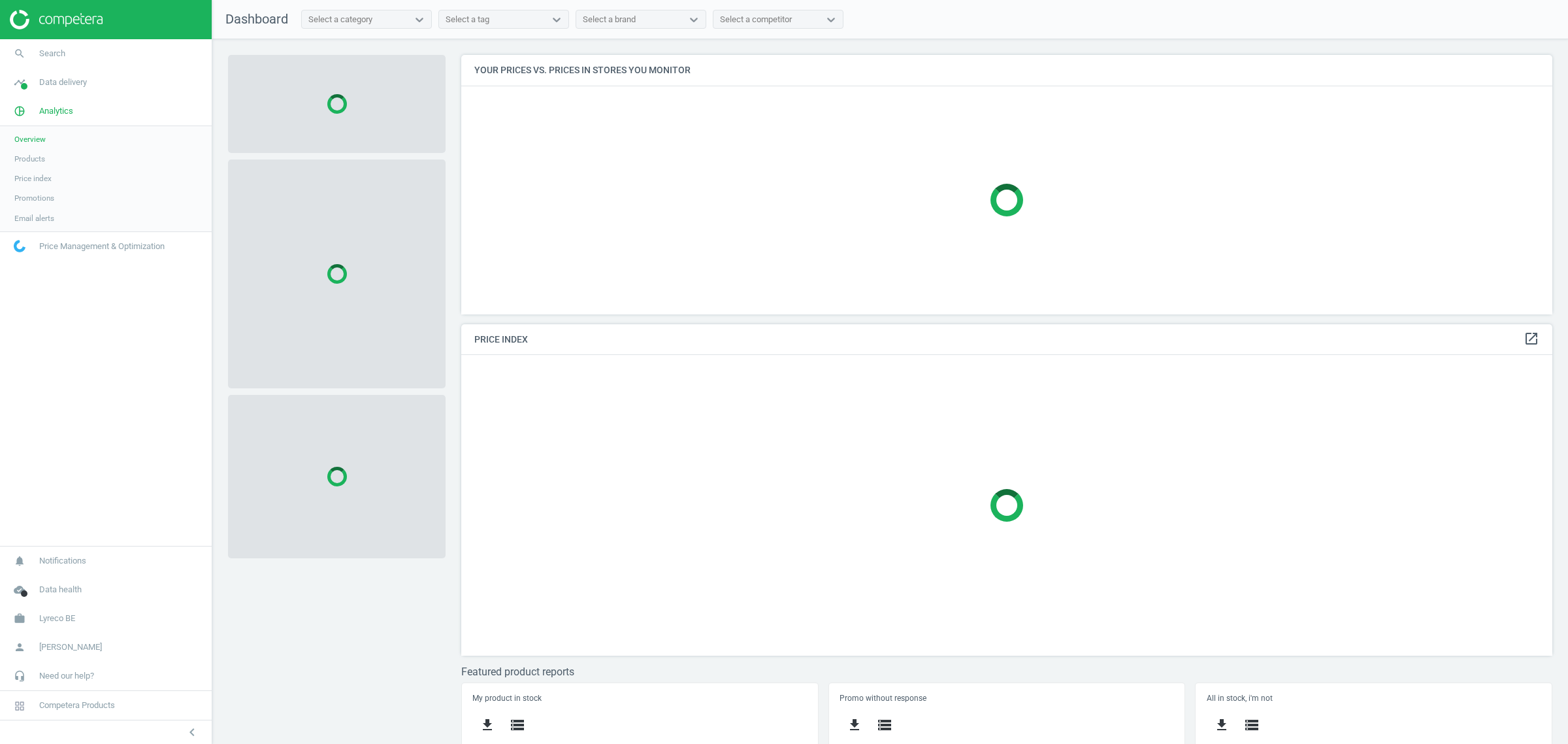
scroll to position [326, 1104]
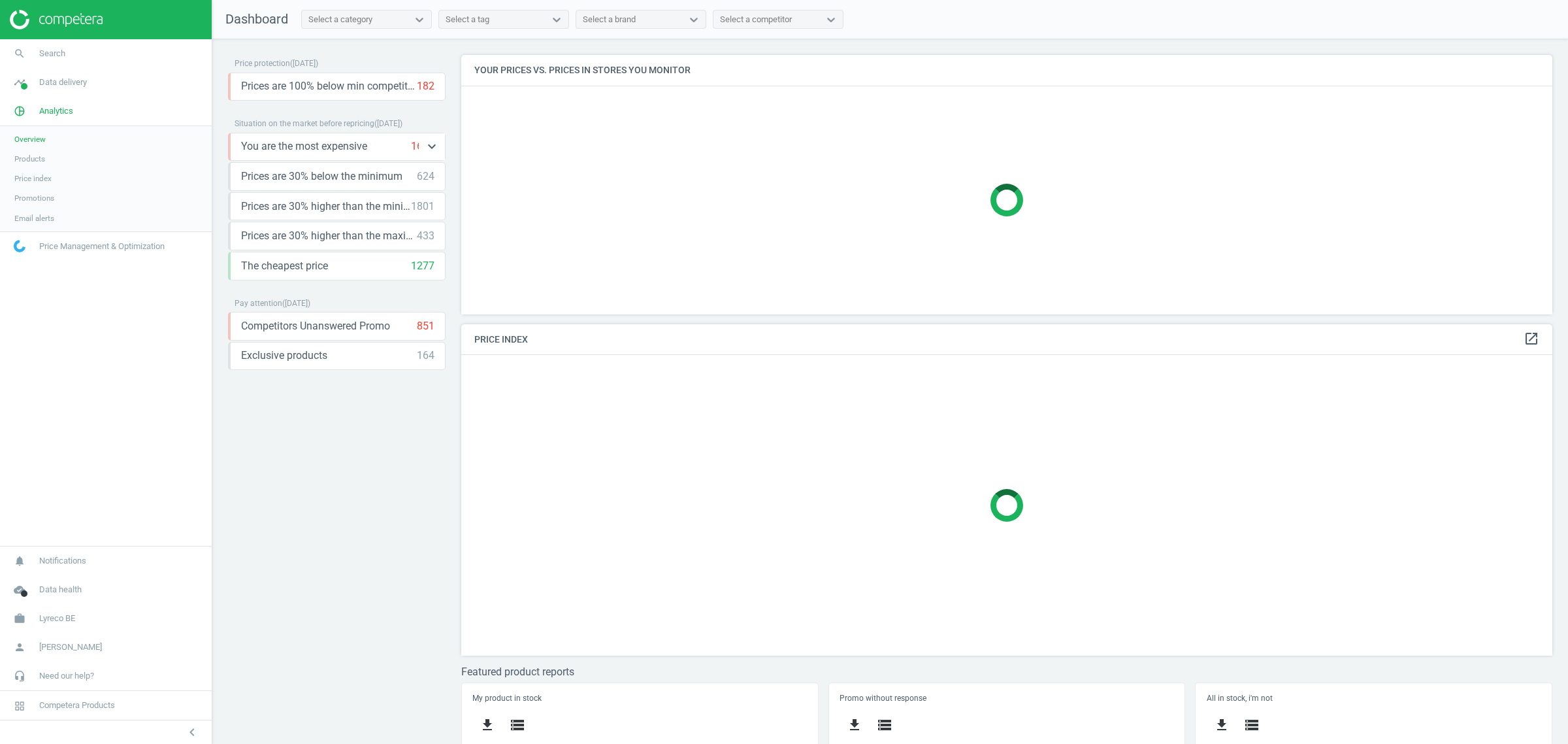
click at [392, 144] on div "You are the most expensive 1634 keyboard_arrow_down" at bounding box center [337, 146] width 193 height 15
click at [916, 74] on h4 "Your prices vs. prices in stores you monitor" at bounding box center [1007, 70] width 1091 height 31
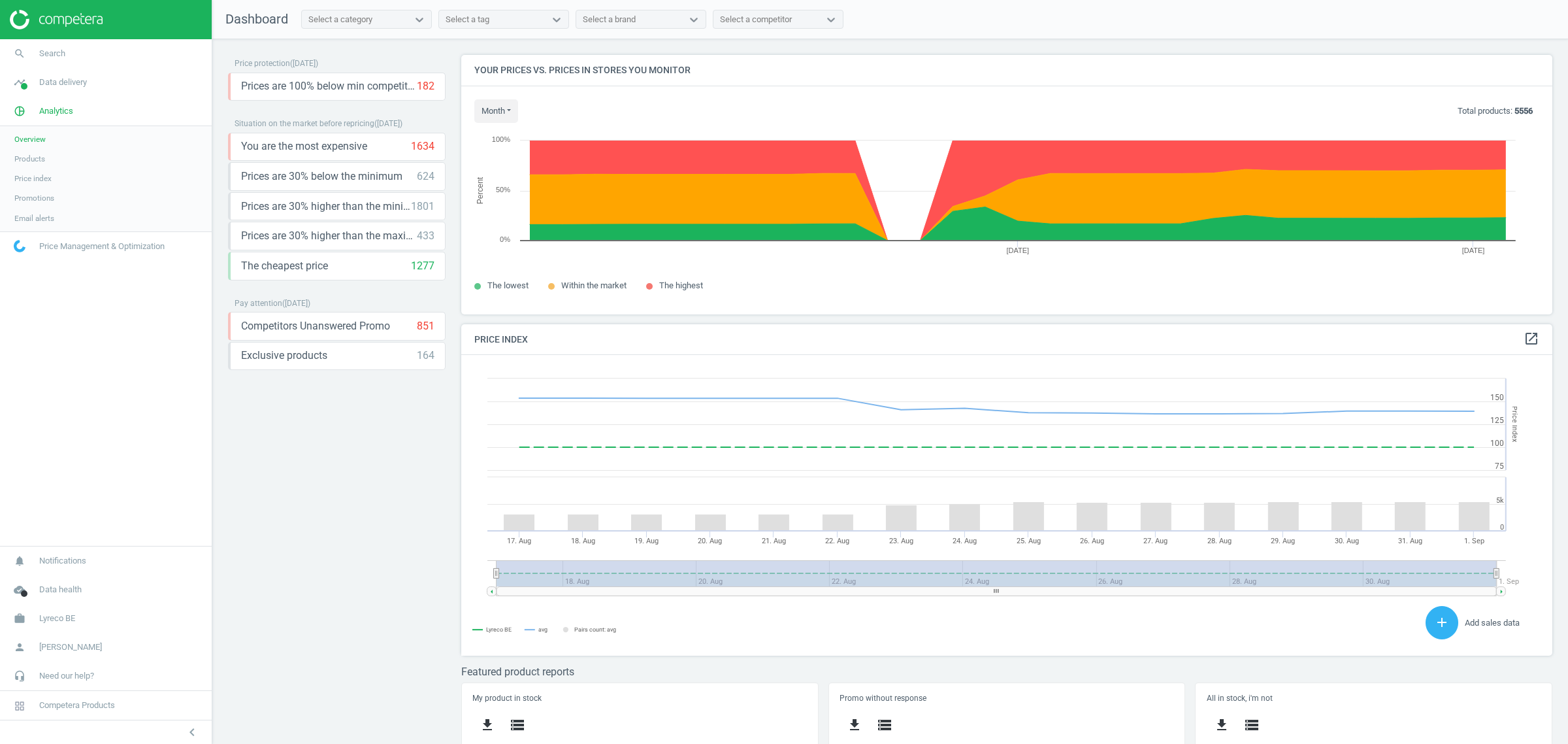
click at [43, 153] on span "Products" at bounding box center [30, 158] width 31 height 10
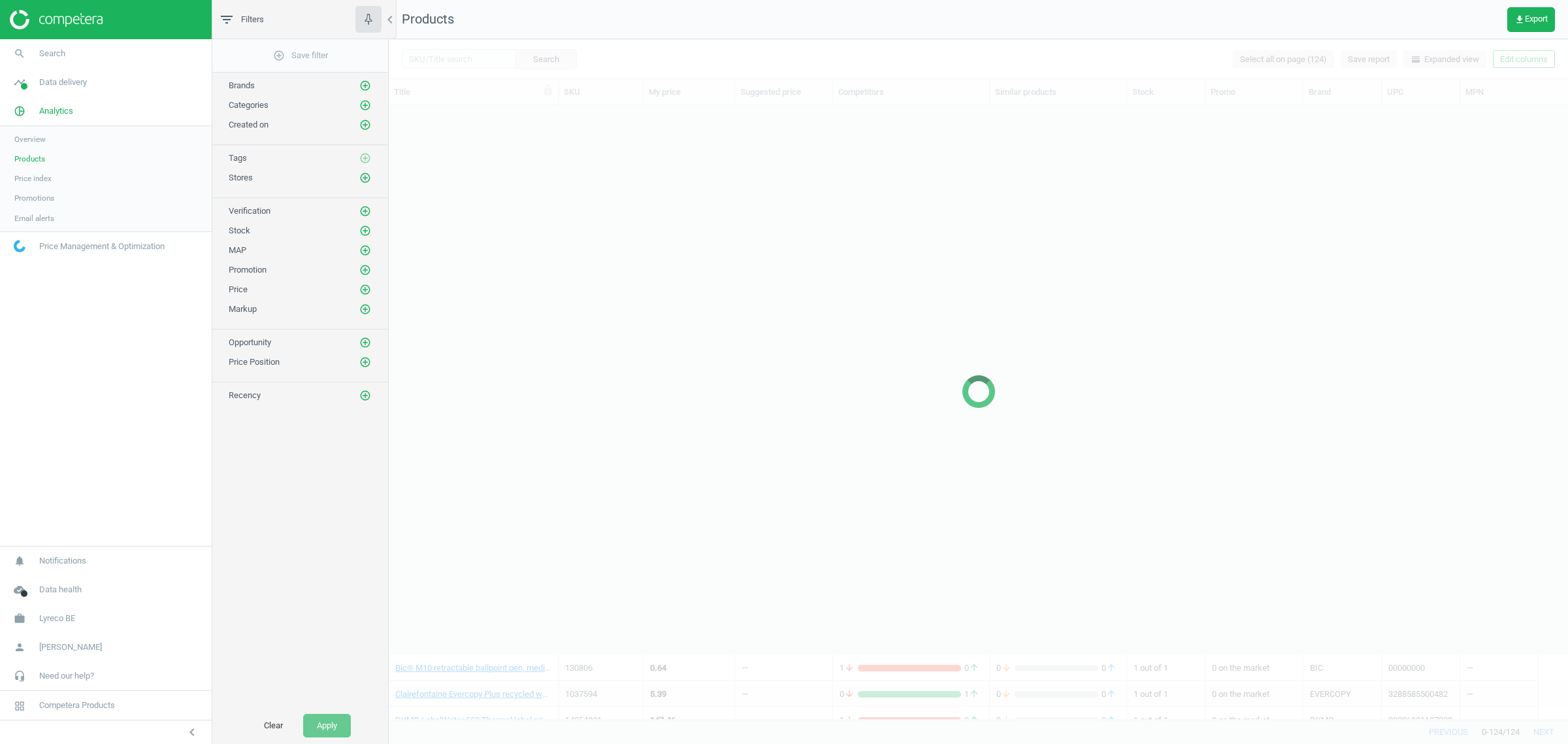
scroll to position [1608, 0]
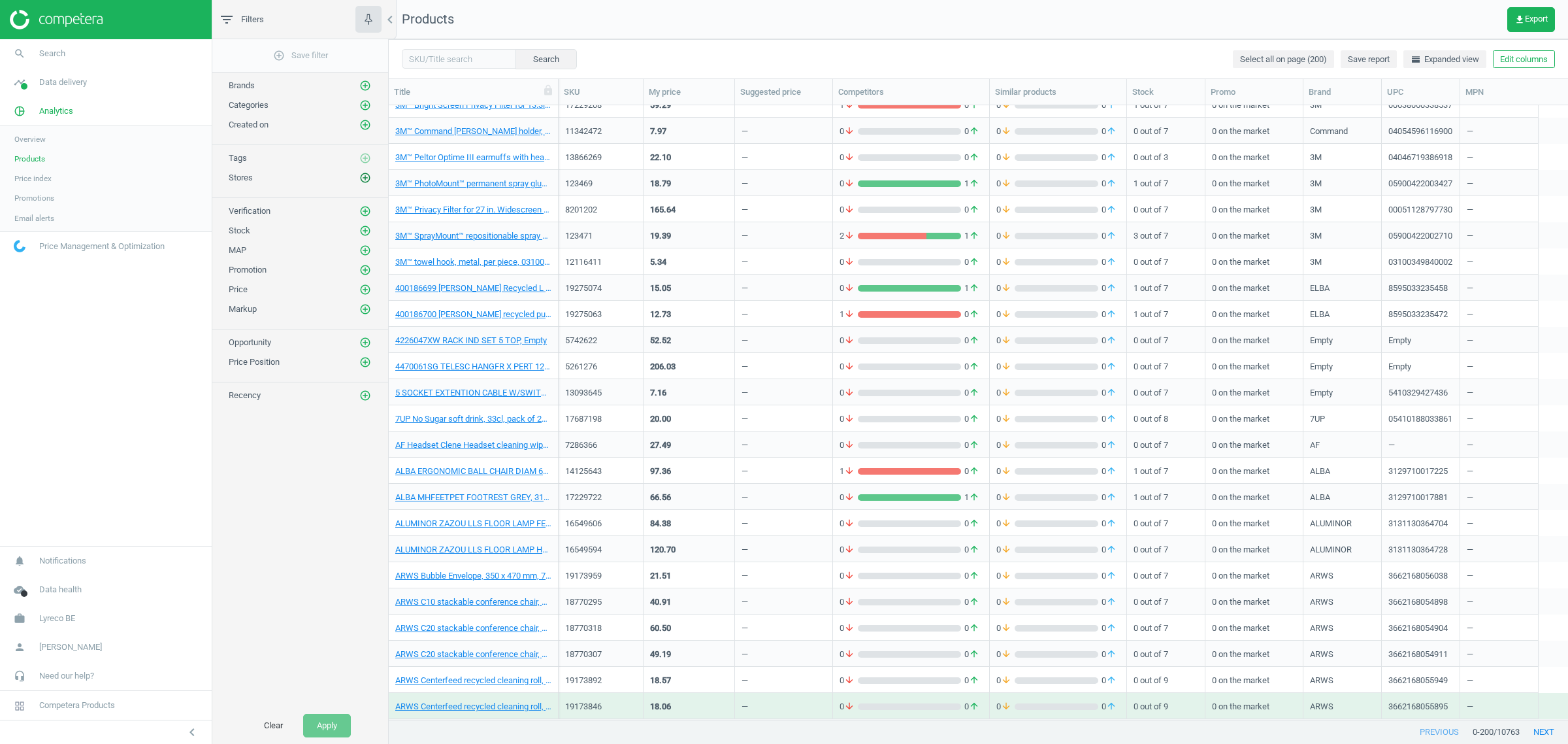
click at [360, 177] on icon "add_circle_outline" at bounding box center [365, 177] width 12 height 12
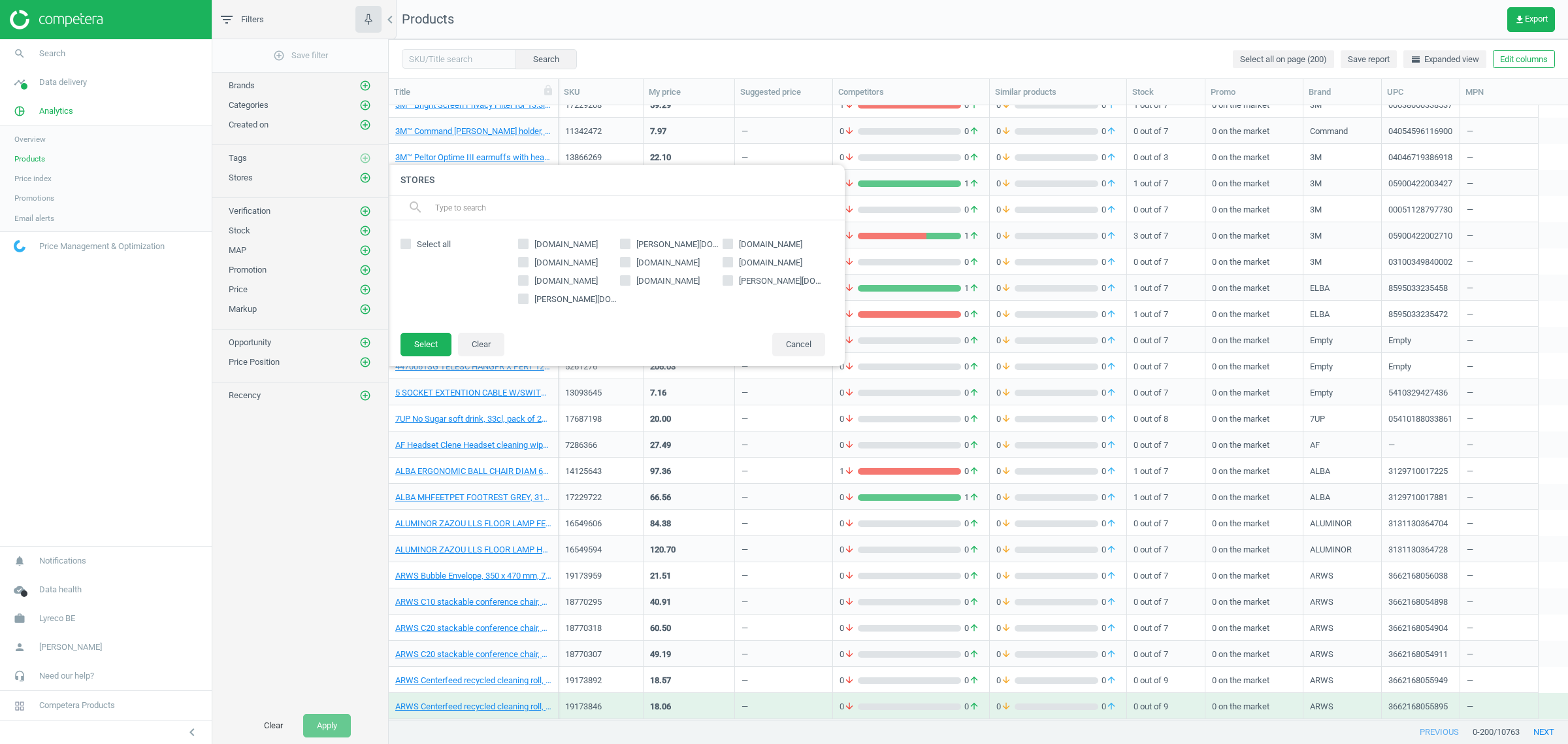
click at [654, 273] on div "[DOMAIN_NAME] [PERSON_NAME][DOMAIN_NAME] [DOMAIN_NAME] [DOMAIN_NAME] [DOMAIN_NA…" at bounding box center [671, 276] width 320 height 86
click at [651, 279] on span "[DOMAIN_NAME]" at bounding box center [668, 281] width 68 height 12
click at [630, 279] on input "[DOMAIN_NAME]" at bounding box center [625, 280] width 8 height 8
checkbox input "true"
click at [412, 343] on button "Select" at bounding box center [426, 344] width 51 height 24
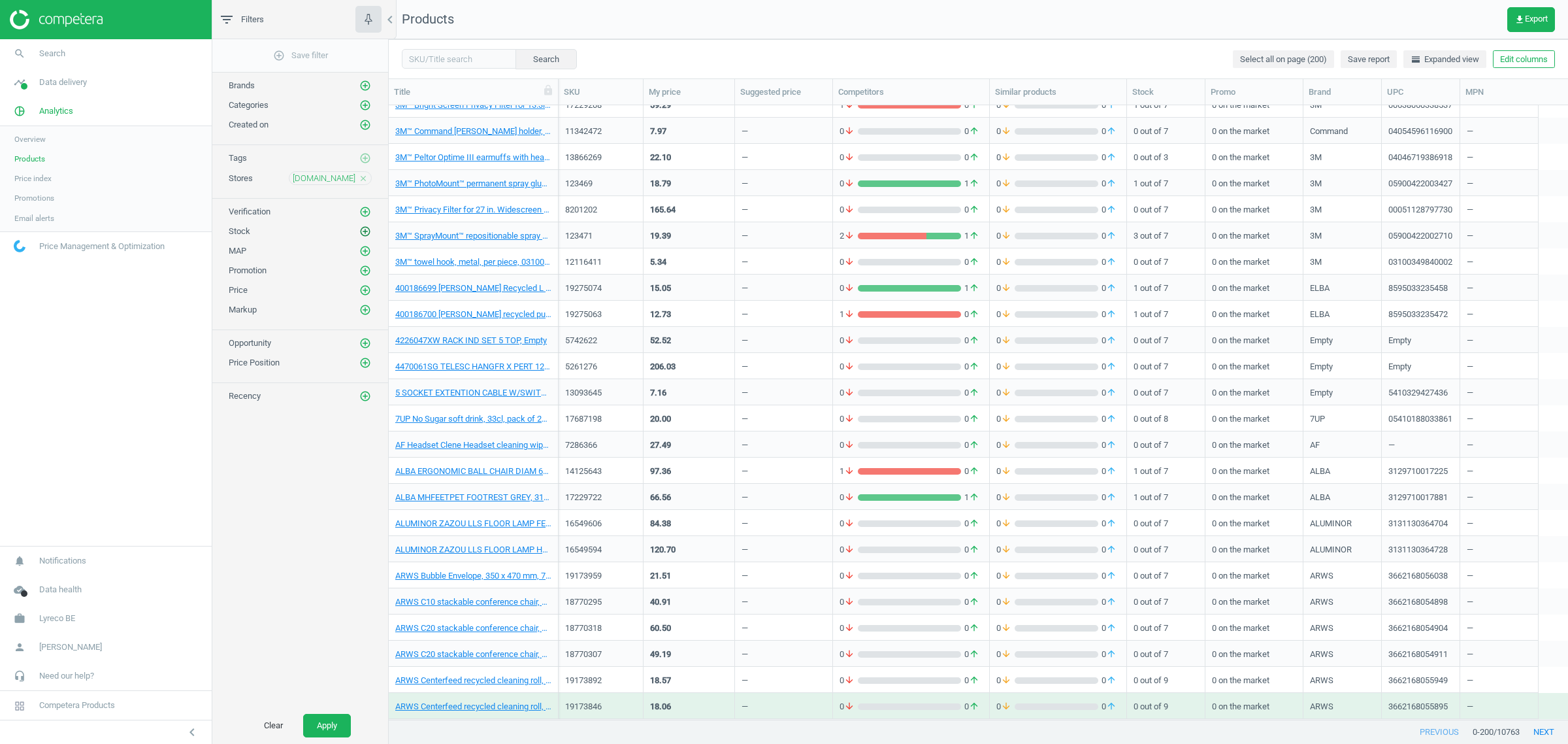
click at [363, 237] on icon "add_circle_outline" at bounding box center [365, 231] width 12 height 12
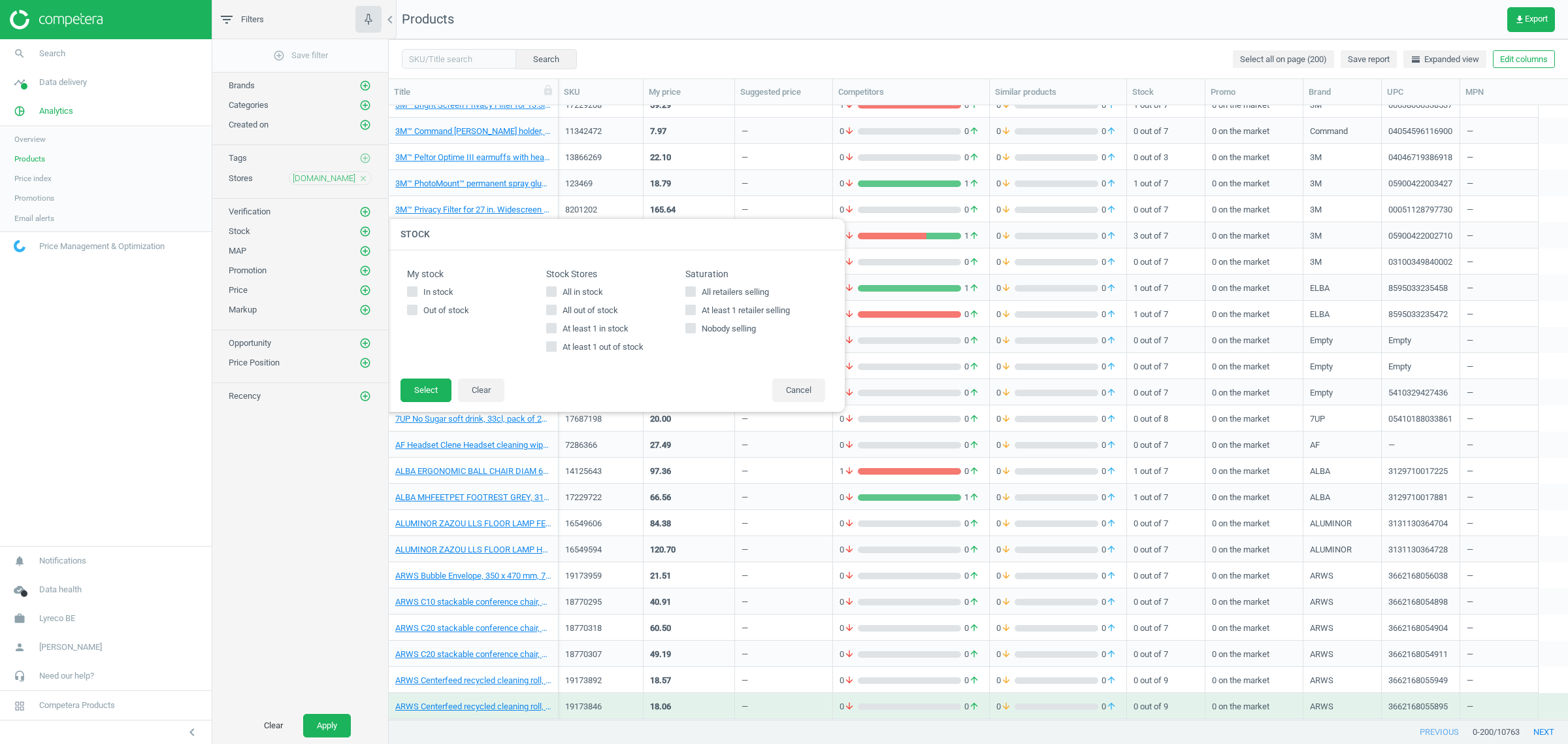
click at [575, 292] on span "All in stock" at bounding box center [583, 291] width 46 height 12
click at [556, 292] on input "All in stock" at bounding box center [551, 291] width 8 height 8
checkbox input "true"
click at [436, 393] on button "Select" at bounding box center [426, 390] width 51 height 24
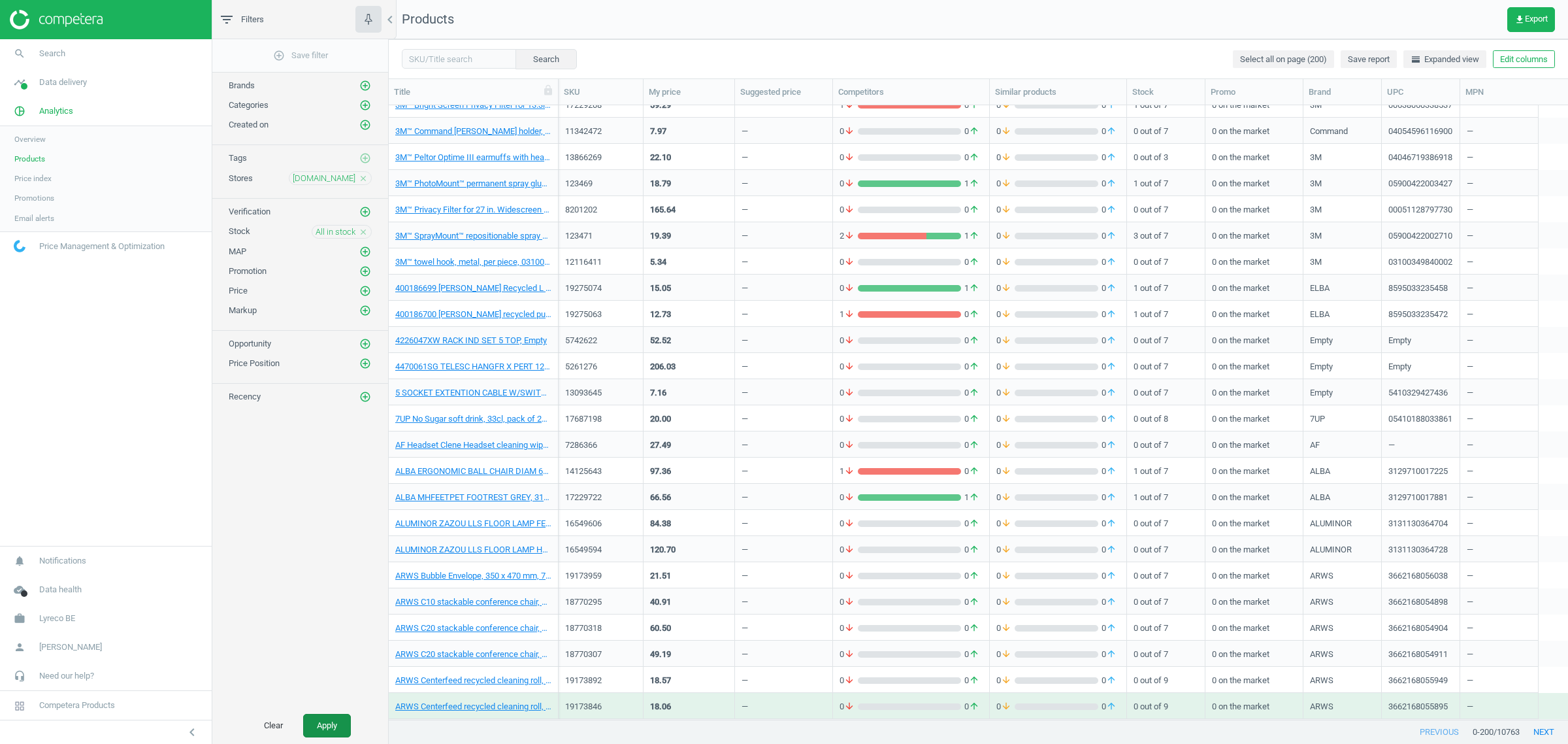
click at [314, 729] on button "Apply" at bounding box center [327, 725] width 47 height 24
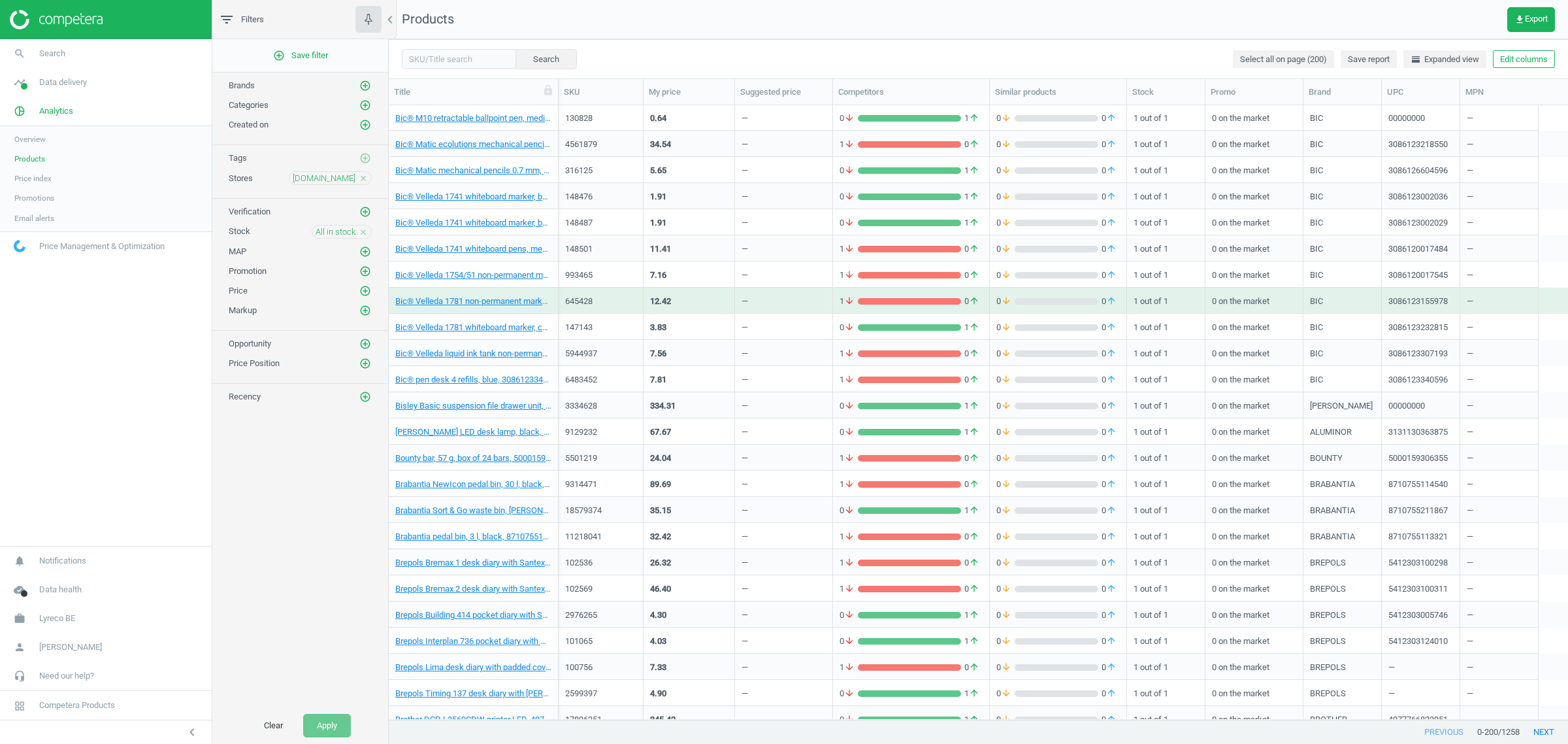
scroll to position [2098, 0]
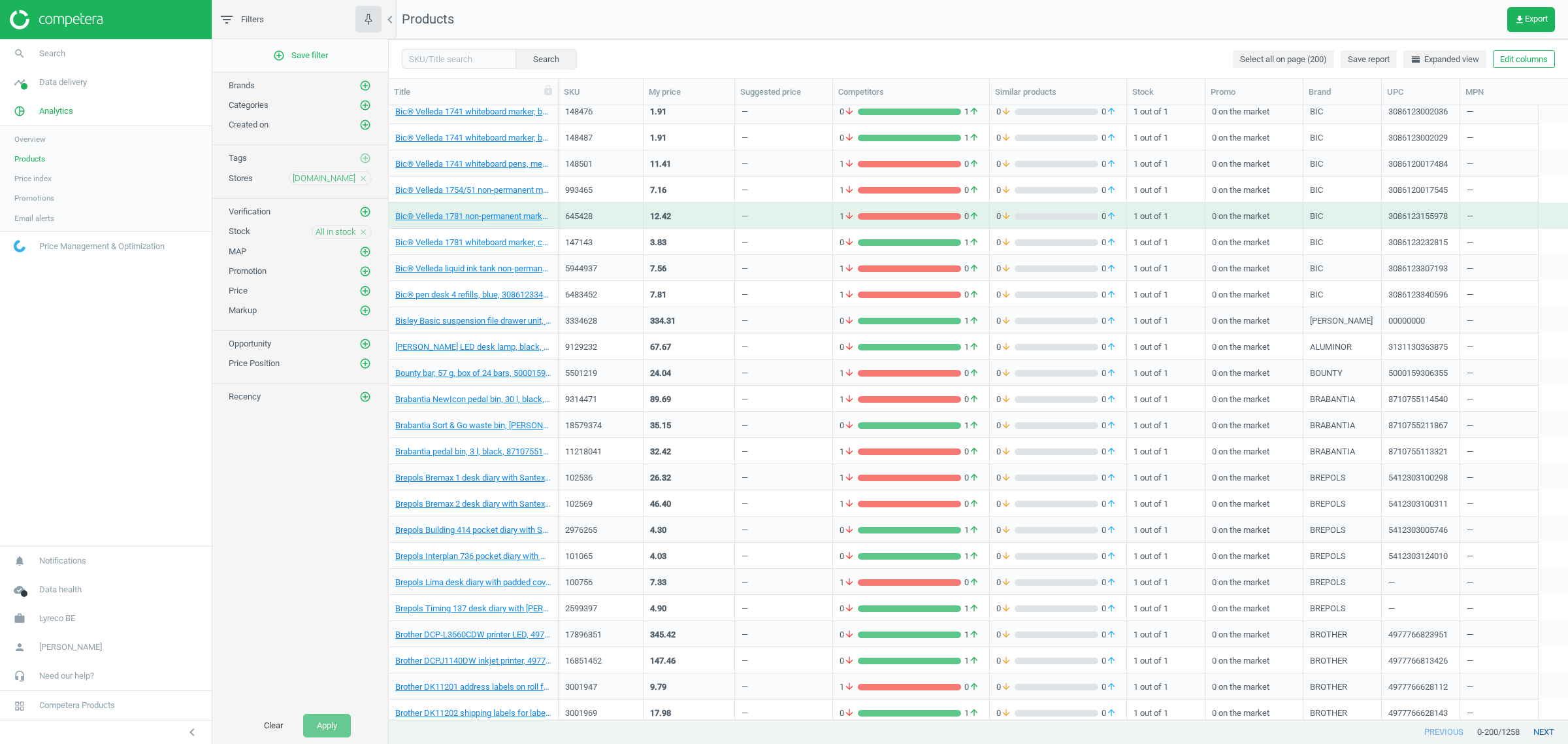
click at [1537, 729] on button "next" at bounding box center [1544, 732] width 48 height 24
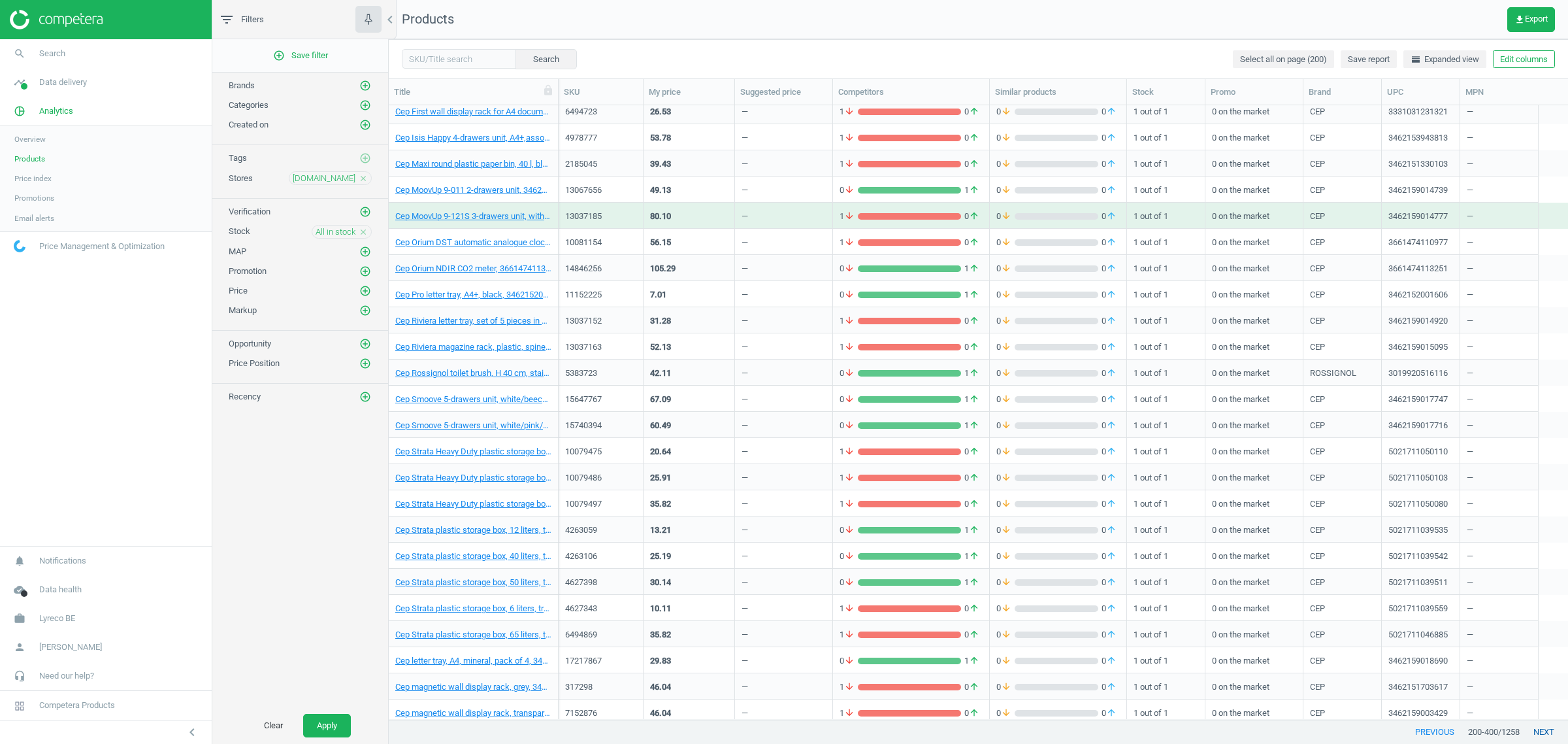
click at [1537, 729] on button "next" at bounding box center [1544, 732] width 48 height 24
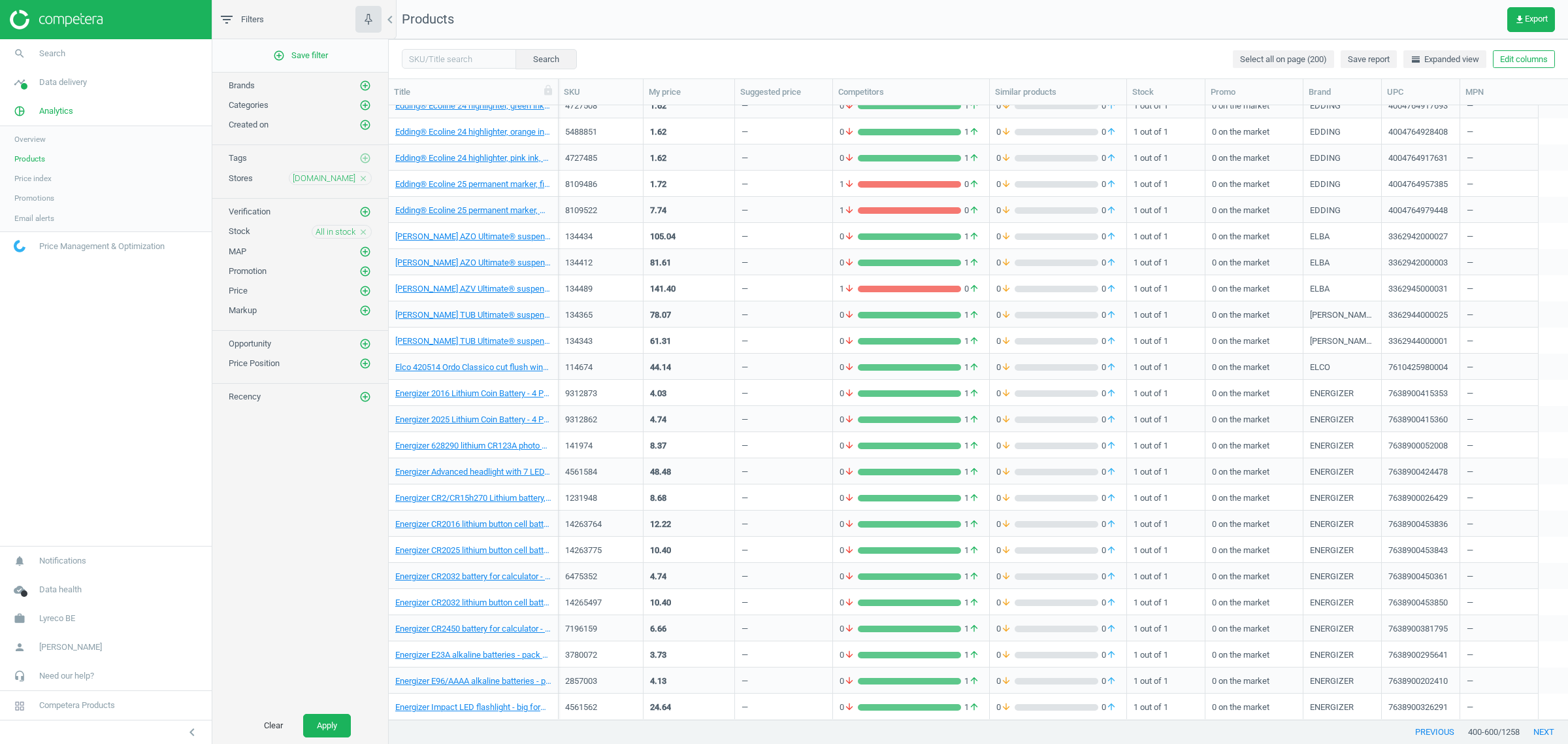
scroll to position [3896, 0]
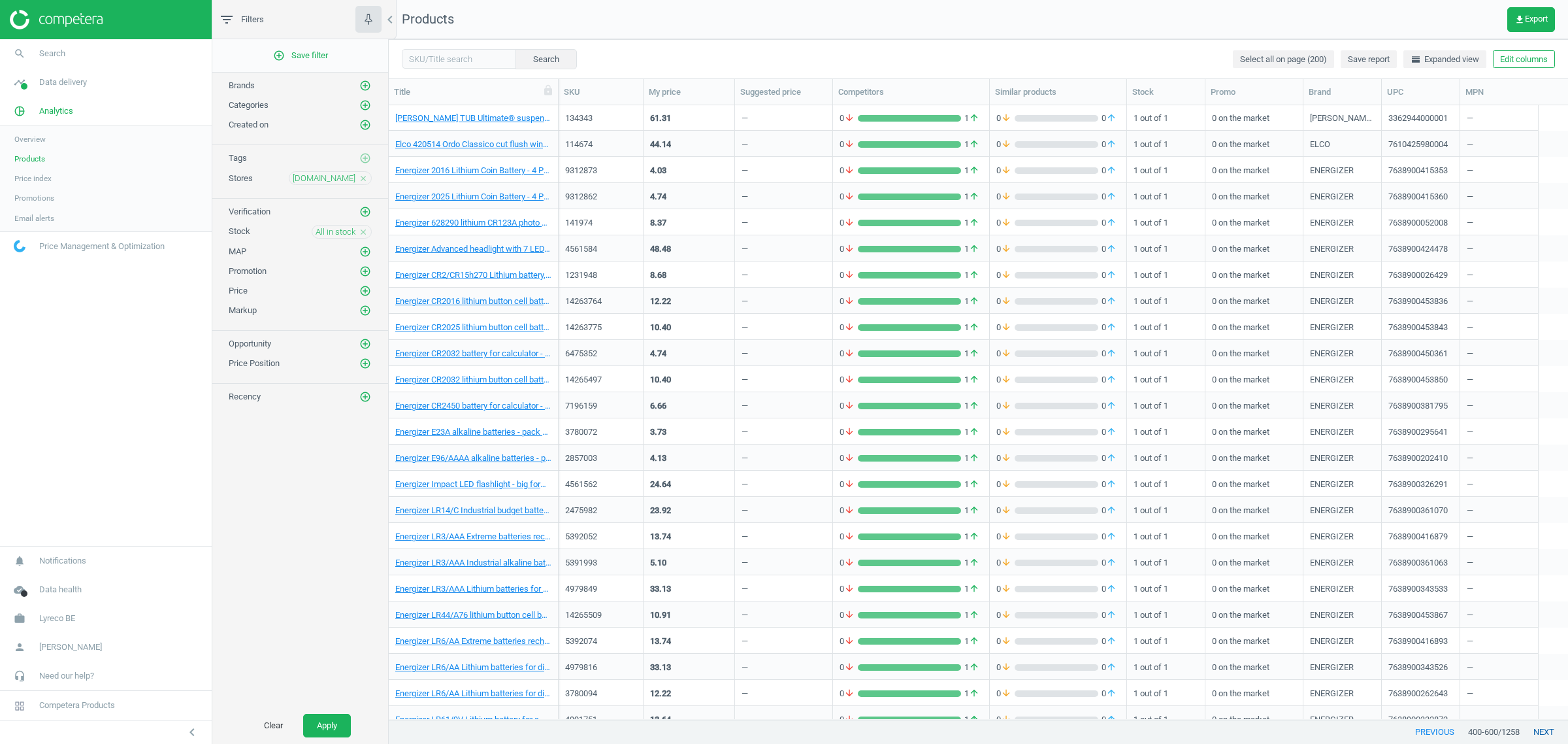
click at [1548, 727] on button "next" at bounding box center [1544, 732] width 48 height 24
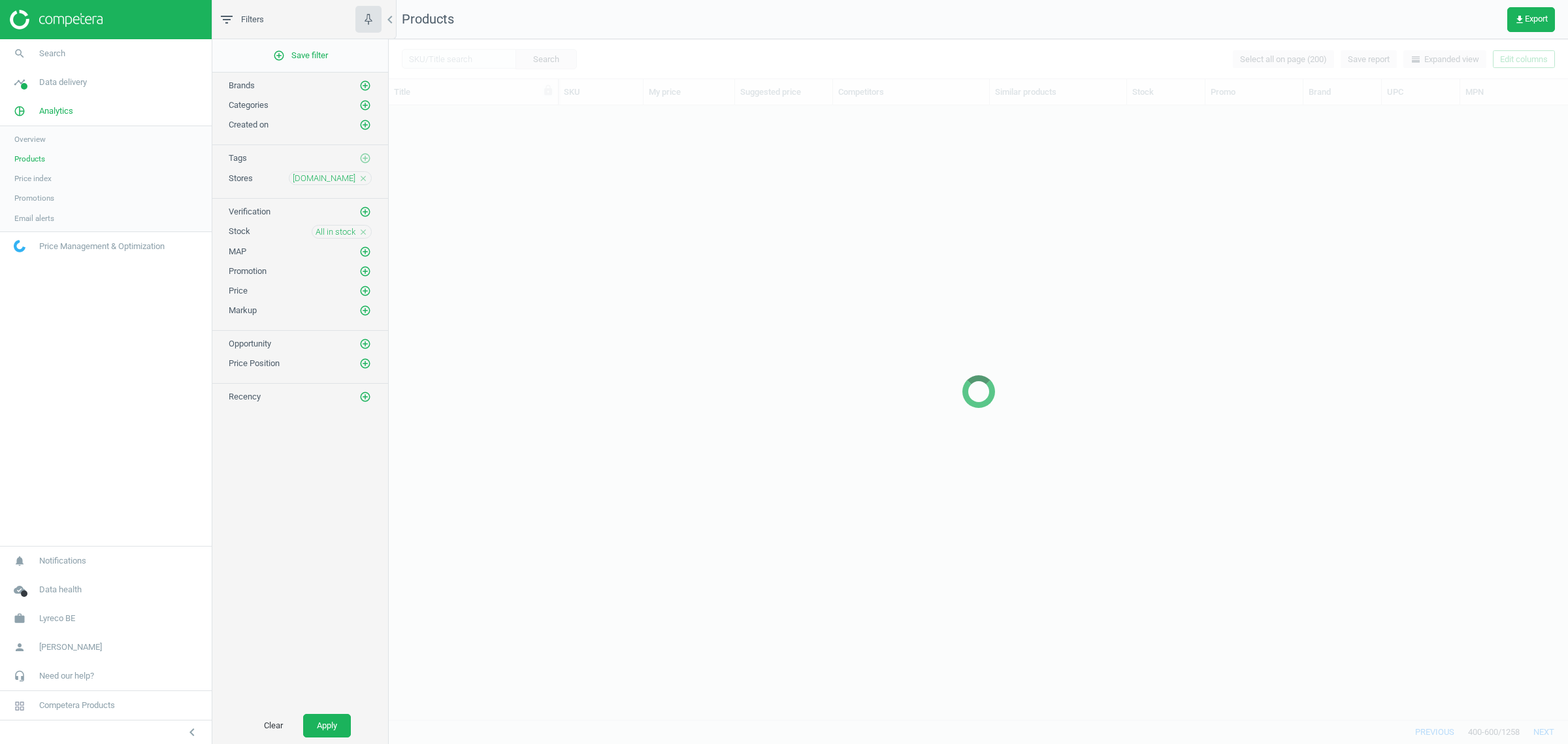
scroll to position [2196, 0]
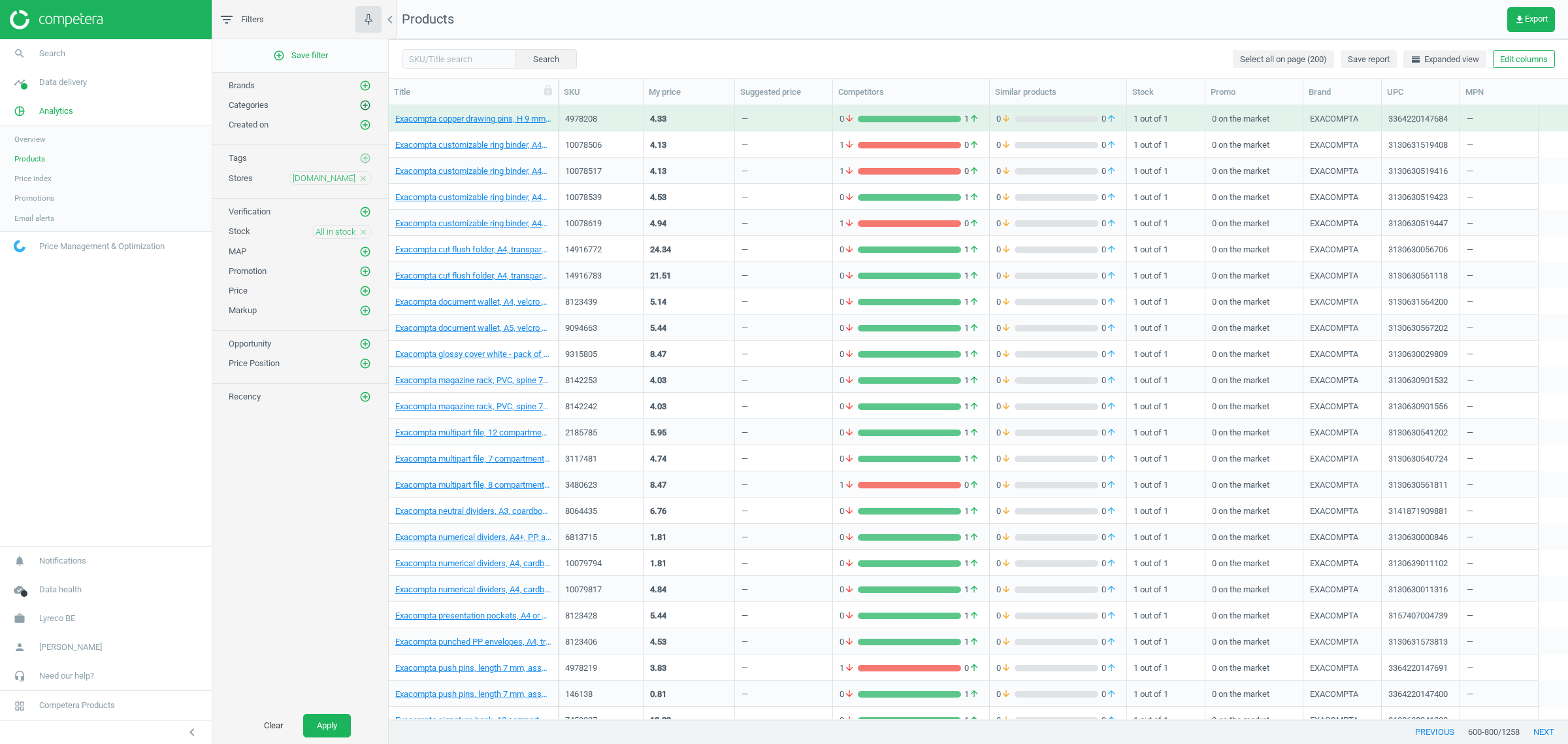
click at [364, 106] on icon "add_circle_outline" at bounding box center [365, 105] width 12 height 12
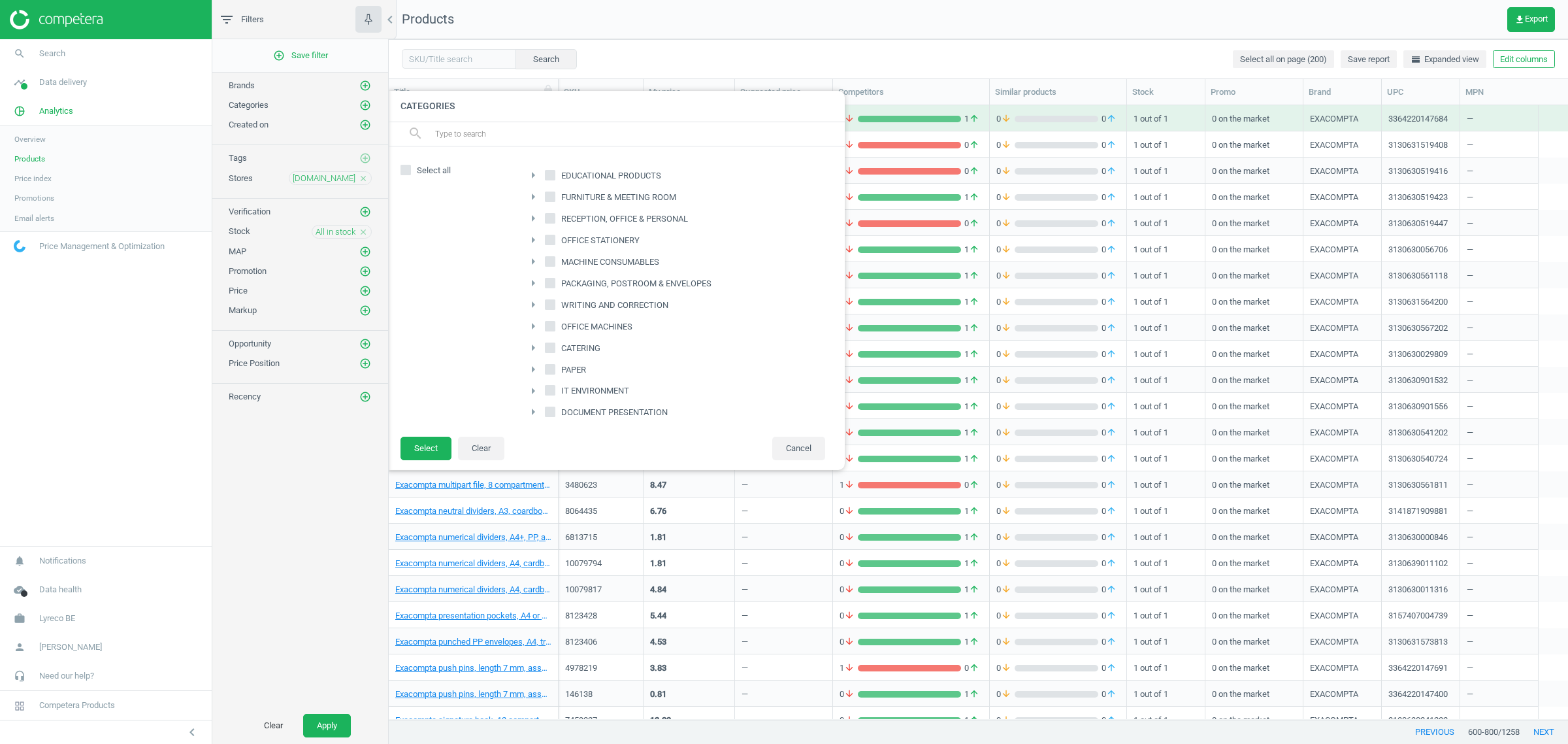
click at [567, 389] on span "IT ENVIRONMENT" at bounding box center [595, 390] width 73 height 12
click at [554, 389] on input "IT ENVIRONMENT" at bounding box center [550, 390] width 8 height 8
checkbox input "true"
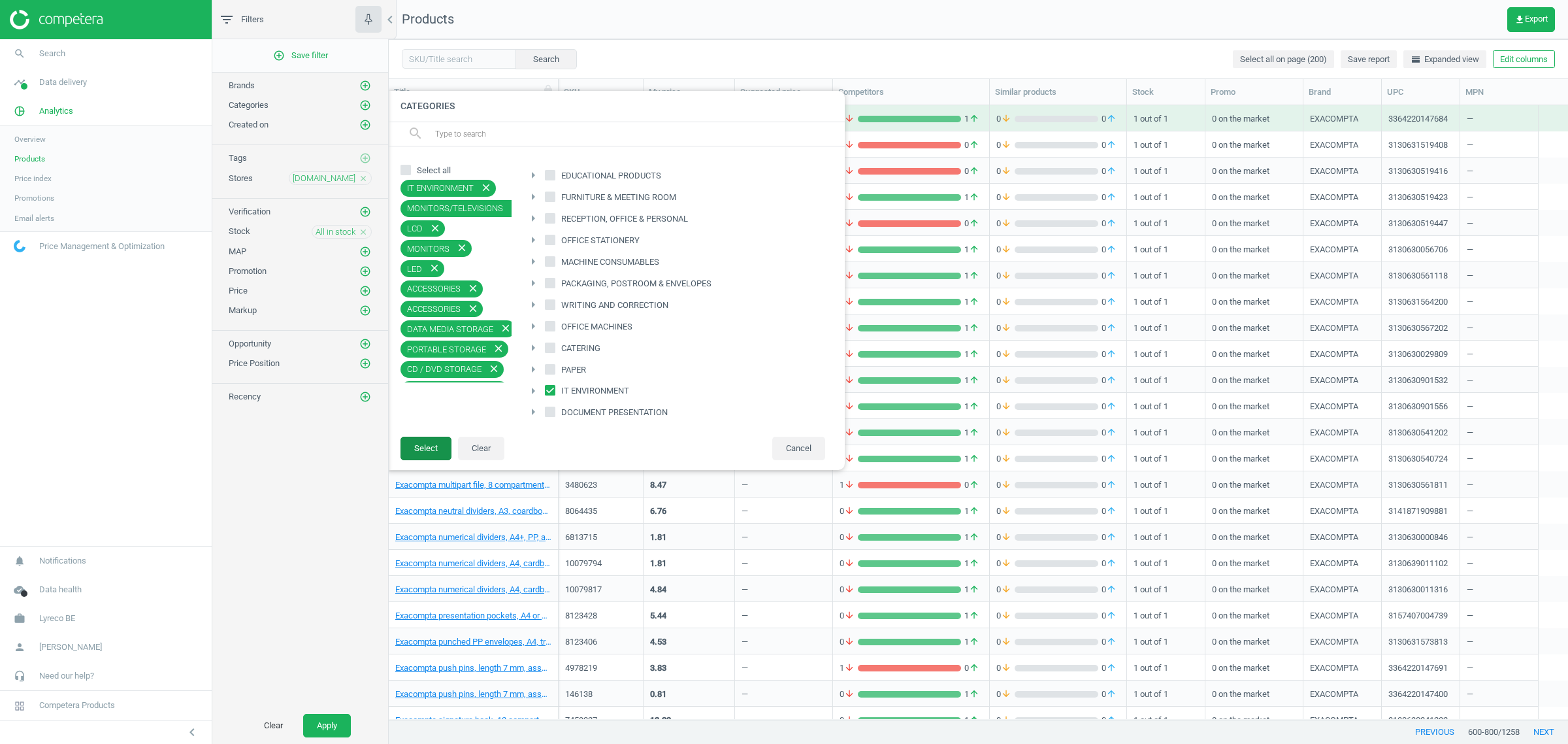
click at [436, 452] on button "Select" at bounding box center [426, 448] width 51 height 24
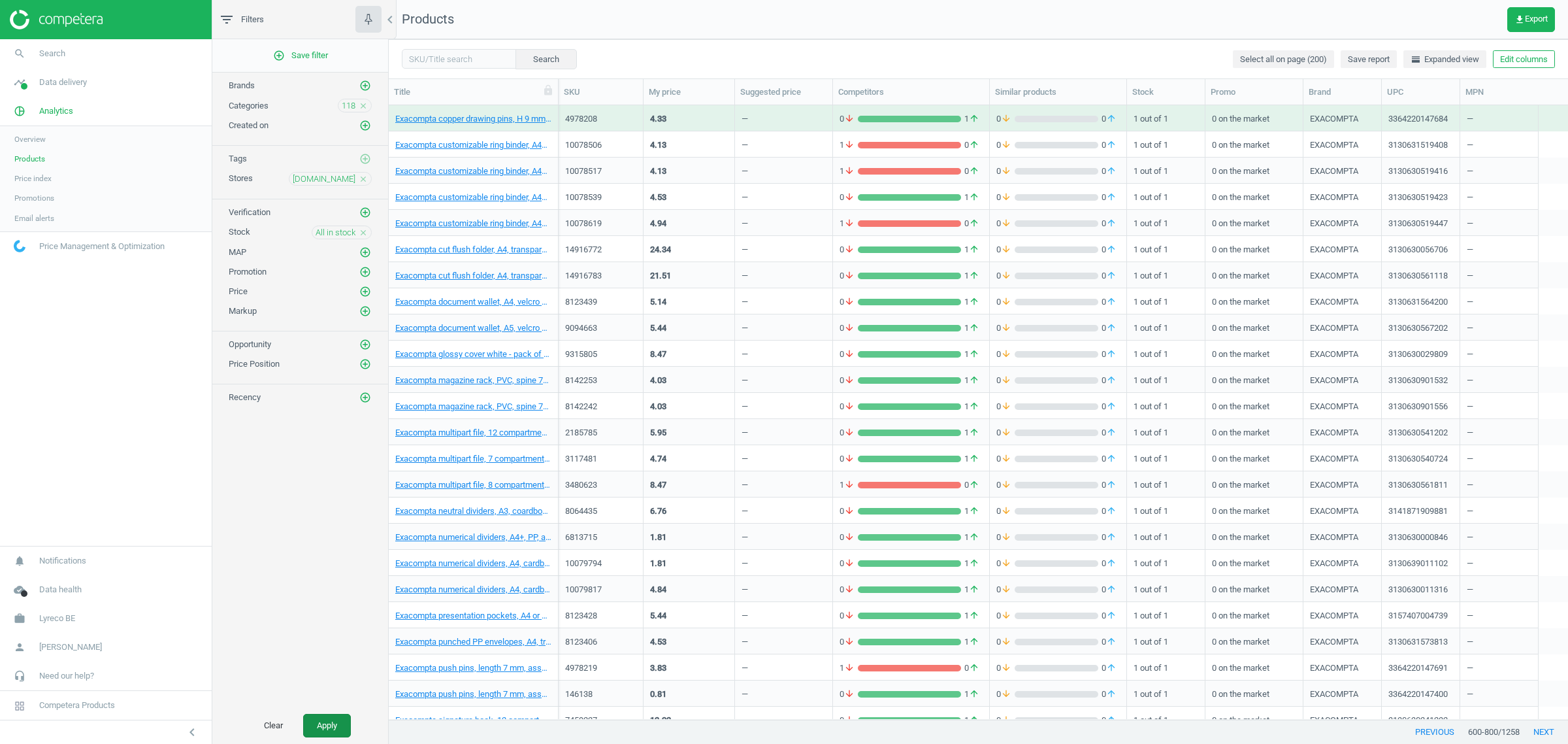
click at [324, 717] on button "Apply" at bounding box center [327, 725] width 47 height 24
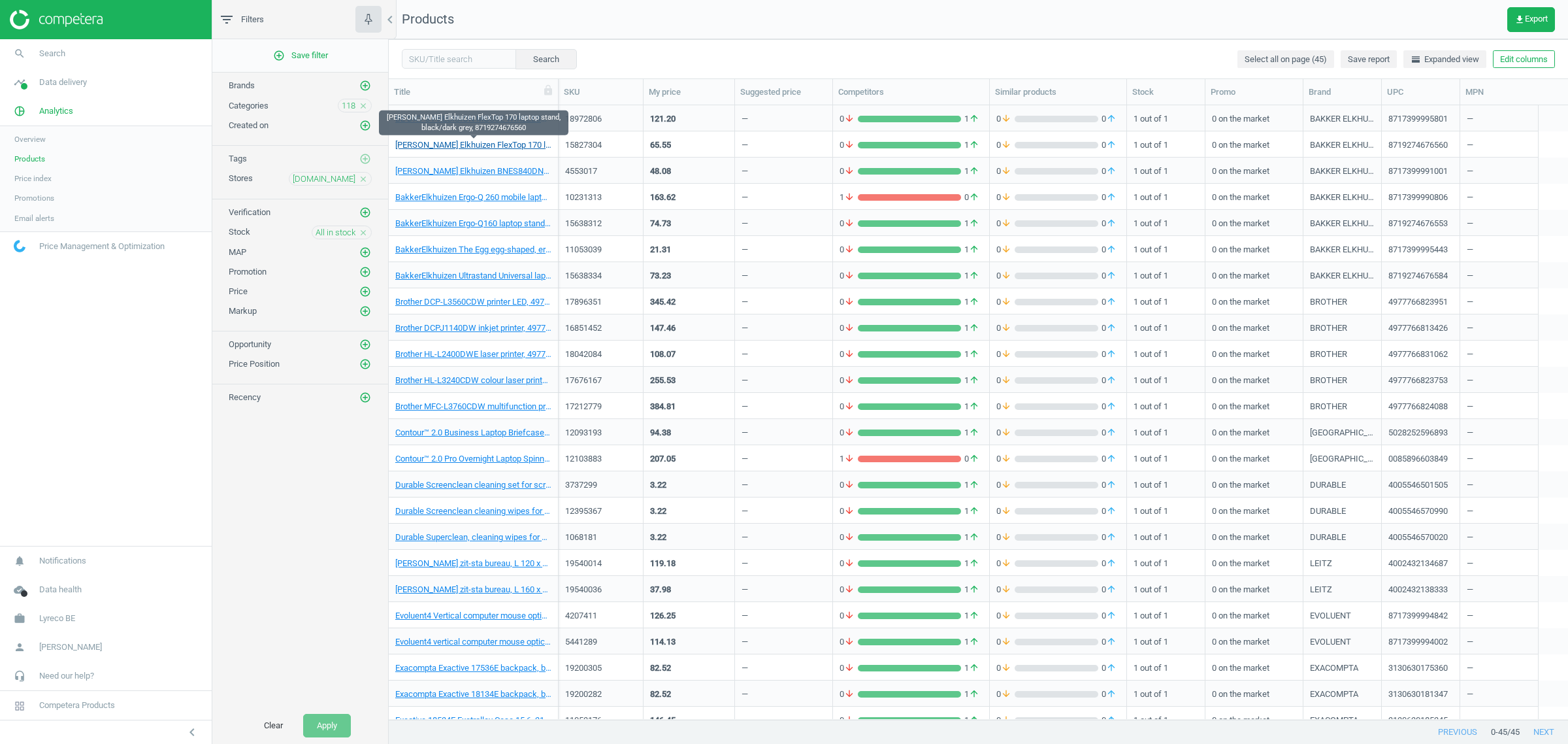
click at [457, 146] on link "[PERSON_NAME] Elkhuizen FlexTop 170 laptop stand, black/dark grey, 8719274676560" at bounding box center [473, 145] width 156 height 12
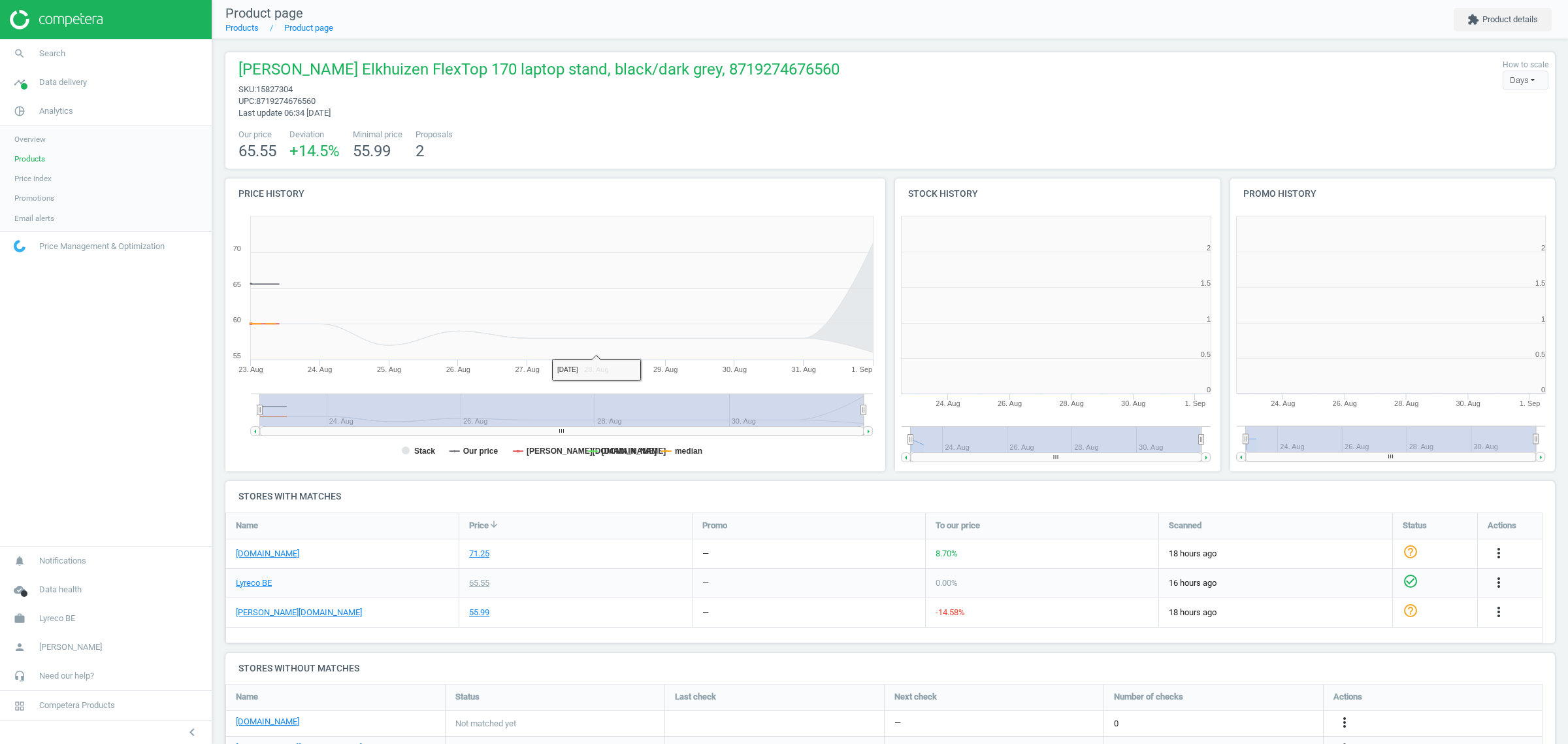
scroll to position [6, 7]
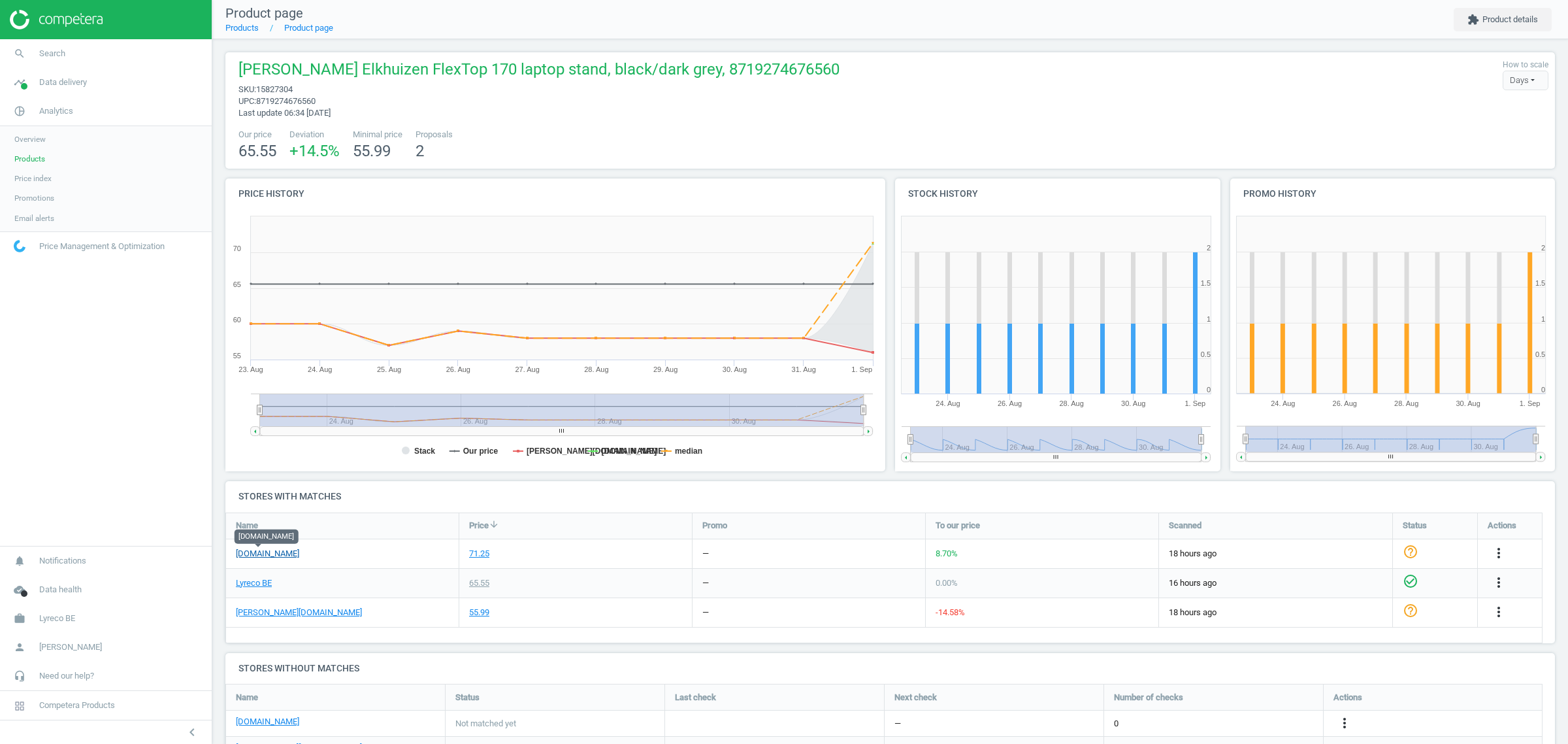
click at [264, 554] on link "[DOMAIN_NAME]" at bounding box center [267, 553] width 63 height 12
